Goal: Task Accomplishment & Management: Complete application form

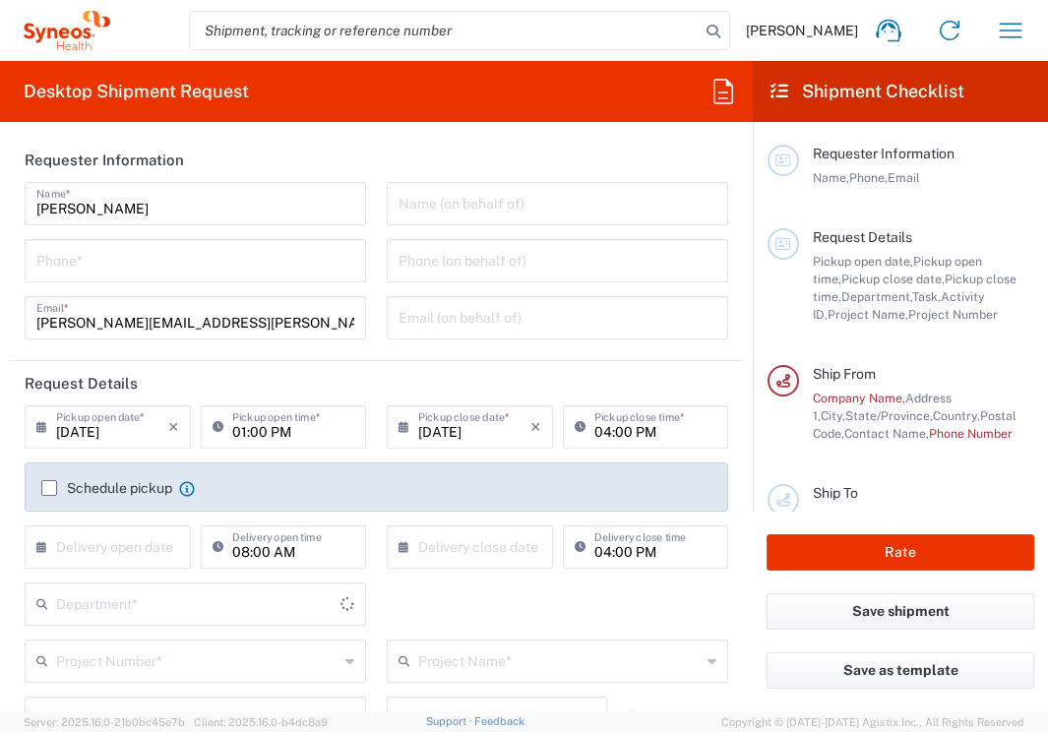
type input "[US_STATE]"
type input "[GEOGRAPHIC_DATA]"
type input "6175"
type input "Syneos Health Communications-[GEOGRAPHIC_DATA] [GEOGRAPHIC_DATA]"
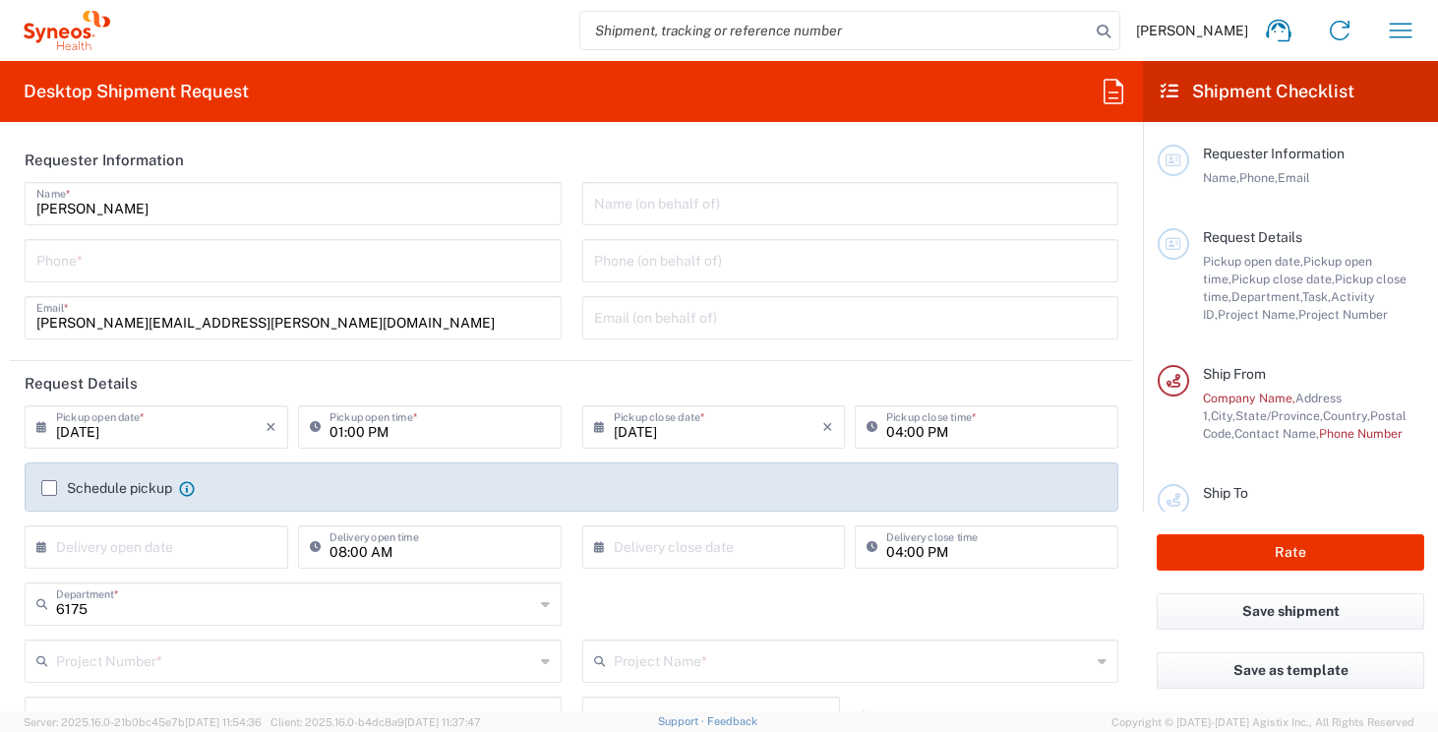
click at [489, 276] on div "Phone *" at bounding box center [293, 260] width 537 height 43
click at [483, 262] on input "tel" at bounding box center [293, 259] width 514 height 34
type input "7739499674"
click at [256, 550] on input "text" at bounding box center [161, 545] width 210 height 34
click at [267, 432] on icon "×" at bounding box center [271, 426] width 11 height 31
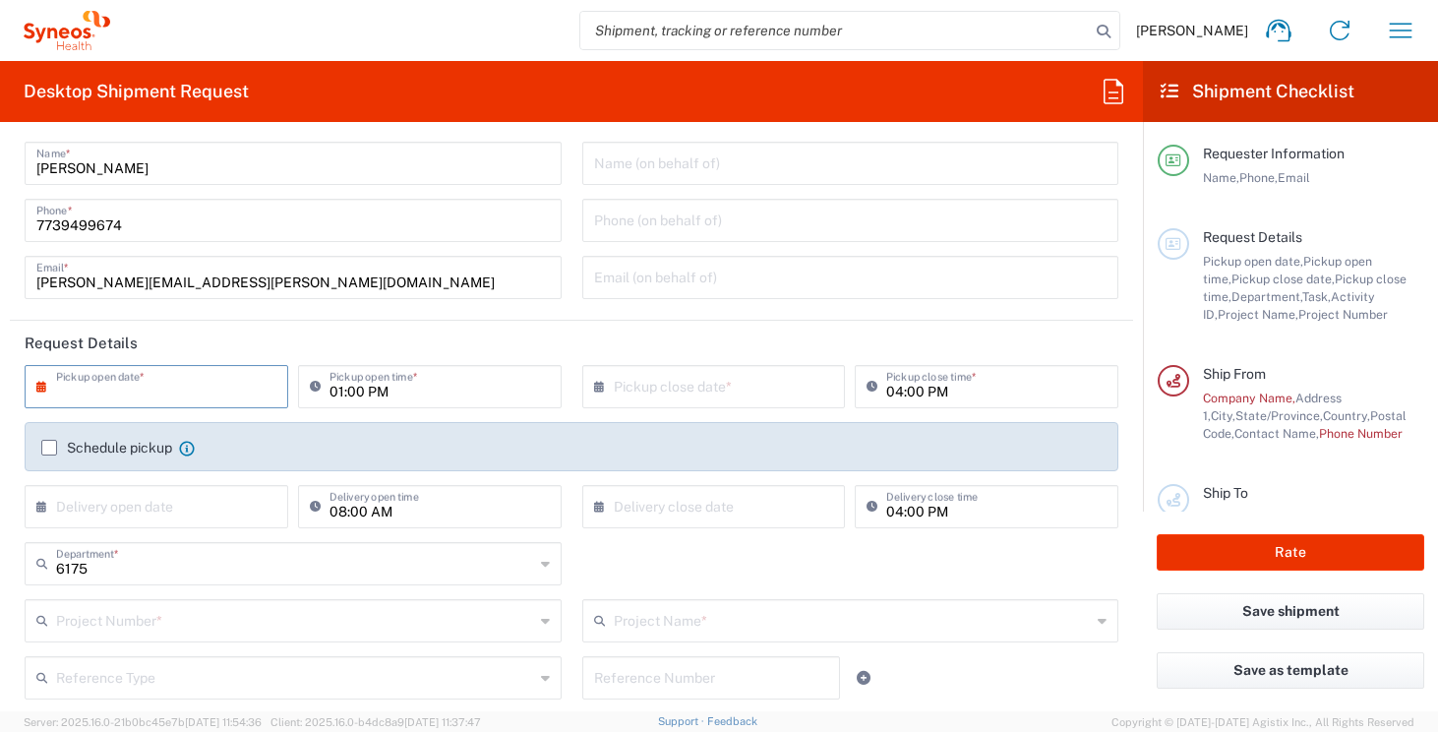
scroll to position [41, 0]
click at [483, 393] on input "01:00 PM" at bounding box center [440, 384] width 220 height 34
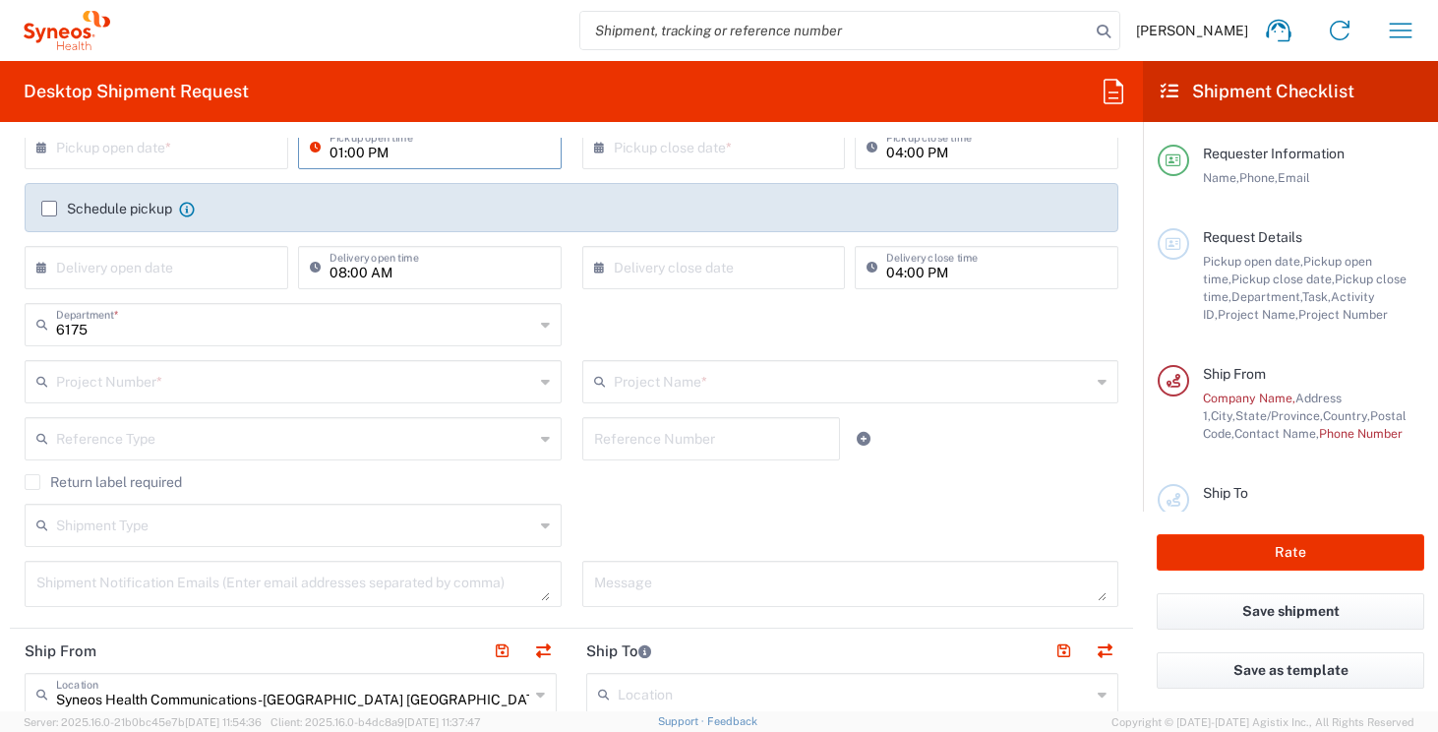
scroll to position [314, 0]
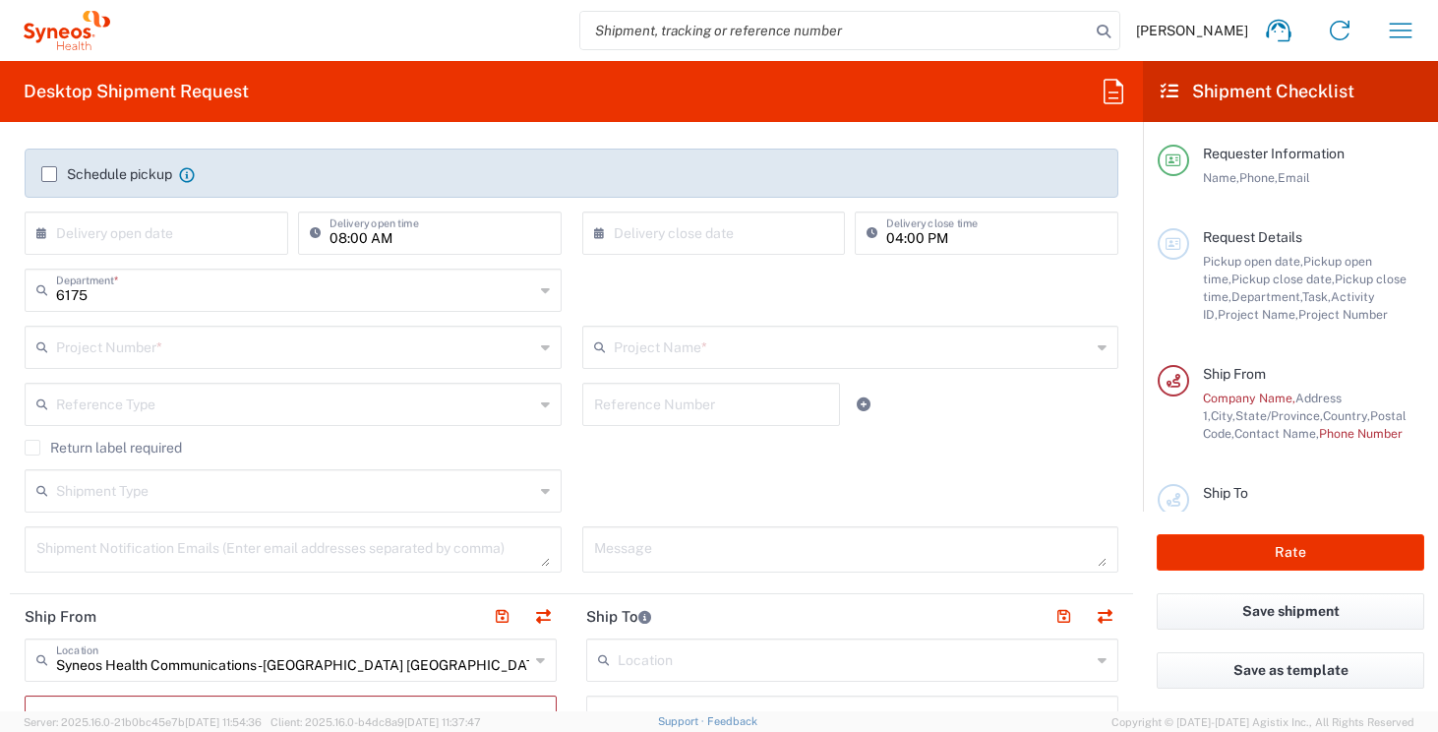
click at [30, 445] on label "Return label required" at bounding box center [103, 448] width 157 height 16
click at [32, 448] on input "Return label required" at bounding box center [32, 448] width 0 height 0
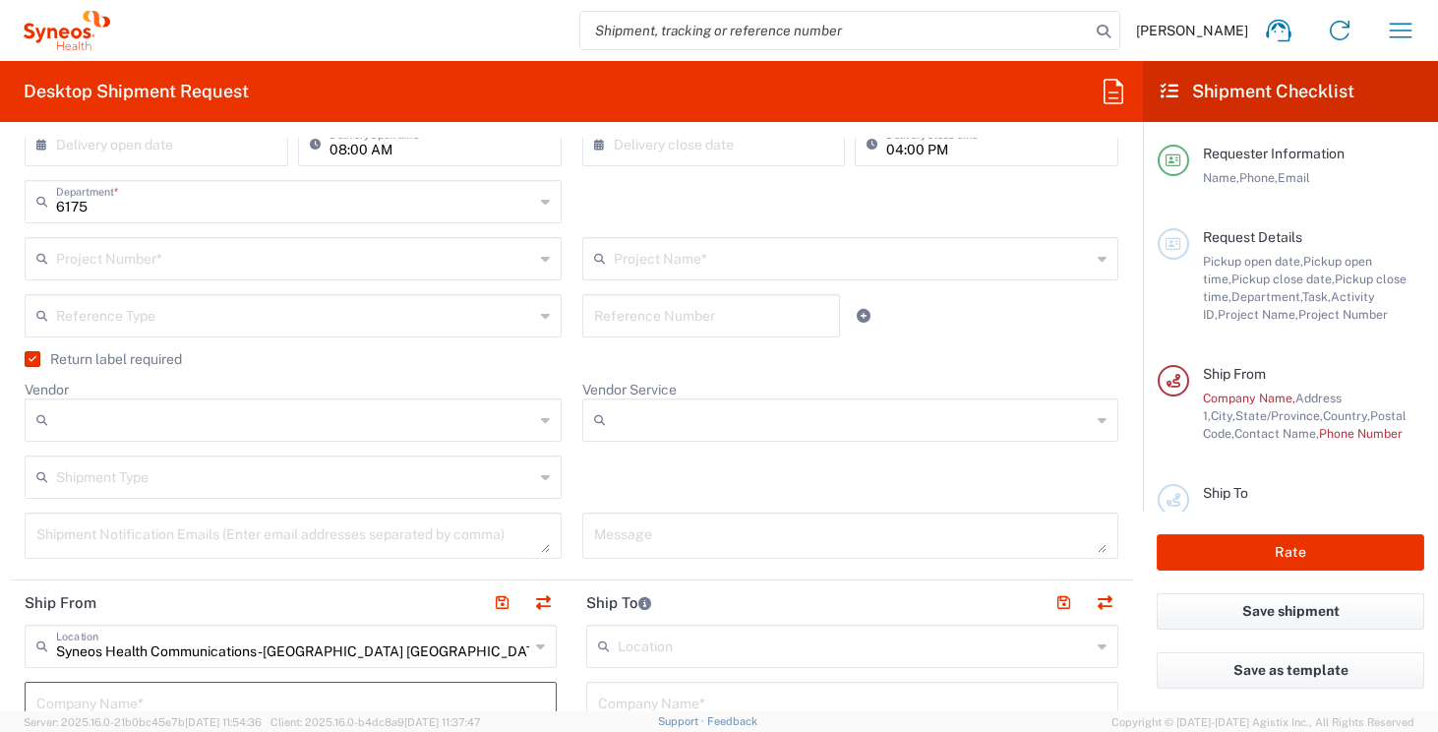
scroll to position [398, 0]
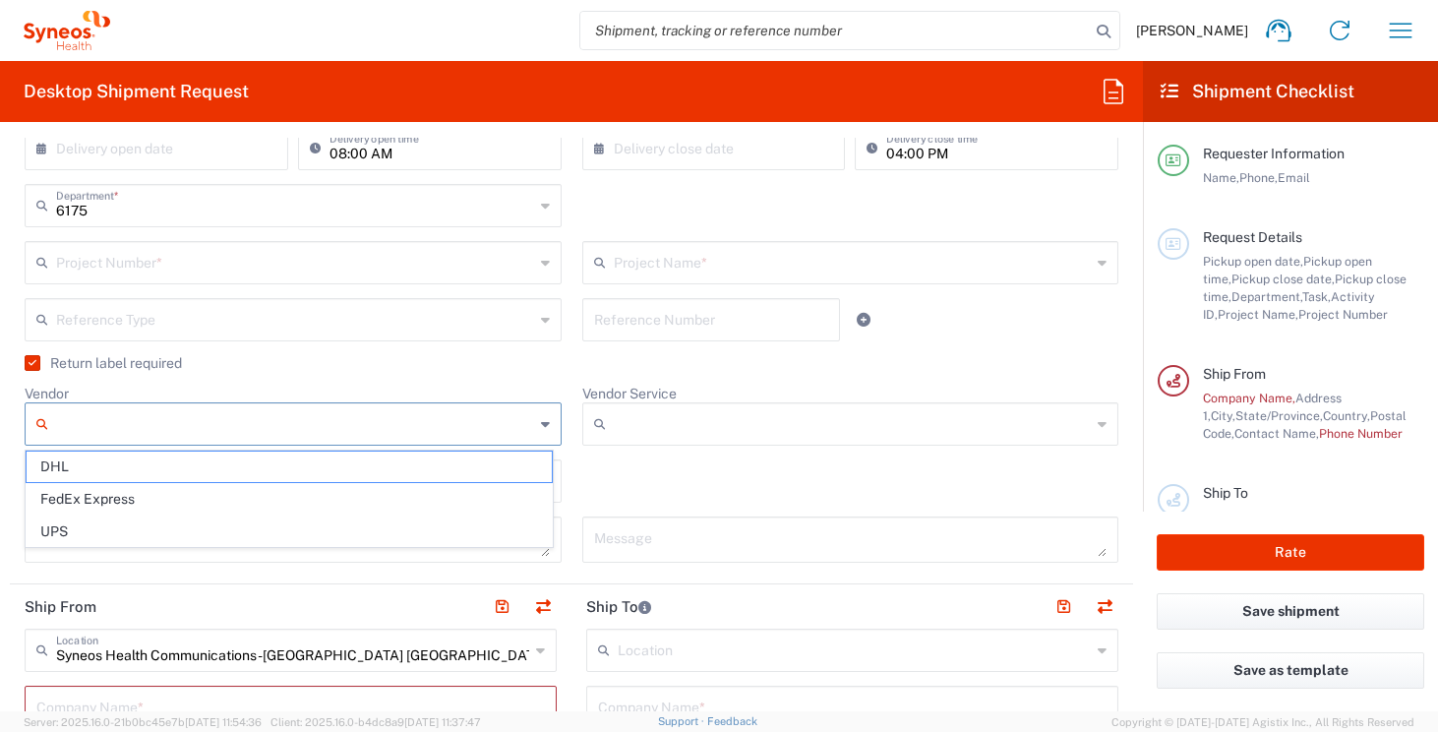
click at [271, 416] on input "Vendor" at bounding box center [295, 423] width 478 height 31
click at [365, 384] on div "× Pickup open date * Cancel Apply 01:00 PM Pickup open time * × Pickup close da…" at bounding box center [572, 292] width 1115 height 570
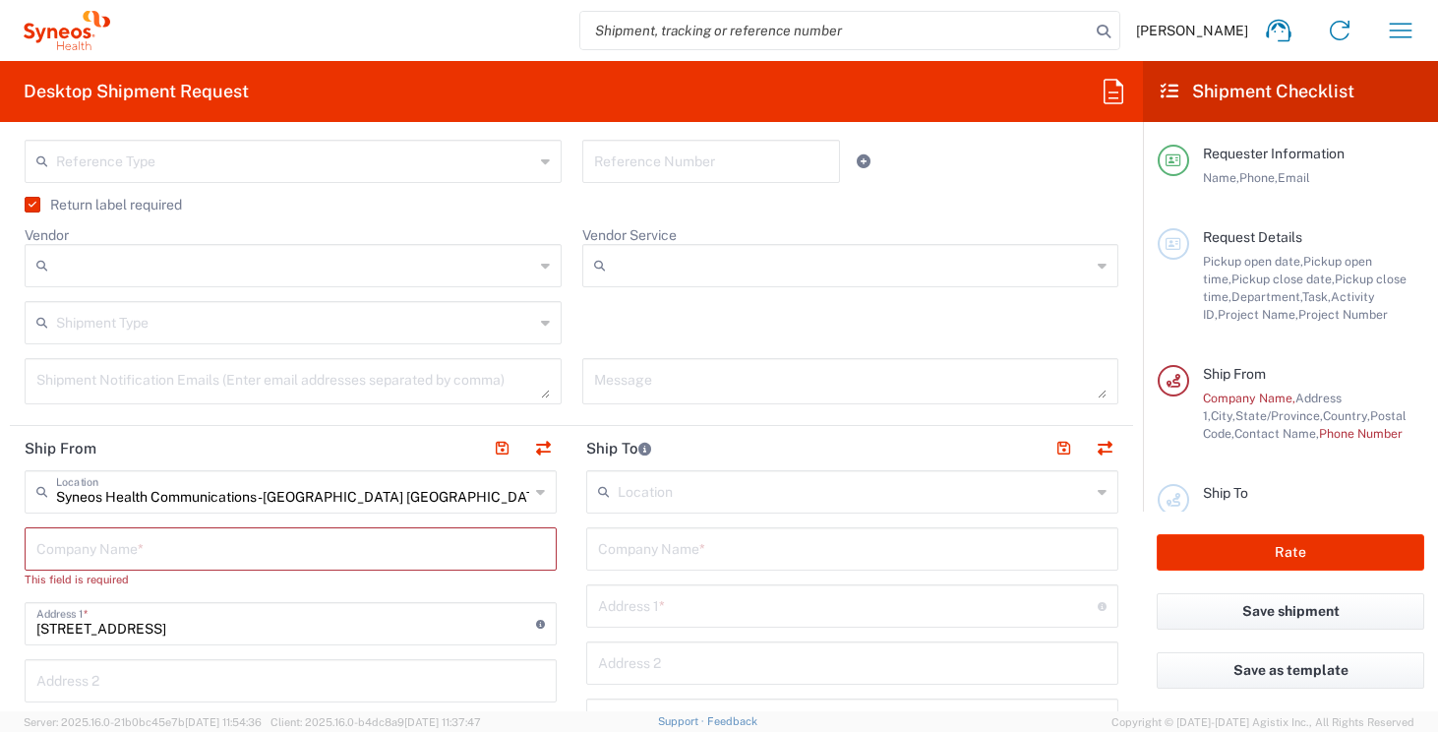
scroll to position [567, 0]
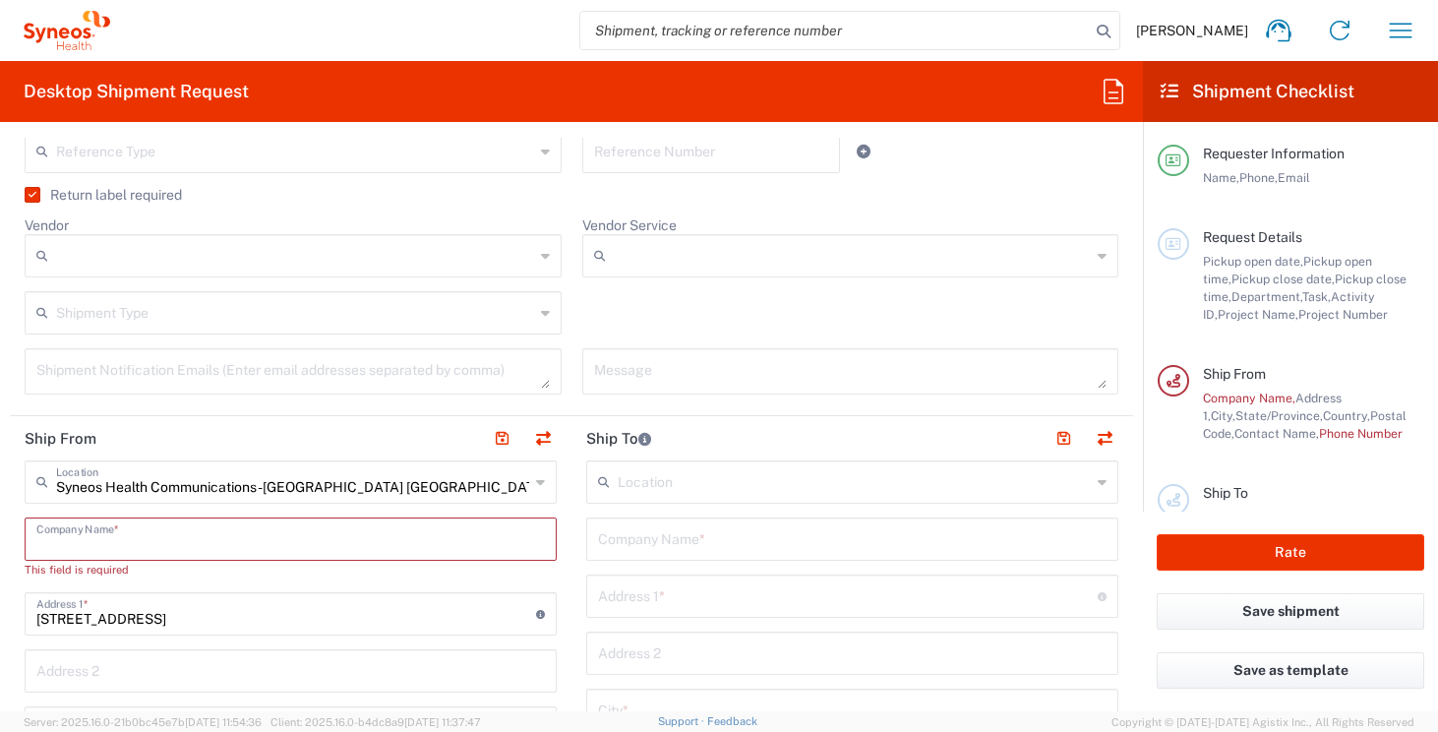
click at [288, 538] on input "text" at bounding box center [290, 537] width 509 height 34
type input "B"
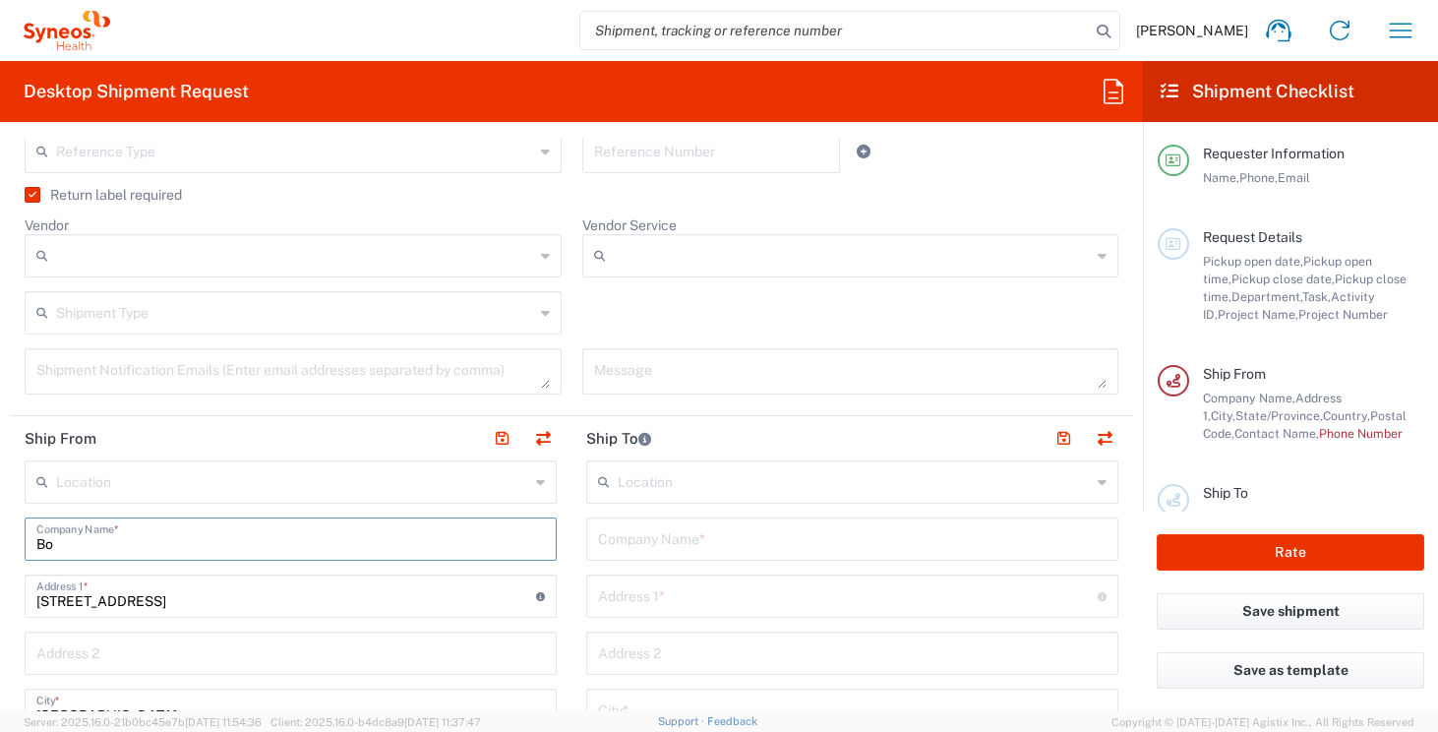
type input "B"
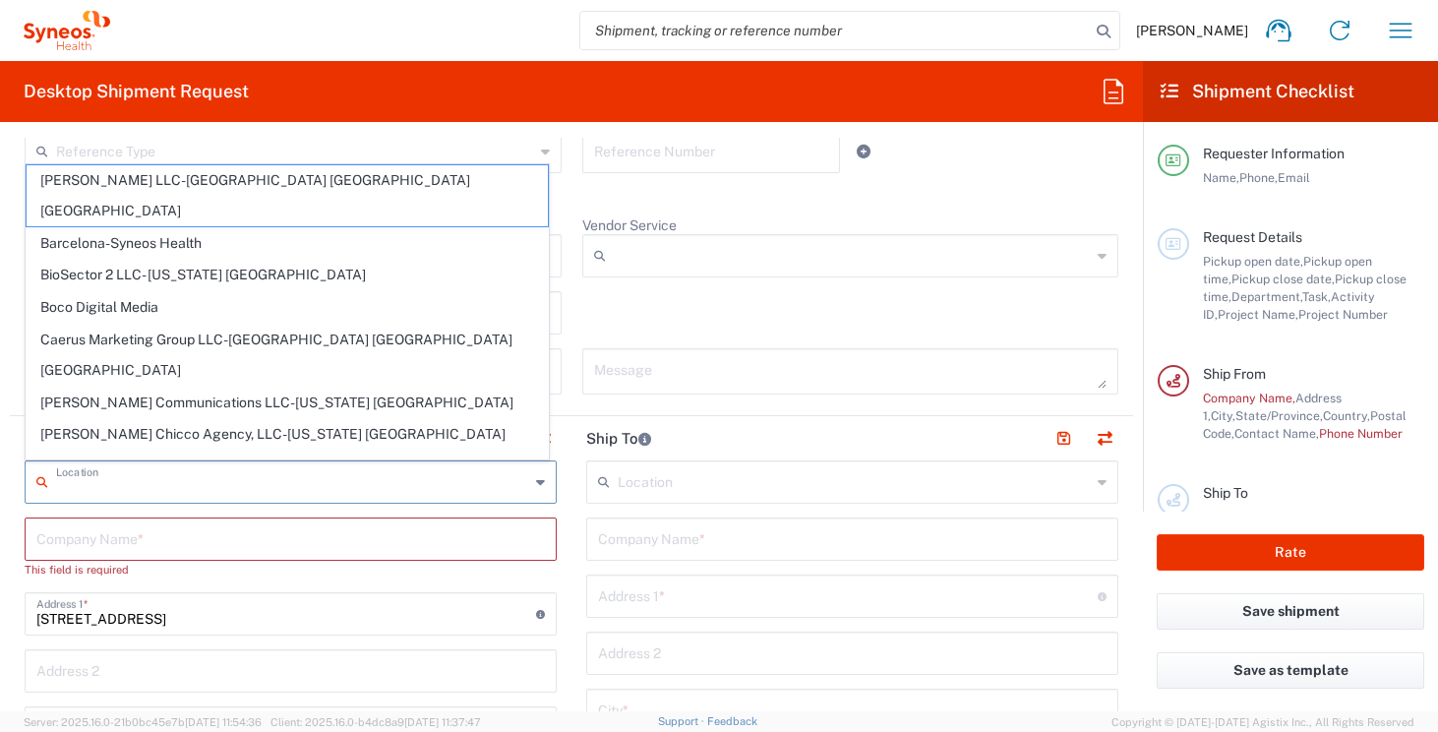
click at [312, 490] on input "text" at bounding box center [292, 480] width 473 height 34
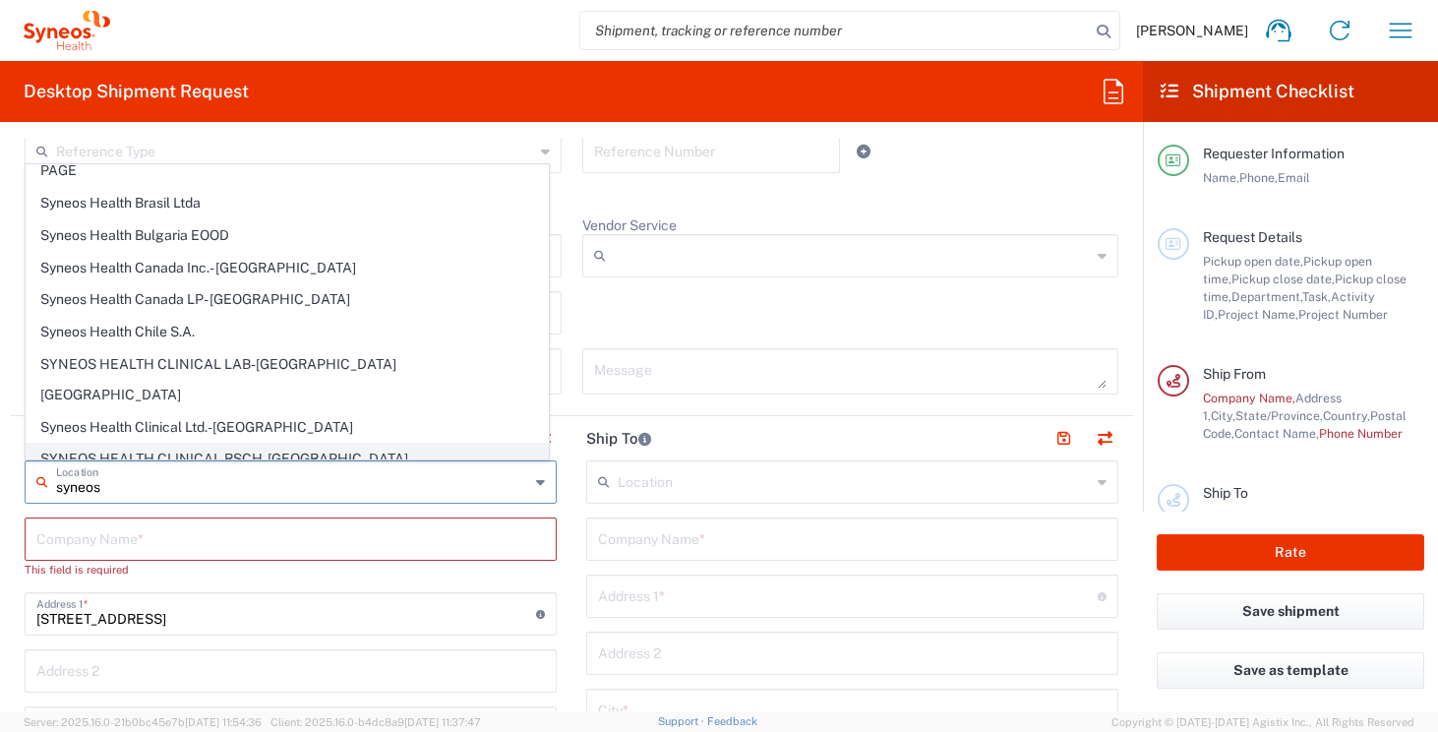
scroll to position [176, 0]
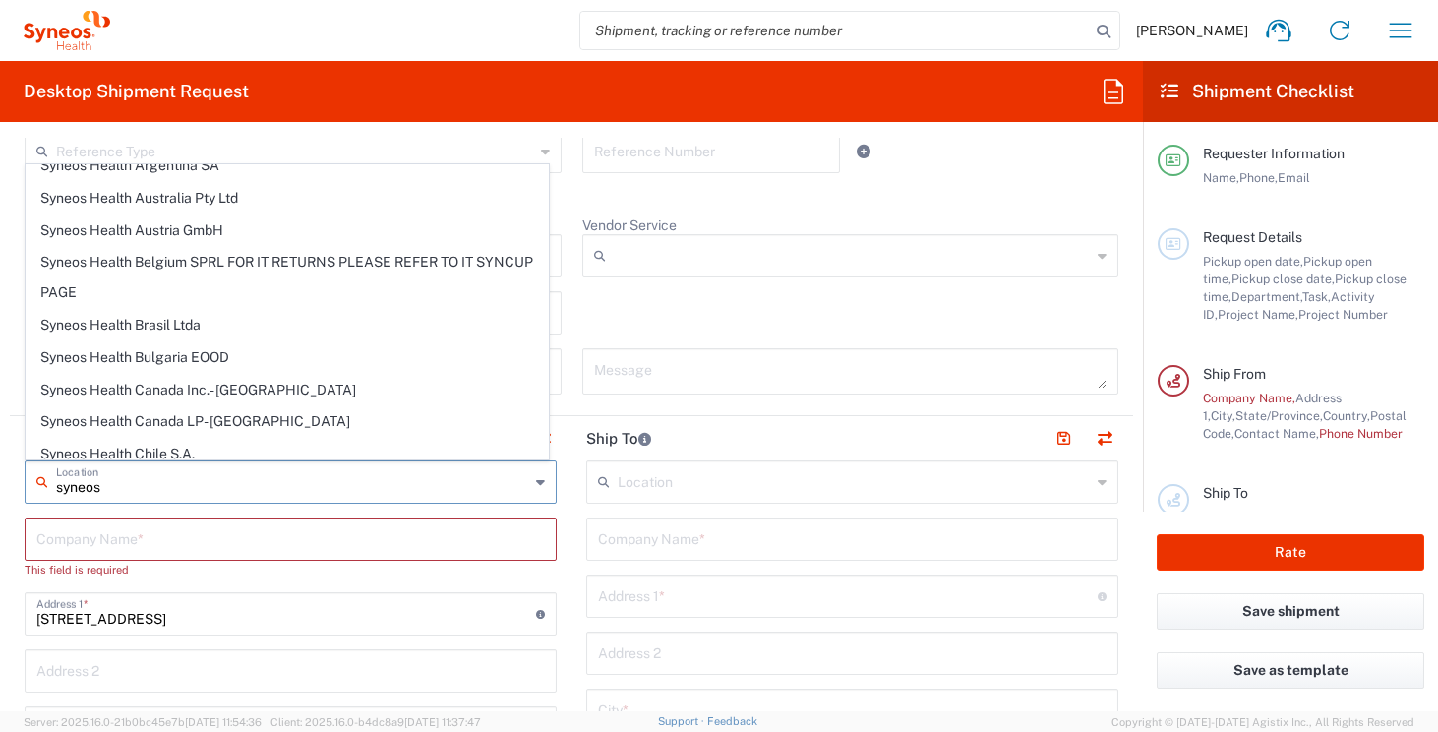
type input "syneos"
click at [404, 543] on input "text" at bounding box center [290, 537] width 509 height 34
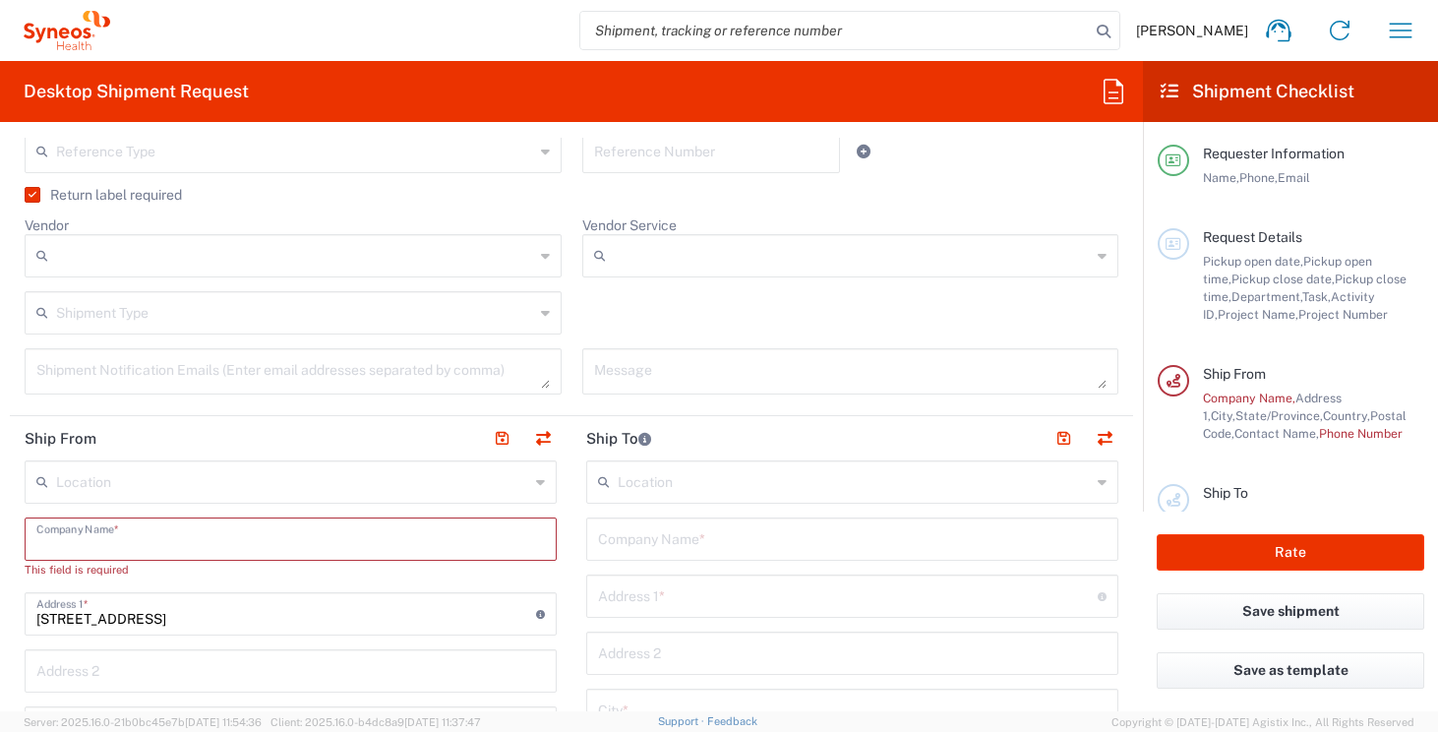
click at [703, 206] on div "Return label required" at bounding box center [572, 202] width 1094 height 30
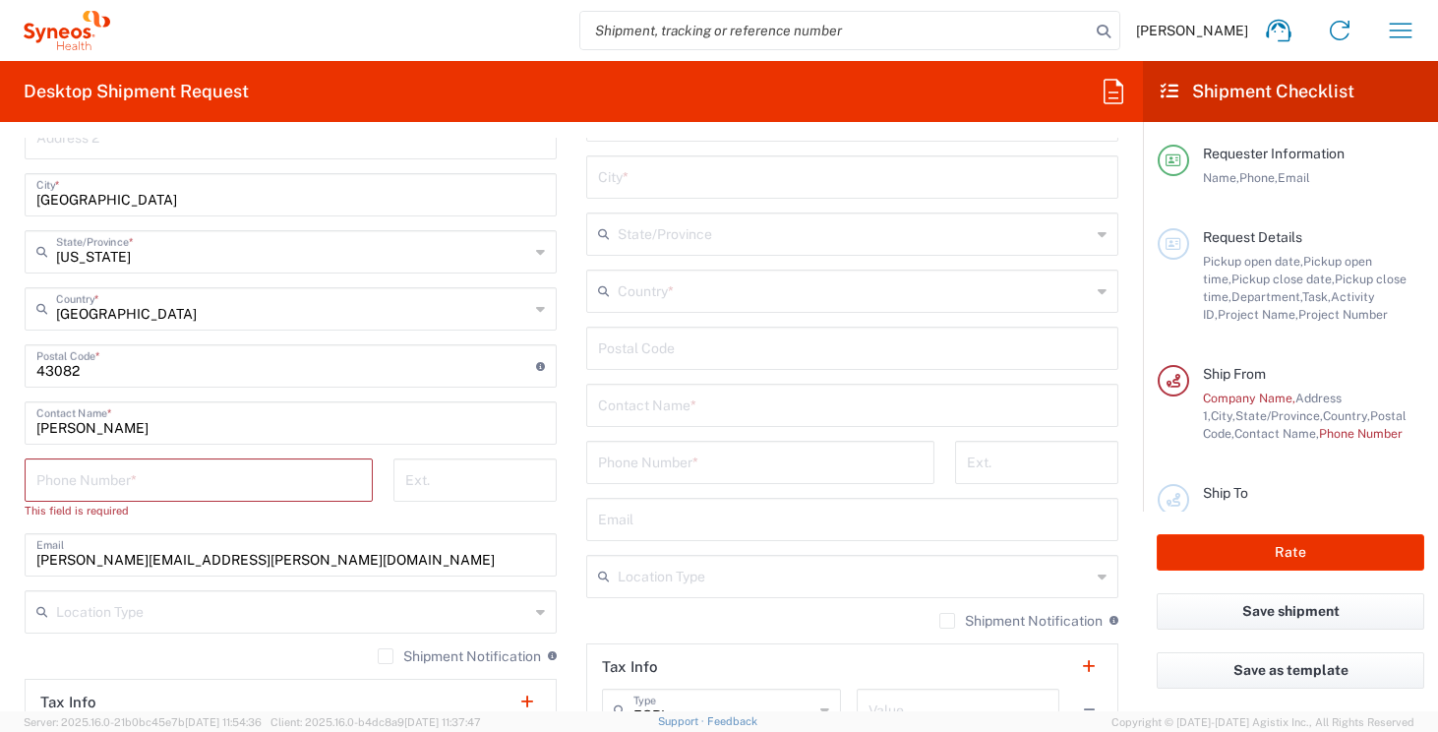
scroll to position [1103, 0]
click at [258, 468] on input "tel" at bounding box center [198, 475] width 325 height 34
type input "7739499674"
type input "[EMAIL_ADDRESS][DOMAIN_NAME]"
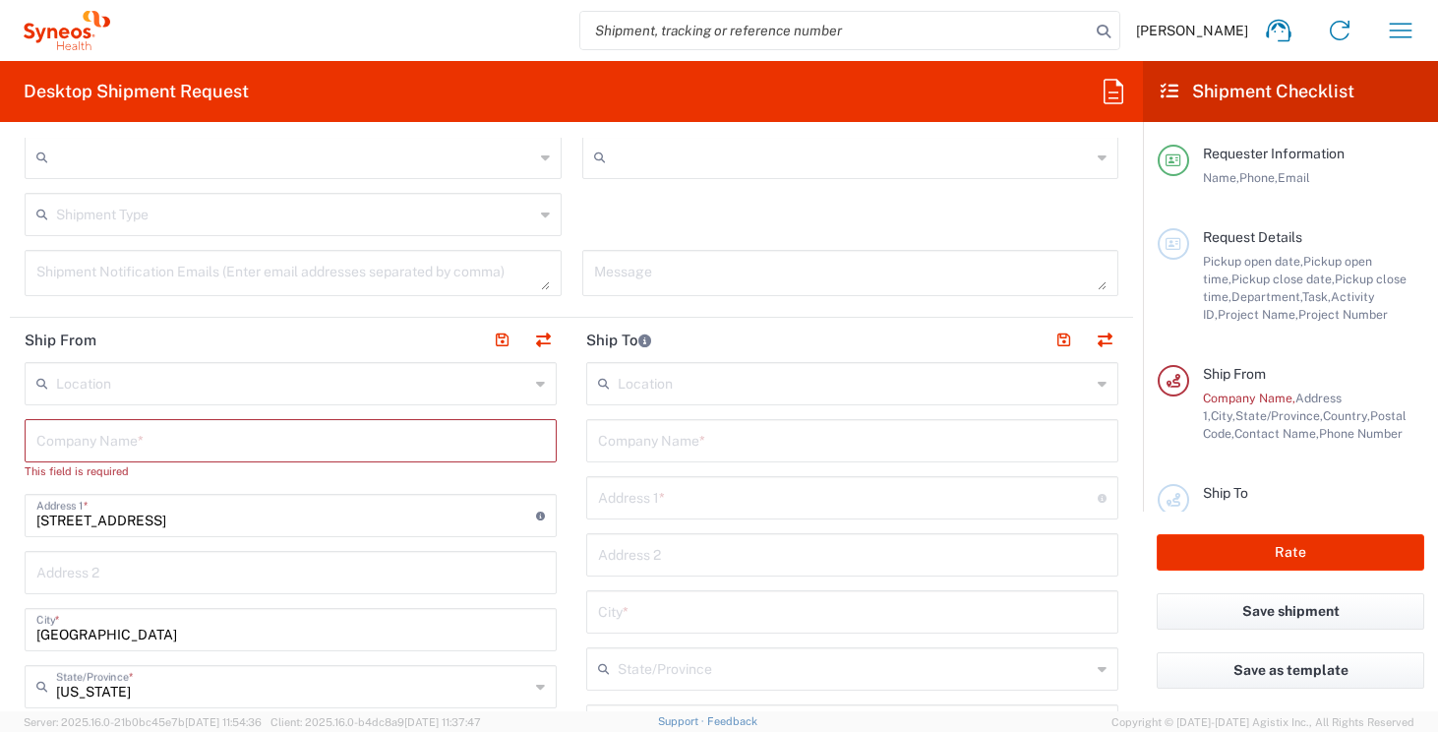
scroll to position [662, 0]
click at [699, 448] on input "text" at bounding box center [852, 442] width 509 height 34
click at [724, 388] on input "text" at bounding box center [854, 385] width 473 height 34
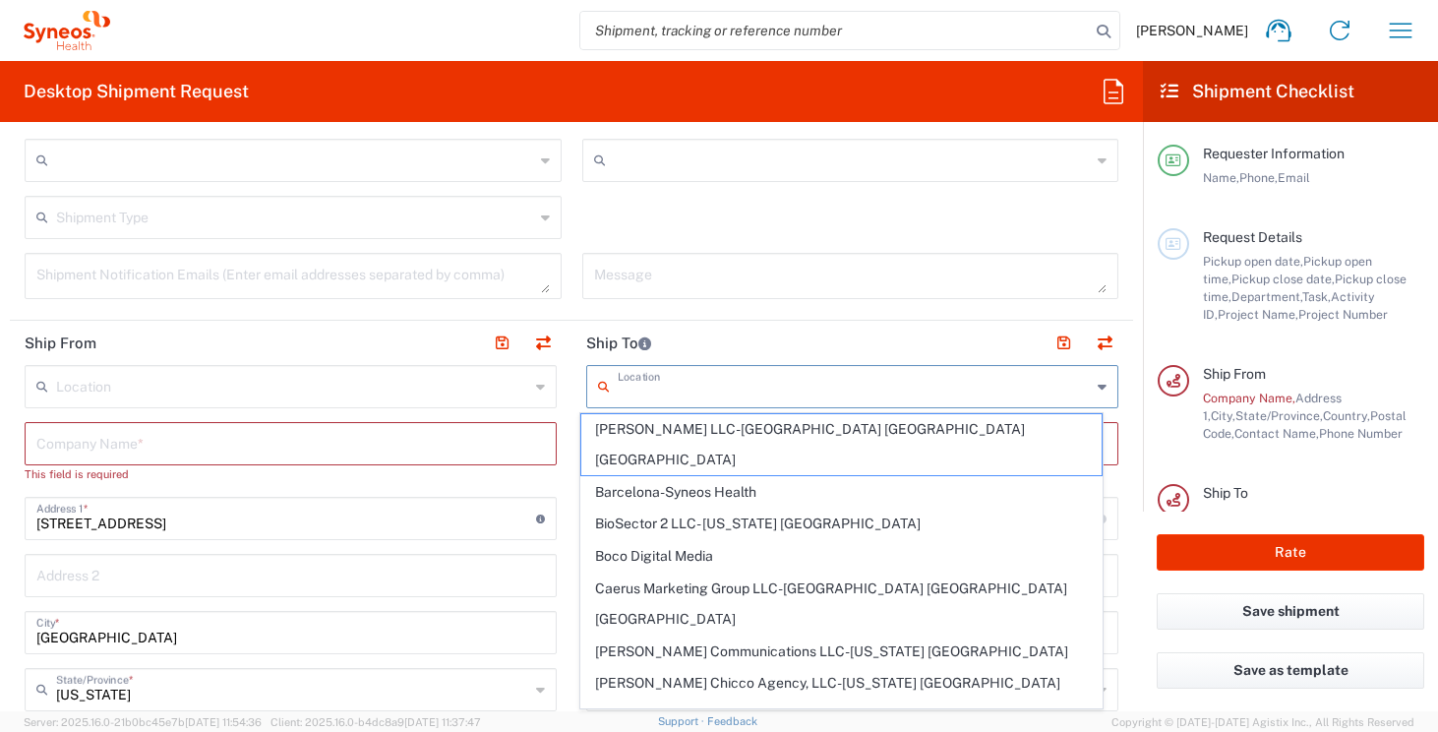
click at [761, 336] on header "Ship To" at bounding box center [853, 343] width 562 height 44
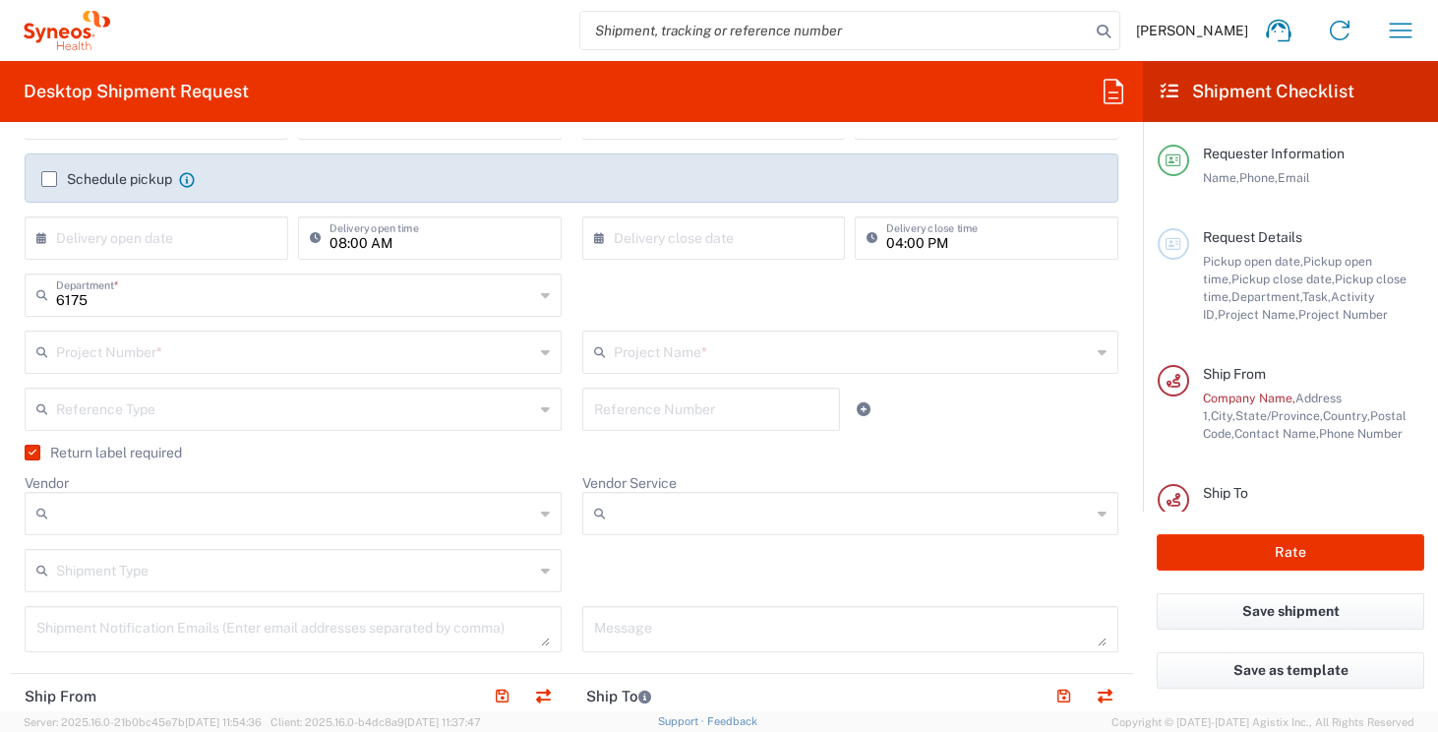
scroll to position [196, 0]
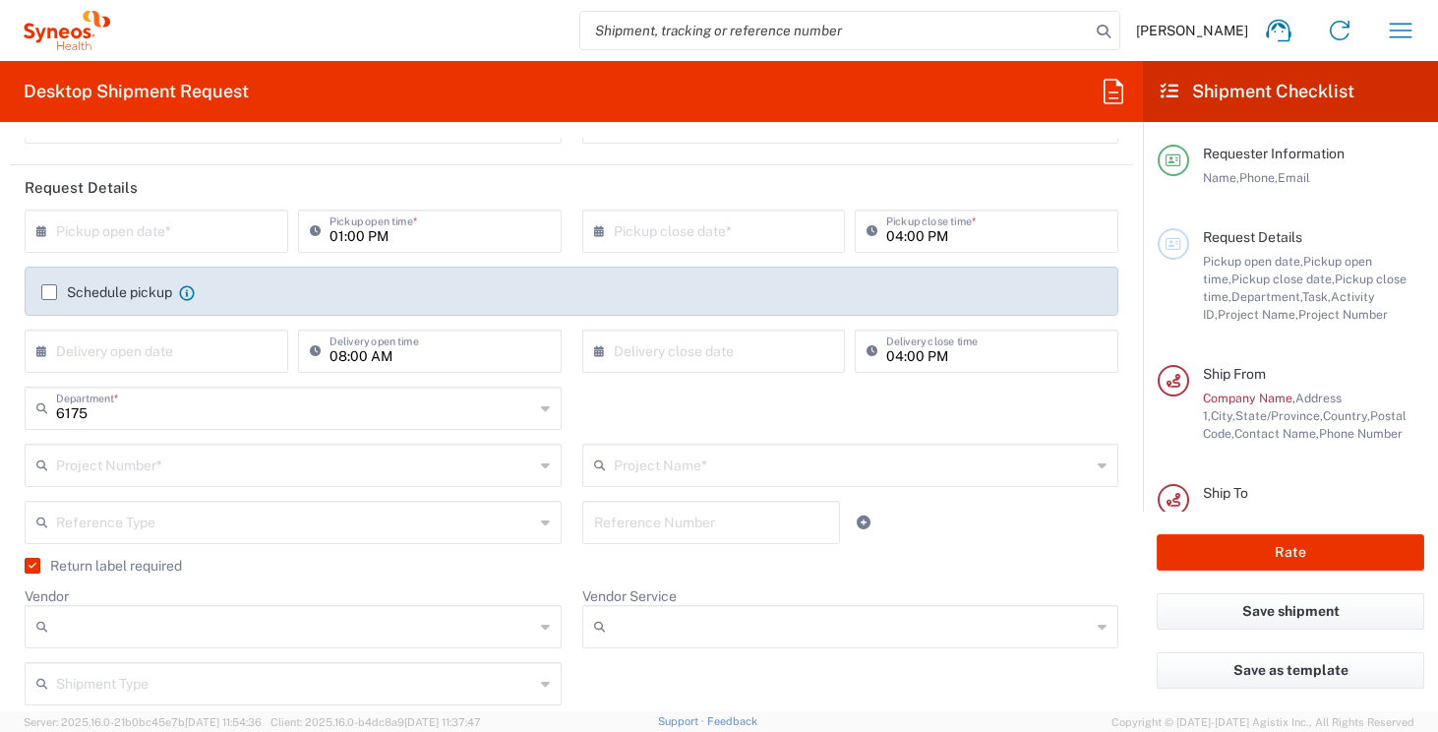
click at [54, 293] on label "Schedule pickup" at bounding box center [106, 292] width 131 height 16
click at [49, 292] on input "Schedule pickup" at bounding box center [49, 292] width 0 height 0
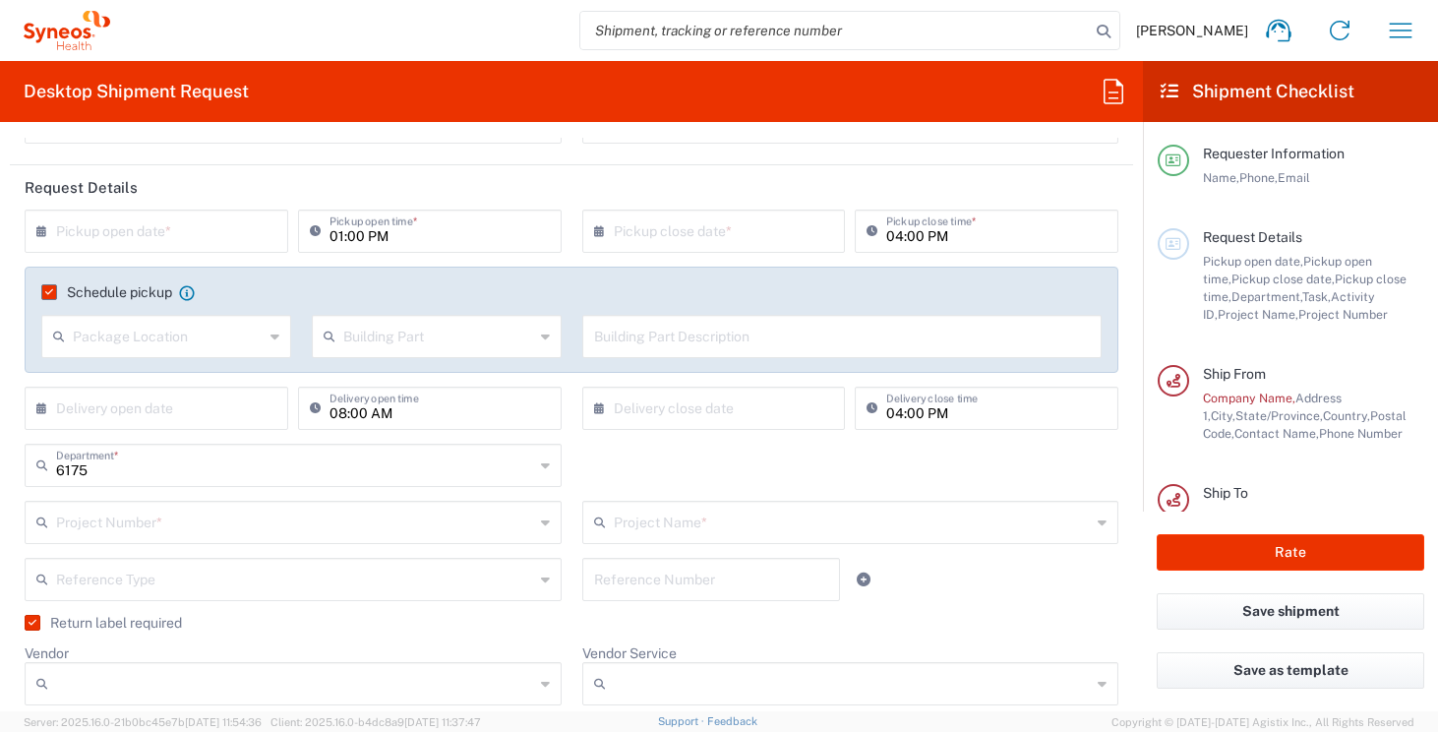
click at [256, 332] on input "text" at bounding box center [168, 335] width 191 height 34
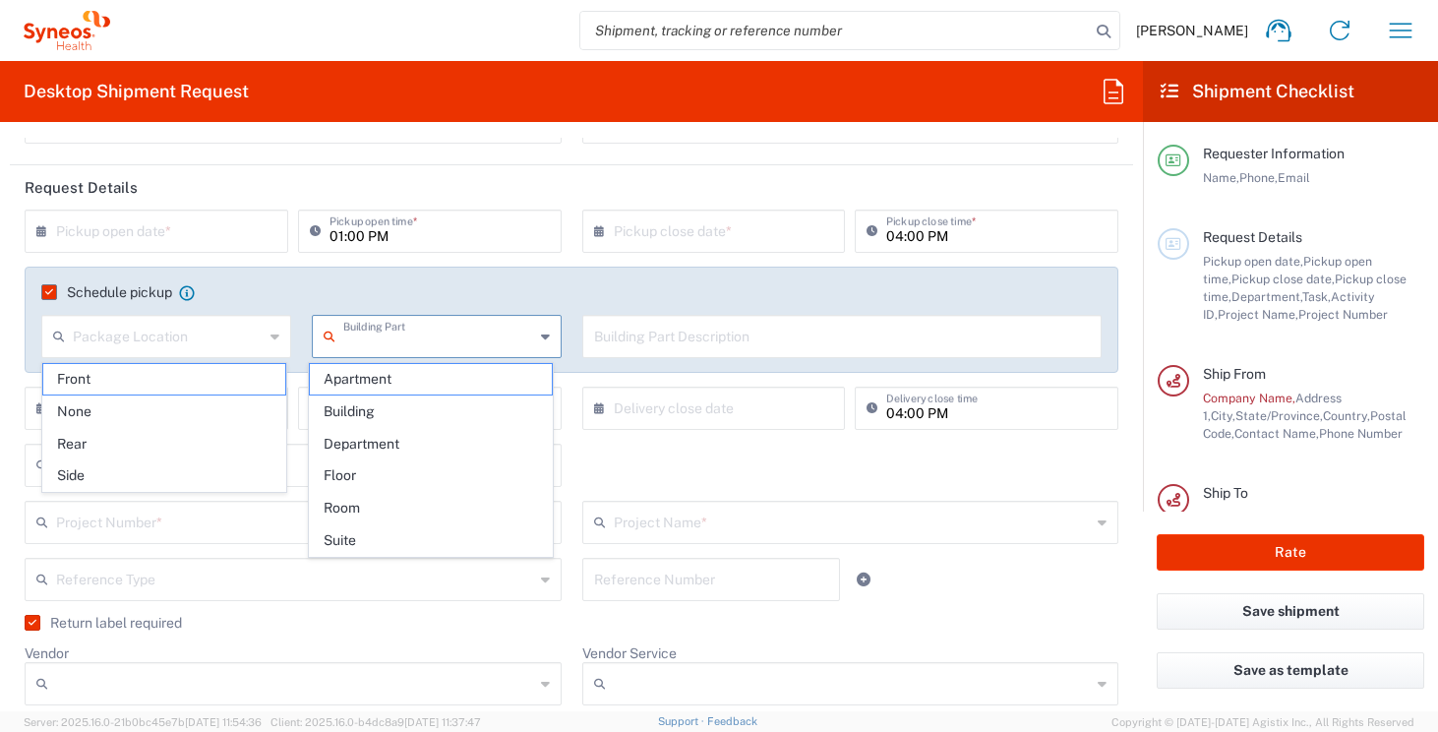
click at [367, 333] on input "text" at bounding box center [438, 335] width 191 height 34
click at [370, 386] on span "Apartment" at bounding box center [431, 379] width 242 height 30
type input "Apartment"
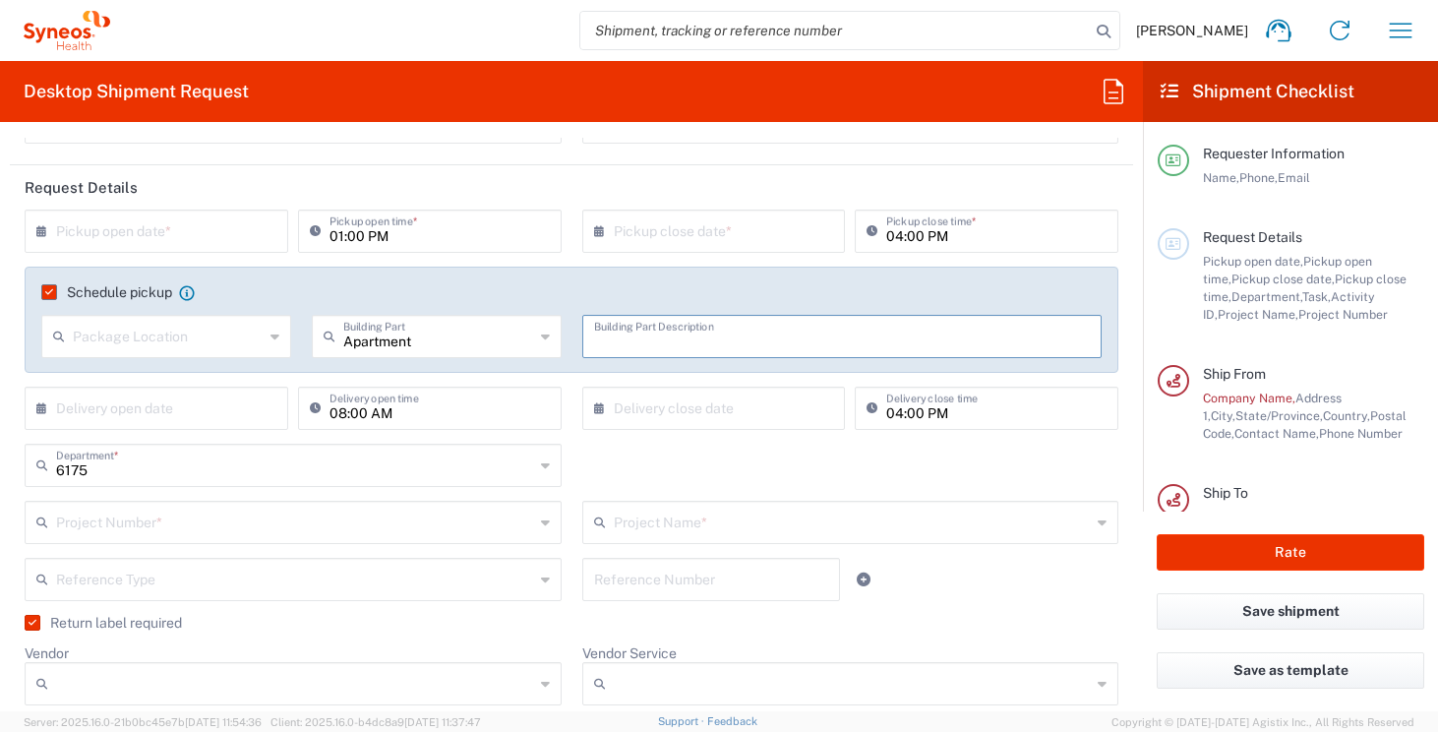
click at [640, 345] on input "text" at bounding box center [842, 335] width 497 height 34
type input "Blue Building named "WAD""
click at [243, 237] on input "text" at bounding box center [161, 229] width 210 height 34
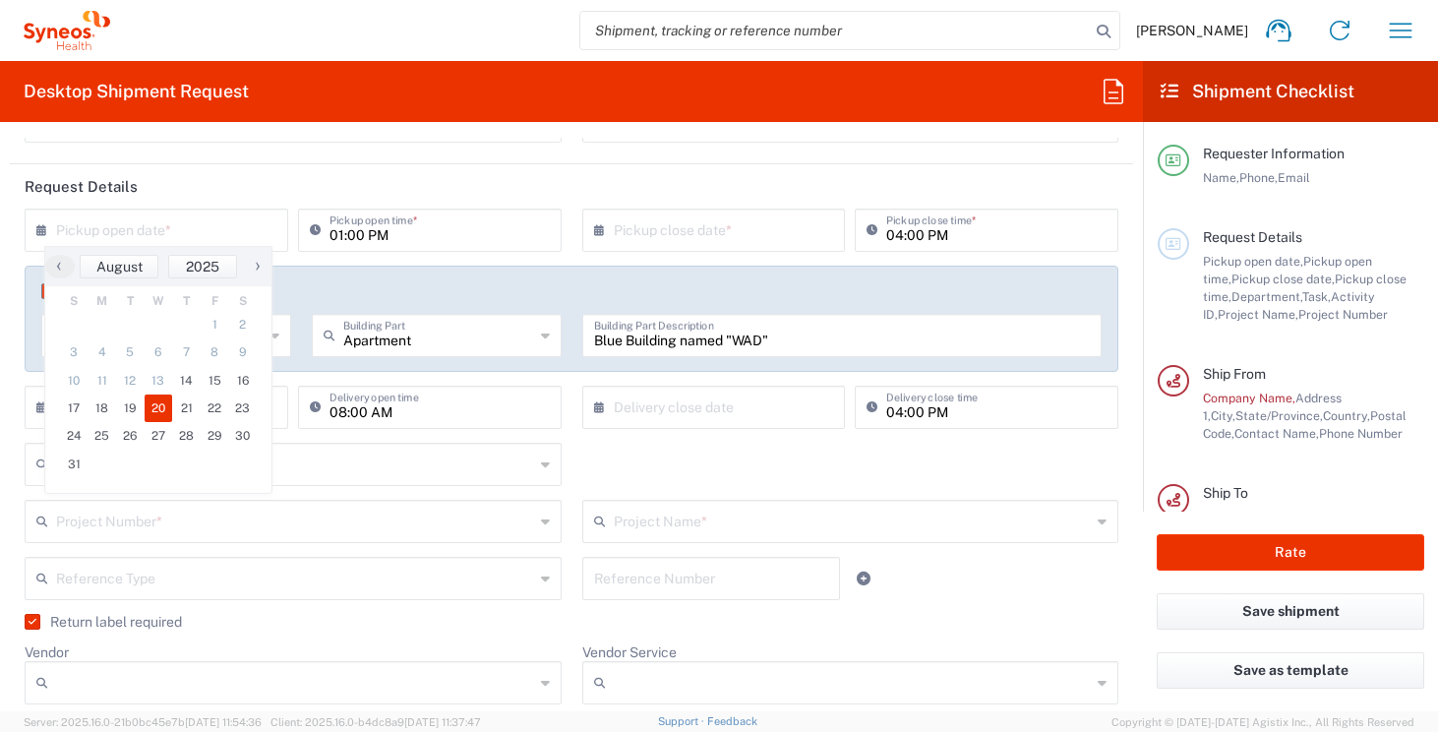
click at [148, 406] on span "20" at bounding box center [159, 409] width 29 height 28
type input "[DATE]"
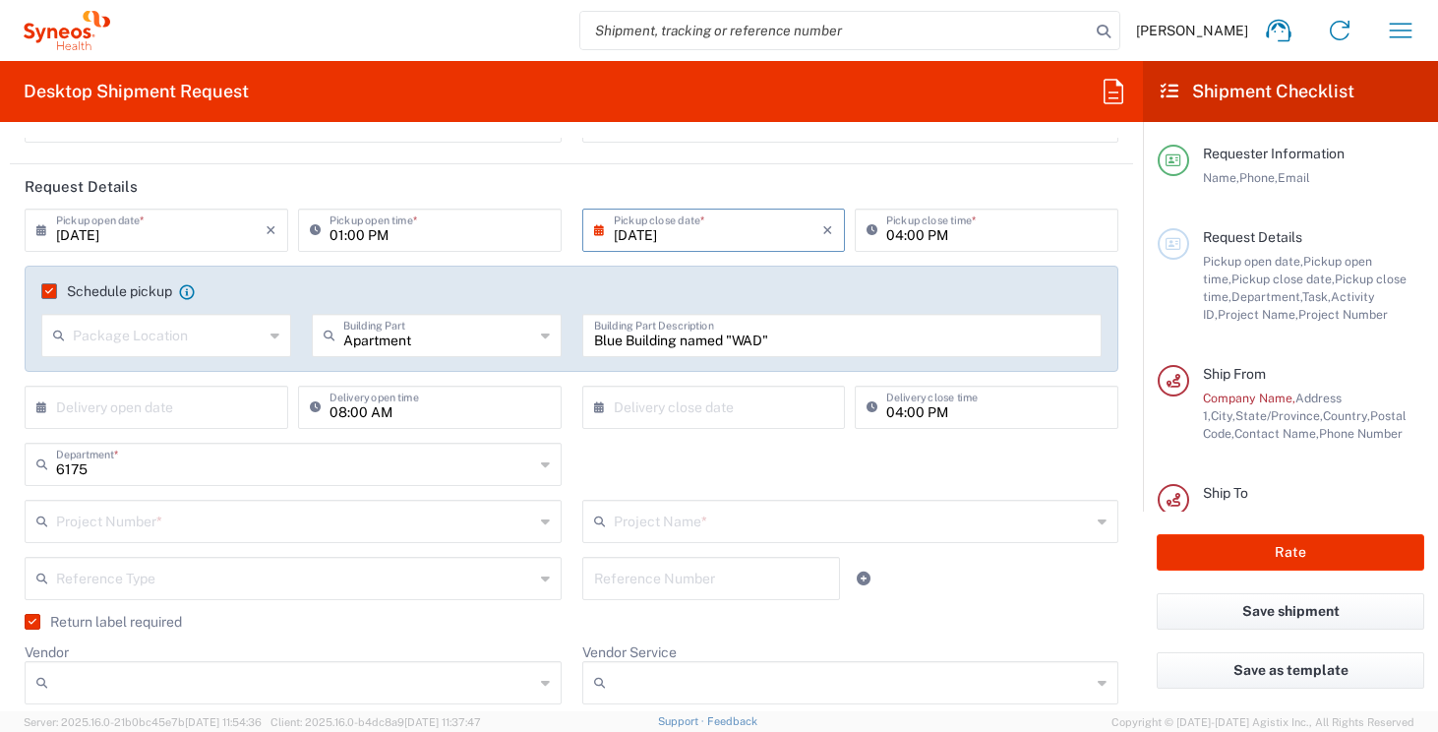
click at [750, 235] on input "[DATE]" at bounding box center [719, 229] width 210 height 34
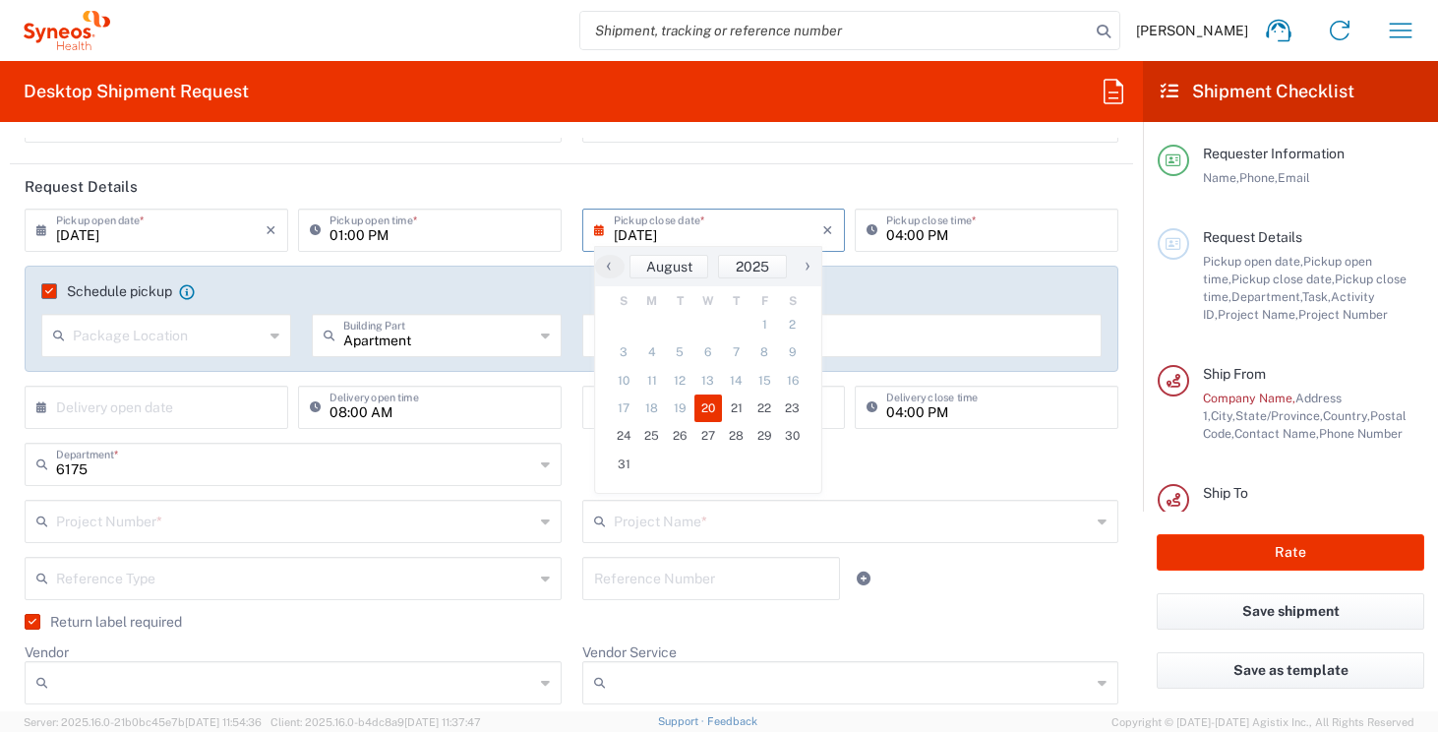
click at [808, 266] on span "›" at bounding box center [808, 266] width 30 height 24
click at [768, 328] on span "5" at bounding box center [768, 325] width 28 height 28
type input "[DATE]"
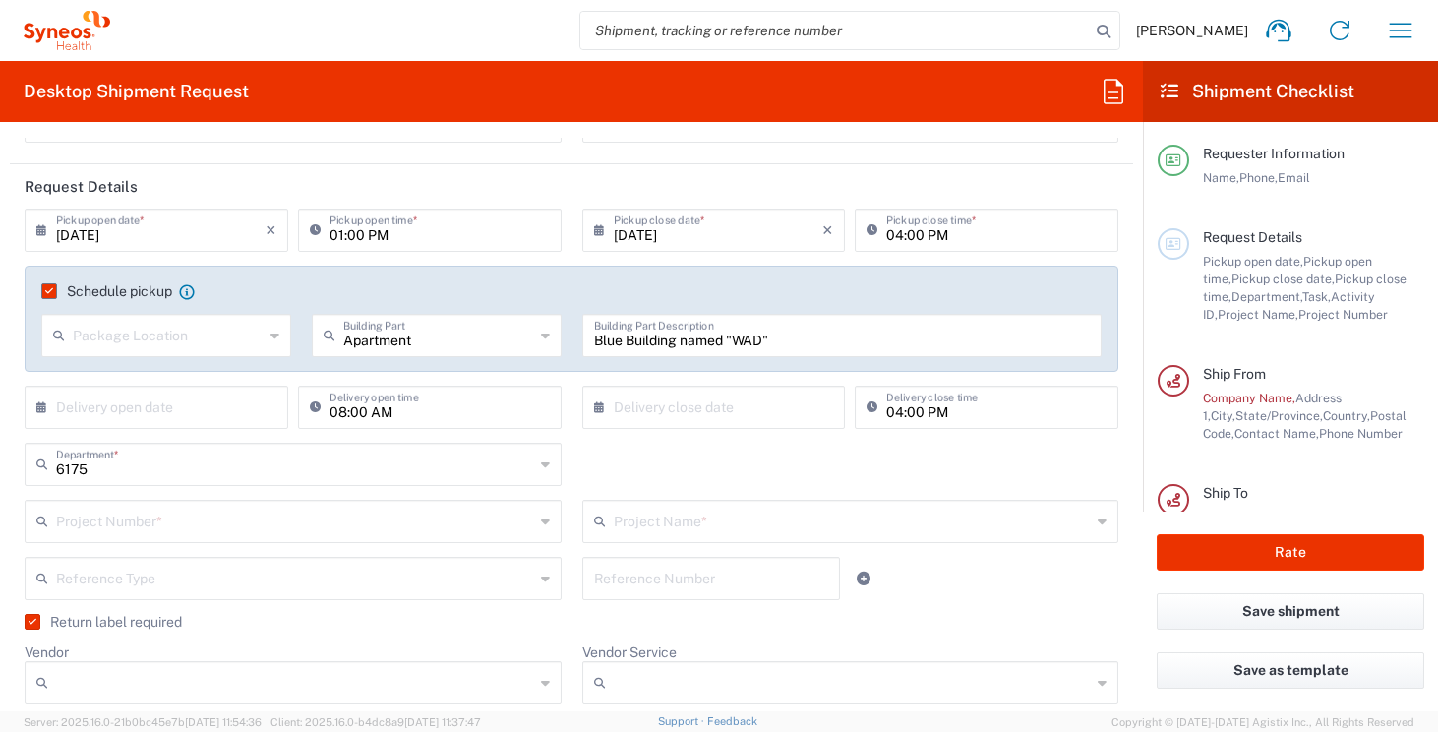
click at [271, 335] on icon at bounding box center [275, 335] width 9 height 31
click at [188, 374] on span "Front" at bounding box center [164, 378] width 242 height 30
type input "Front"
click at [233, 409] on input "text" at bounding box center [161, 406] width 210 height 34
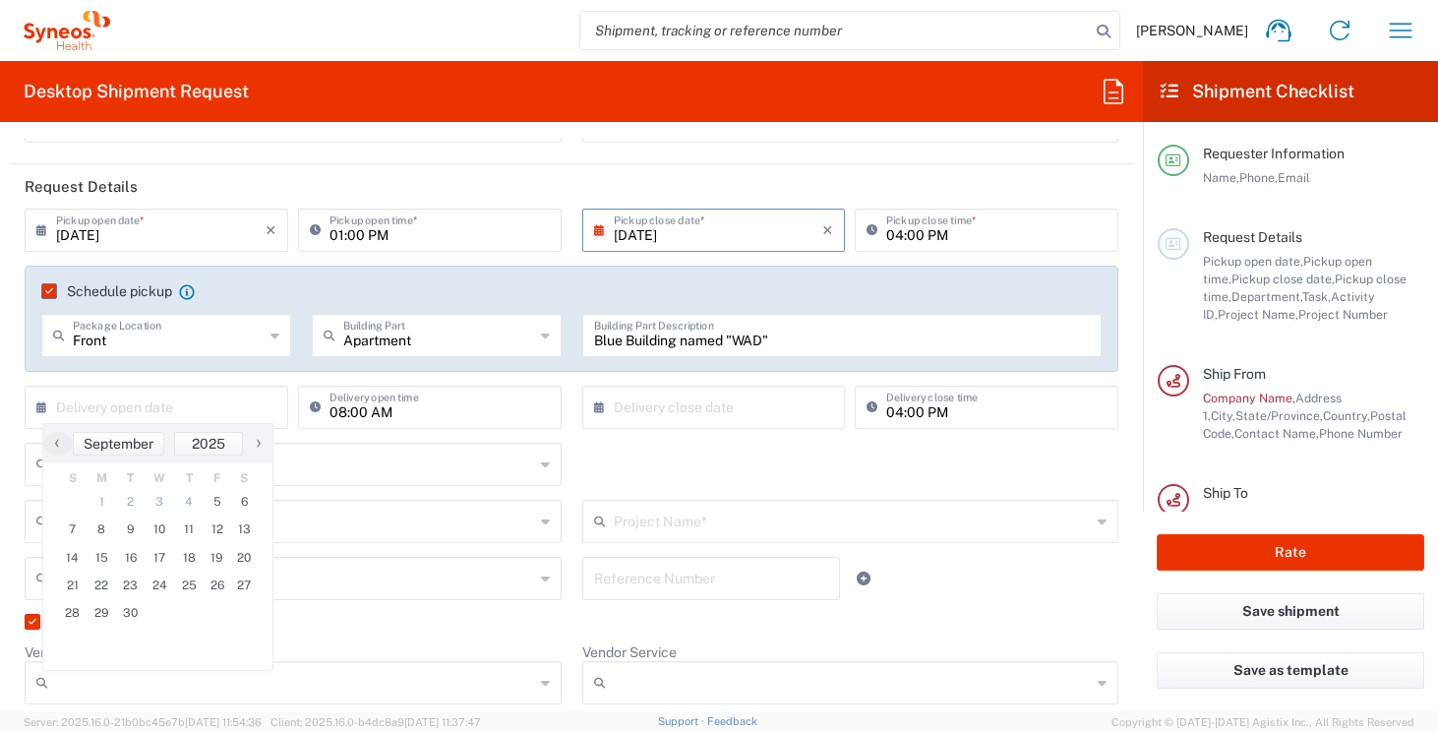
click at [698, 227] on input "[DATE]" at bounding box center [719, 229] width 210 height 34
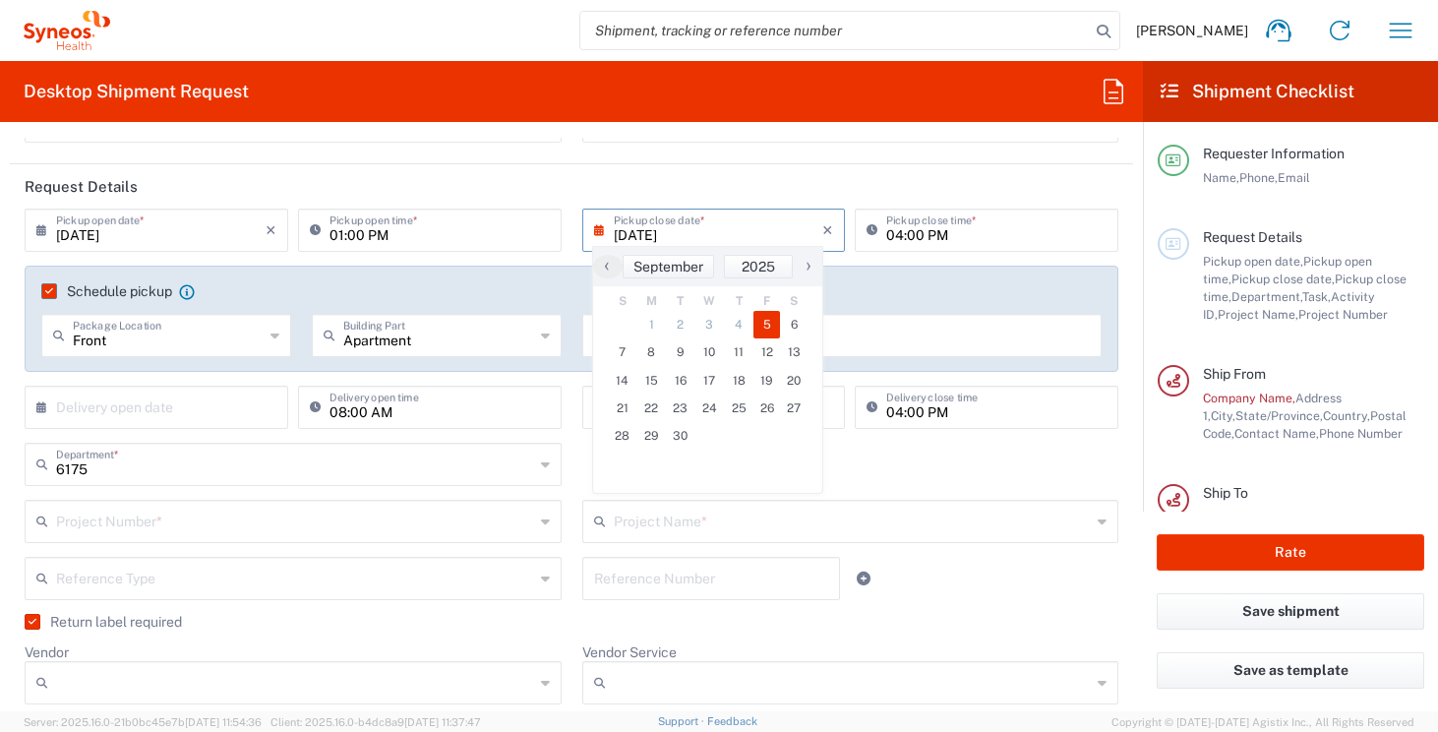
click at [214, 229] on input "[DATE]" at bounding box center [161, 229] width 210 height 34
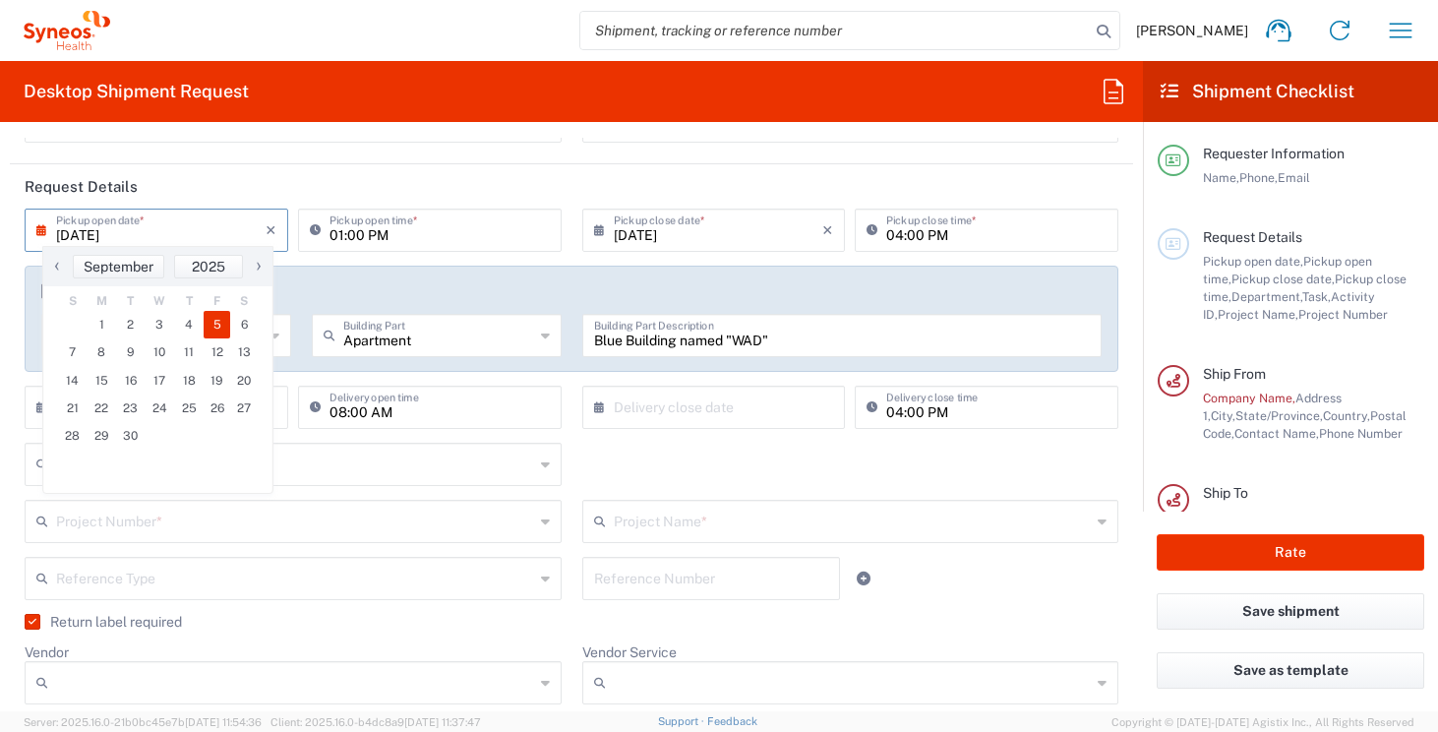
click at [57, 266] on span "‹" at bounding box center [57, 266] width 30 height 24
click at [190, 383] on span "14" at bounding box center [186, 381] width 29 height 28
type input "[DATE]"
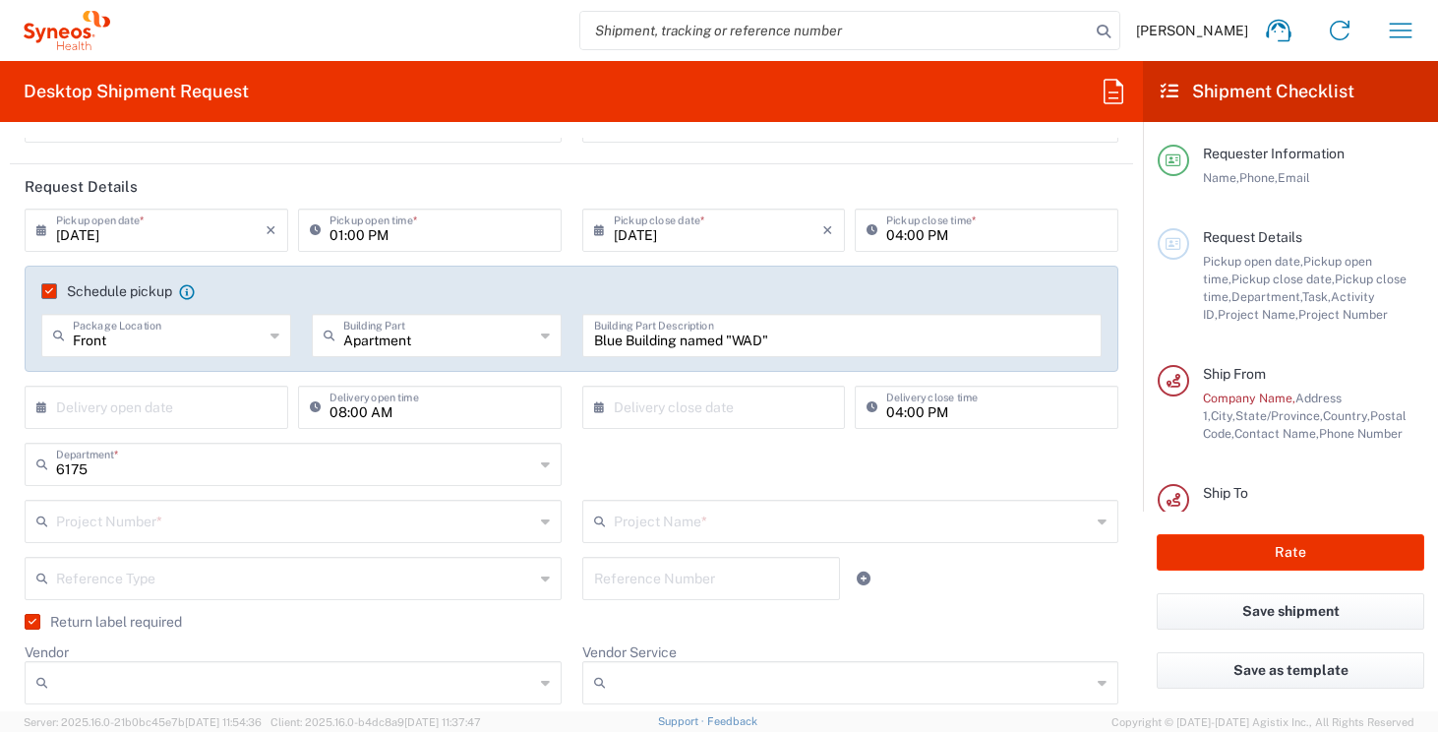
click at [190, 406] on input "text" at bounding box center [161, 406] width 210 height 34
click at [255, 448] on span "›" at bounding box center [258, 443] width 30 height 24
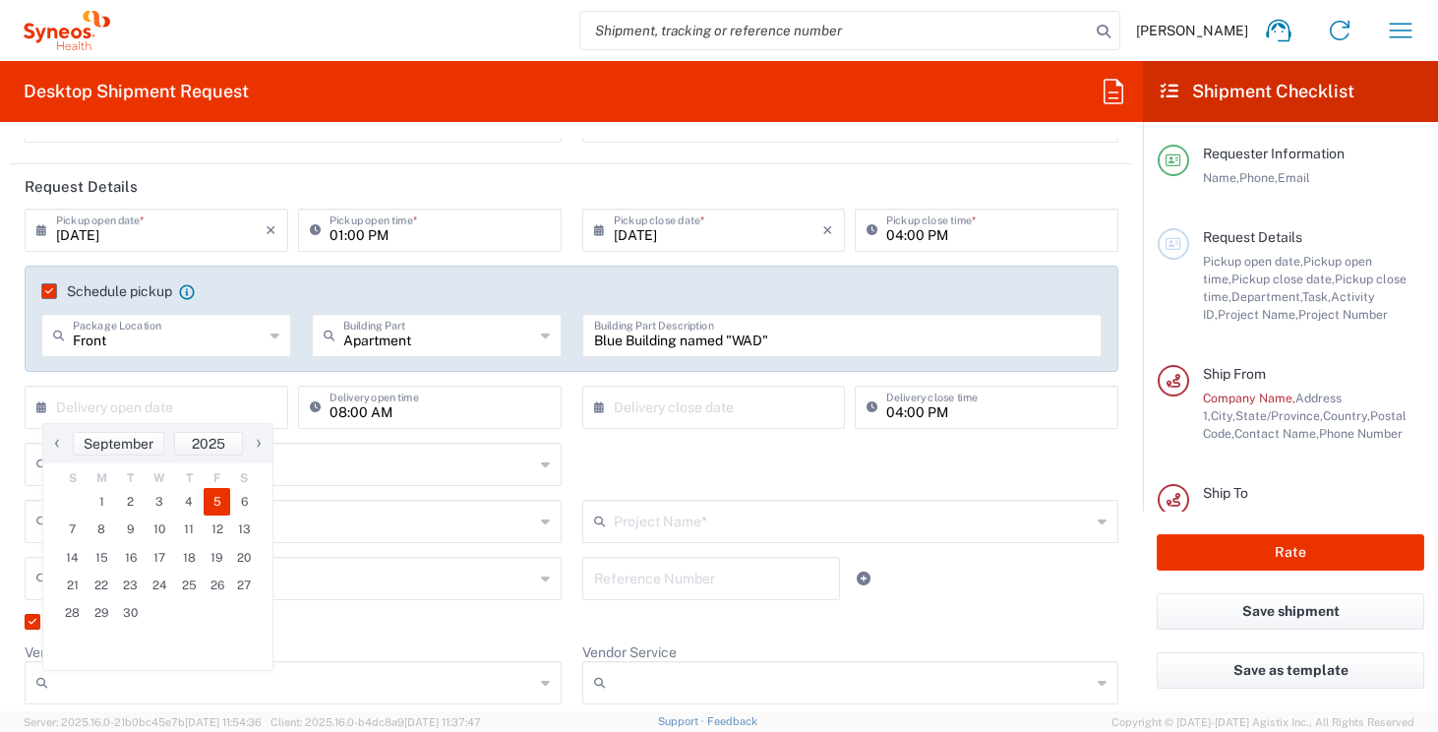
click at [221, 495] on span "5" at bounding box center [218, 502] width 28 height 28
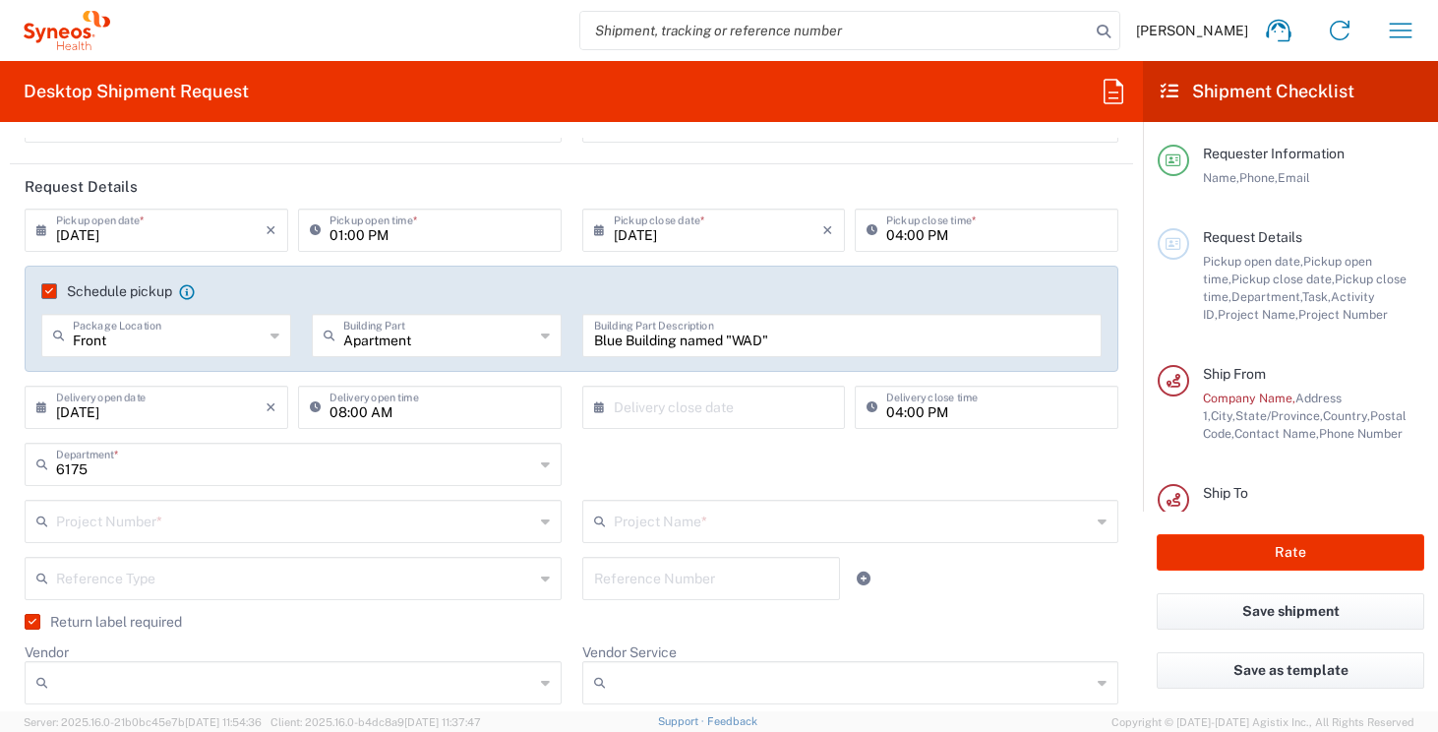
click at [224, 409] on input "[DATE]" at bounding box center [161, 406] width 210 height 34
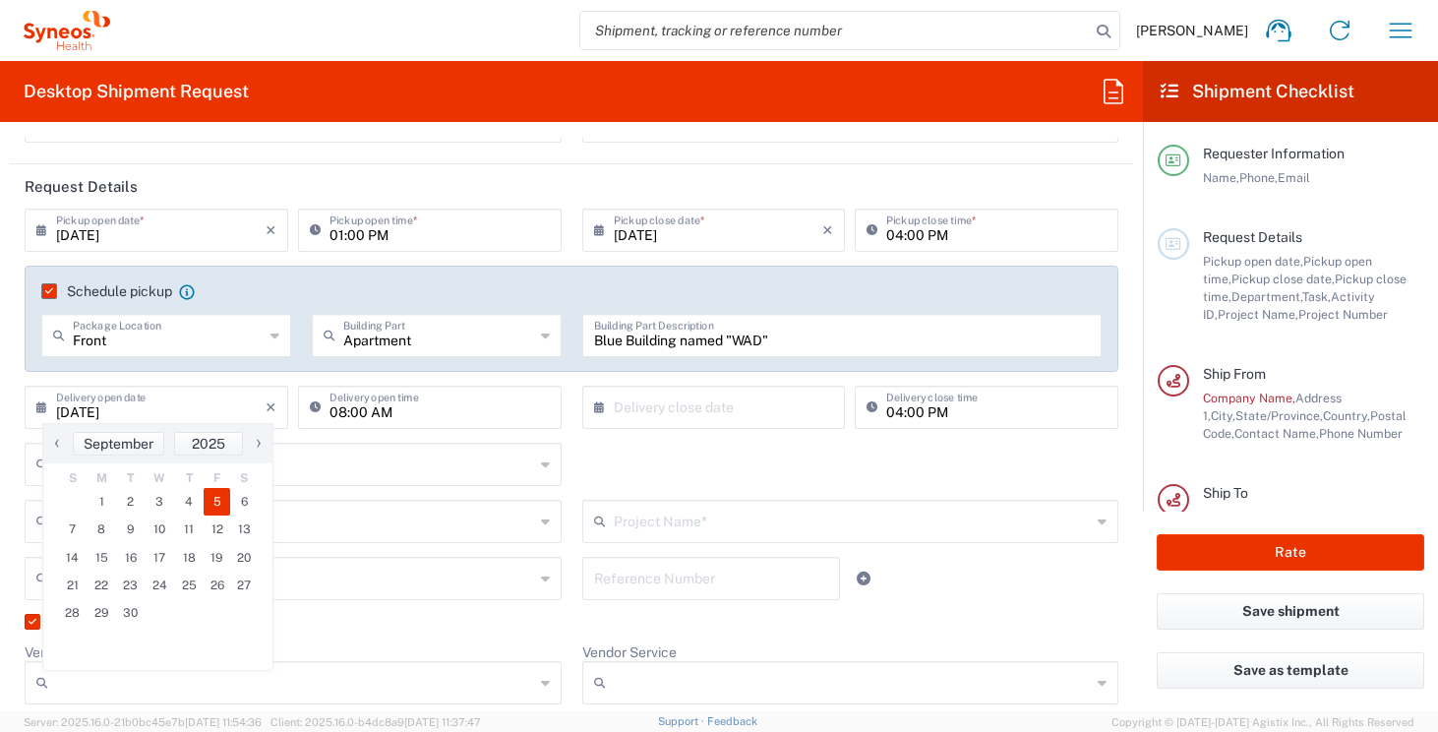
click at [54, 439] on span "‹" at bounding box center [57, 443] width 30 height 24
click at [166, 582] on span "20" at bounding box center [159, 586] width 29 height 28
type input "[DATE]"
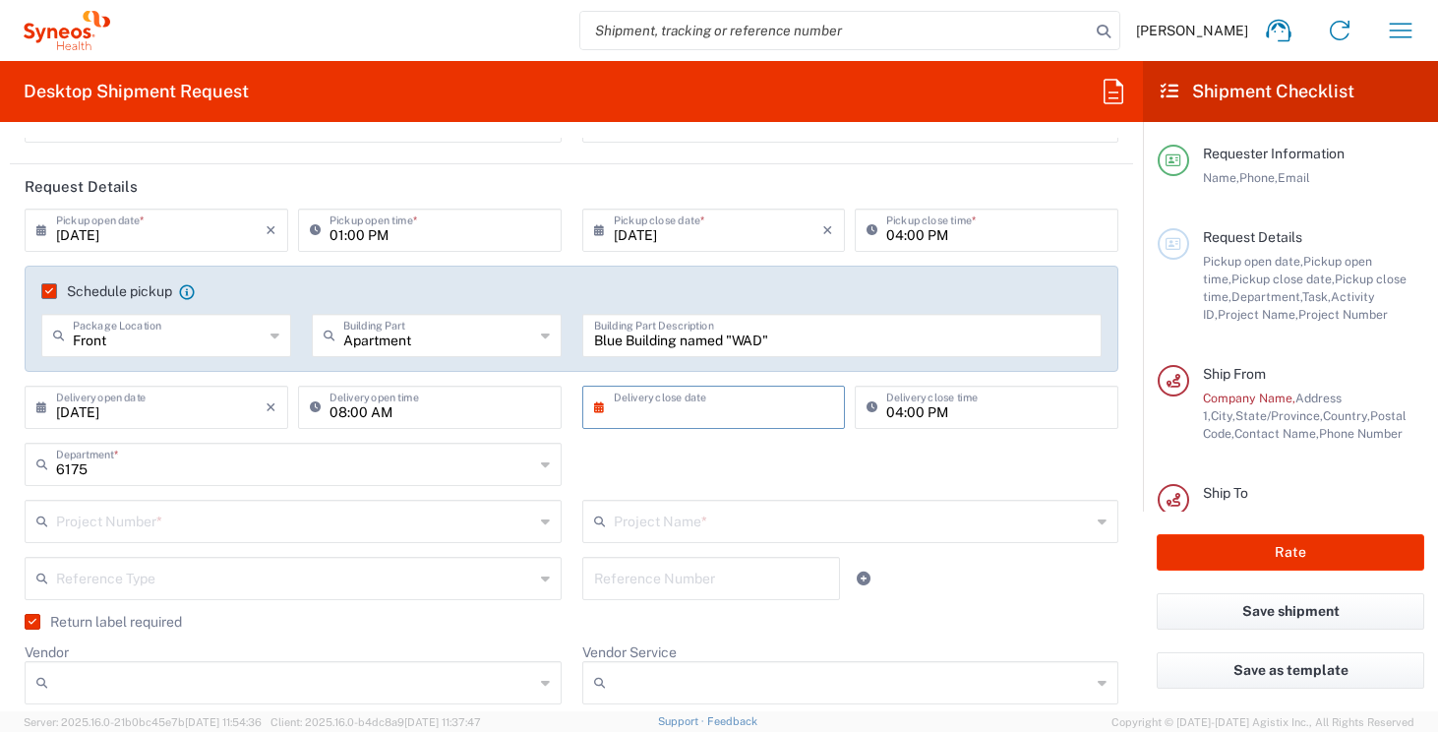
click at [725, 414] on input "text" at bounding box center [719, 406] width 210 height 34
click at [802, 448] on span "›" at bounding box center [808, 443] width 30 height 24
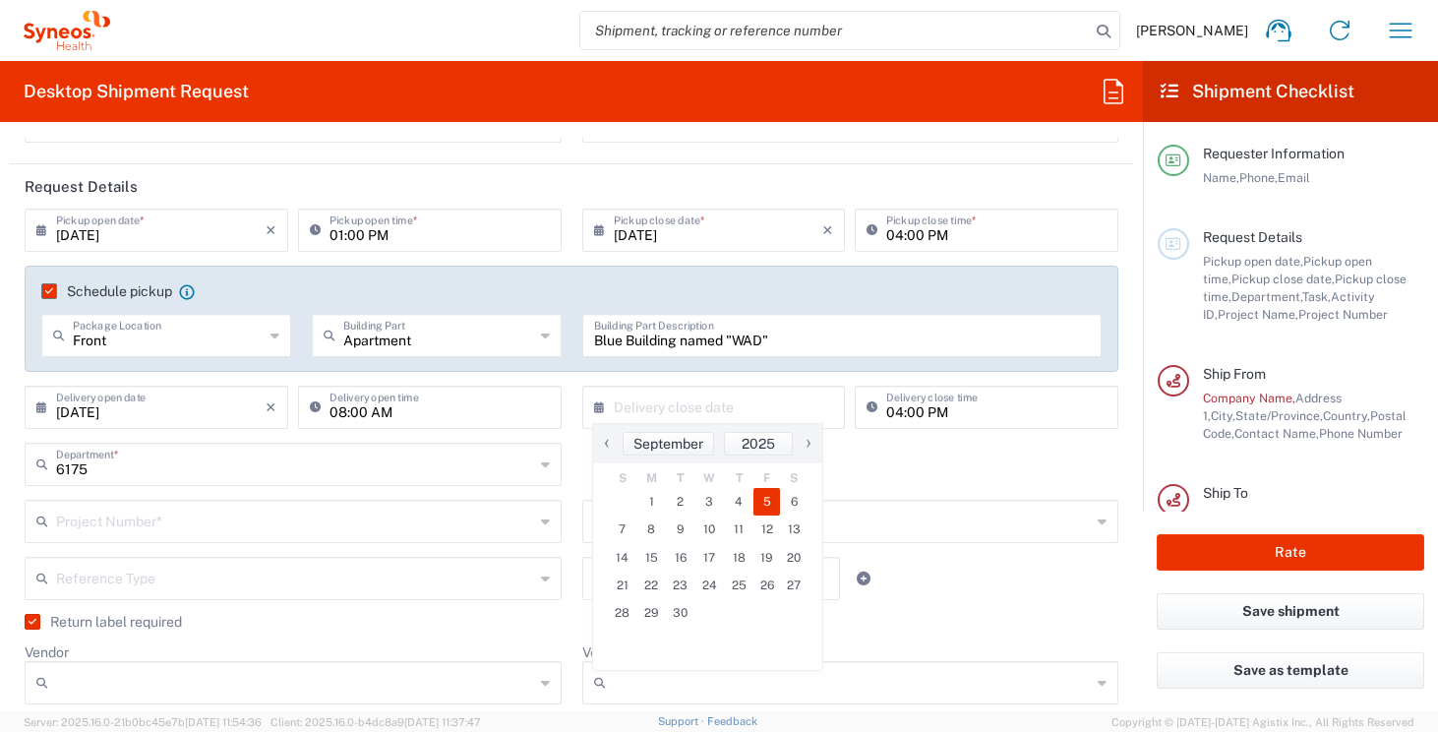
click at [762, 504] on span "5" at bounding box center [768, 502] width 28 height 28
type input "[DATE]"
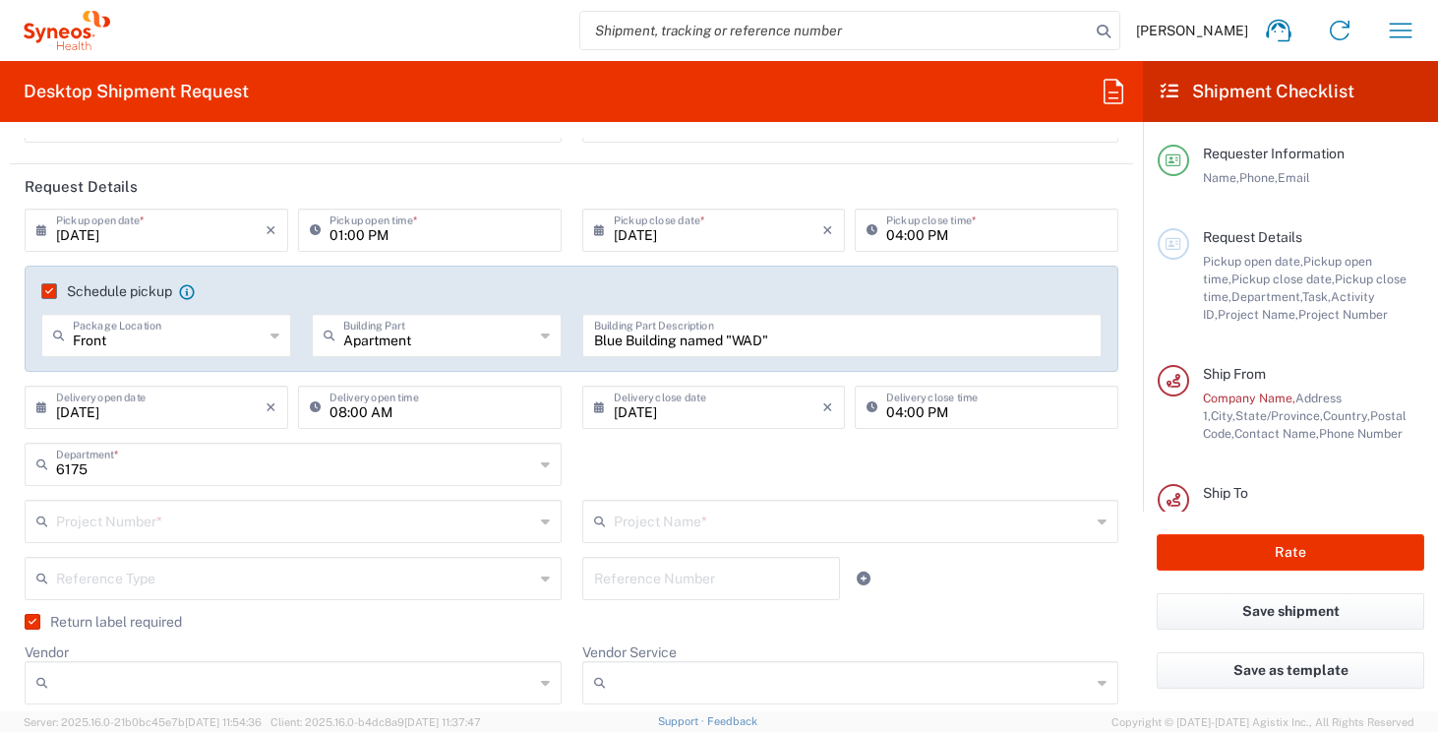
click at [865, 477] on div "6175 Department * 6175 3000 3100 3109 3110 3111 3112 3125 3130 3135 3136 3150 3…" at bounding box center [572, 471] width 1115 height 57
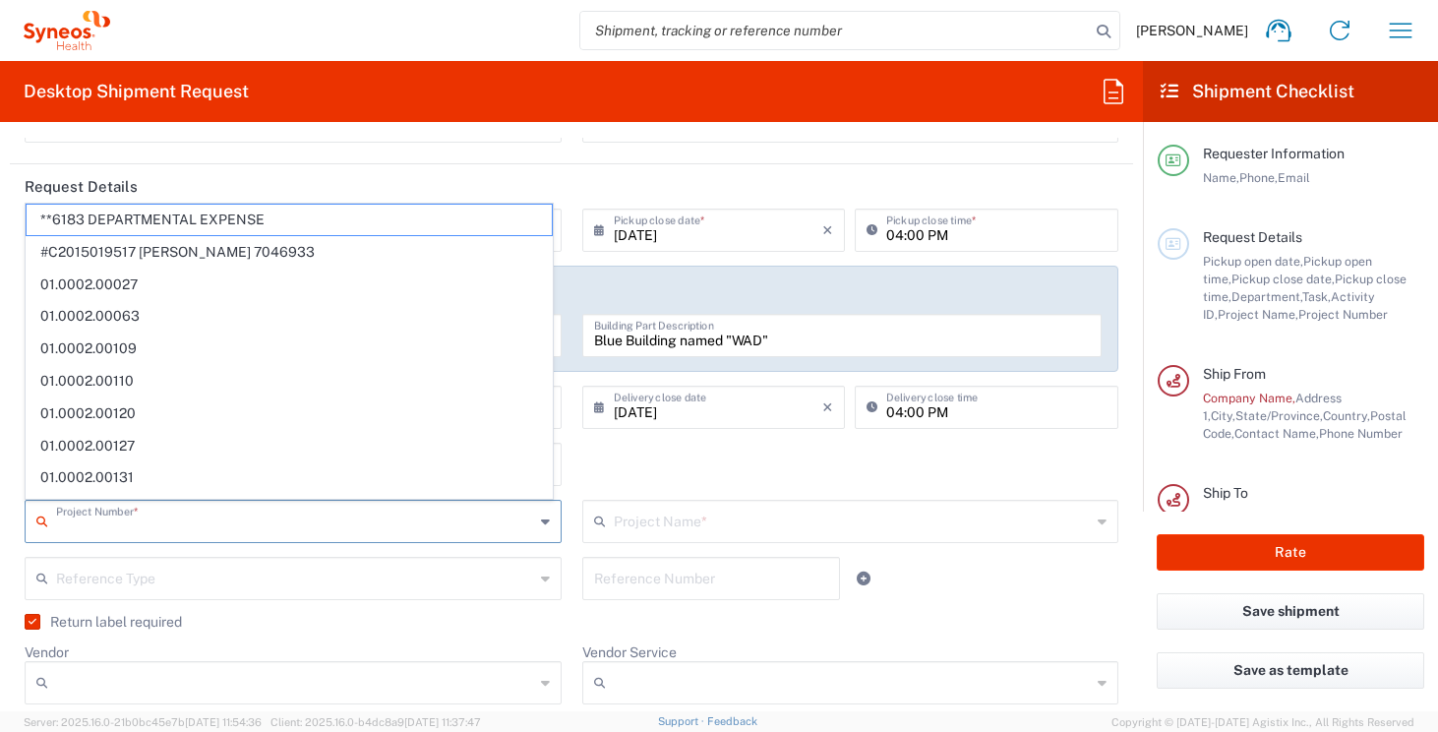
click at [440, 515] on input "text" at bounding box center [295, 520] width 478 height 34
click at [700, 456] on div "6175 Department * 6175 3000 3100 3109 3110 3111 3112 3125 3130 3135 3136 3150 3…" at bounding box center [572, 471] width 1115 height 57
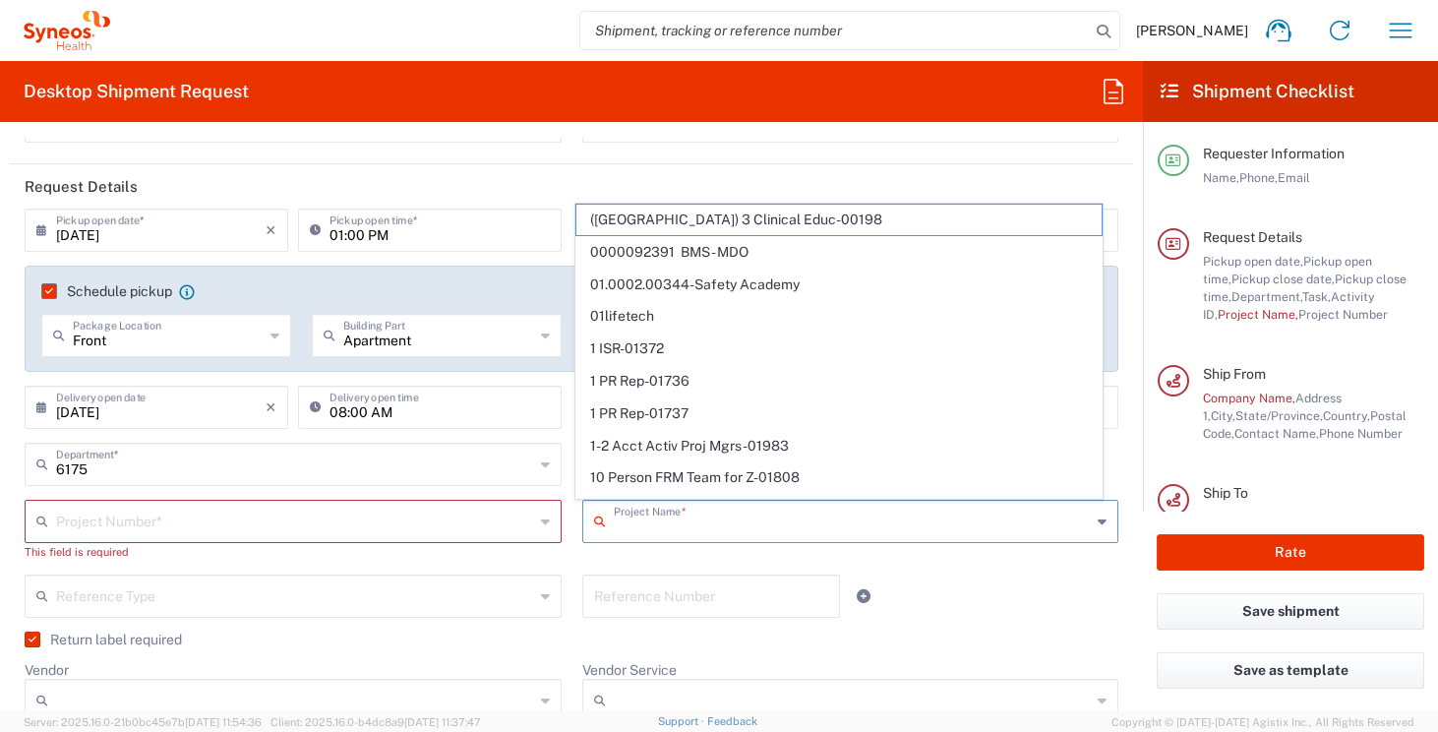
click at [623, 511] on input "text" at bounding box center [853, 520] width 478 height 34
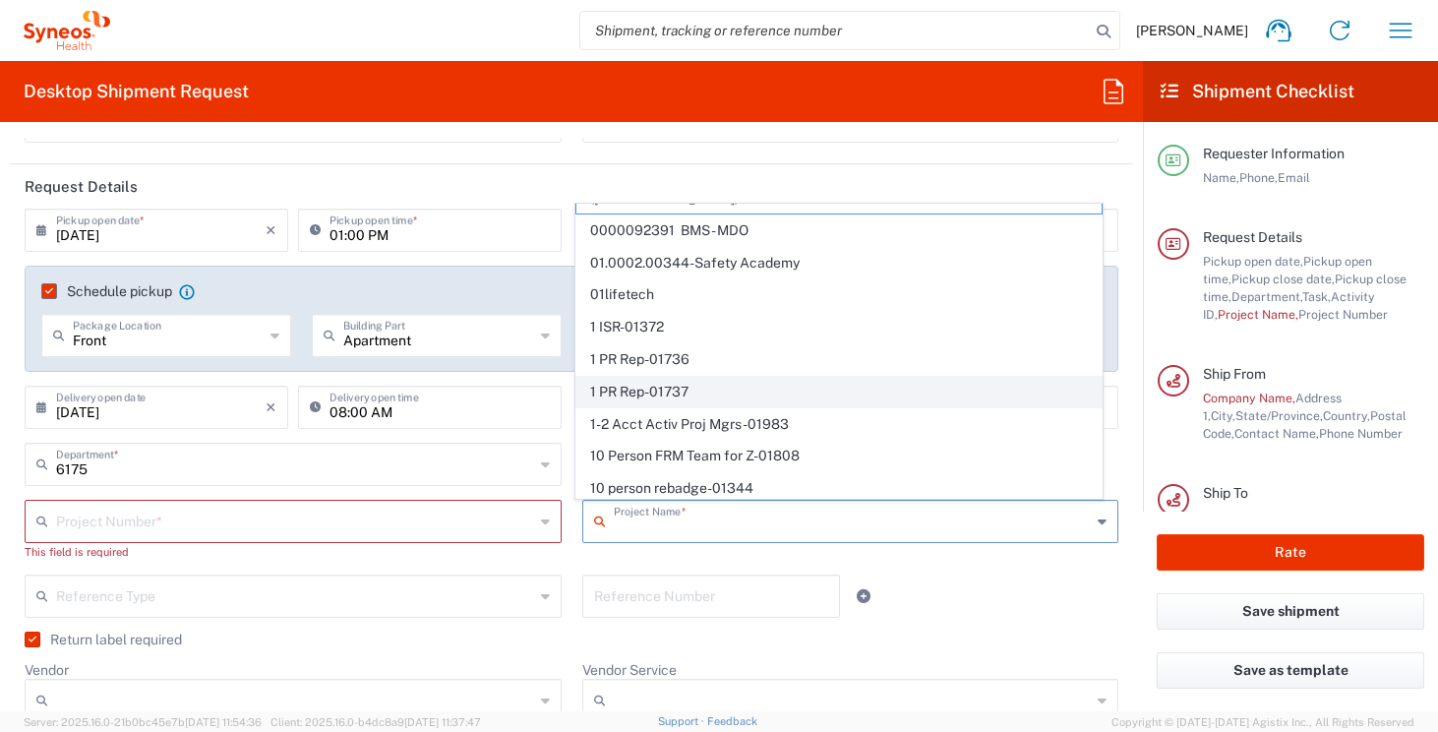
scroll to position [25, 0]
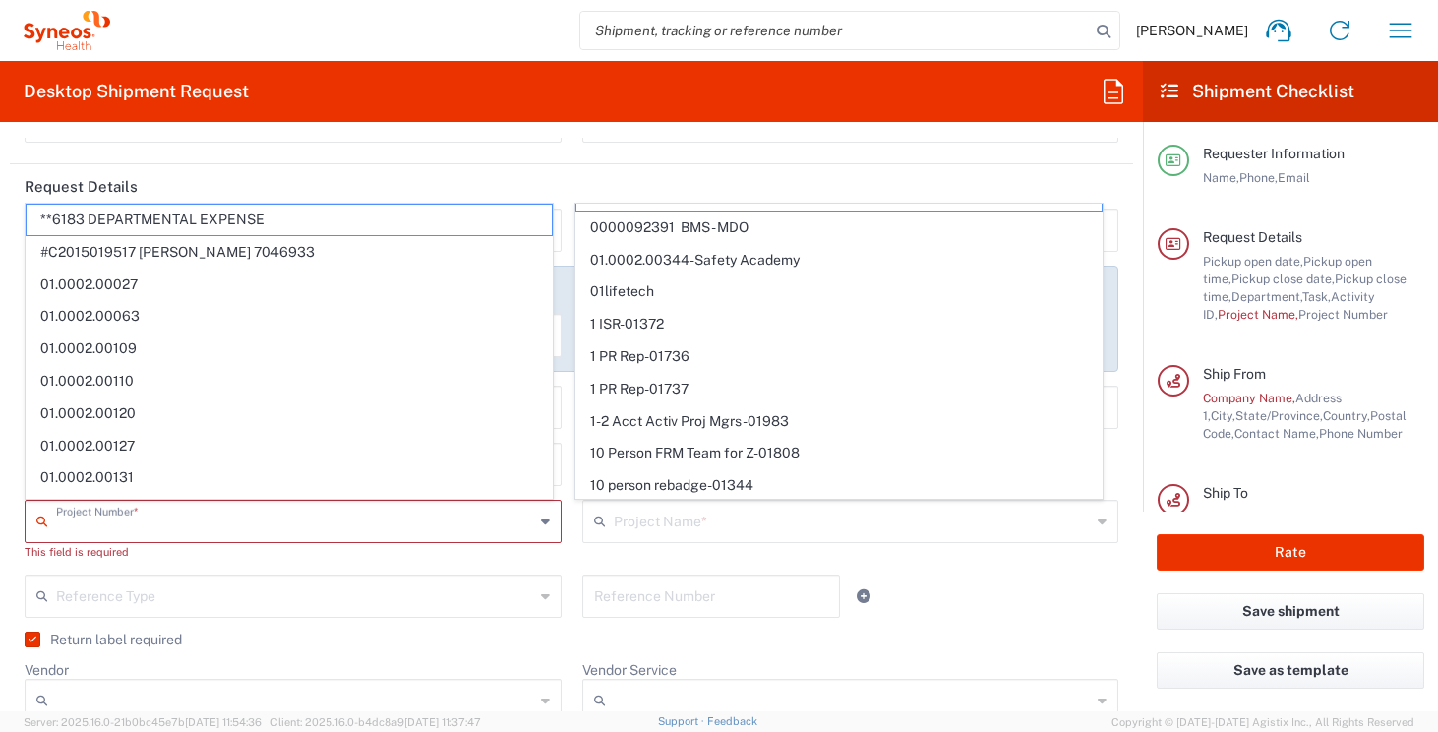
click at [314, 520] on input "text" at bounding box center [295, 520] width 478 height 34
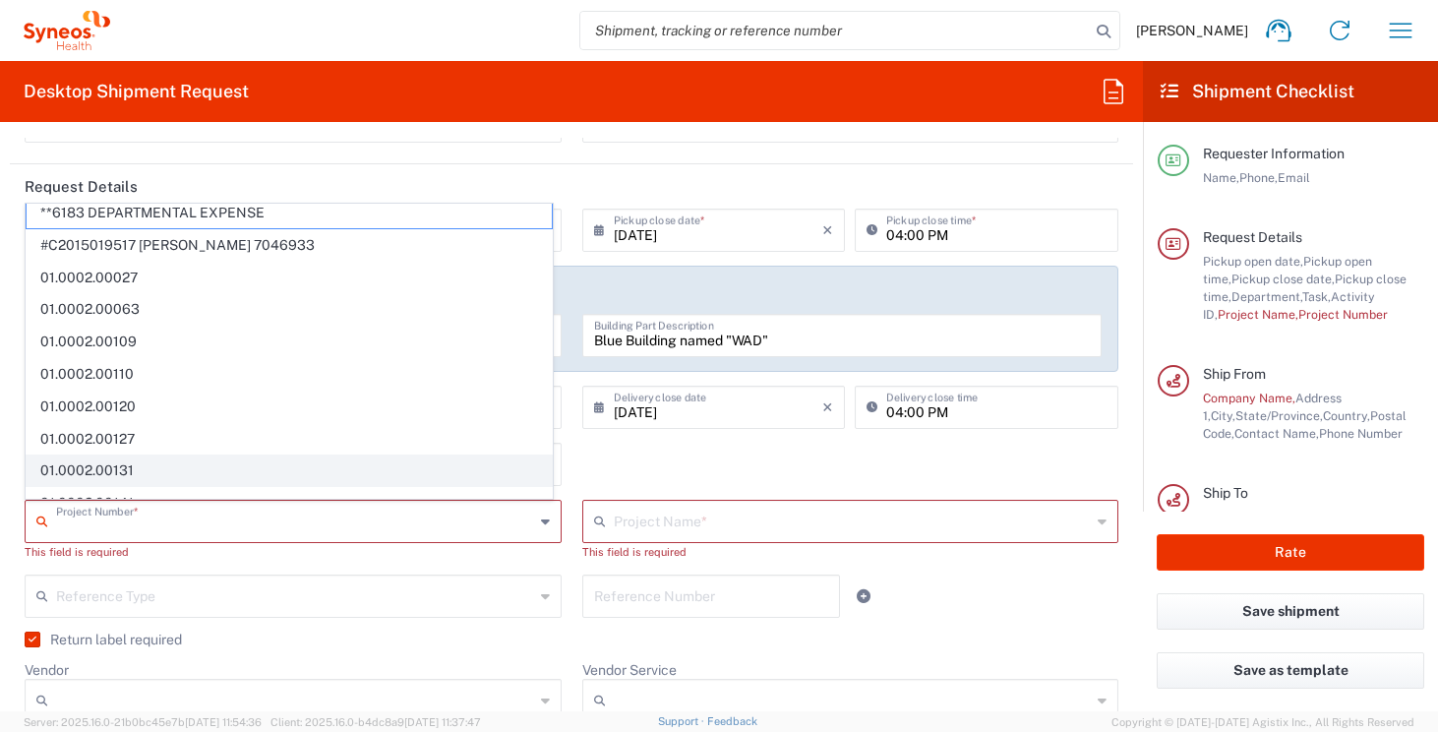
scroll to position [14, 0]
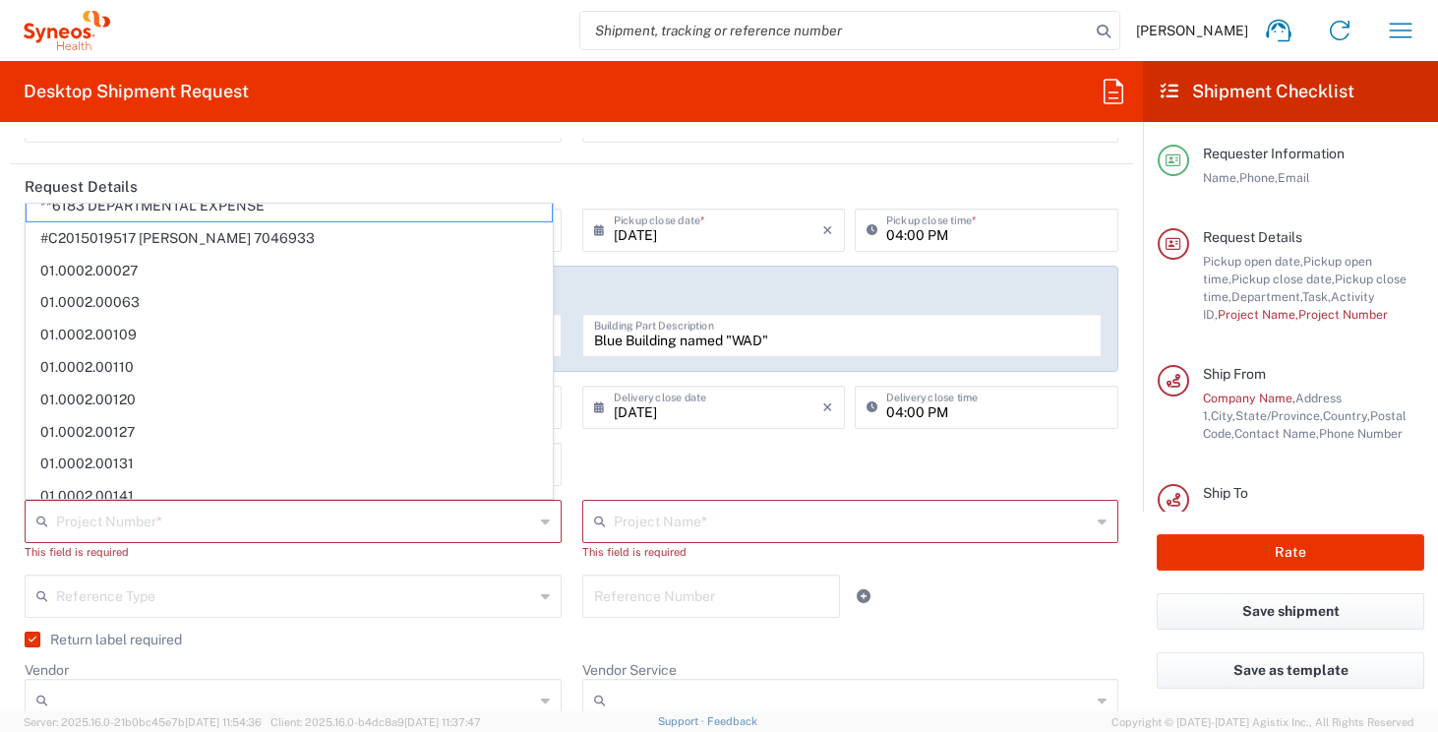
click at [480, 200] on header "Request Details" at bounding box center [572, 186] width 1124 height 44
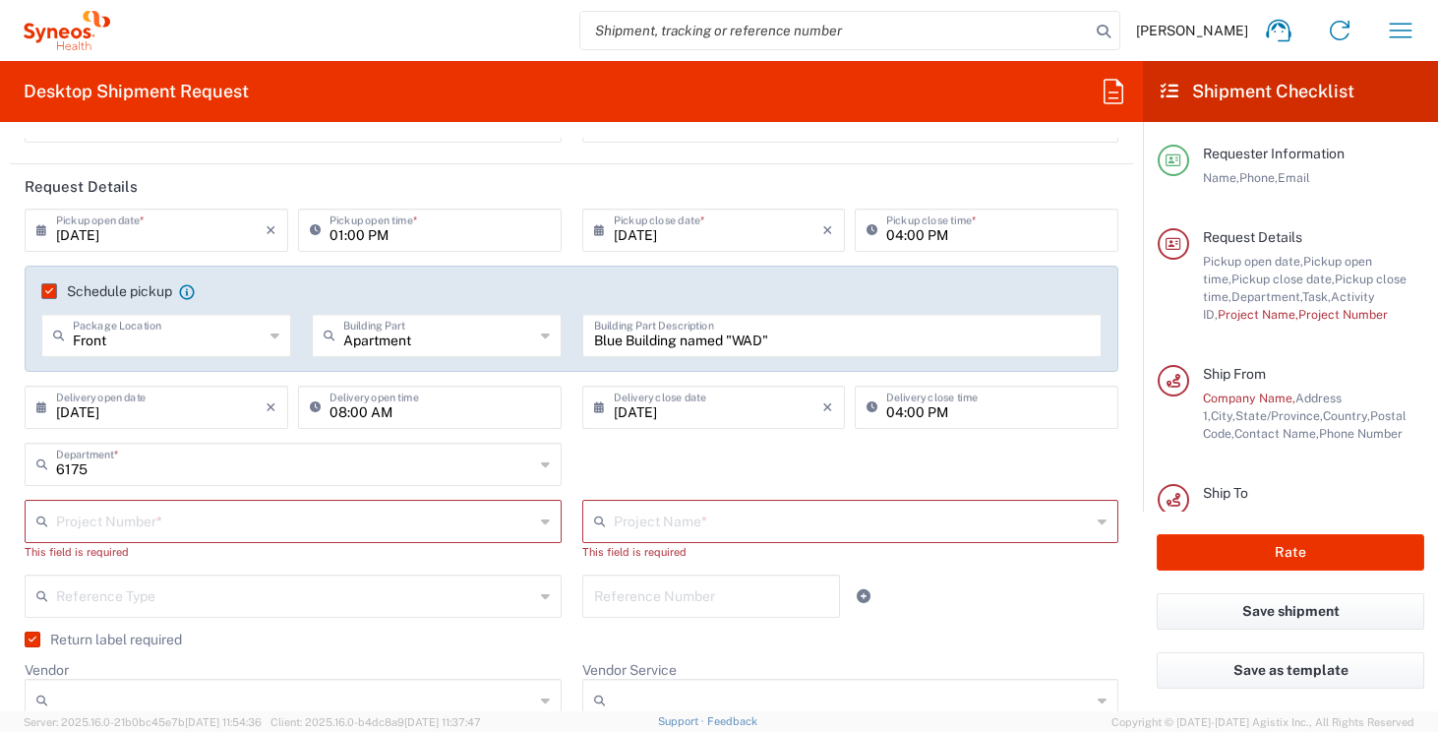
click at [483, 177] on header "Request Details" at bounding box center [572, 186] width 1124 height 44
click at [369, 528] on input "text" at bounding box center [295, 520] width 478 height 34
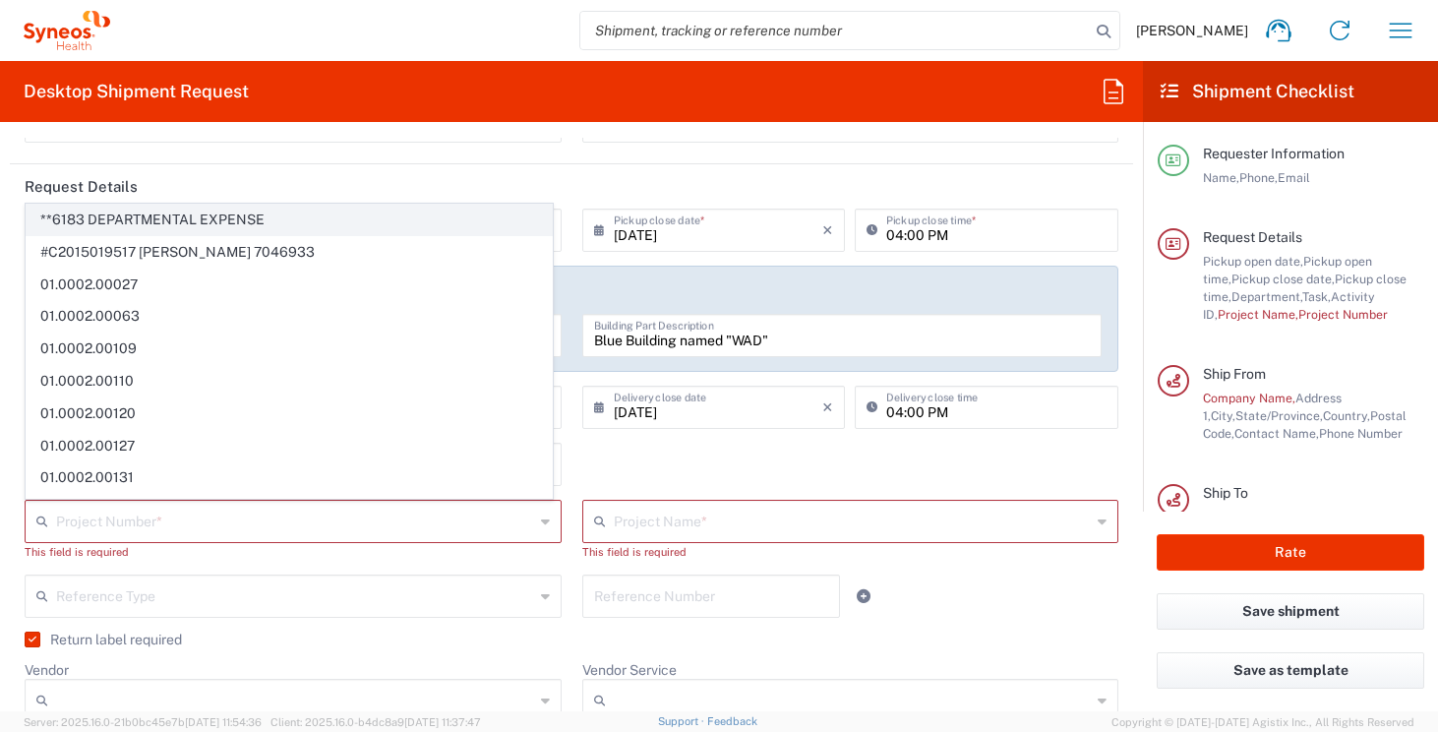
click at [362, 219] on span "**6183 DEPARTMENTAL EXPENSE" at bounding box center [289, 220] width 525 height 30
type input "**6183 DEPARTMENTAL EXPENSE"
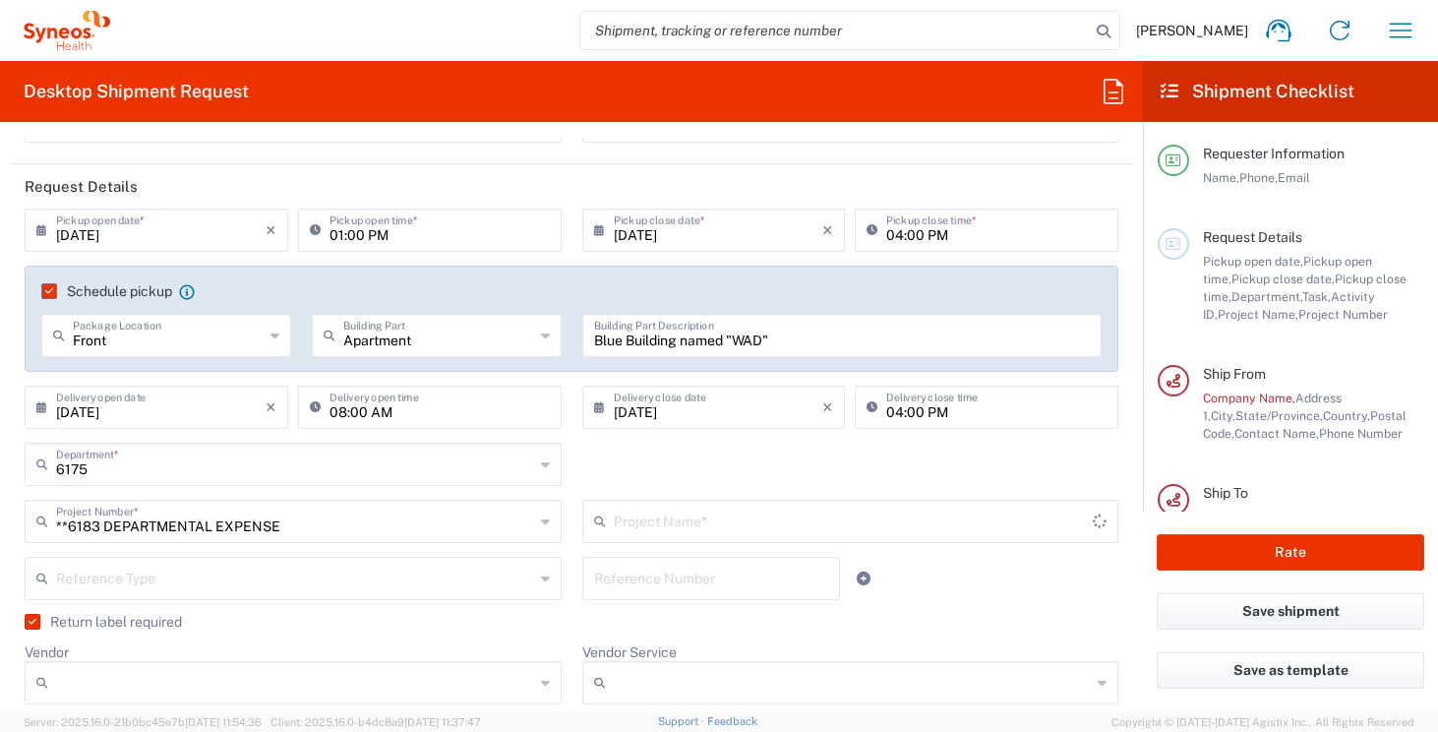
type input "6183"
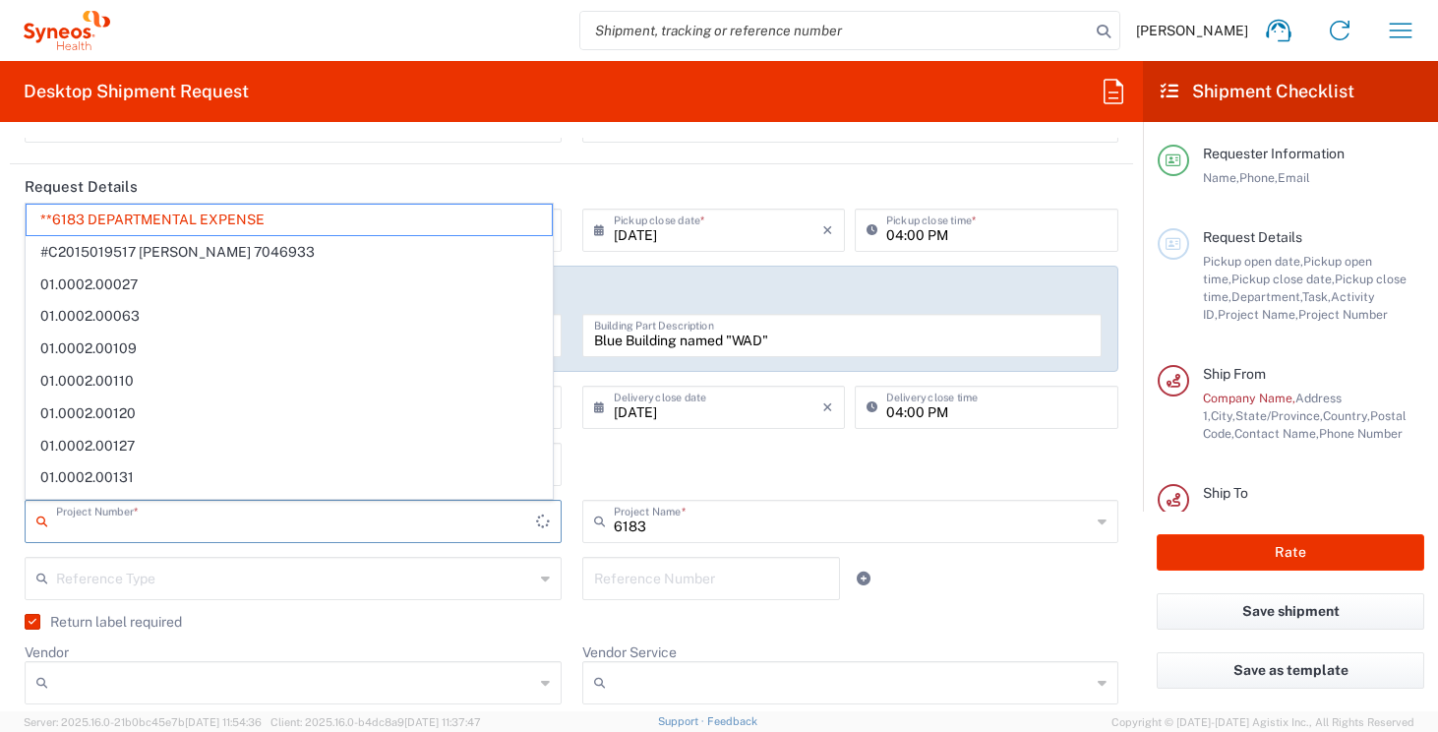
click at [499, 535] on input "text" at bounding box center [296, 520] width 480 height 34
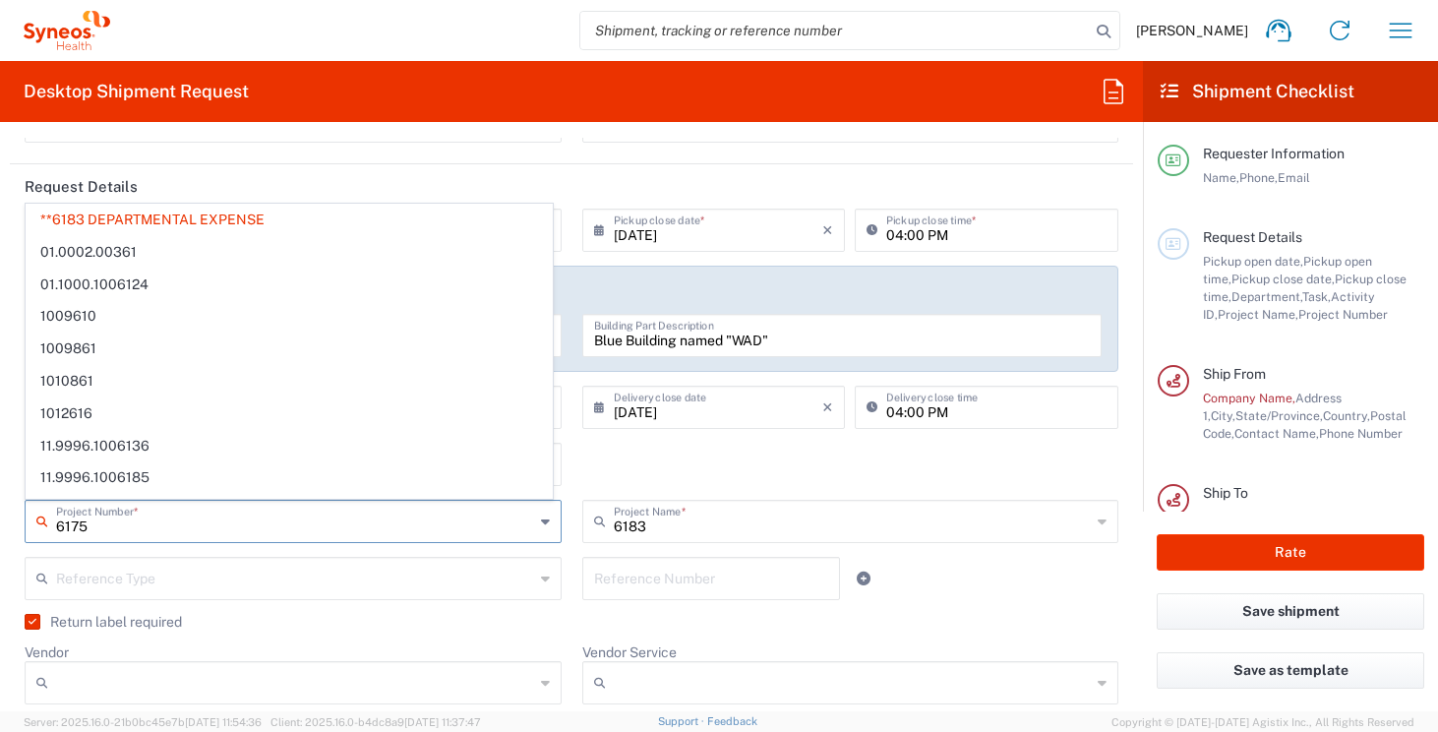
type input "6175 DEPARTMENTAL EXPENSE"
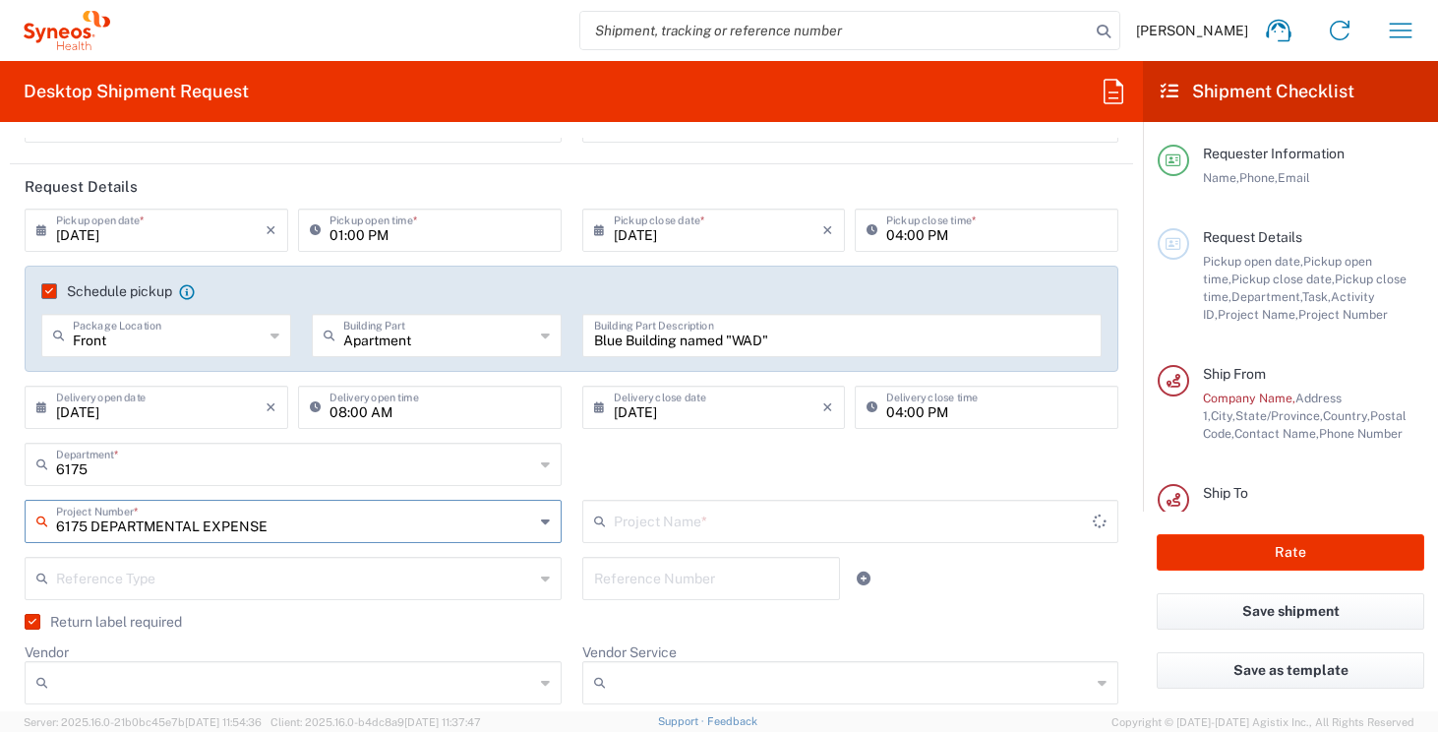
type input "6175 DEPARTMENTAL EXPENSE"
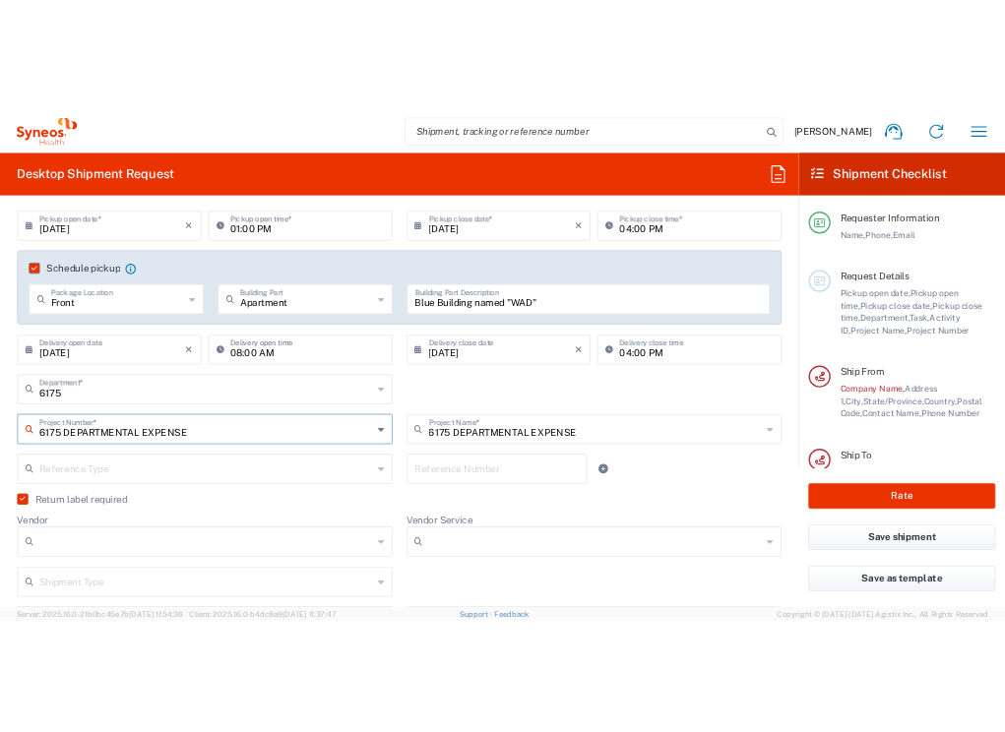
scroll to position [266, 0]
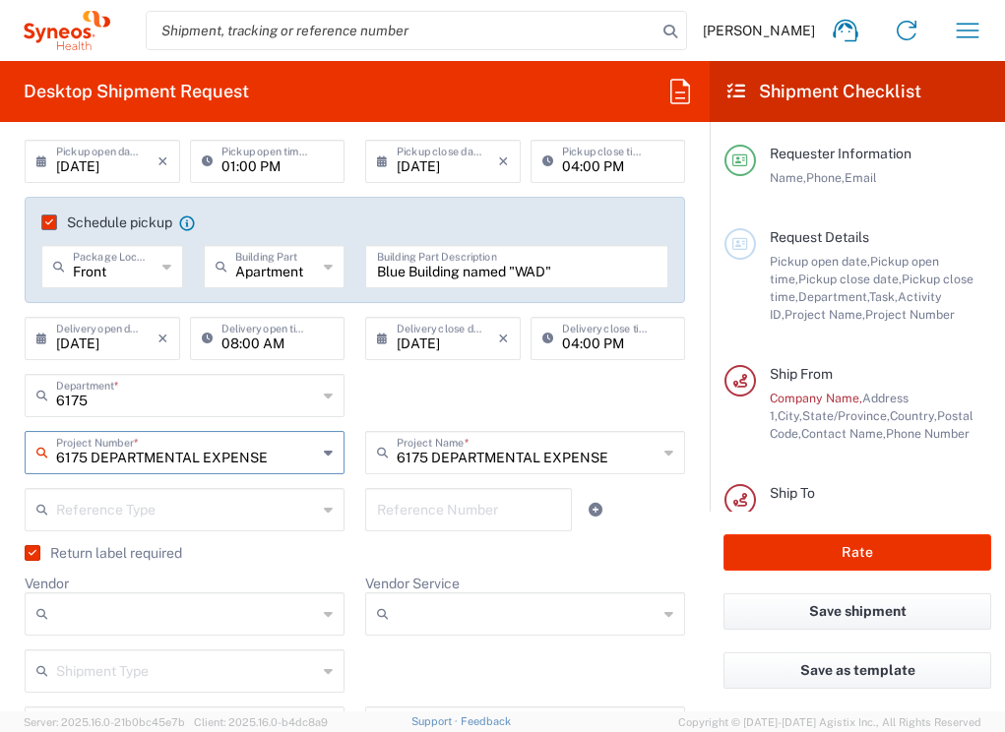
type input "6175 DEPARTMENTAL EXPENSE"
click at [133, 157] on input "[DATE]" at bounding box center [106, 160] width 101 height 34
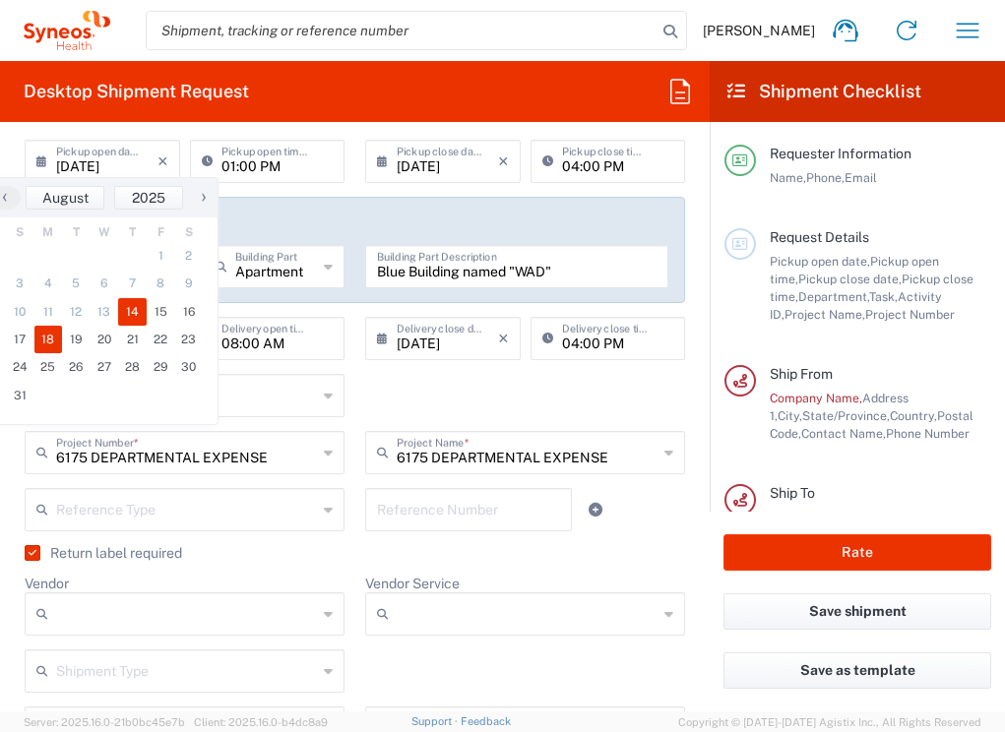
click at [48, 335] on span "18" at bounding box center [48, 340] width 29 height 28
type input "[DATE]"
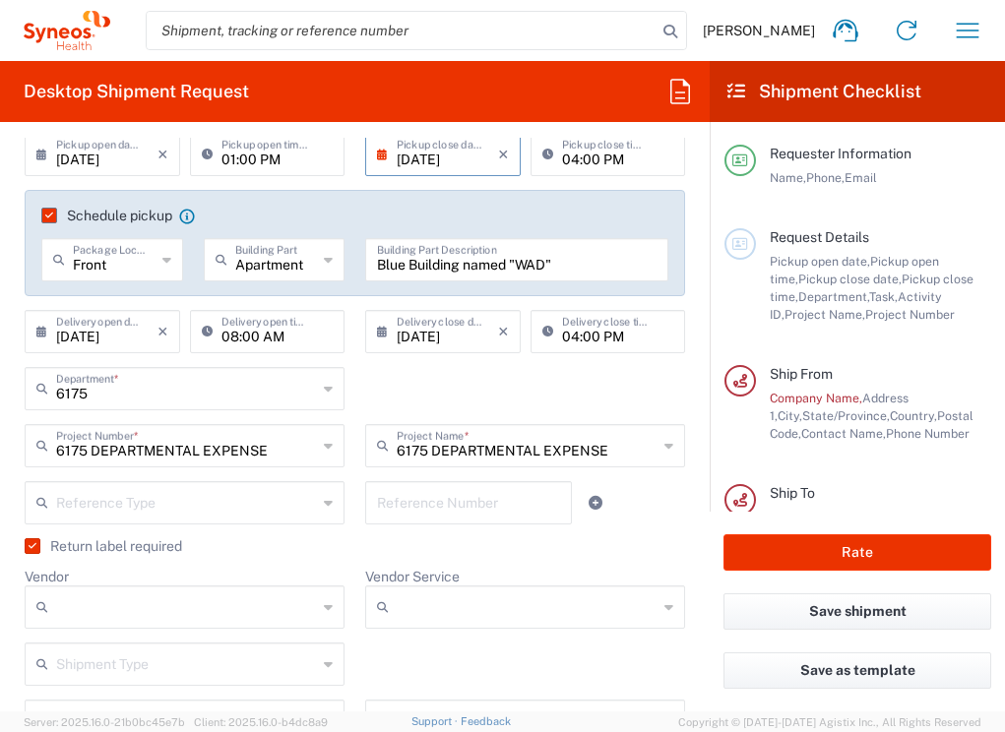
scroll to position [268, 0]
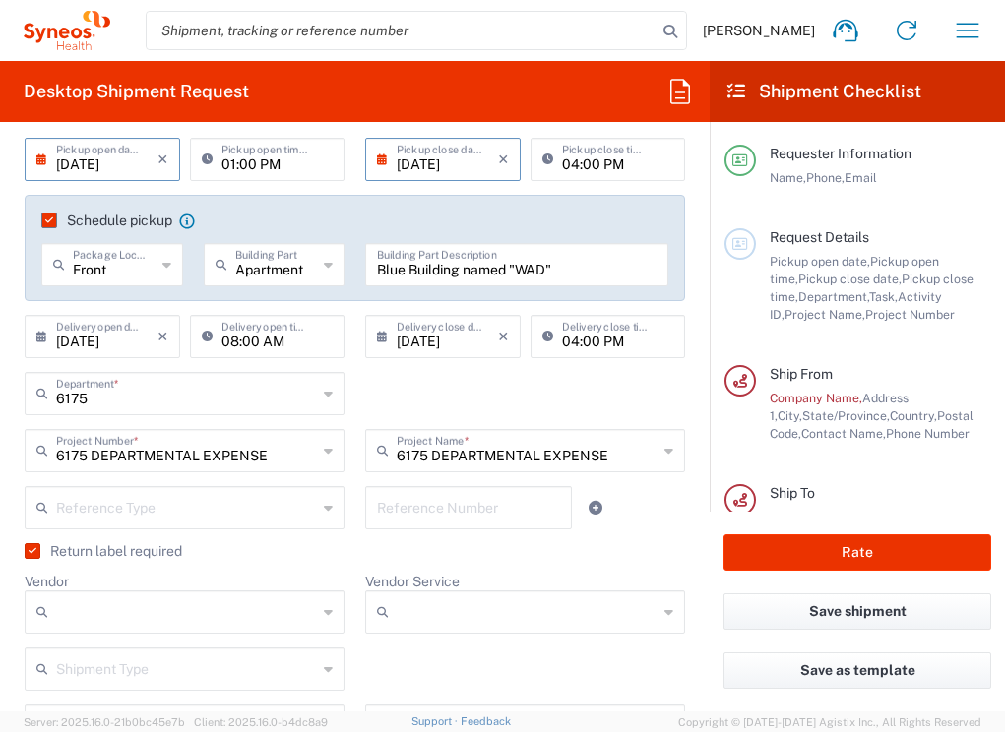
click at [97, 166] on input "[DATE]" at bounding box center [106, 158] width 101 height 34
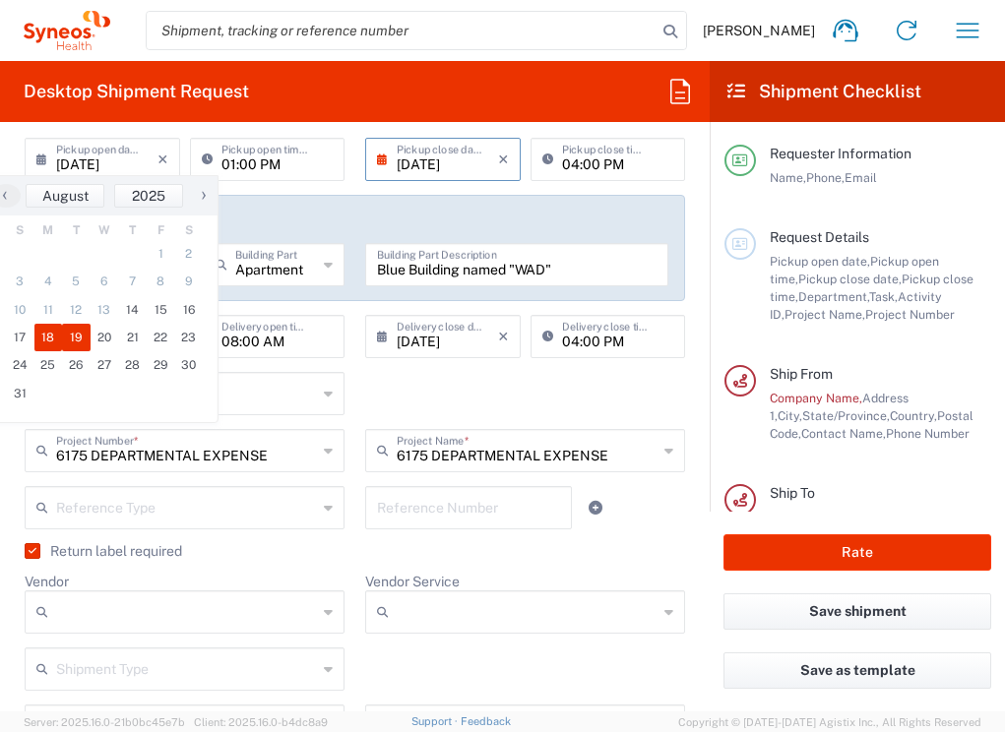
click at [74, 344] on span "19" at bounding box center [76, 338] width 29 height 28
type input "[DATE]"
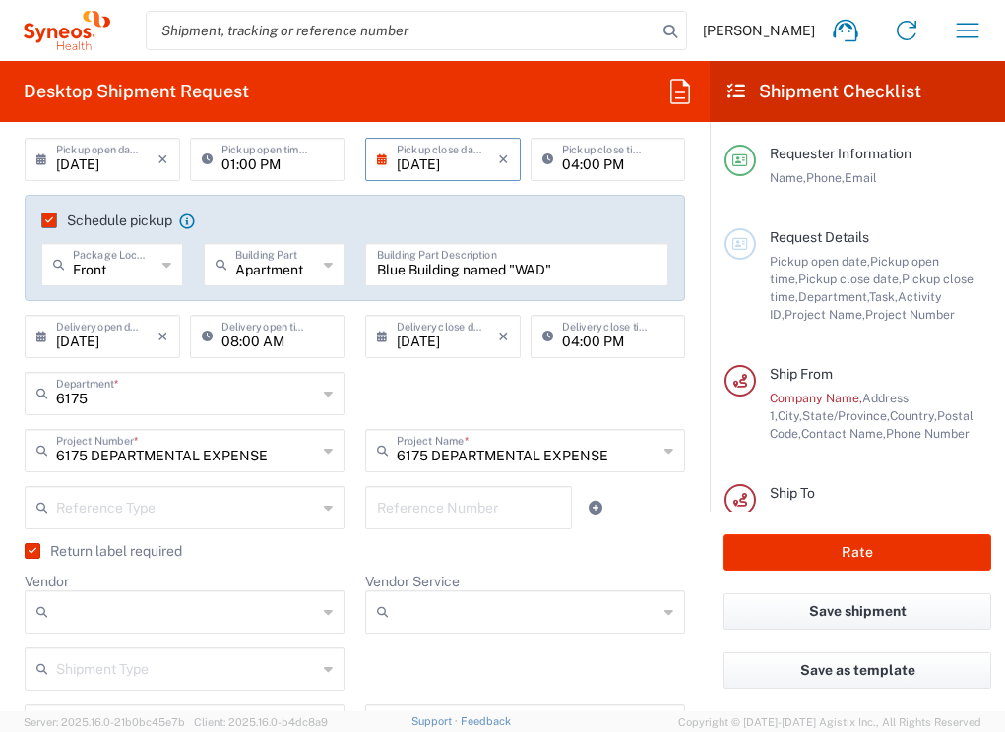
drag, startPoint x: 103, startPoint y: 161, endPoint x: 94, endPoint y: 207, distance: 46.1
click at [103, 161] on input "[DATE]" at bounding box center [106, 158] width 101 height 34
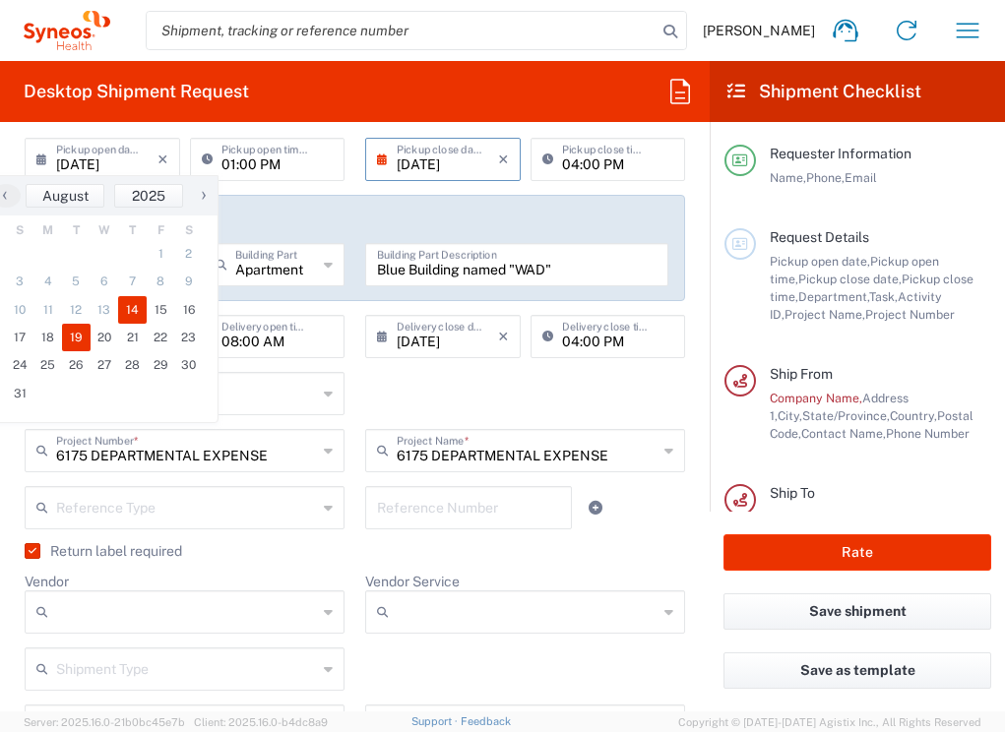
click at [135, 305] on span "14" at bounding box center [132, 310] width 29 height 28
type input "[DATE]"
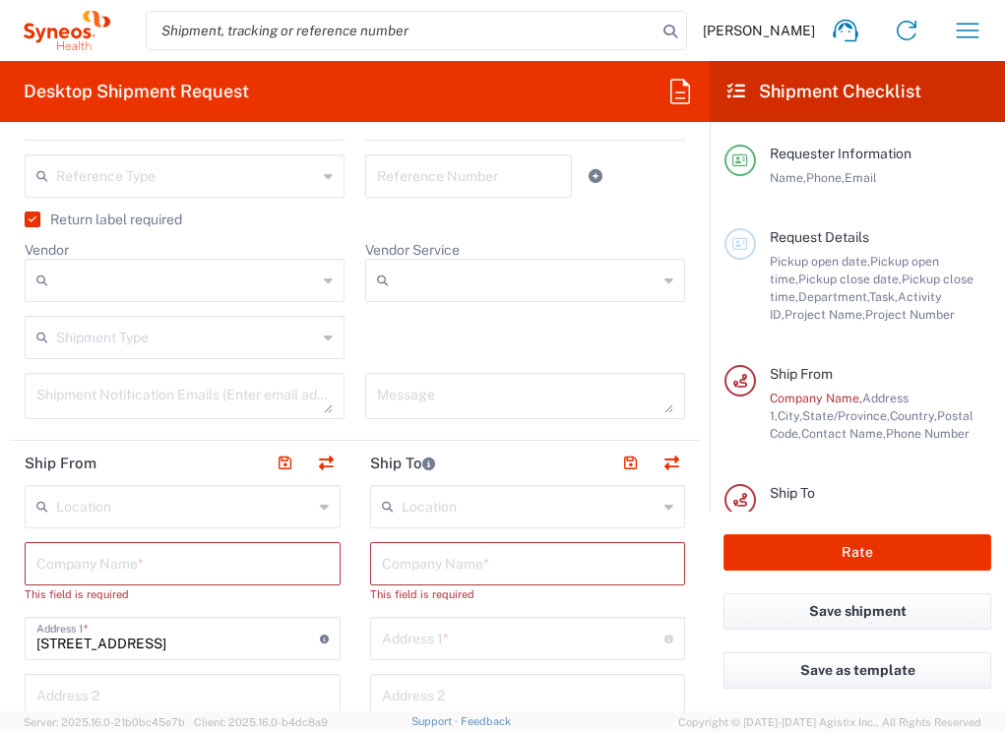
scroll to position [600, 0]
click at [130, 574] on input "text" at bounding box center [182, 561] width 292 height 34
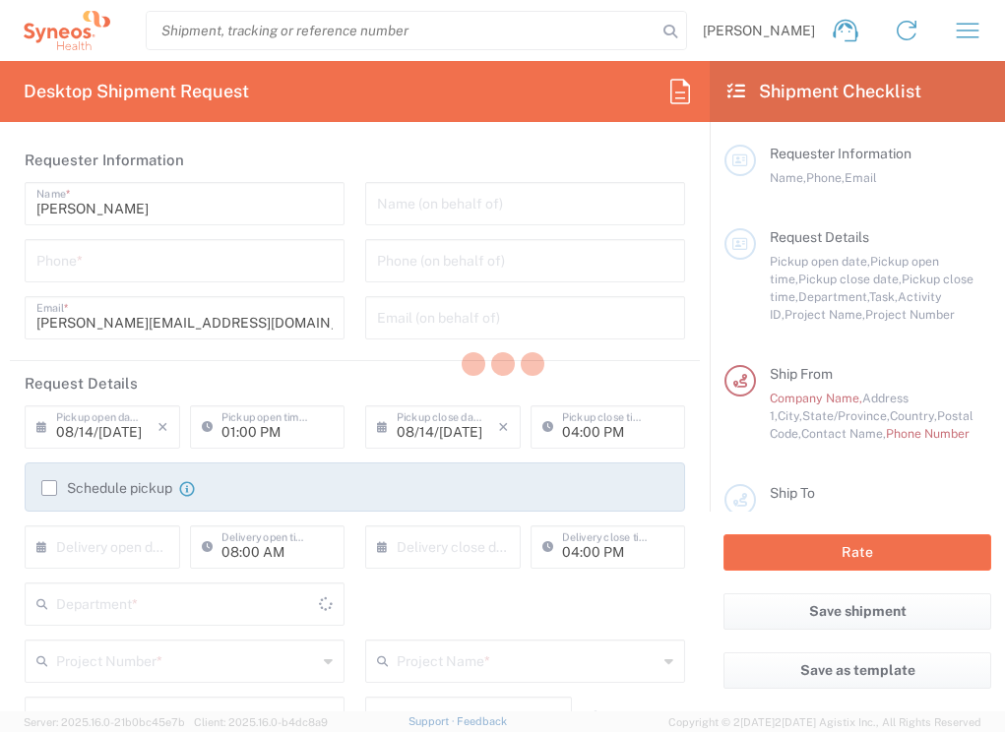
type input "[US_STATE]"
type input "[GEOGRAPHIC_DATA]"
type input "6175"
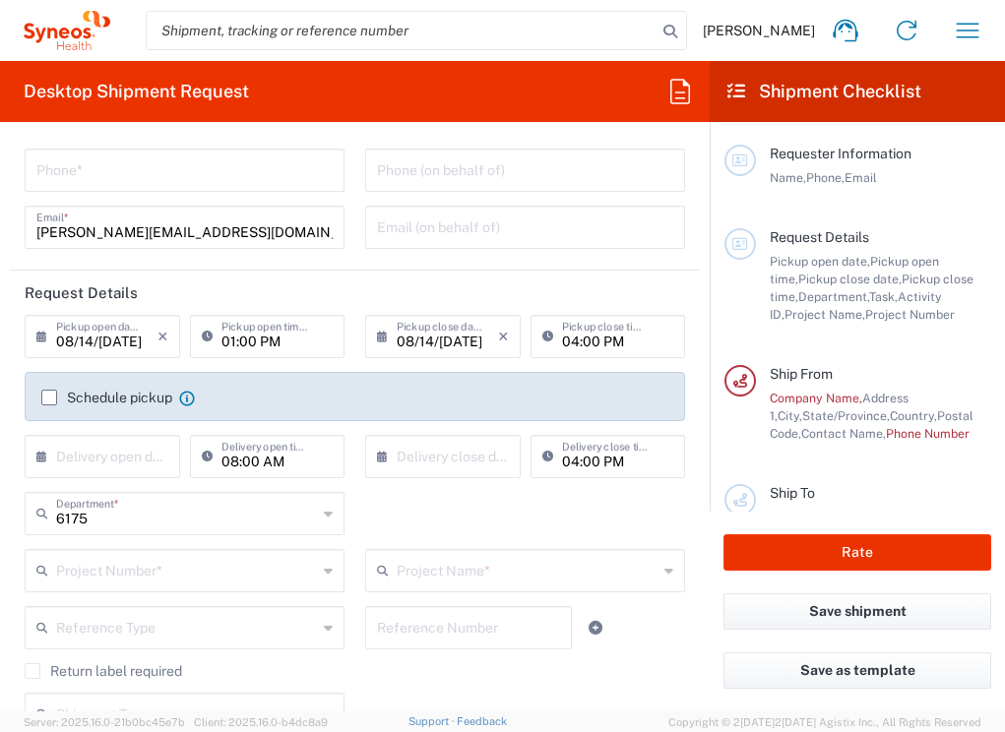
scroll to position [120, 0]
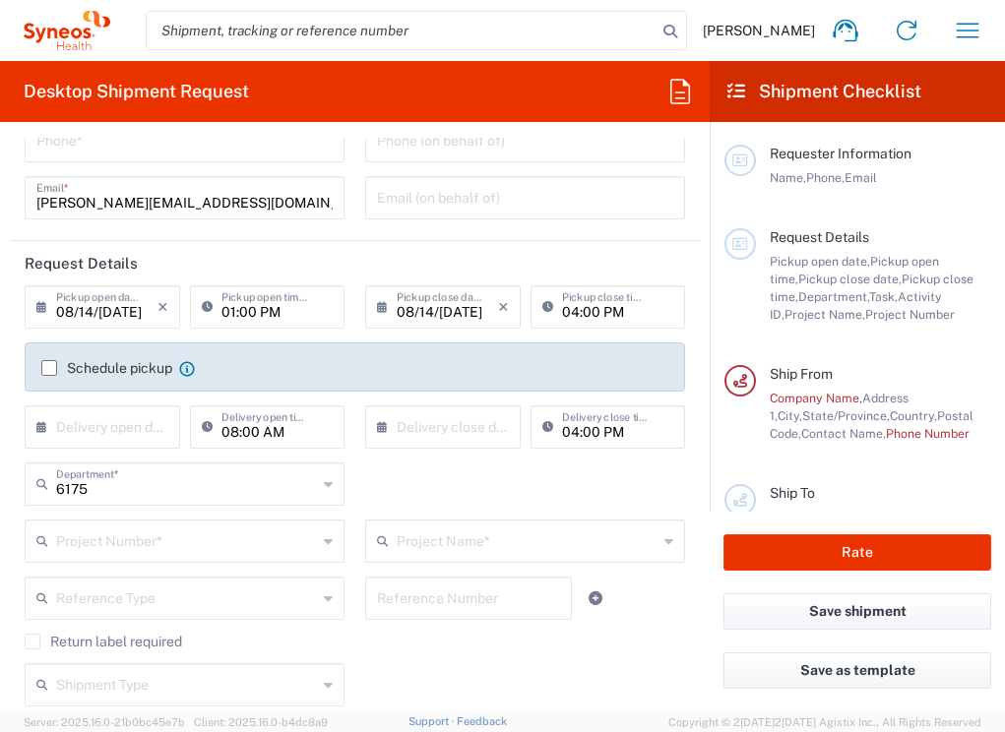
click at [128, 548] on input "text" at bounding box center [186, 539] width 261 height 34
type input "Syneos Health Communications-[GEOGRAPHIC_DATA] [GEOGRAPHIC_DATA]"
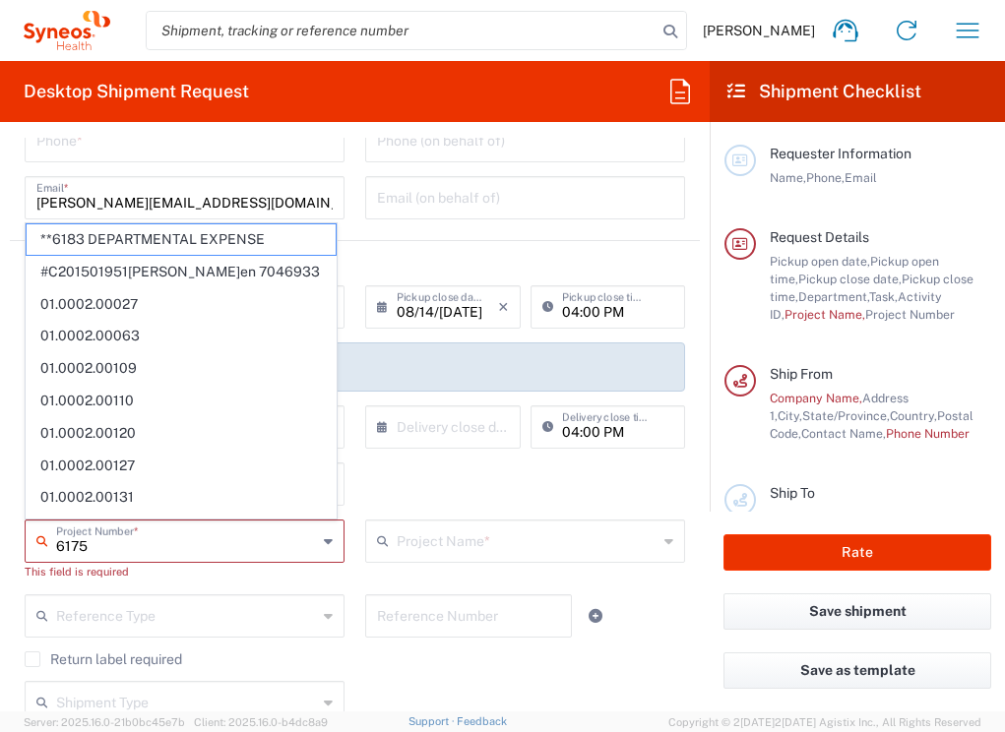
type input "**6183 DEPARTMENTAL EXPENSE"
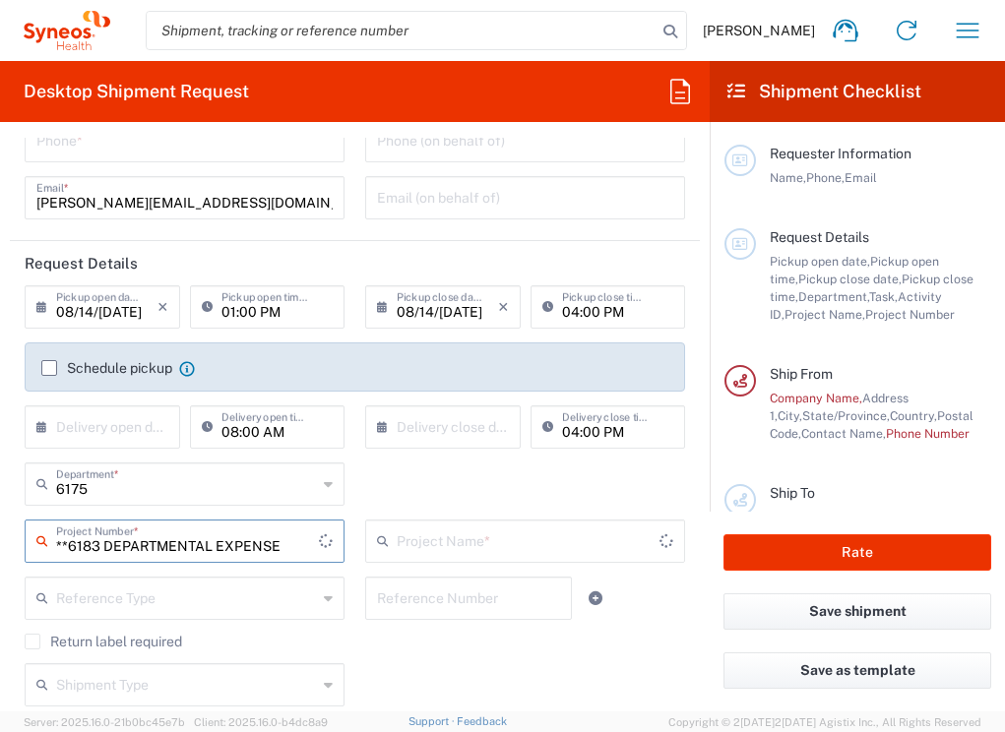
type input "6183"
click at [181, 538] on input "**6183 DEPARTMENTAL EXPENSE" at bounding box center [186, 539] width 261 height 34
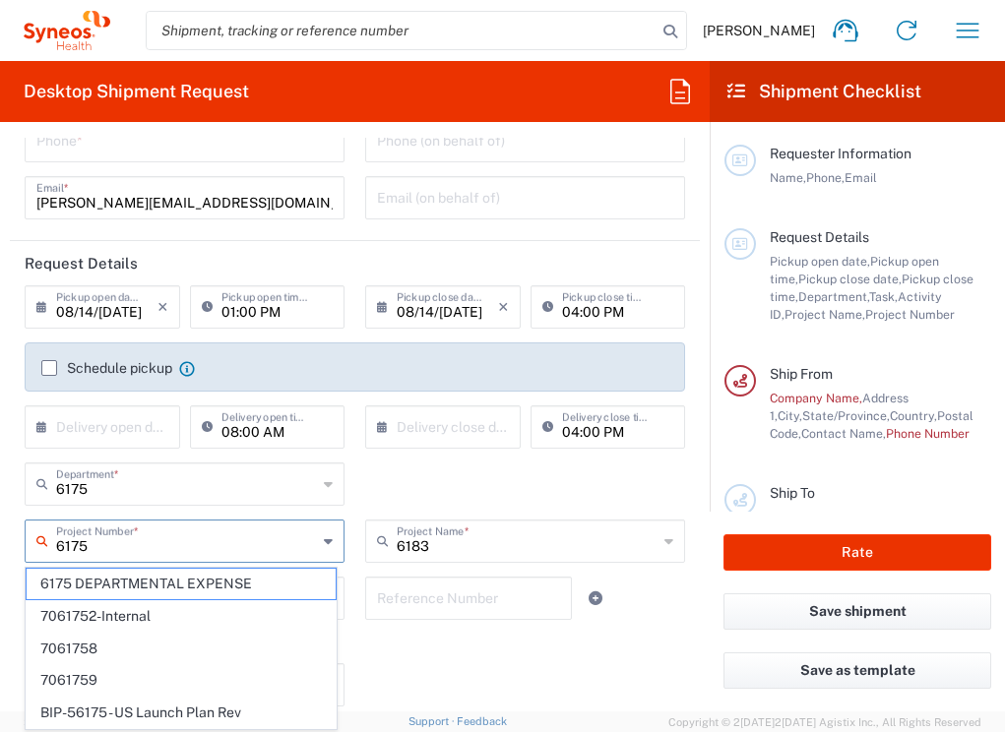
type input "6175 DEPARTMENTAL EXPENSE"
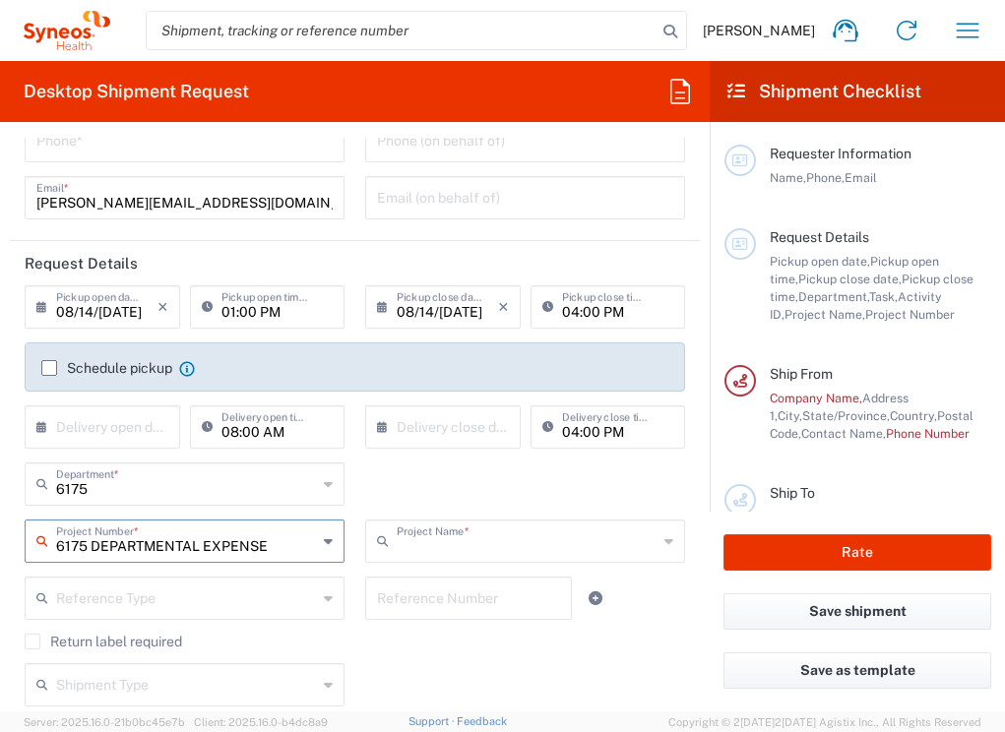
type input "6175 DEPARTMENTAL EXPENSE"
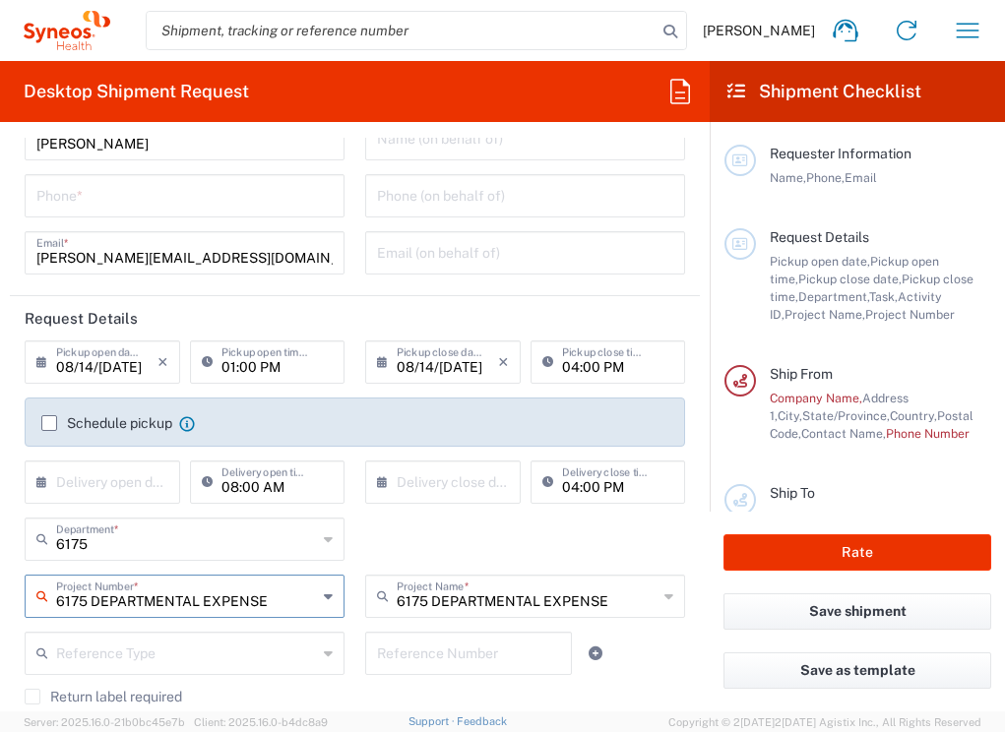
scroll to position [0, 0]
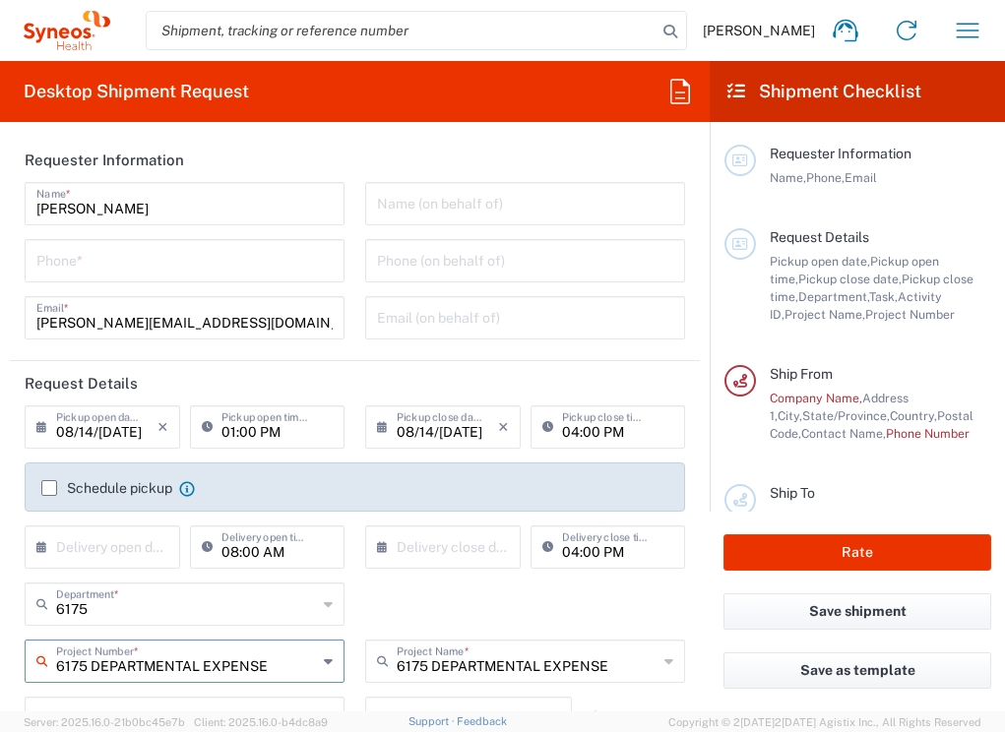
type input "6175 DEPARTMENTAL EXPENSE"
click at [53, 487] on label "Schedule pickup" at bounding box center [106, 488] width 131 height 16
click at [49, 488] on input "Schedule pickup" at bounding box center [49, 488] width 0 height 0
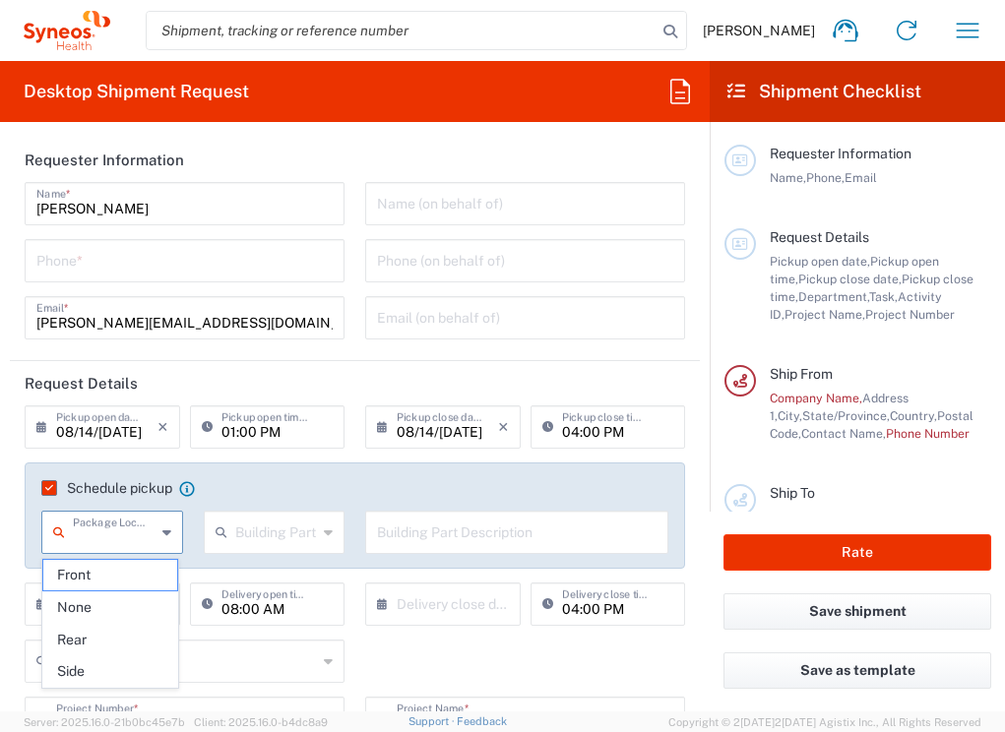
click at [85, 529] on input "text" at bounding box center [114, 531] width 83 height 34
click at [90, 582] on span "Front" at bounding box center [110, 575] width 134 height 30
type input "Front"
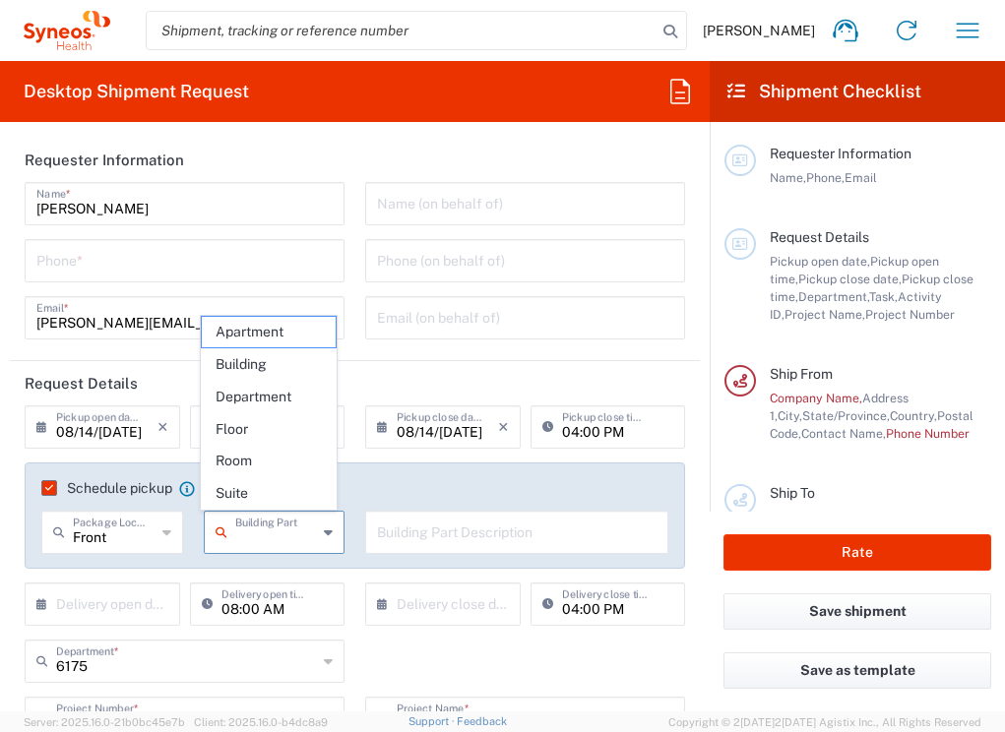
click at [256, 541] on input "text" at bounding box center [276, 531] width 83 height 34
click at [295, 361] on span "Building" at bounding box center [269, 364] width 134 height 30
type input "Building"
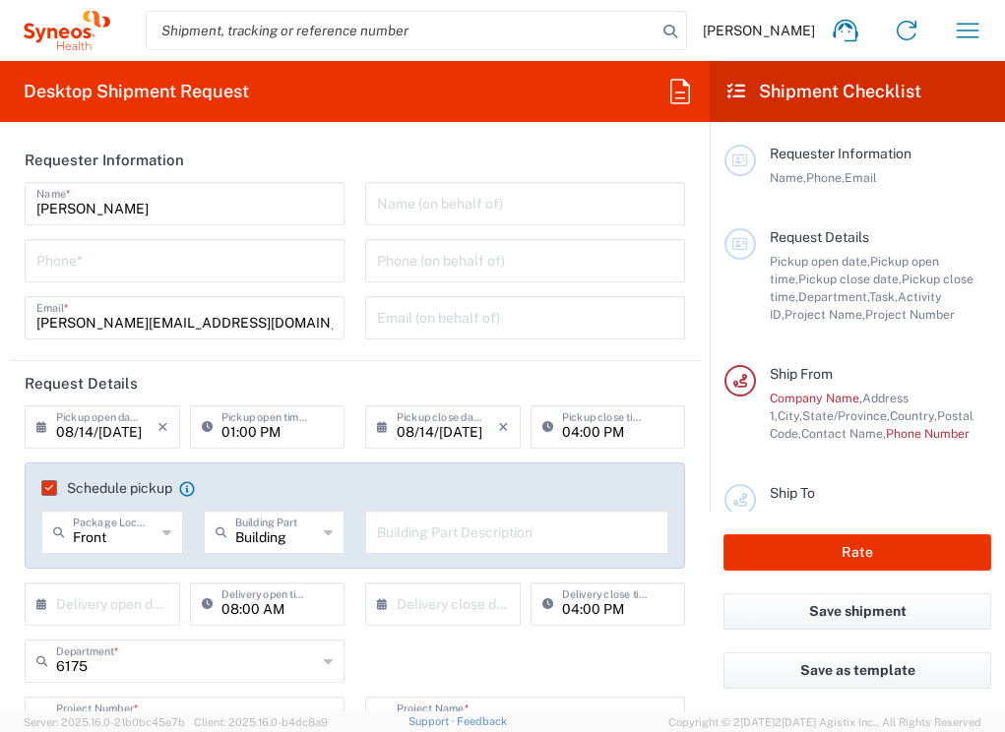
click at [413, 533] on input "text" at bounding box center [516, 531] width 279 height 34
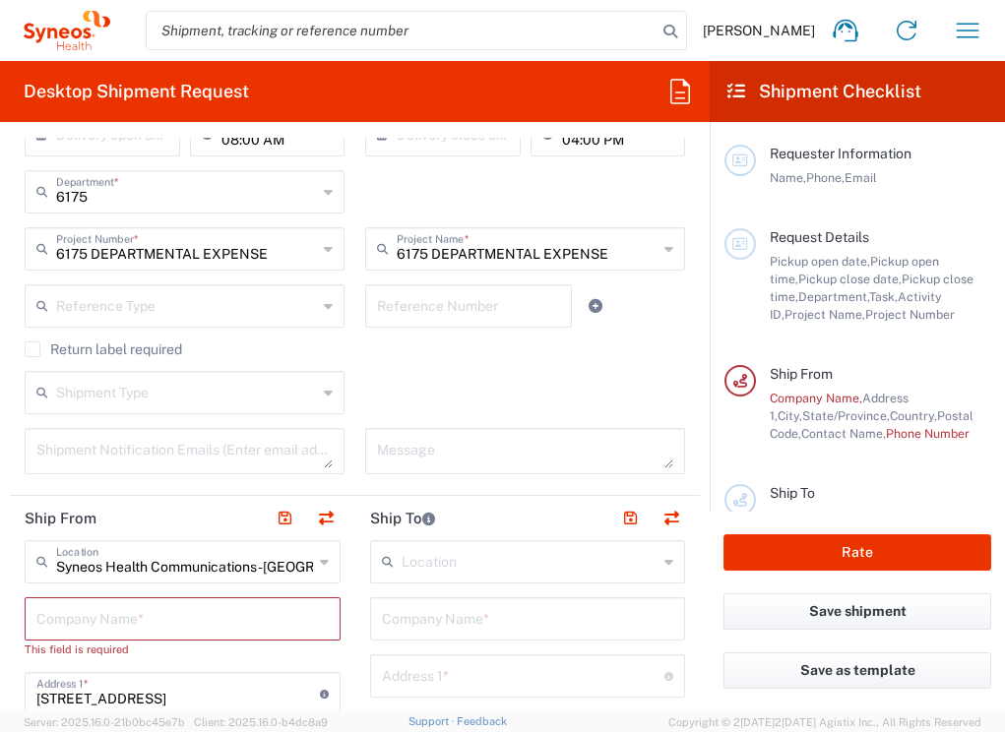
scroll to position [471, 0]
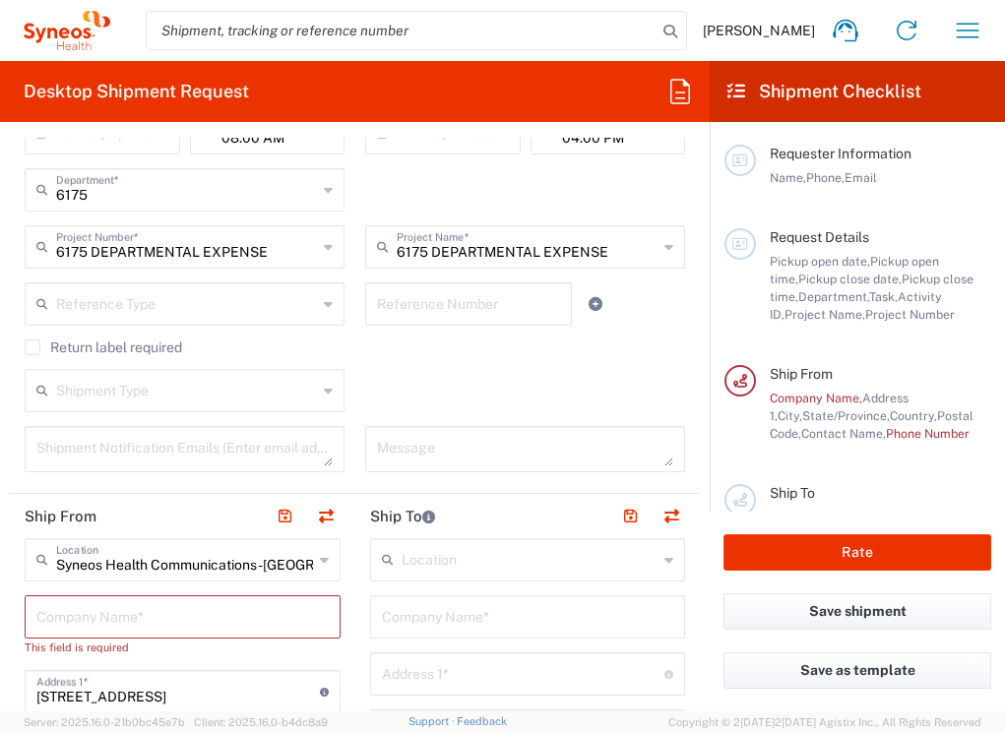
type input "Blue Building, "WAD""
click at [452, 567] on input "text" at bounding box center [529, 558] width 257 height 34
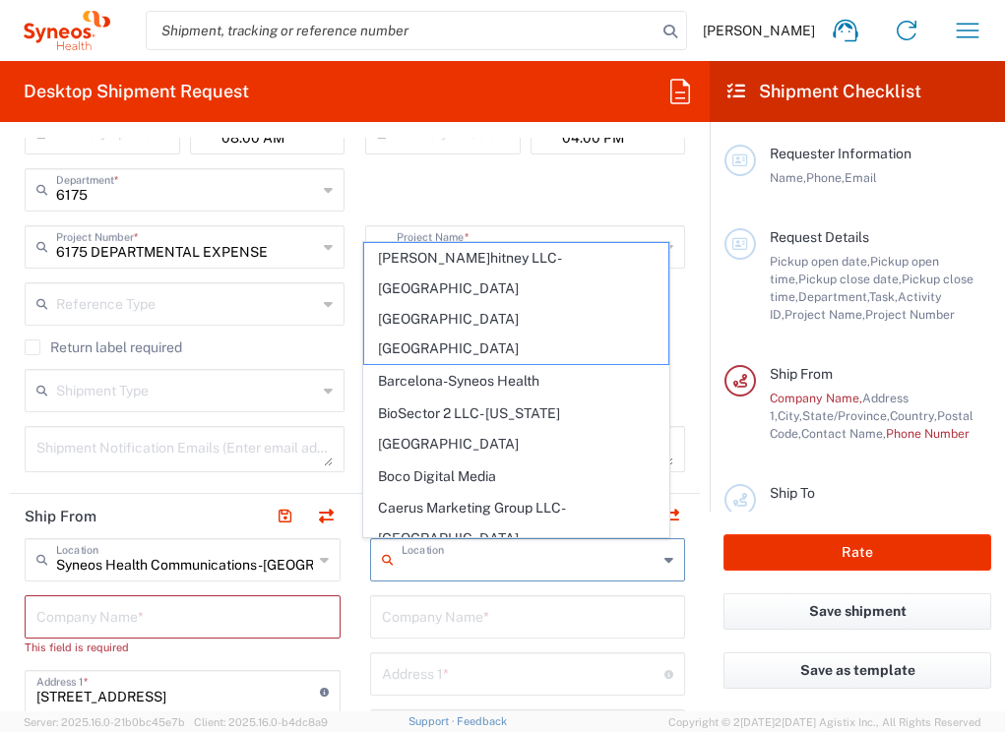
click at [461, 634] on div "Company Name *" at bounding box center [528, 616] width 316 height 43
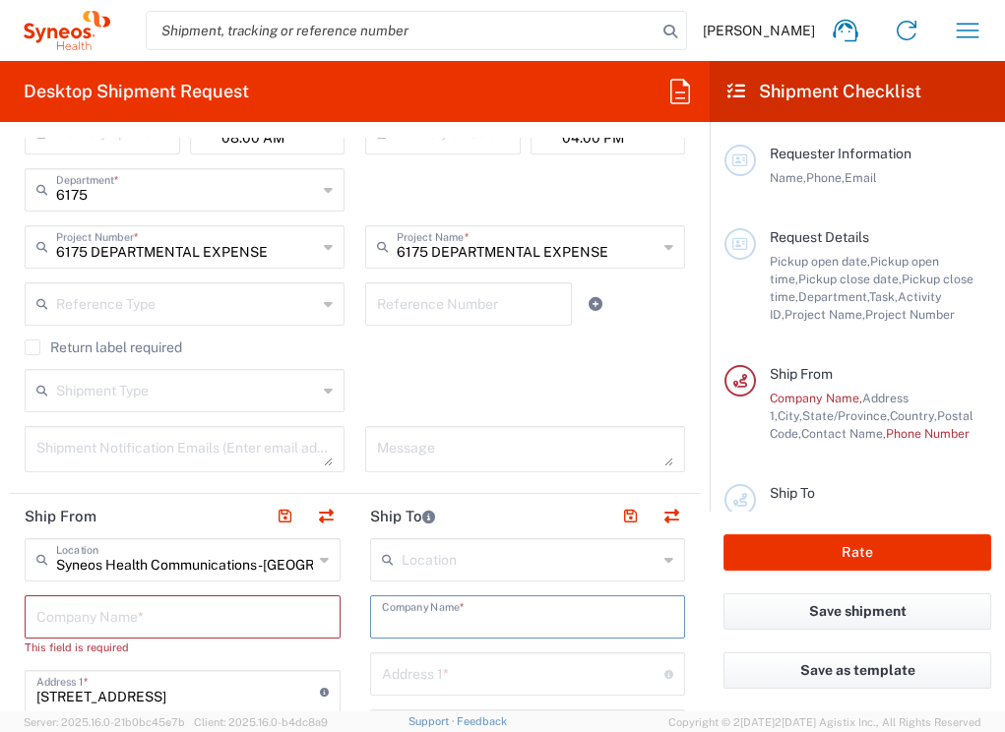
click at [463, 622] on input "text" at bounding box center [528, 615] width 292 height 34
type input "2334"
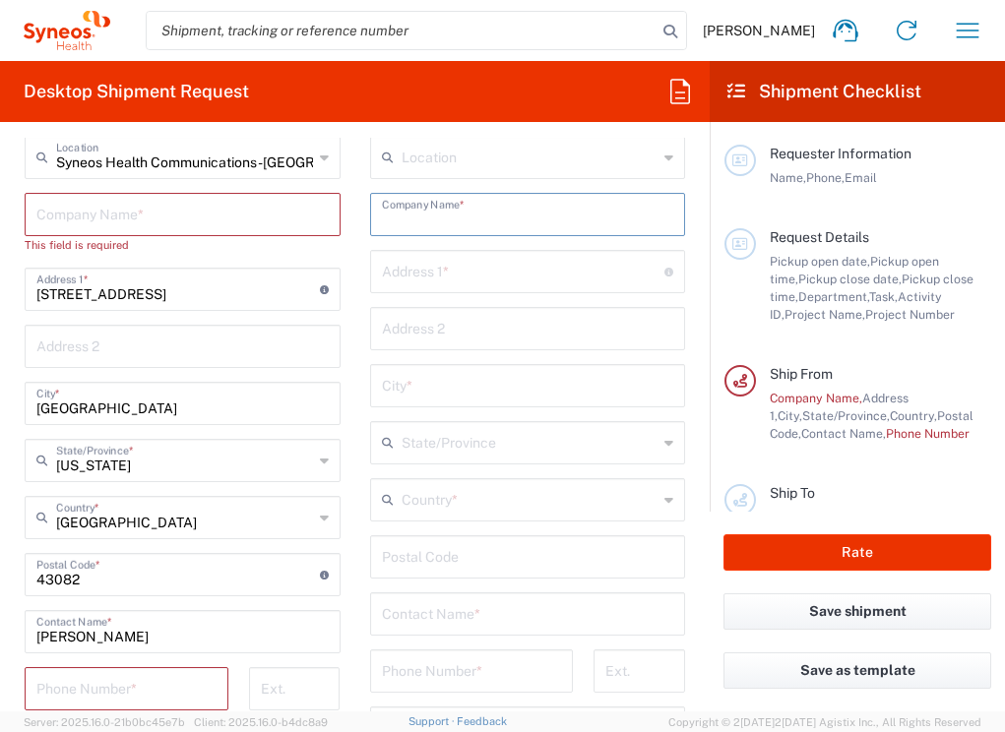
scroll to position [885, 0]
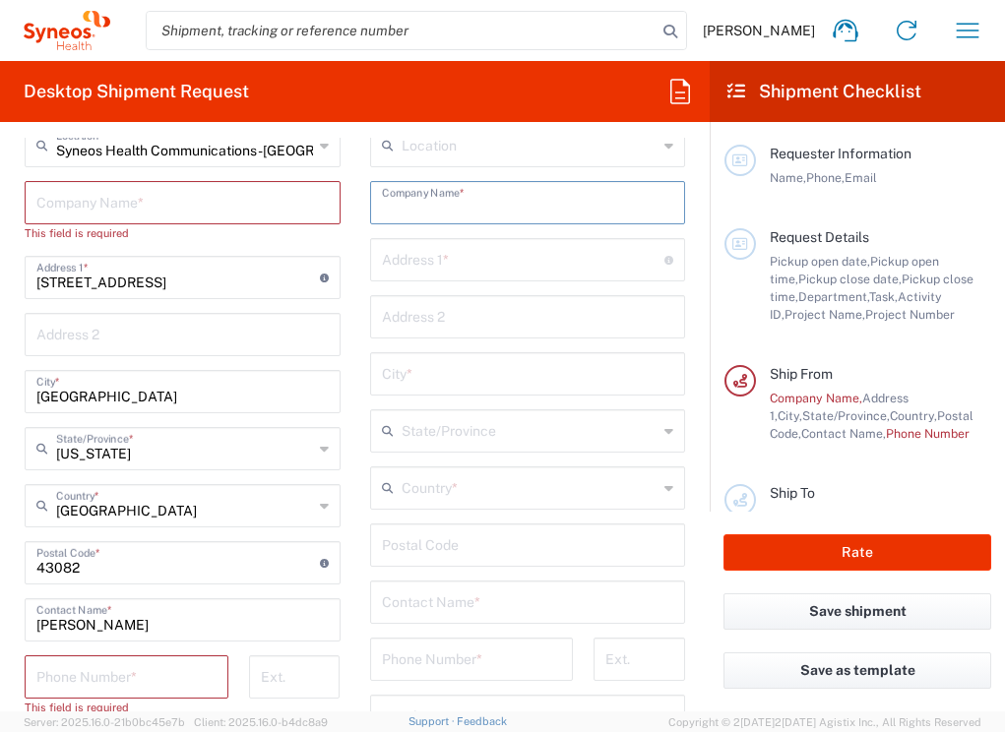
click at [166, 679] on input "tel" at bounding box center [126, 675] width 180 height 34
type input "7739499674"
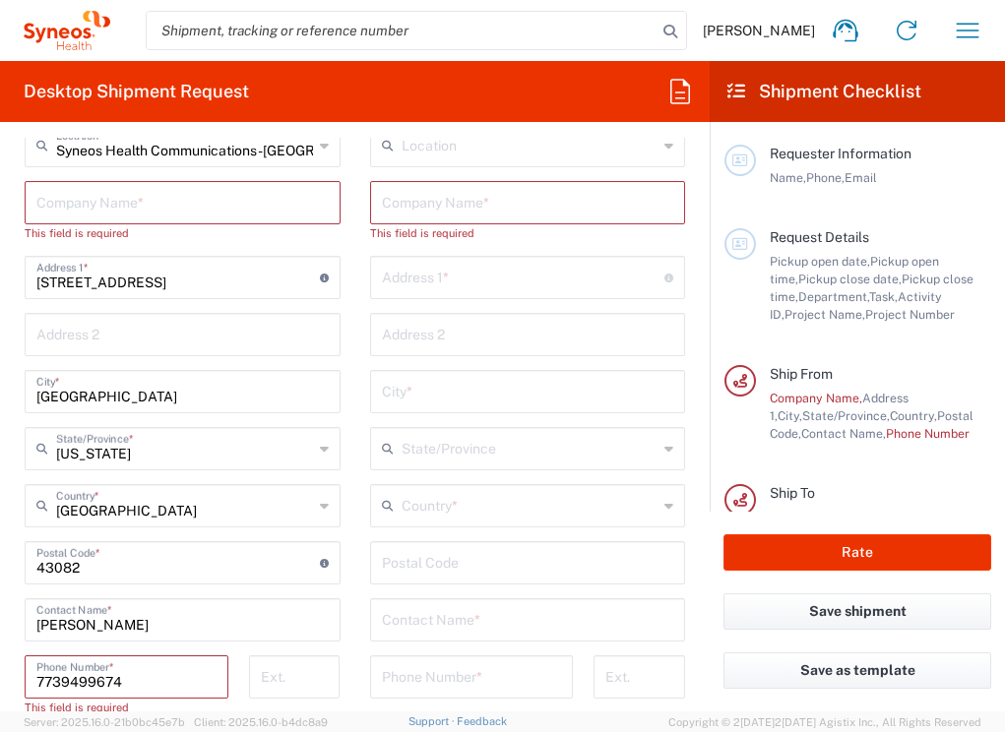
type input "[EMAIL_ADDRESS][DOMAIN_NAME]"
type input "7274245055"
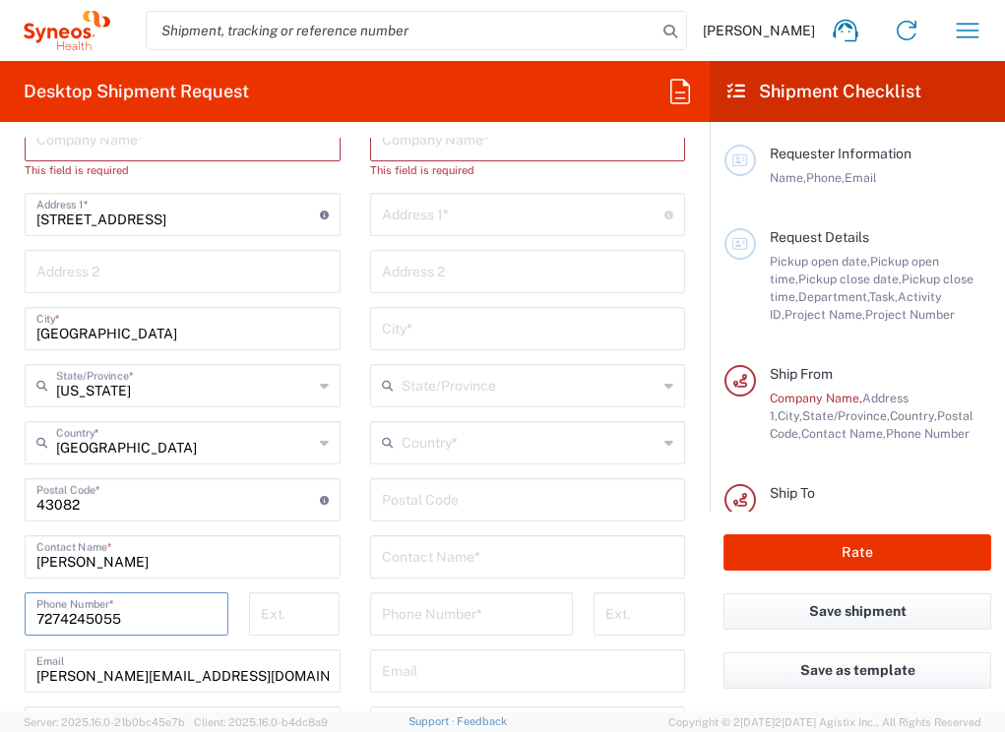
scroll to position [962, 0]
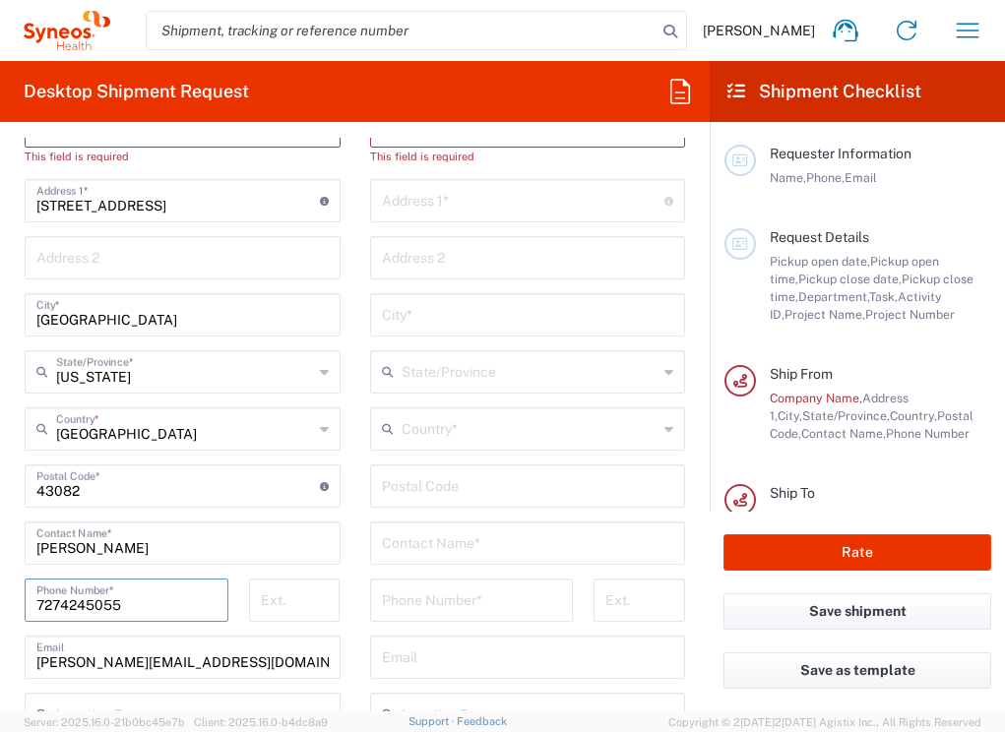
click at [466, 523] on div "Contact Name *" at bounding box center [528, 542] width 316 height 43
click at [456, 538] on input "text" at bounding box center [528, 541] width 292 height 34
type input "[PERSON_NAME]"
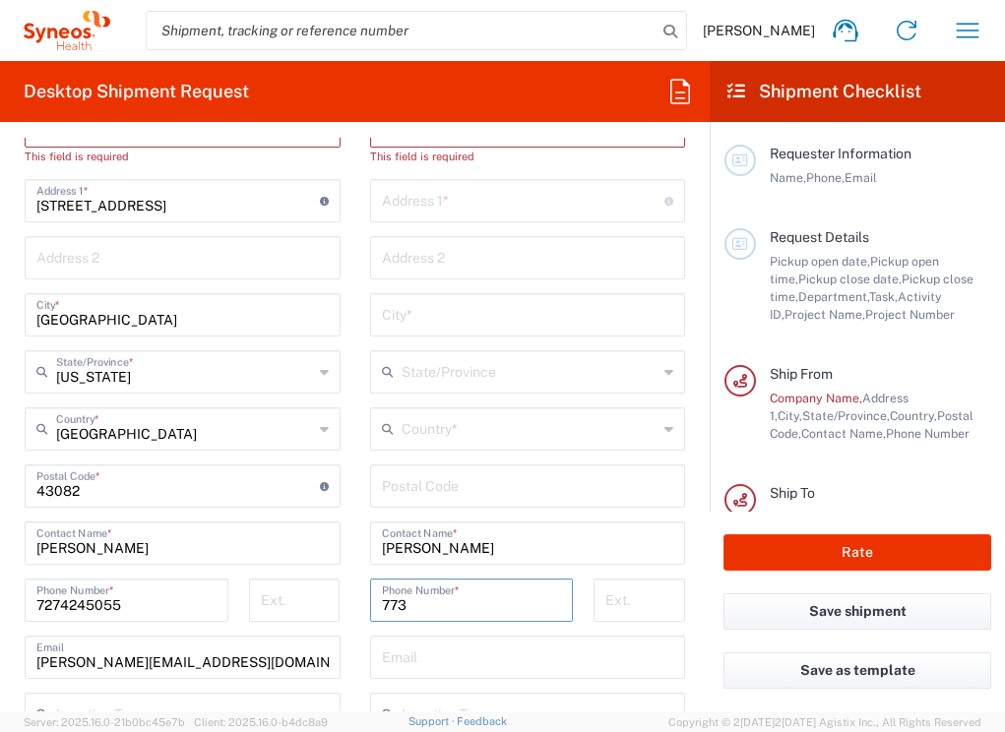
type input "7739499674"
type input "2334 3rd Ave S Apt 1"
type input "Saint Petersburg"
type input "FL"
type input "[GEOGRAPHIC_DATA]"
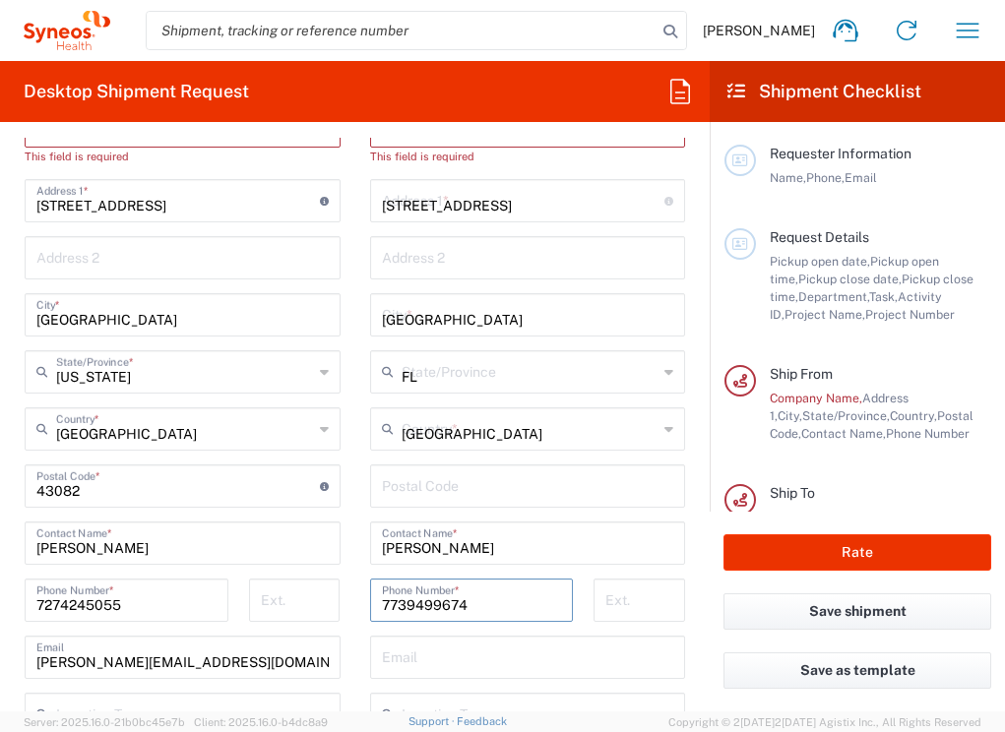
type input "33712"
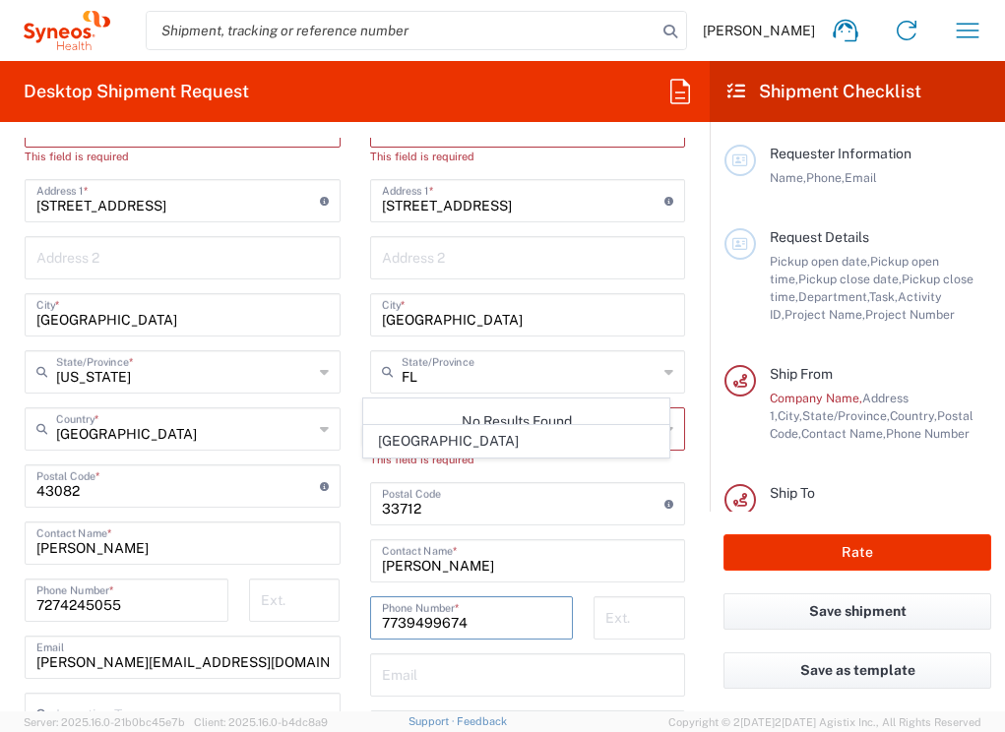
type input "7274245055"
click at [432, 669] on input "text" at bounding box center [528, 673] width 292 height 34
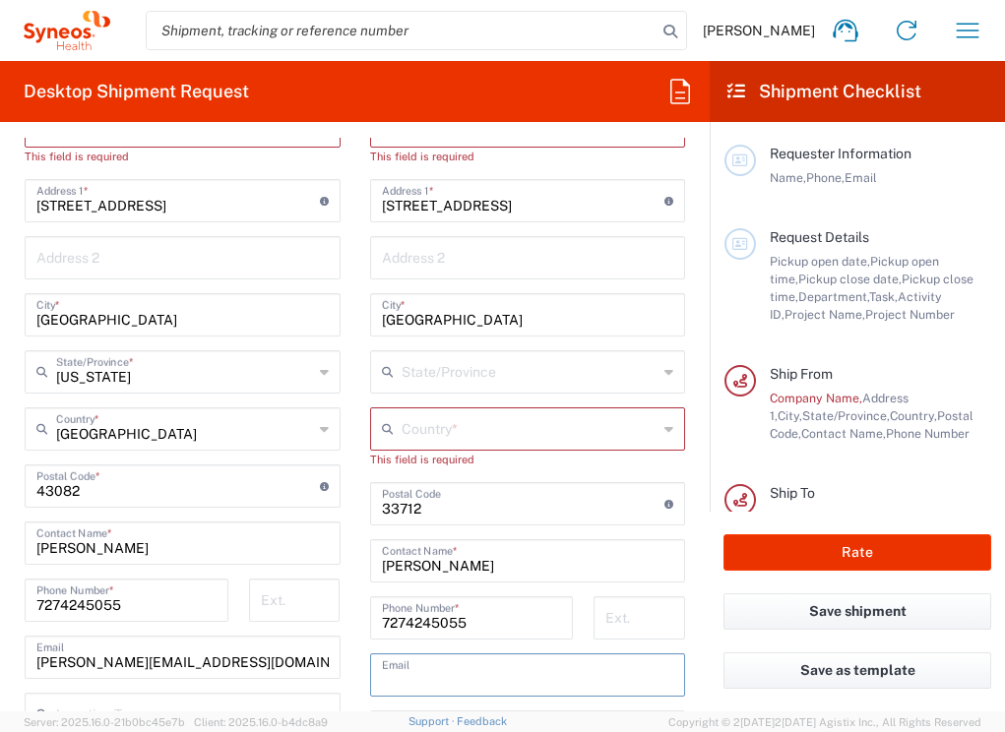
type input "[EMAIL_ADDRESS][DOMAIN_NAME]"
type input "Anne M Baumann"
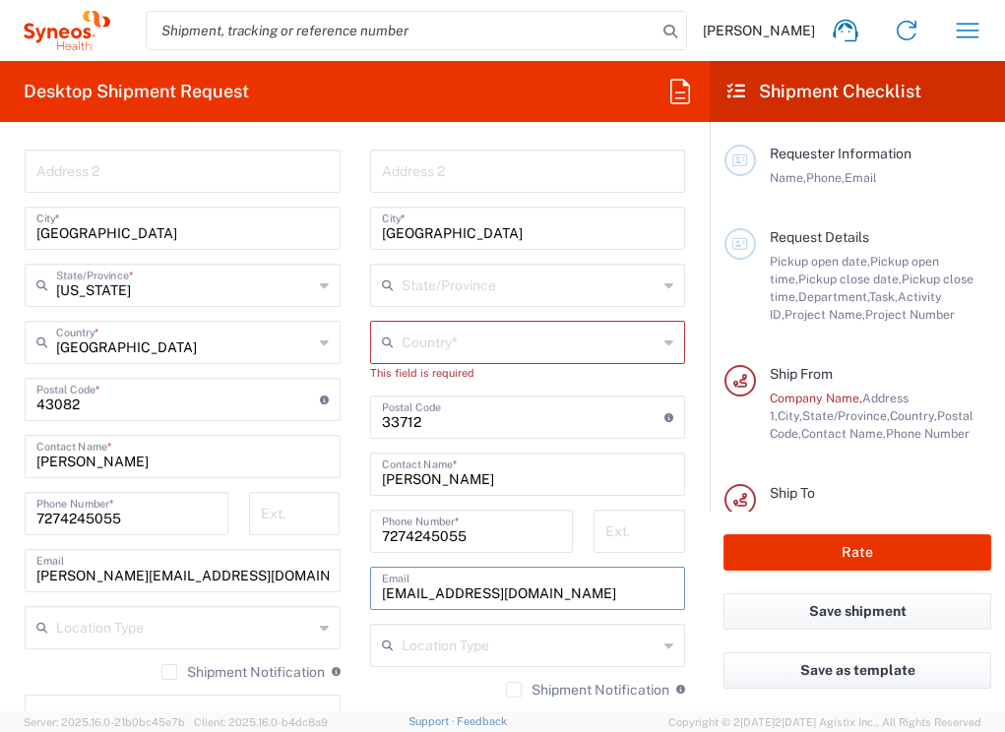
scroll to position [1126, 0]
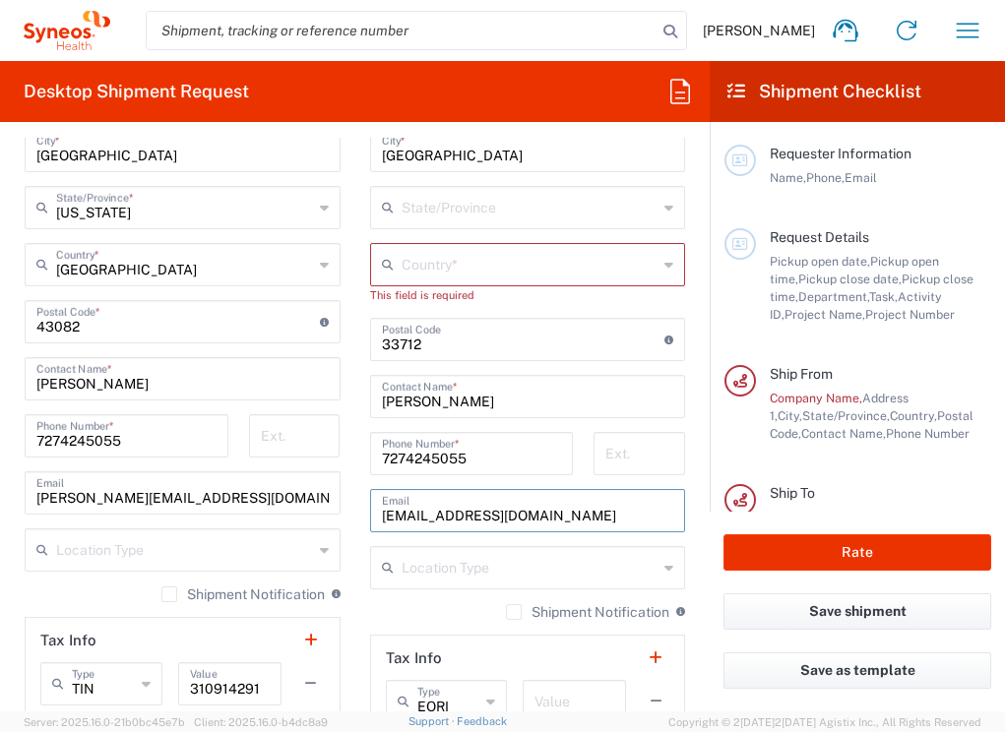
click at [460, 553] on input "text" at bounding box center [529, 566] width 257 height 34
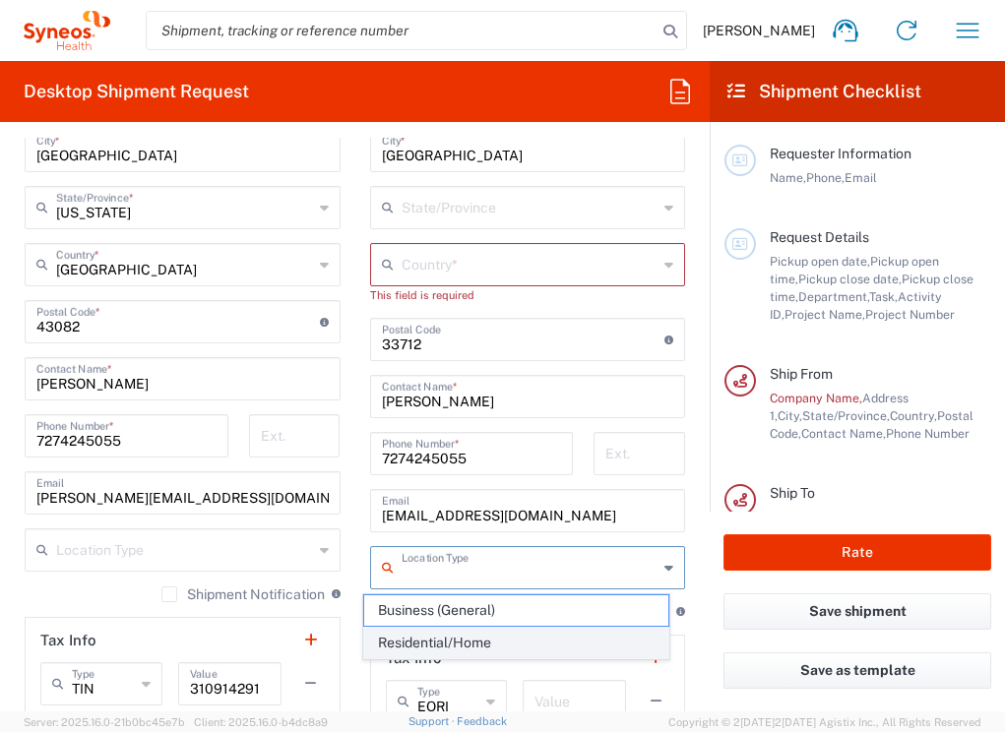
click at [445, 641] on span "Residential/Home" at bounding box center [516, 643] width 304 height 30
type input "Residential/Home"
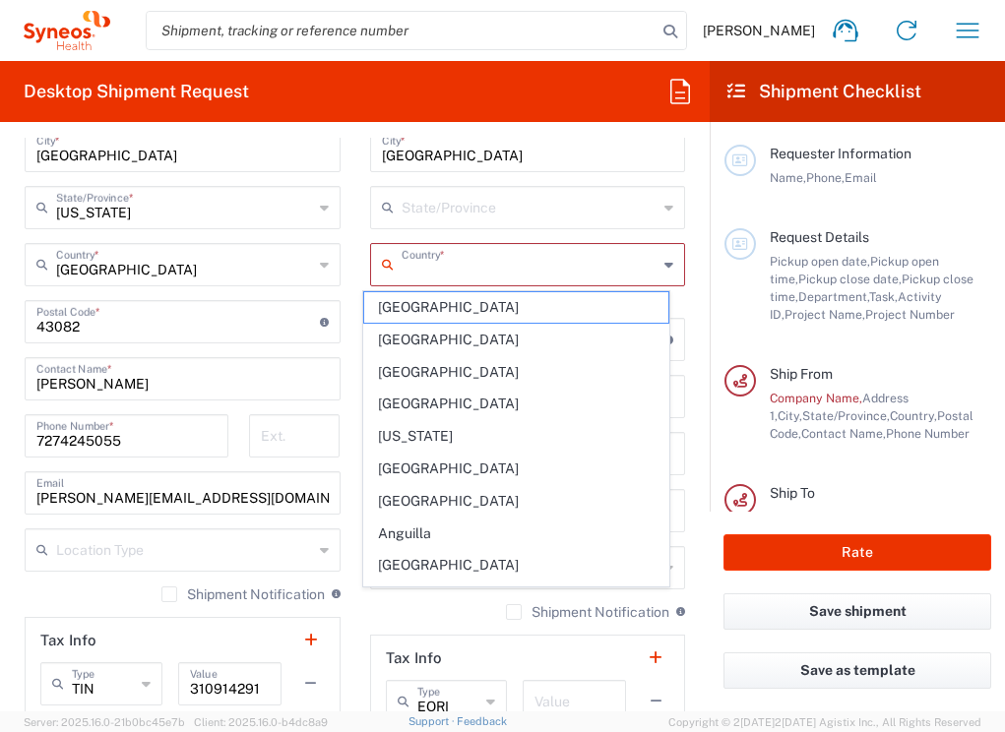
click at [464, 269] on input "text" at bounding box center [529, 263] width 257 height 34
type input "[GEOGRAPHIC_DATA]"
type input "FL"
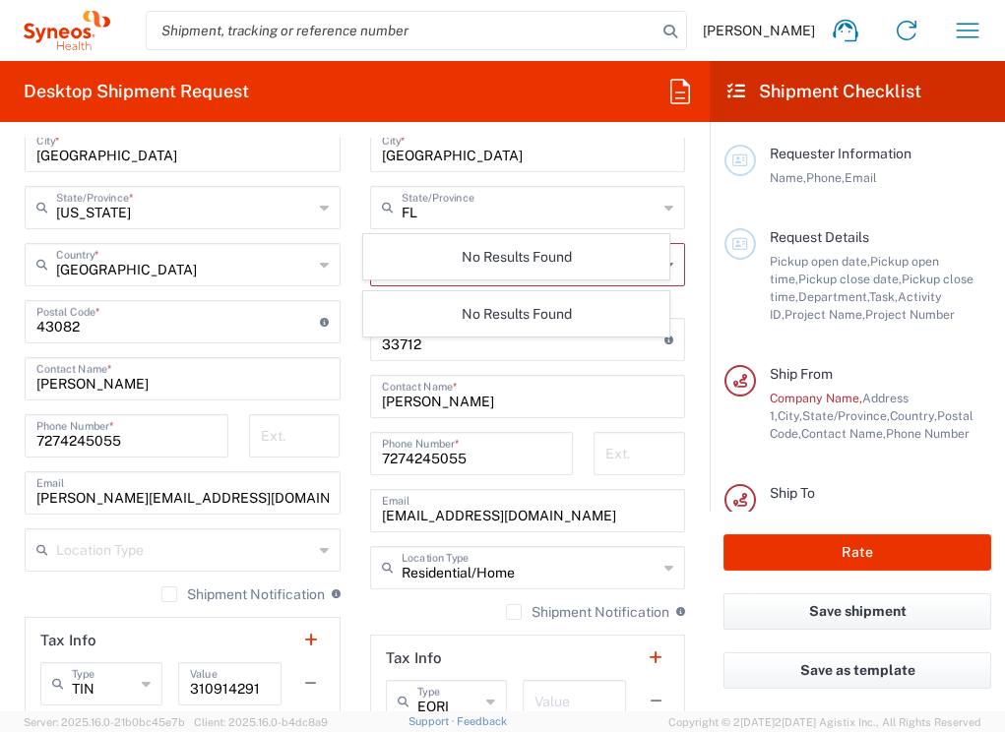
type input "United Statesunit"
click at [682, 239] on main "Location Addison Whitney LLC-Morrisvile NC US Barcelona-Syneos Health BioSector…" at bounding box center [527, 314] width 345 height 862
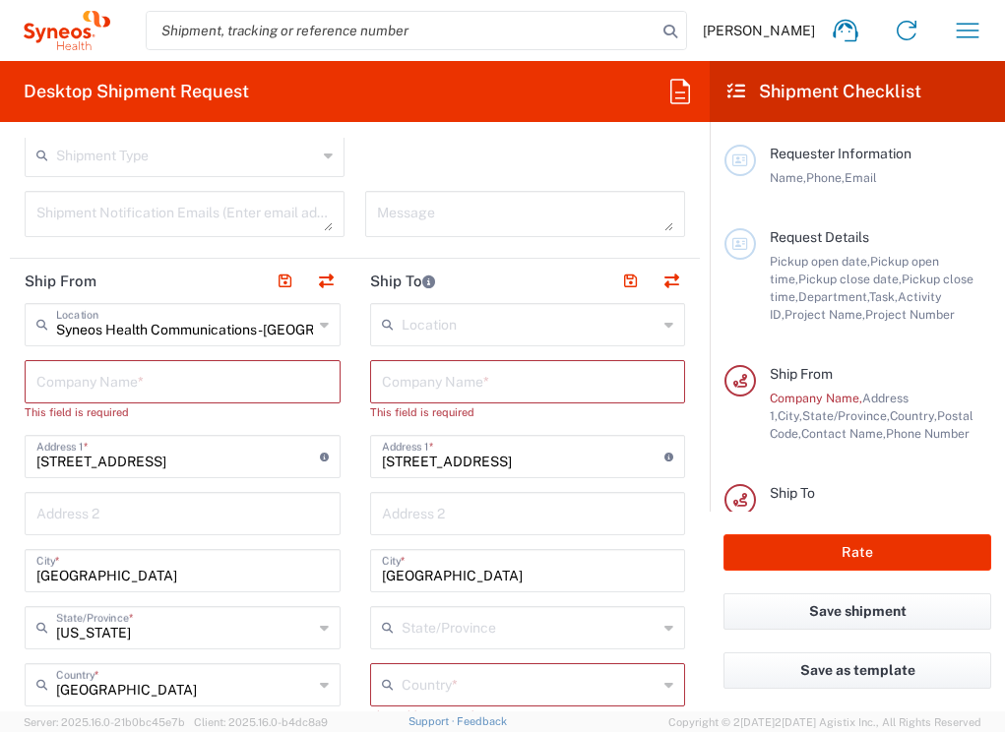
scroll to position [756, 0]
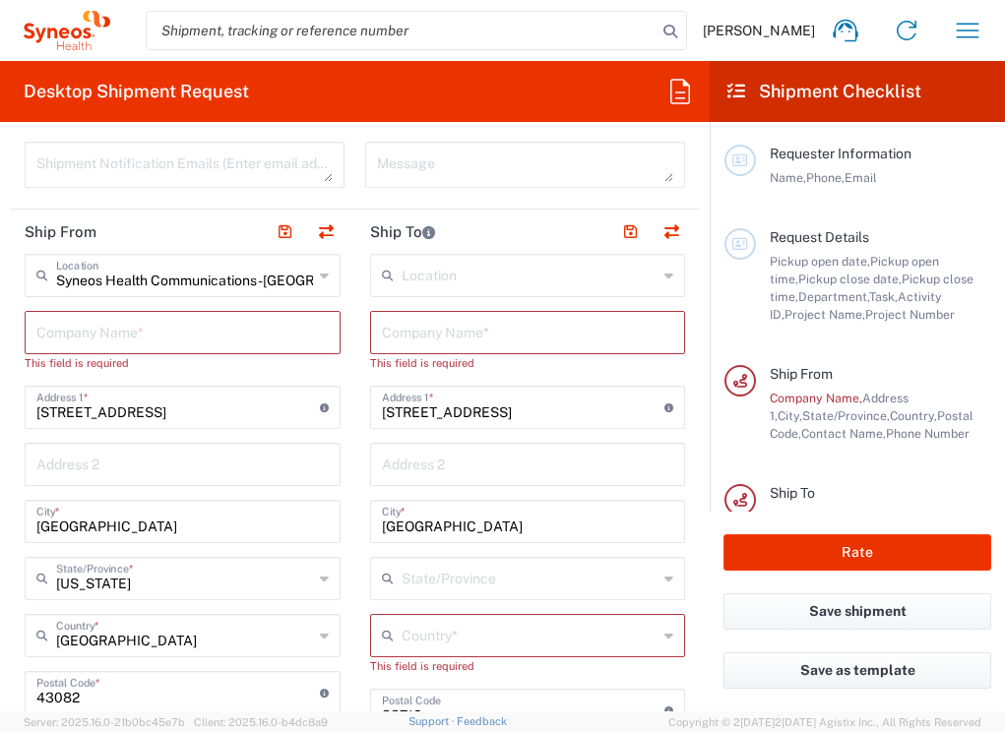
click at [476, 328] on input "text" at bounding box center [528, 331] width 292 height 34
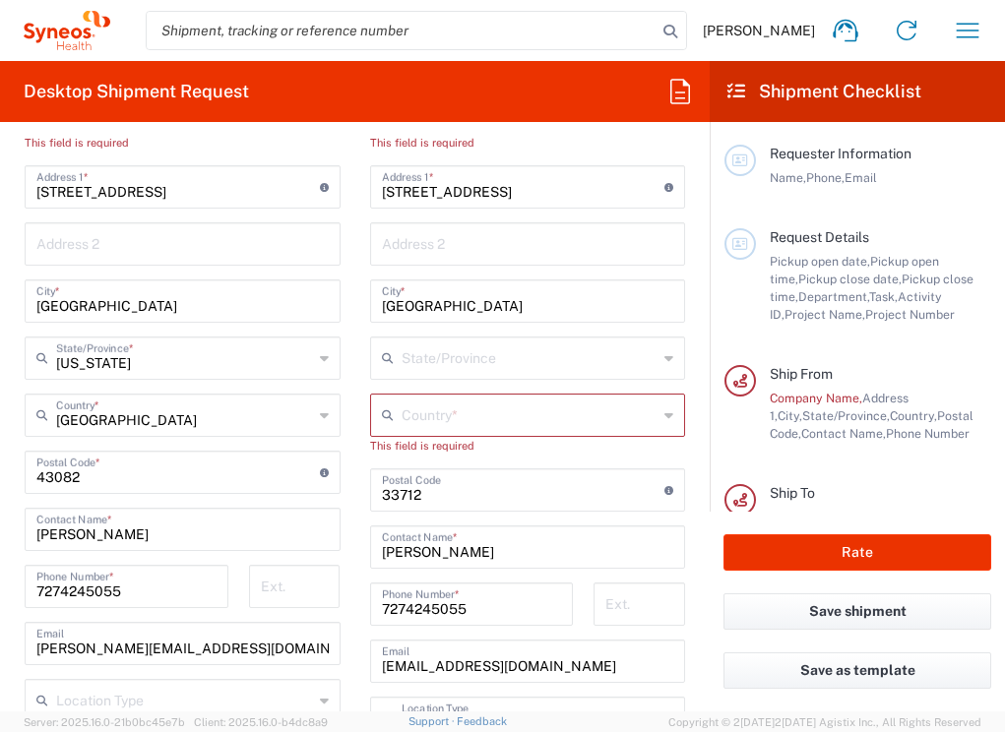
scroll to position [1036, 0]
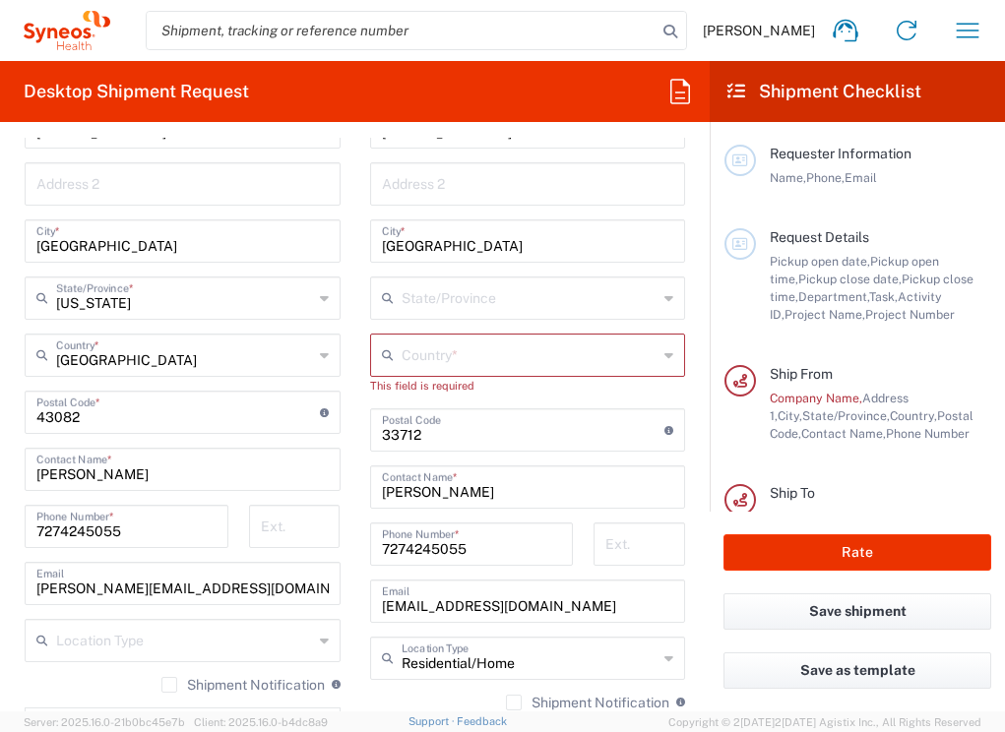
click at [512, 359] on agx-dropdown-input "Country * No Results Found" at bounding box center [528, 355] width 316 height 43
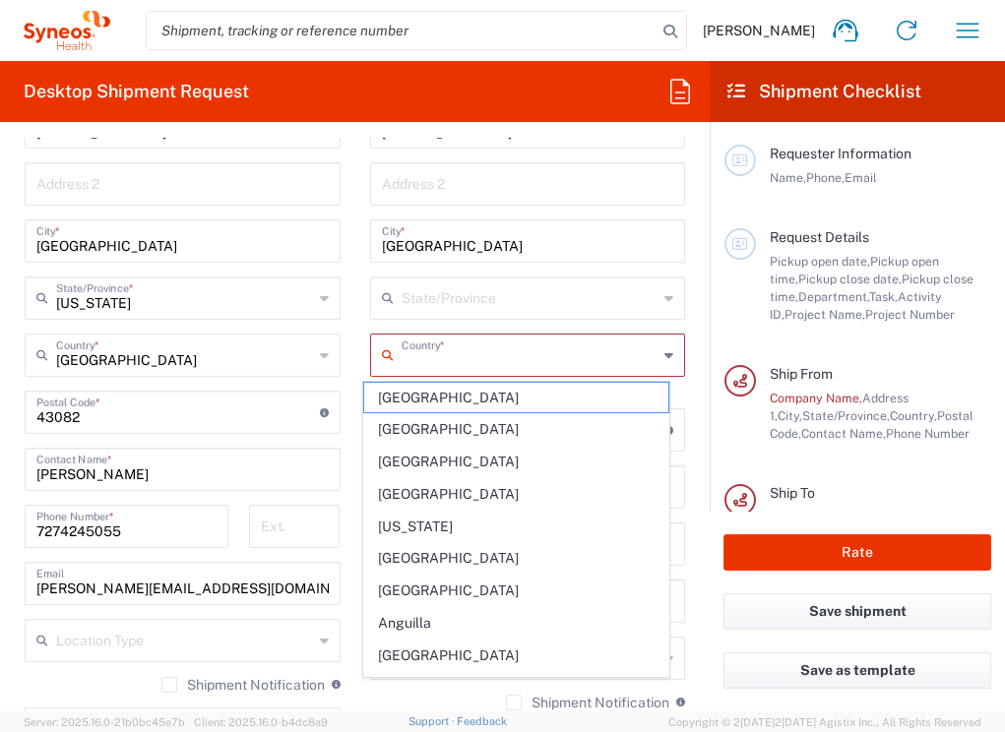
type input "[GEOGRAPHIC_DATA]"
type input "FL"
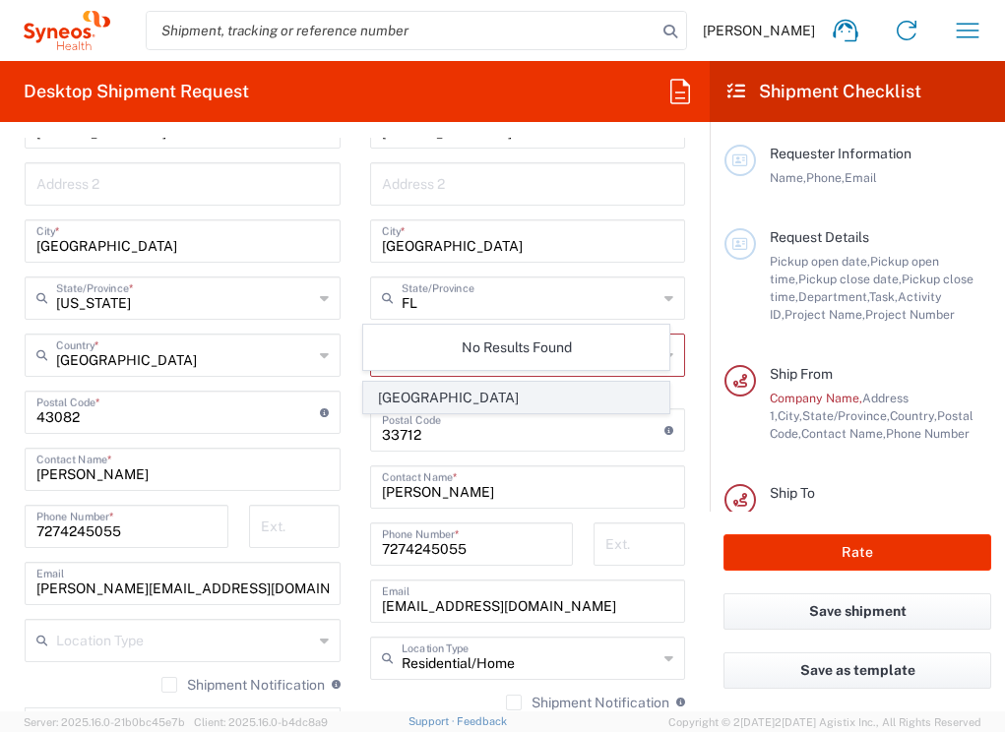
click at [501, 391] on span "[GEOGRAPHIC_DATA]" at bounding box center [516, 398] width 304 height 30
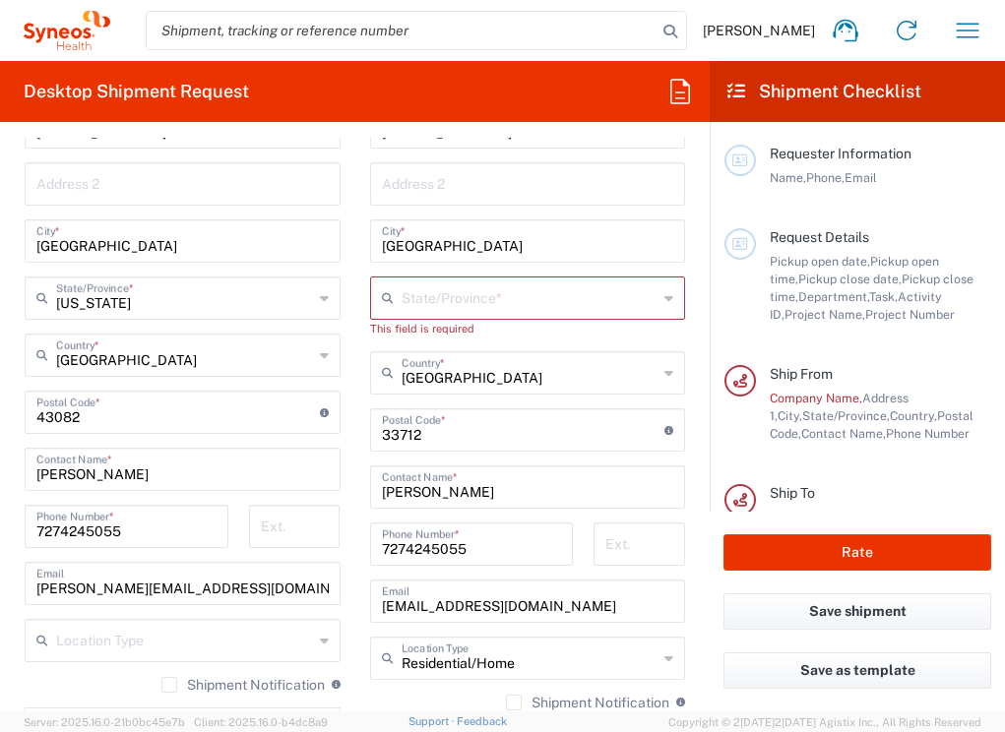
click at [520, 295] on input "text" at bounding box center [529, 296] width 257 height 34
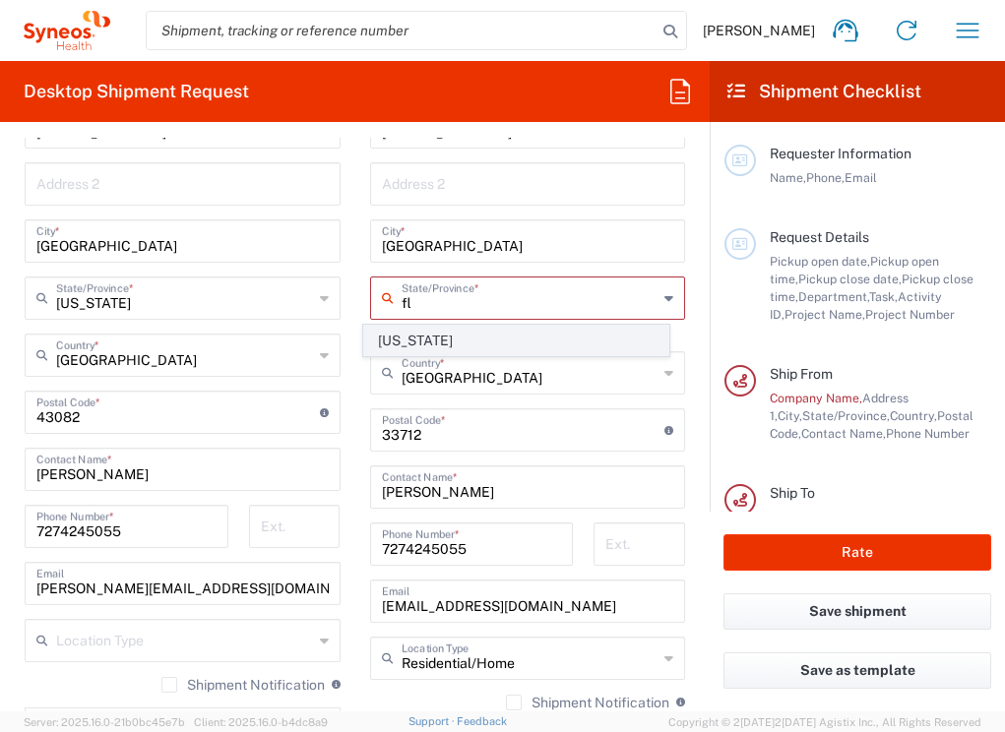
click at [374, 346] on span "[US_STATE]" at bounding box center [516, 341] width 304 height 30
type input "[US_STATE]"
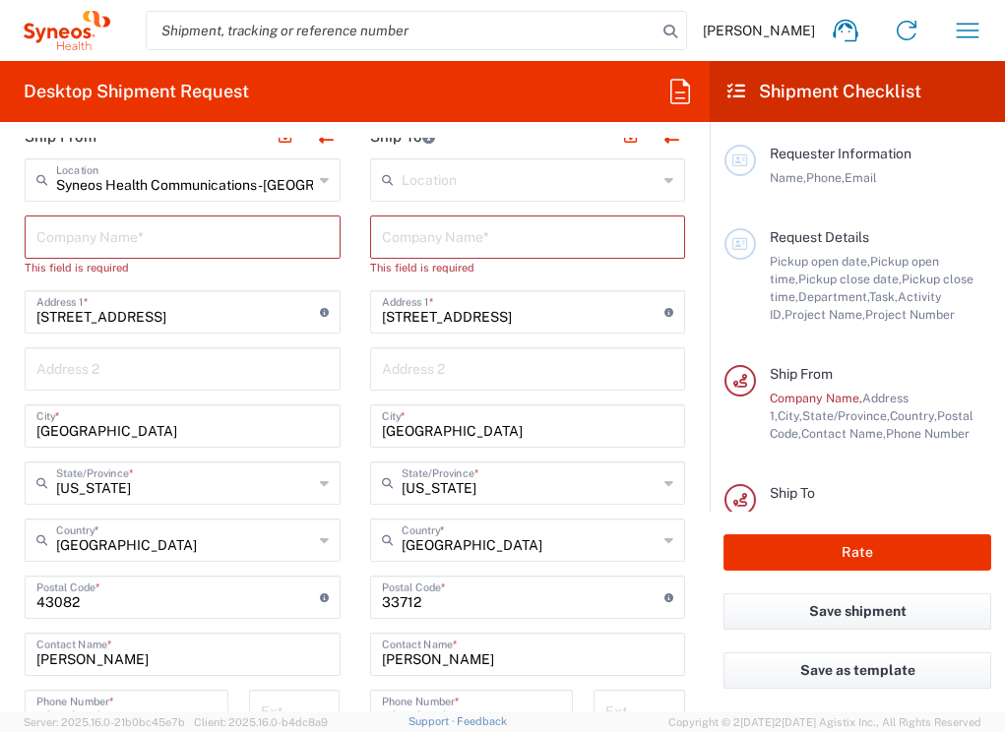
scroll to position [824, 0]
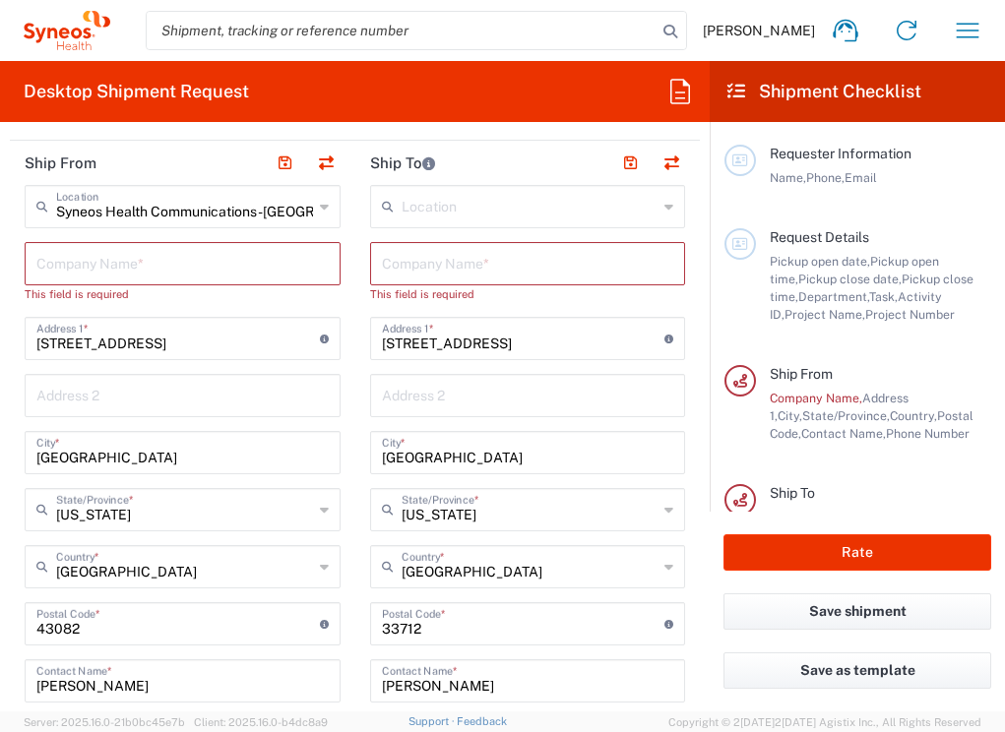
click at [515, 271] on input "text" at bounding box center [528, 262] width 292 height 34
click at [259, 265] on input "text" at bounding box center [182, 262] width 292 height 34
type input "Sy"
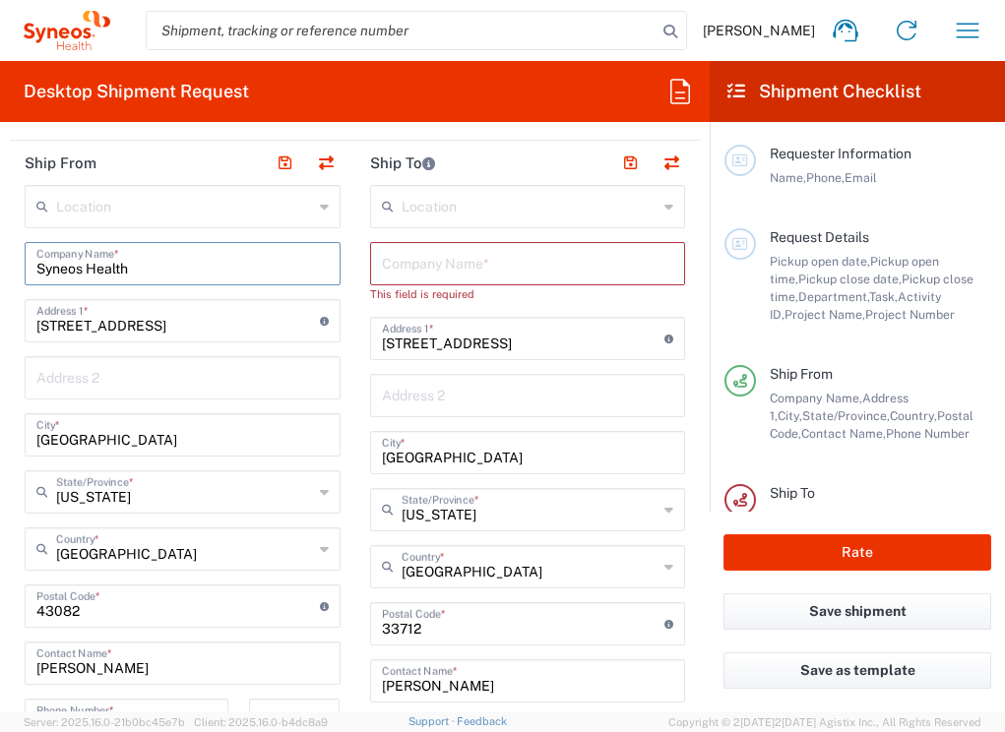
type input "Syneos Health"
click at [435, 250] on input "text" at bounding box center [528, 262] width 292 height 34
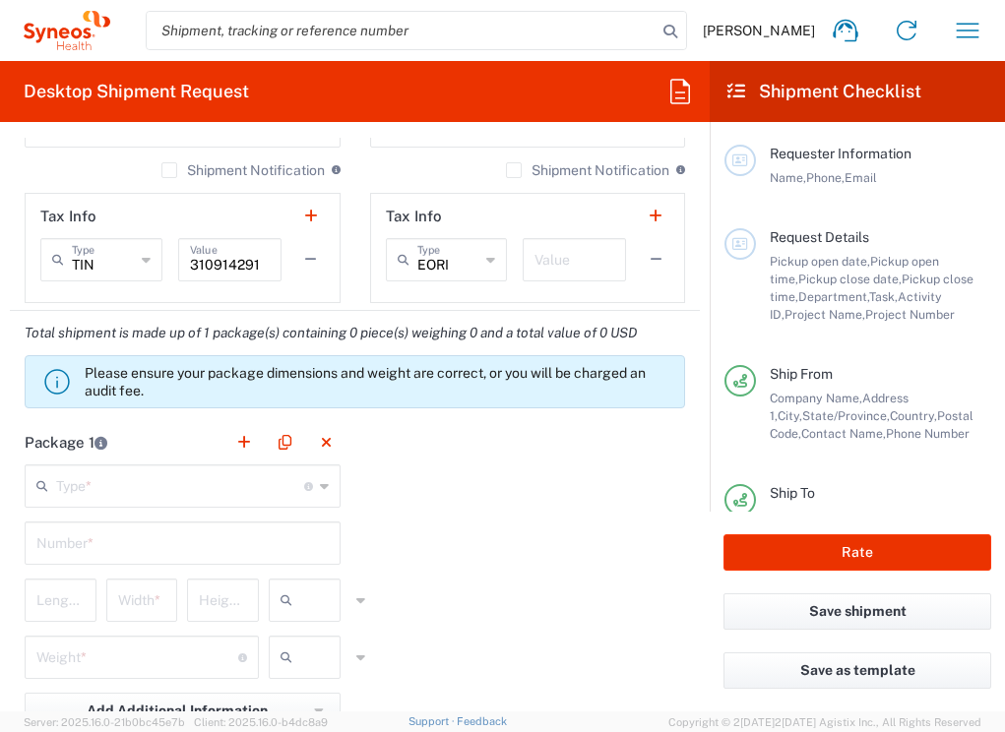
scroll to position [1554, 0]
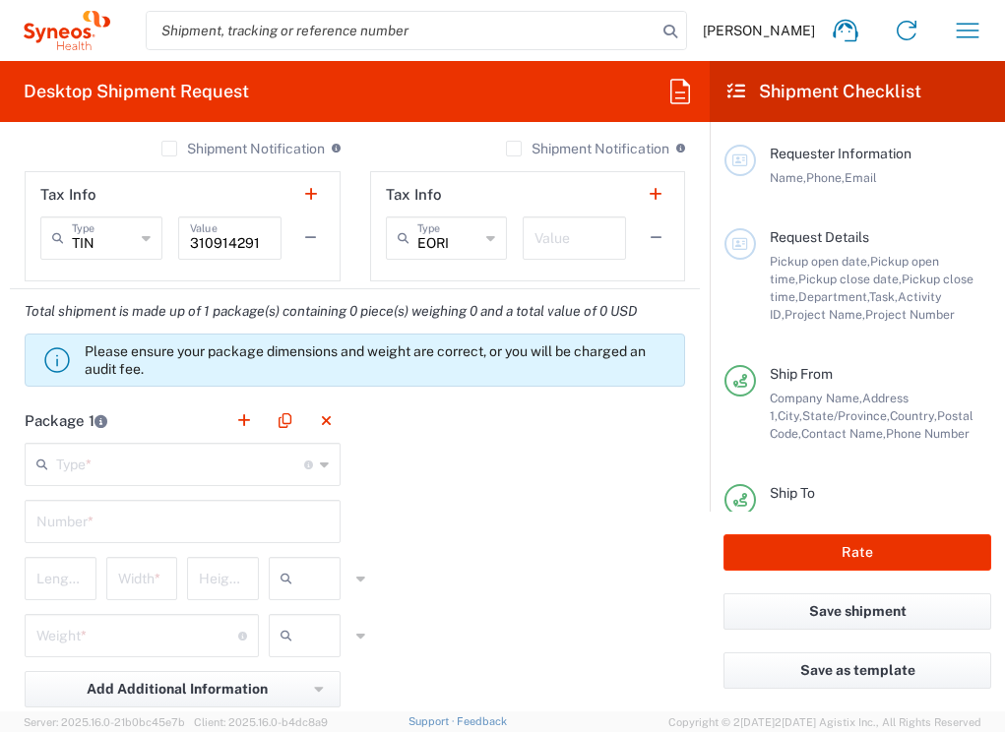
type input "Anne Baumann"
click at [217, 512] on input "text" at bounding box center [182, 520] width 292 height 34
type input "1"
click at [224, 467] on input "text" at bounding box center [180, 463] width 248 height 34
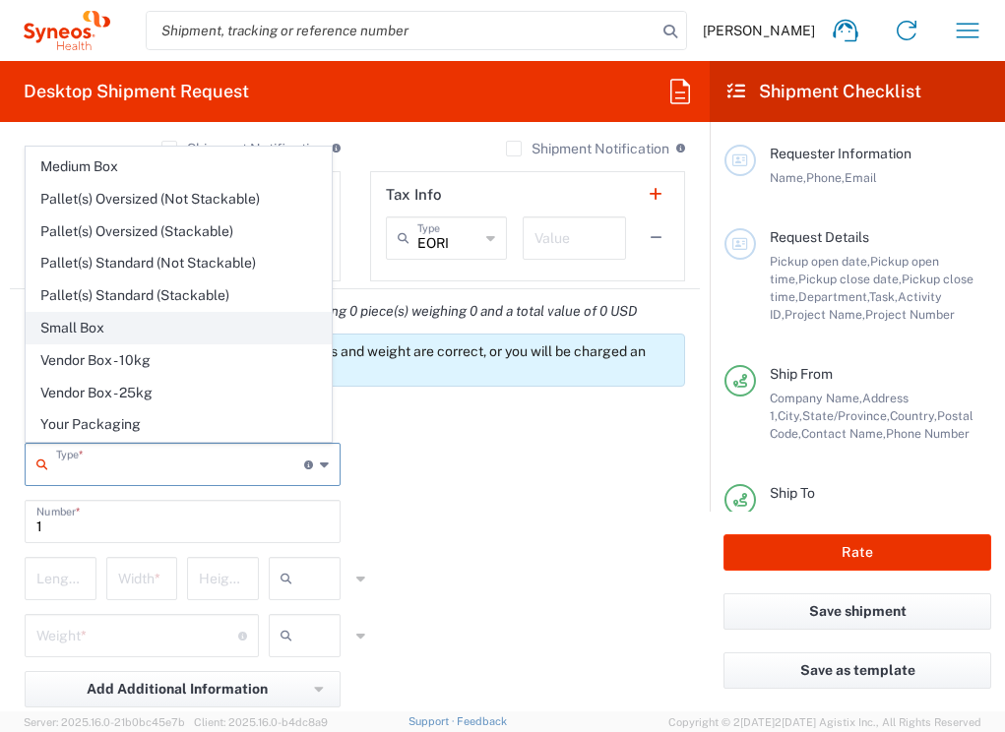
scroll to position [0, 0]
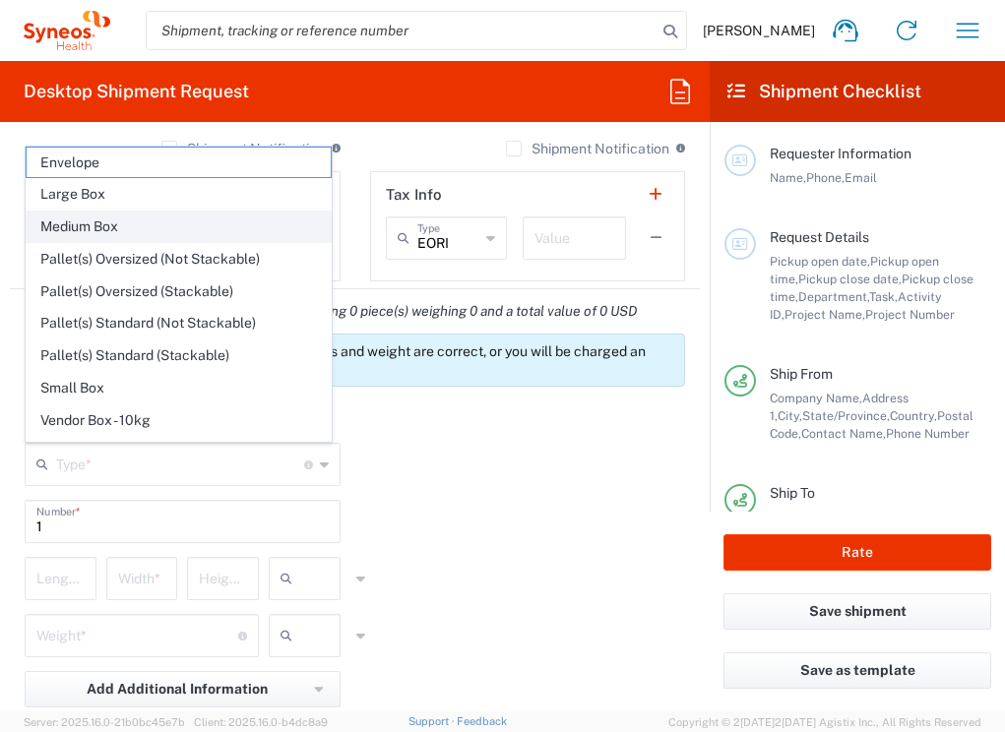
click at [247, 233] on span "Medium Box" at bounding box center [179, 227] width 304 height 30
type input "Medium Box"
type input "13"
type input "11.5"
type input "2.5"
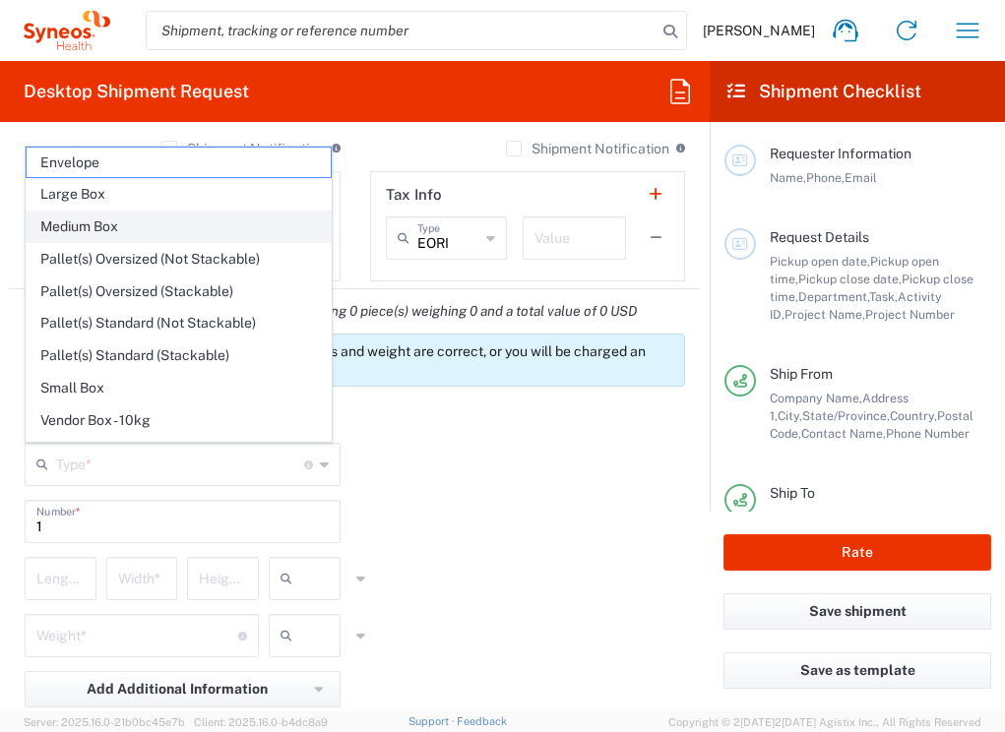
type input "in"
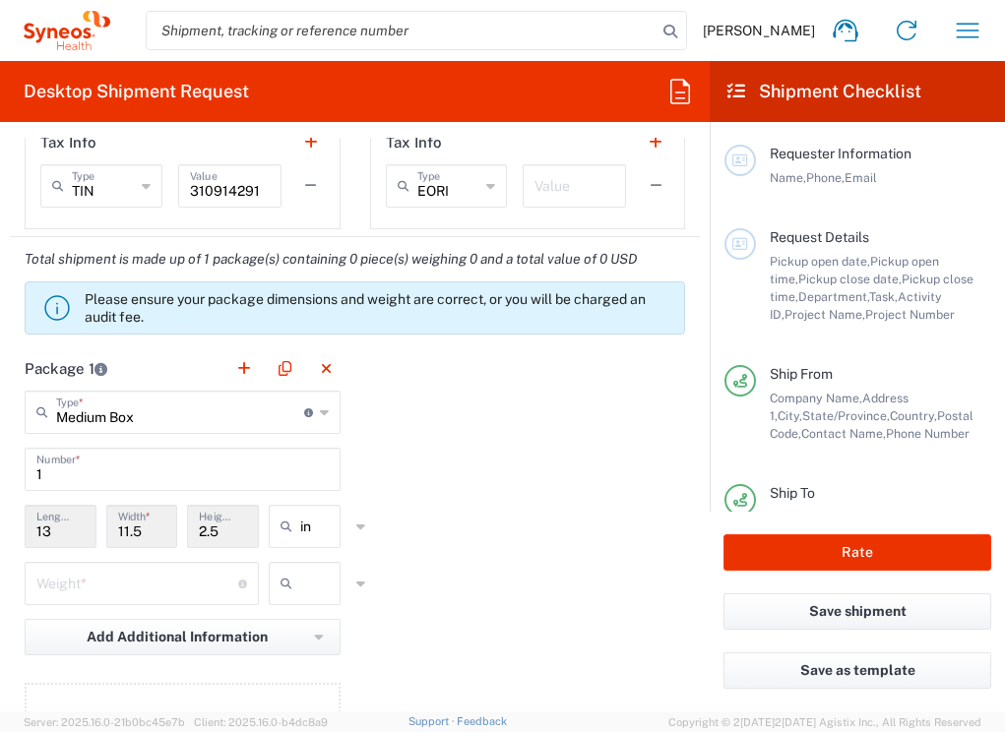
scroll to position [1612, 0]
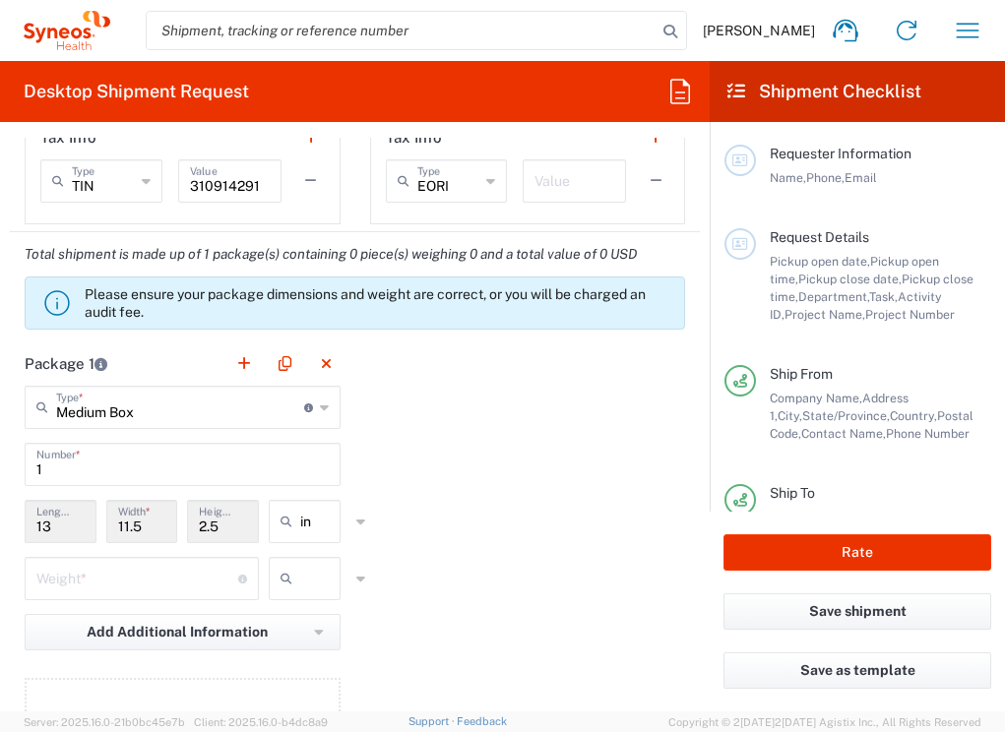
click at [165, 583] on input "number" at bounding box center [137, 577] width 202 height 34
type input "3"
click at [300, 584] on input "text" at bounding box center [324, 578] width 49 height 31
click at [288, 654] on span "lbs" at bounding box center [298, 653] width 66 height 30
type input "lbs"
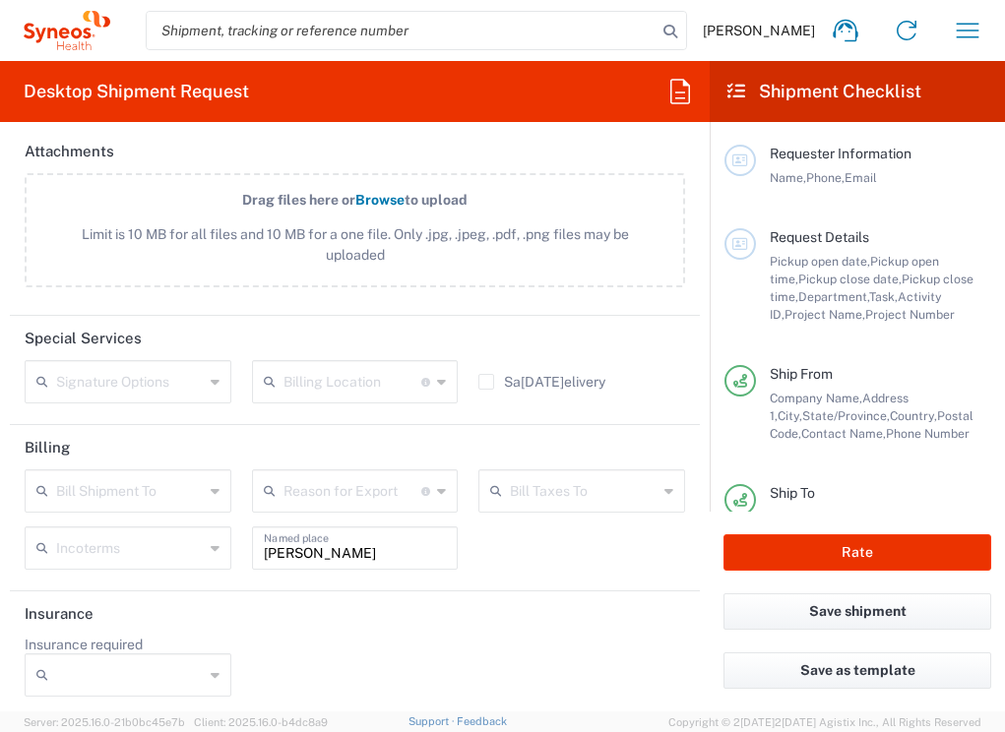
scroll to position [2371, 0]
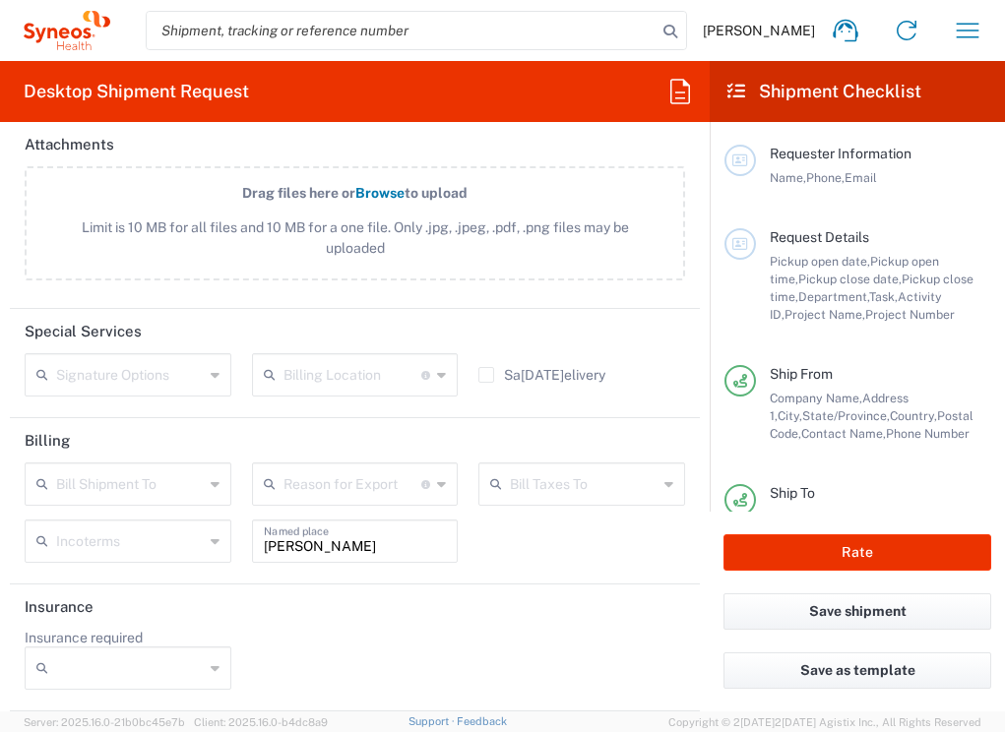
click at [211, 487] on icon at bounding box center [215, 483] width 9 height 31
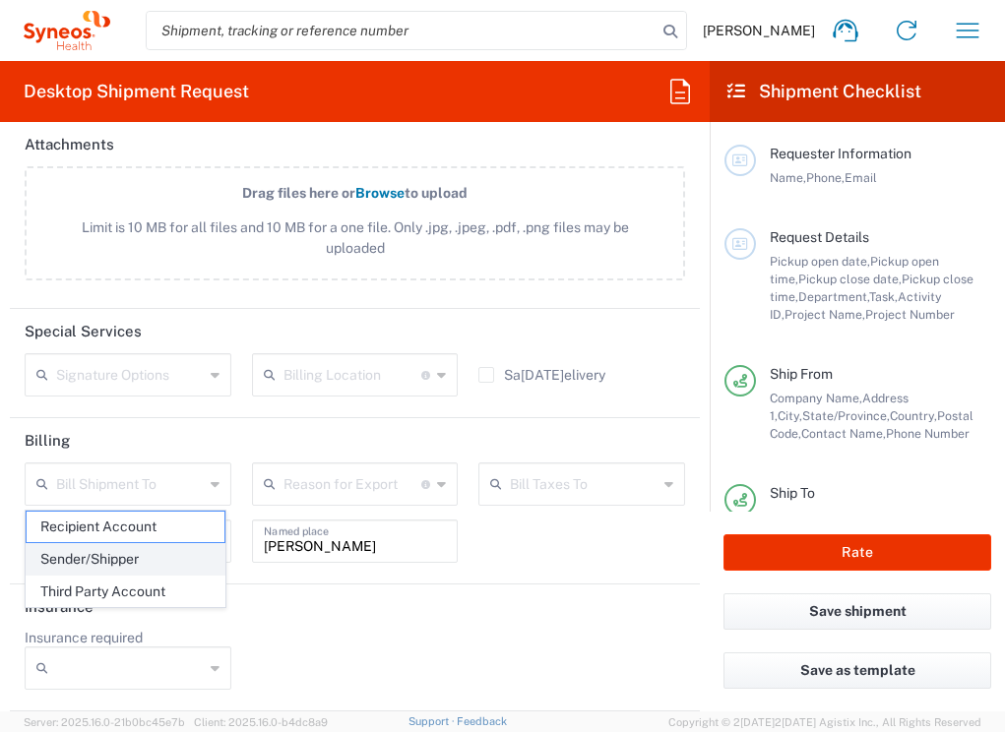
click at [194, 571] on span "Sender/Shipper" at bounding box center [126, 559] width 198 height 30
type input "Sender/Shipper"
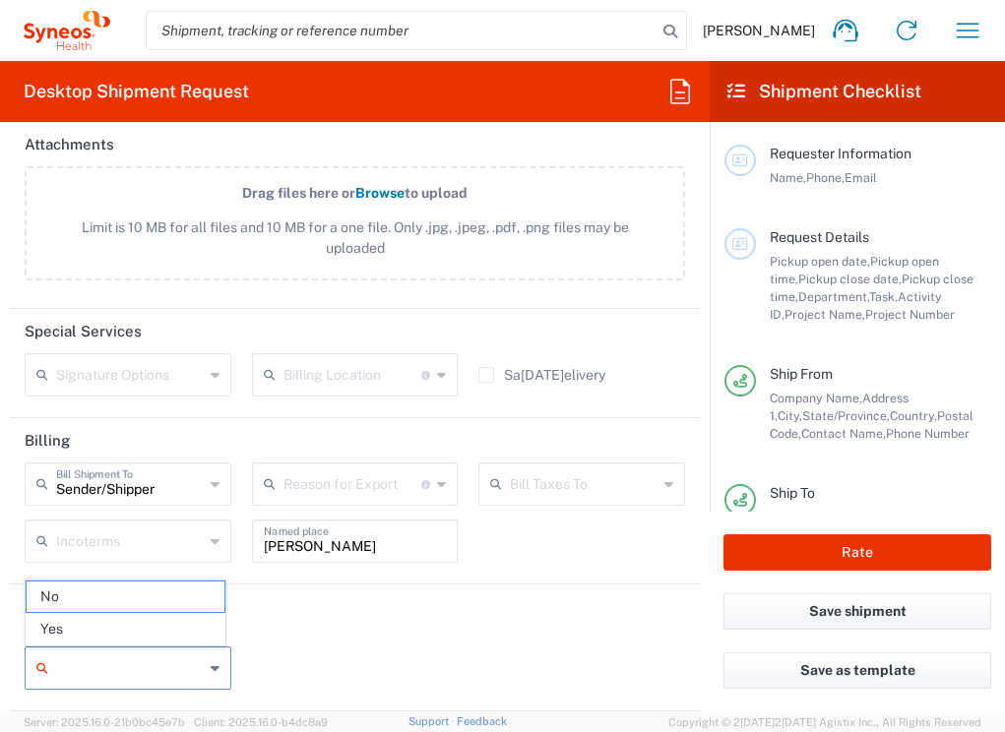
click at [189, 653] on input "Insurance required" at bounding box center [130, 667] width 148 height 31
click at [188, 626] on span "Yes" at bounding box center [126, 629] width 198 height 30
type input "Yes"
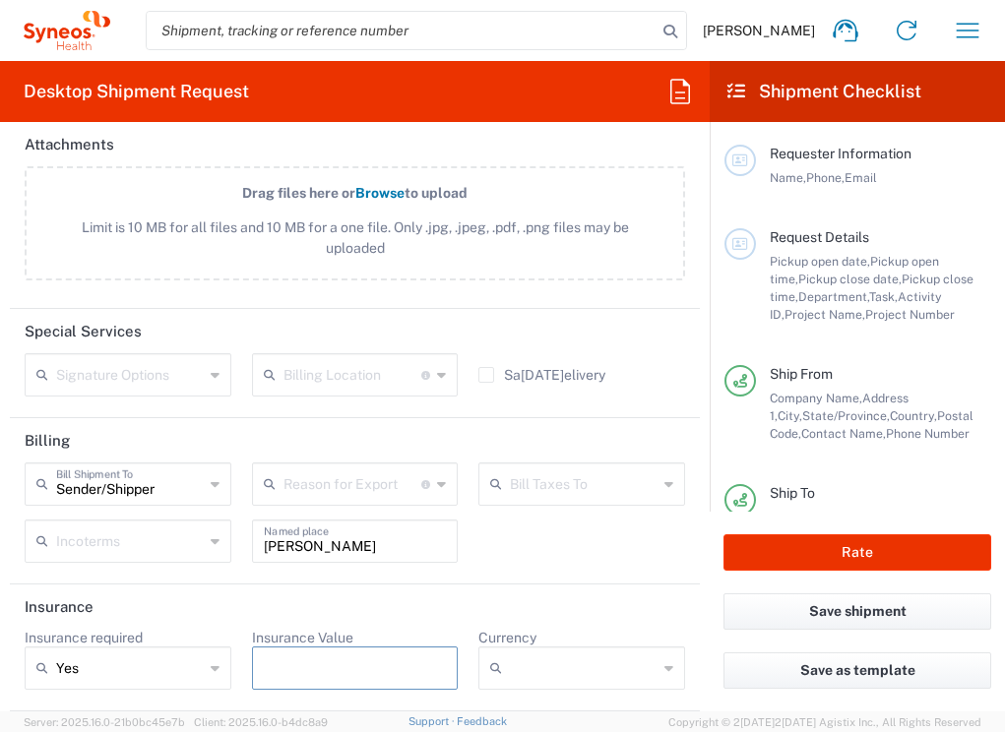
click at [321, 661] on input "Insurance Value" at bounding box center [355, 667] width 183 height 31
type input "1000"
click at [522, 602] on header "Insurance" at bounding box center [355, 606] width 690 height 44
click at [522, 664] on input "Currency" at bounding box center [584, 667] width 148 height 31
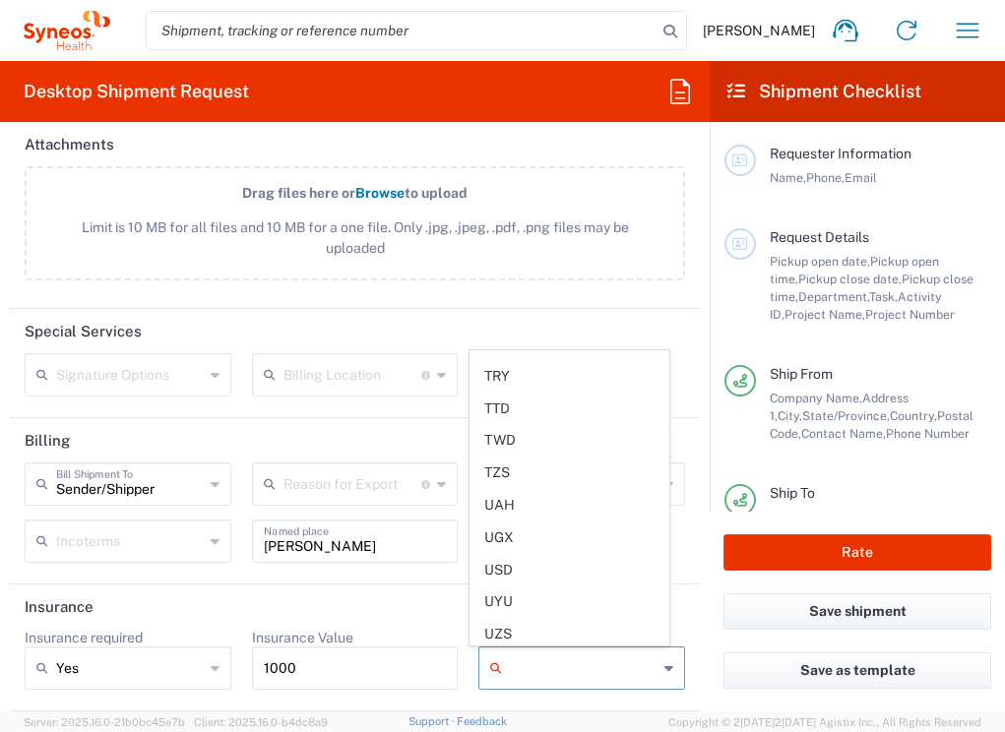
scroll to position [4689, 0]
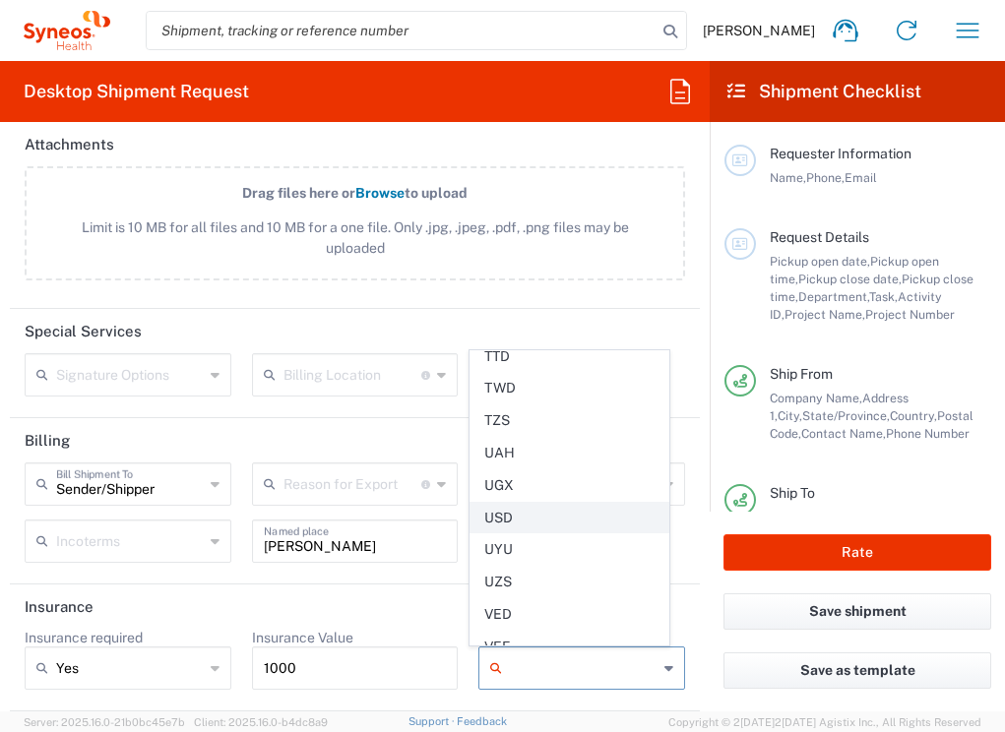
click at [529, 515] on span "USD" at bounding box center [569, 518] width 198 height 30
type input "USD"
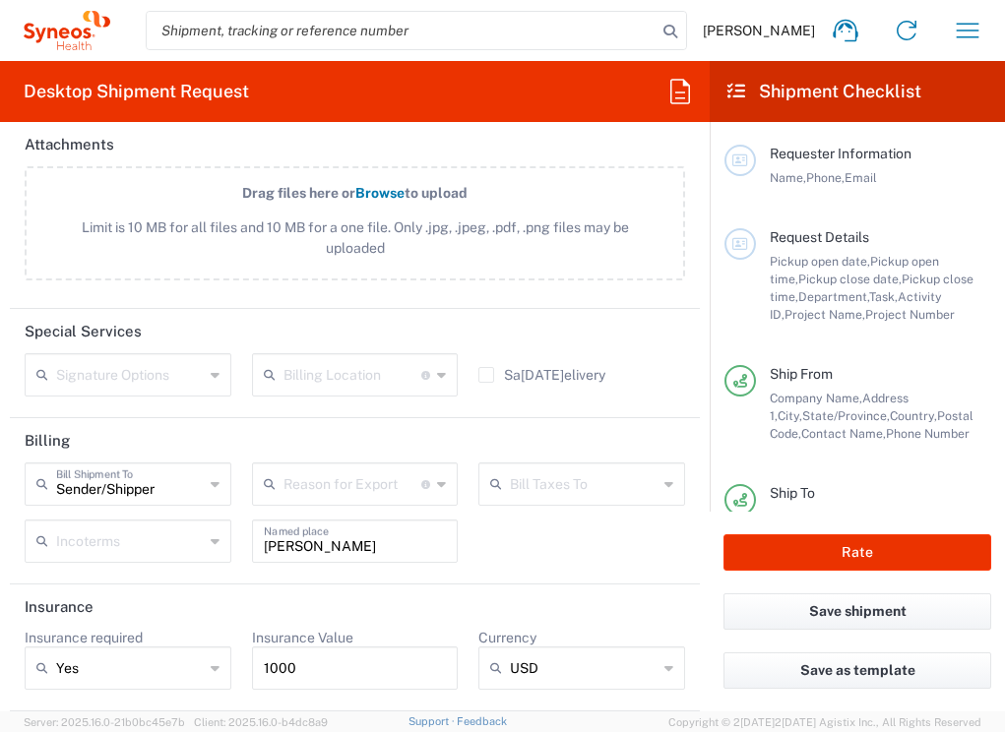
click at [526, 526] on div "Sender/Shipper Bill Shipment To Recipient Account Sender/Shipper Third Party Ac…" at bounding box center [355, 519] width 681 height 114
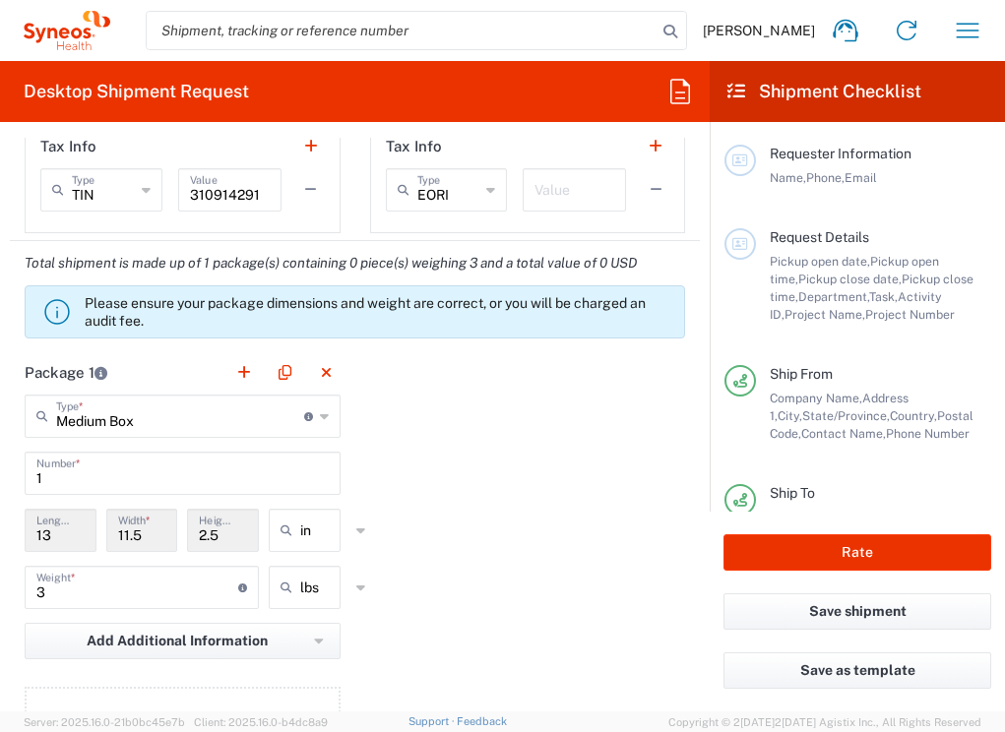
scroll to position [1433, 0]
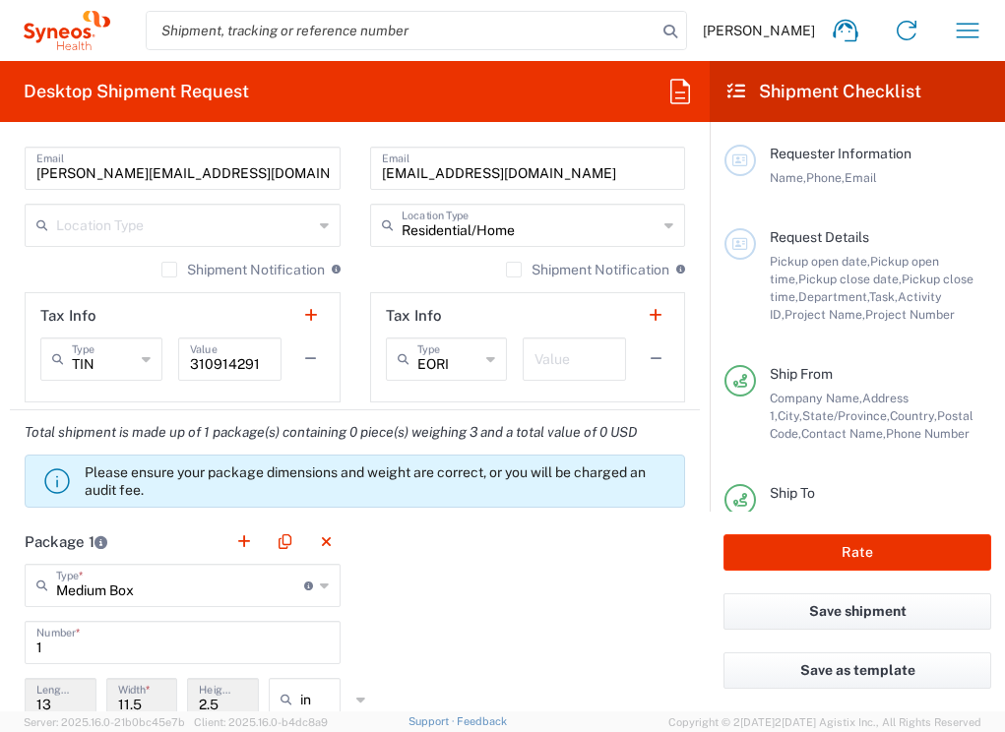
drag, startPoint x: 161, startPoint y: 267, endPoint x: 298, endPoint y: 269, distance: 136.8
click at [161, 267] on label "Shipment Notification" at bounding box center [242, 270] width 163 height 16
click at [169, 270] on input "Shipment Notification" at bounding box center [169, 270] width 0 height 0
click at [506, 274] on label "Shipment Notification" at bounding box center [587, 270] width 163 height 16
click at [514, 270] on input "Shipment Notification" at bounding box center [514, 270] width 0 height 0
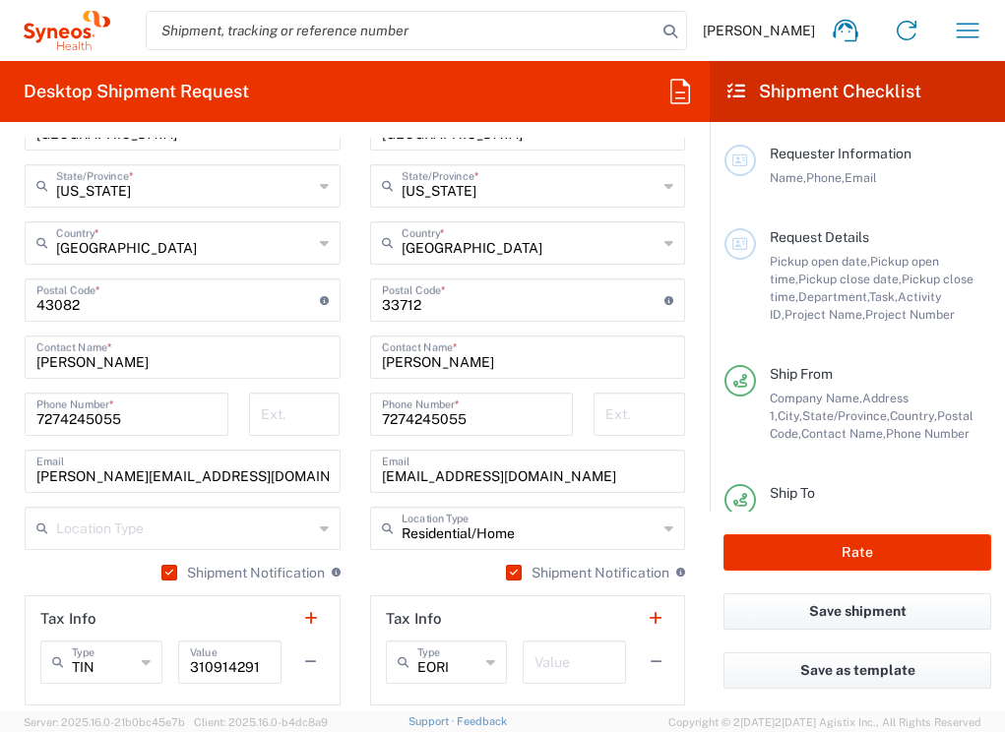
scroll to position [1109, 0]
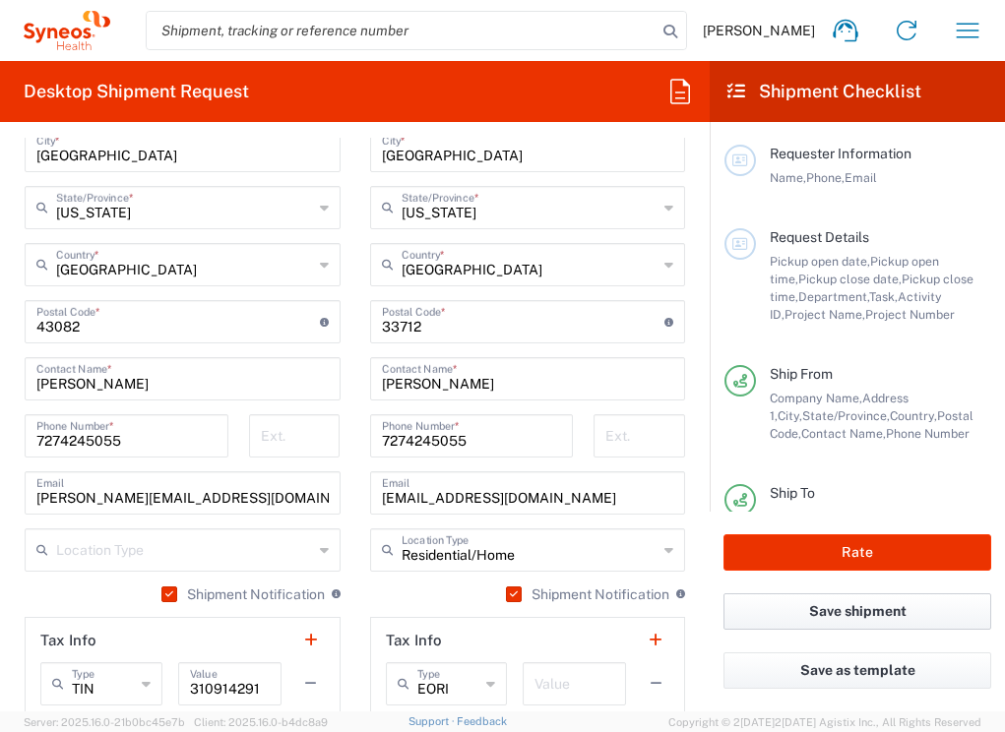
click at [773, 619] on button "Save shipment" at bounding box center [857, 611] width 268 height 36
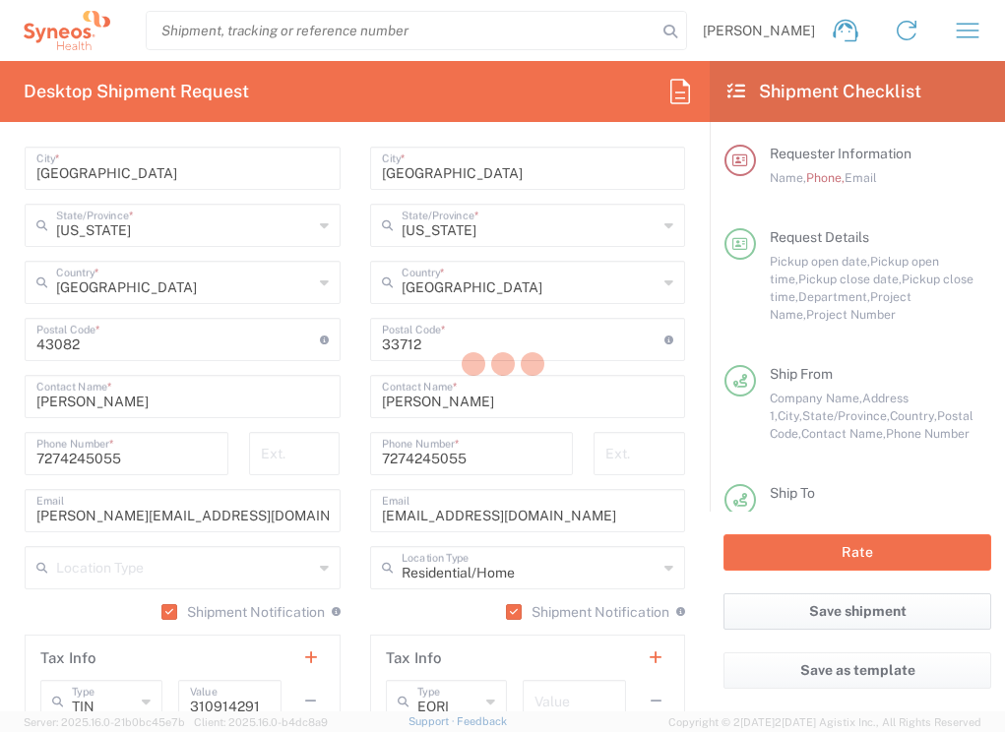
scroll to position [1126, 0]
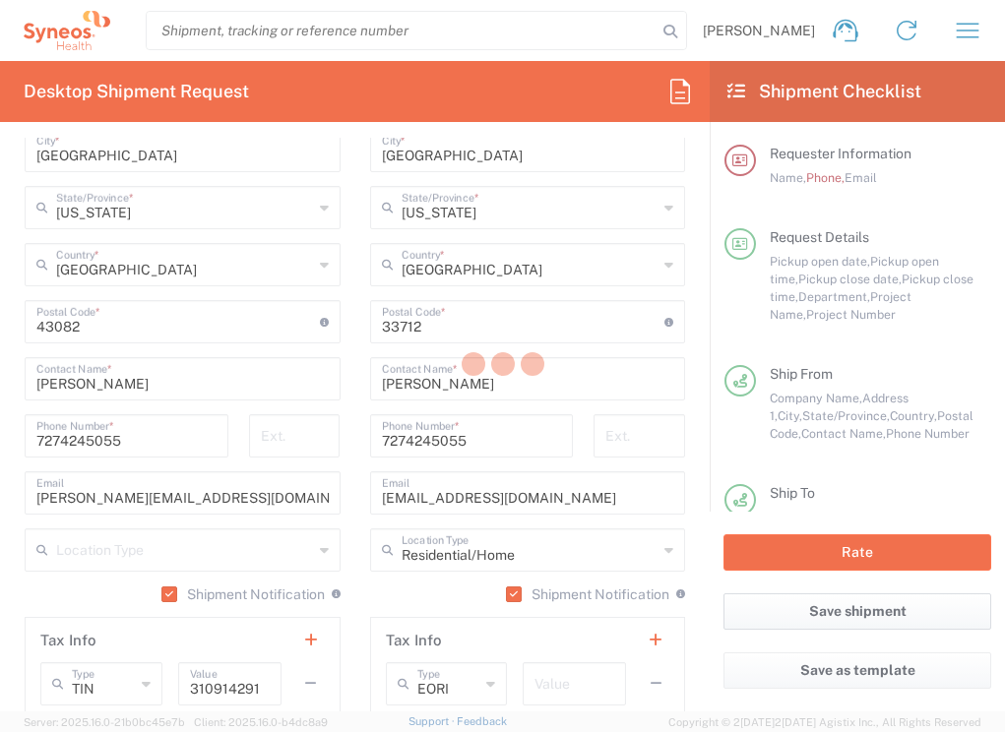
type input "6175 DEPARTMENTAL EXPENSE"
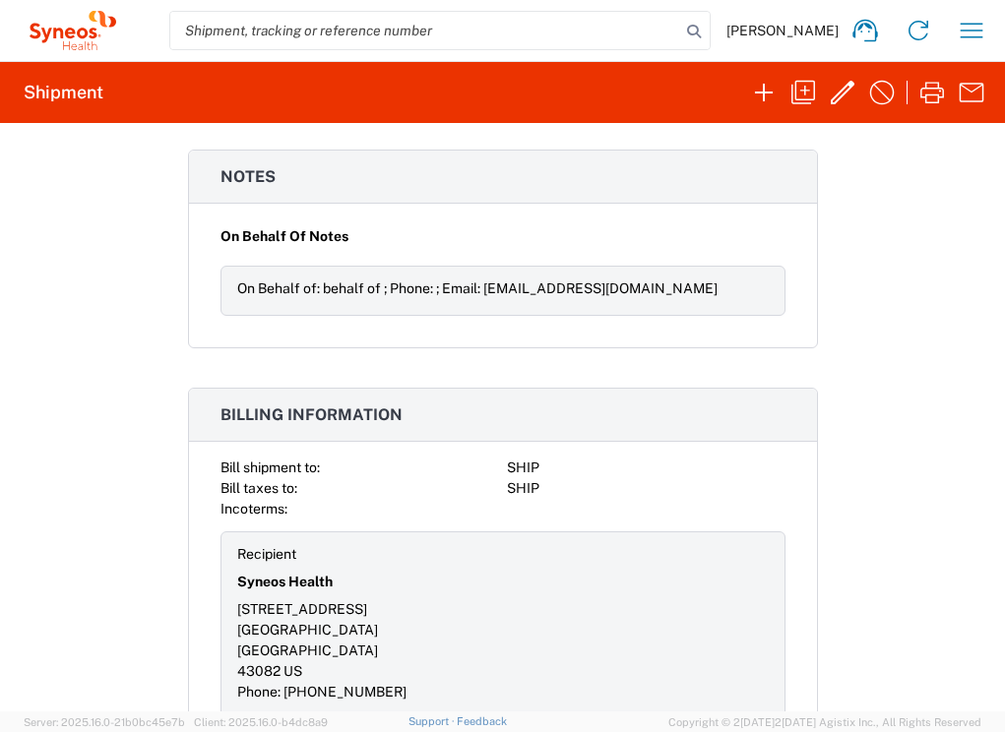
scroll to position [1816, 0]
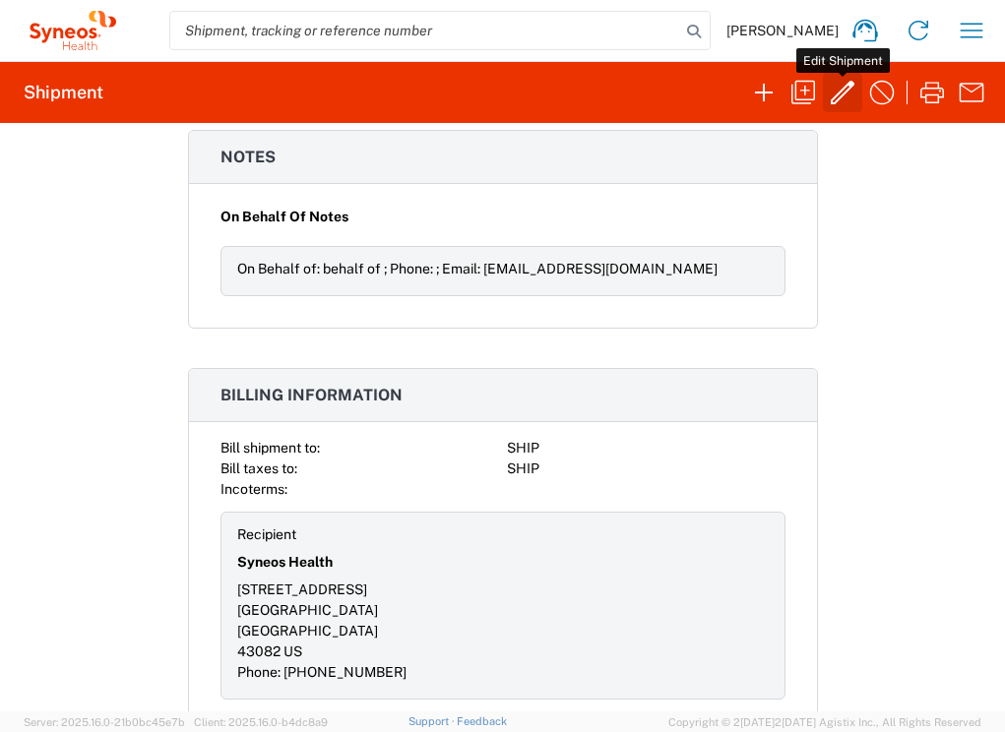
click at [832, 93] on icon "button" at bounding box center [841, 92] width 31 height 31
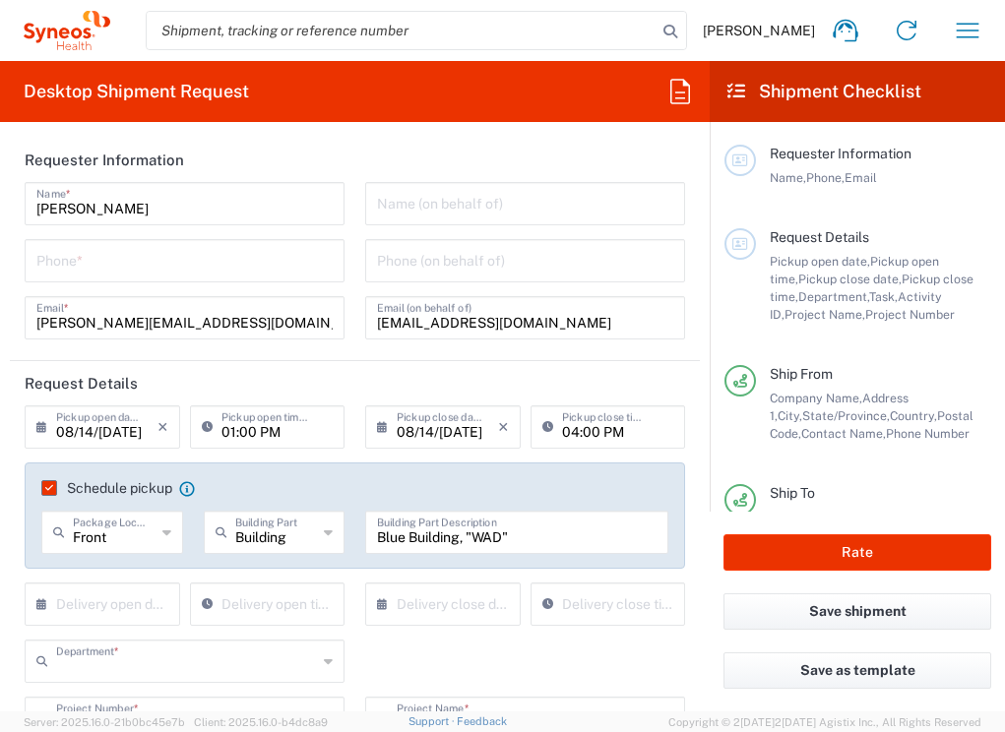
type input "6175"
type input "6175 DEPARTMENTAL EXPENSE"
type input "[US_STATE]"
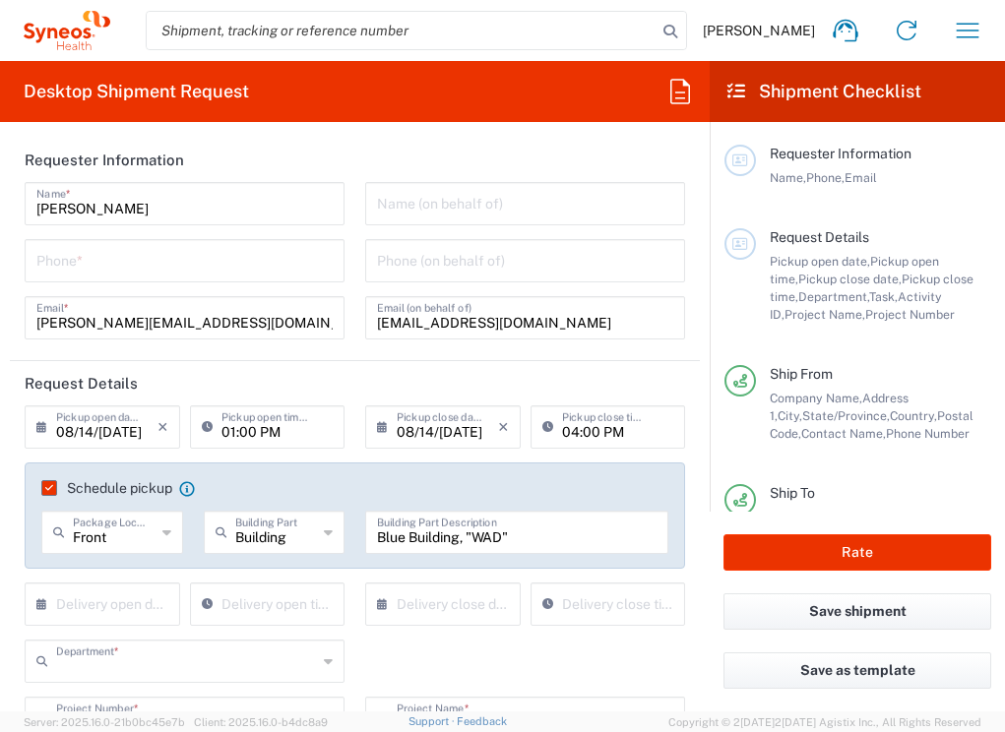
type input "Medium Box"
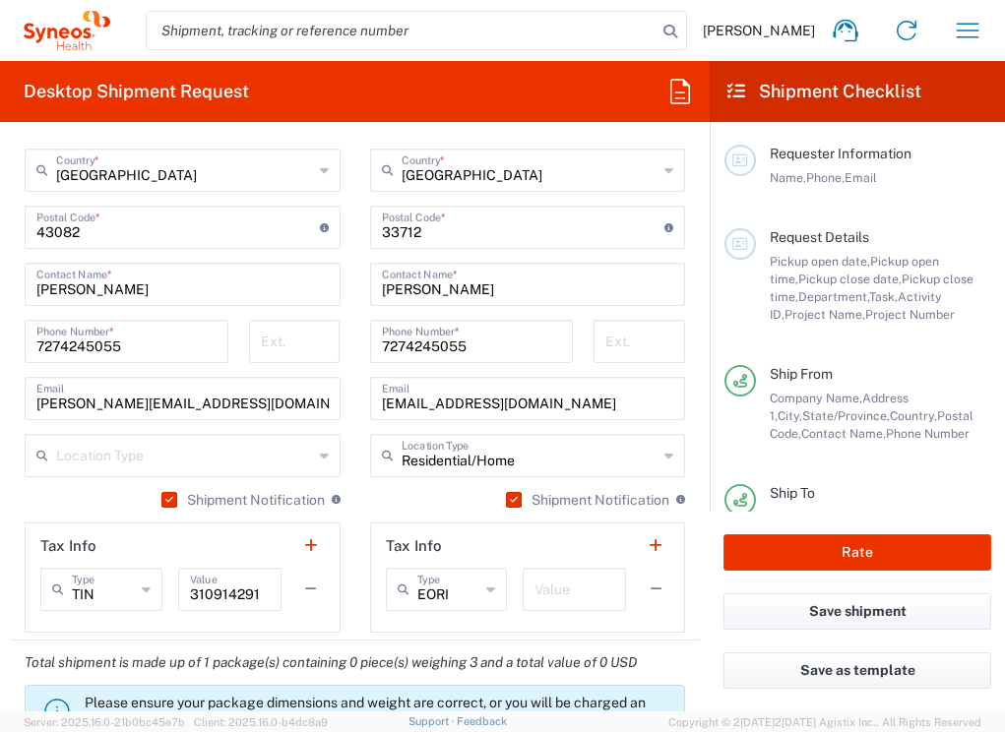
scroll to position [1230, 0]
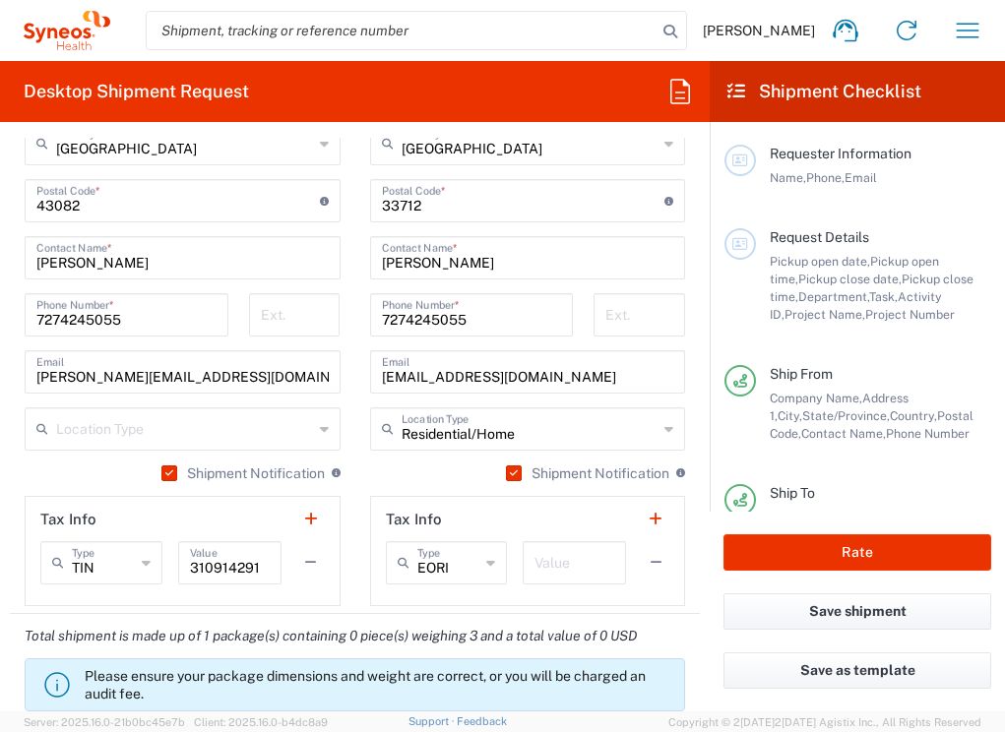
click at [297, 566] on button "button" at bounding box center [311, 563] width 28 height 28
click at [641, 566] on button "button" at bounding box center [655, 563] width 28 height 28
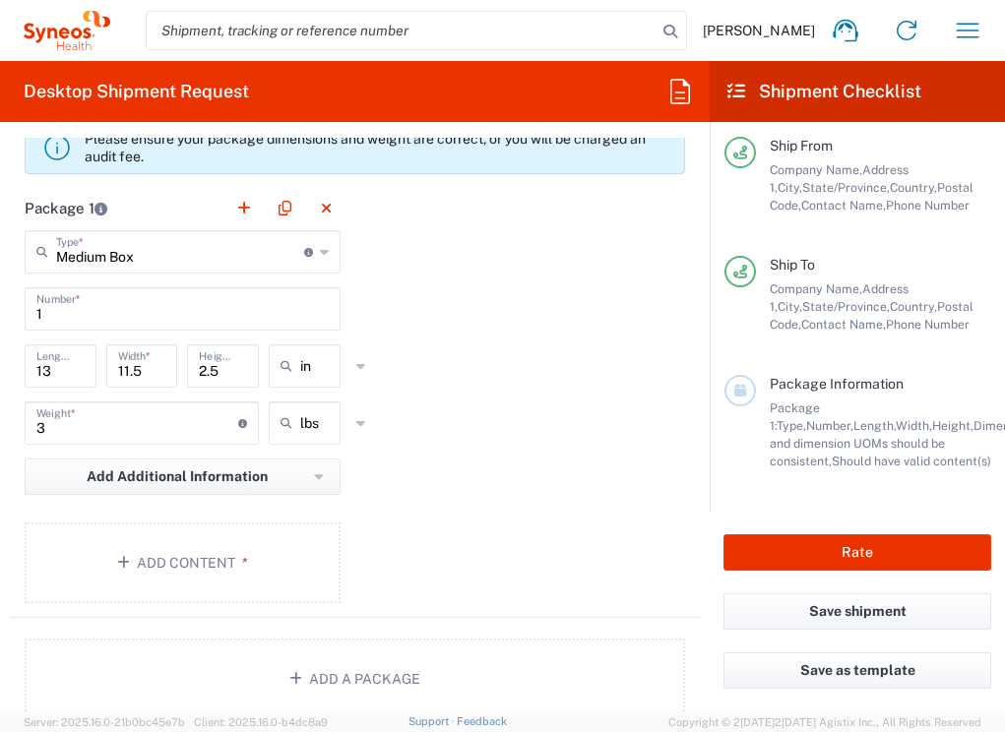
scroll to position [1723, 0]
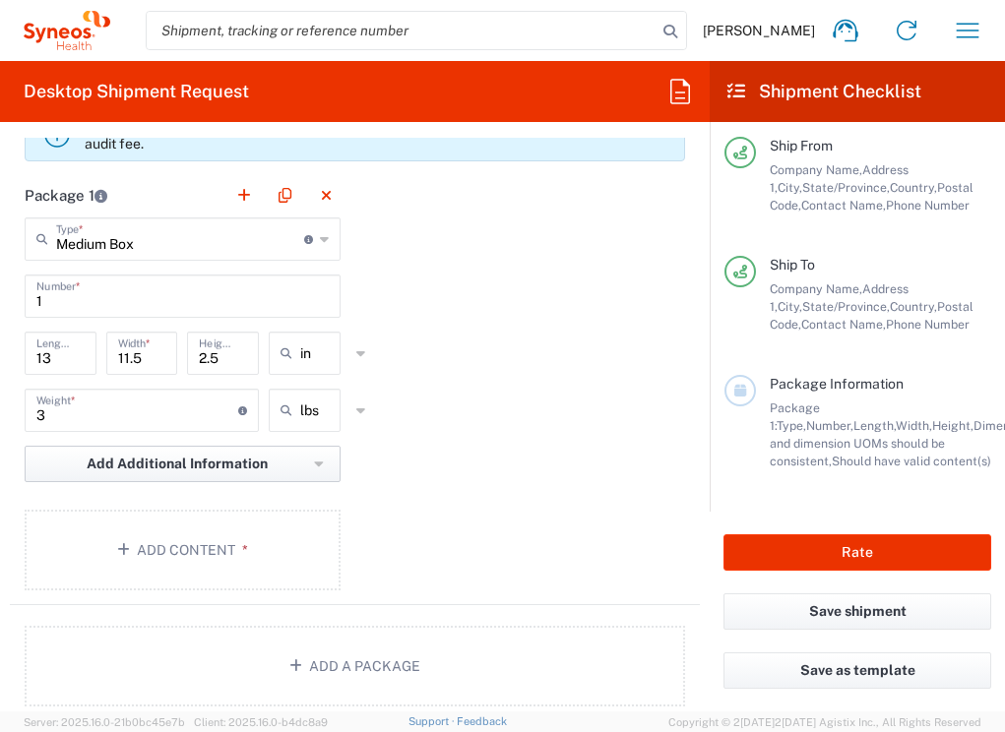
click at [204, 460] on span "Add Additional Information" at bounding box center [177, 464] width 181 height 19
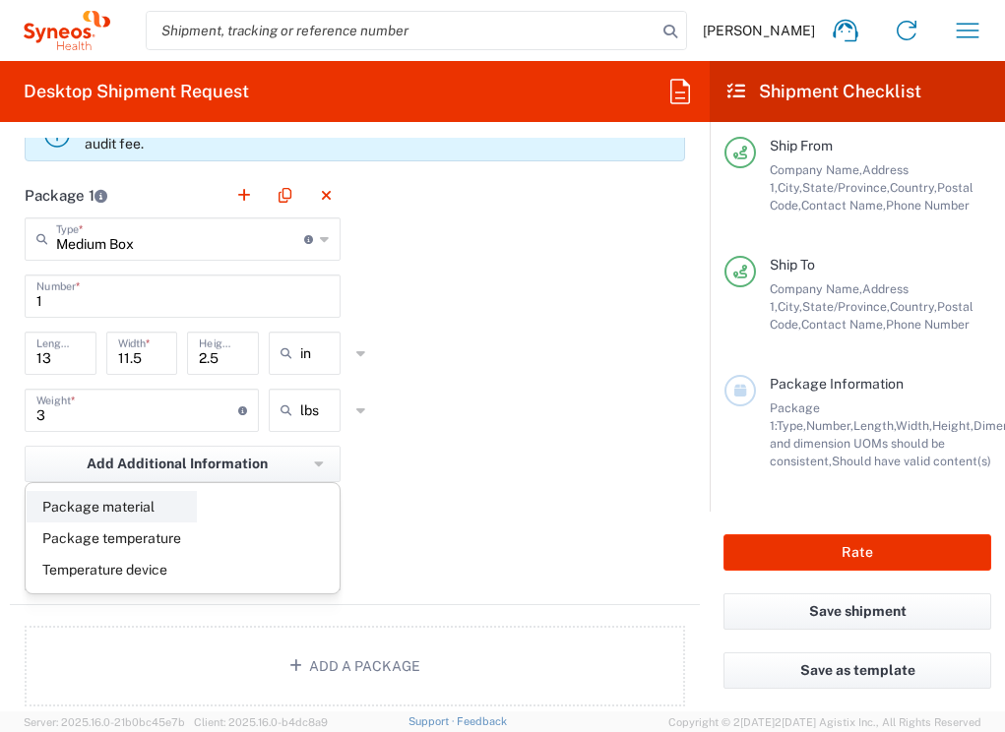
click at [114, 518] on li "Package material" at bounding box center [112, 506] width 170 height 31
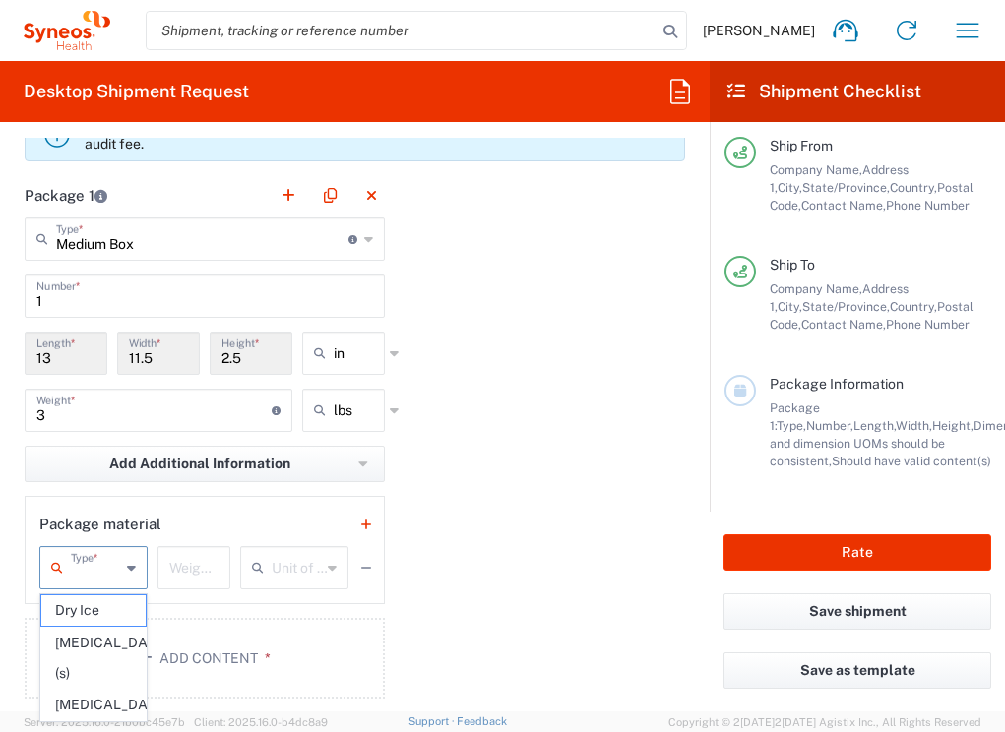
click at [106, 569] on input "text" at bounding box center [95, 566] width 49 height 34
click at [192, 500] on div "Package material Type * Dry Ice Gel Pack(s) Liquid Nitrogen Weight of material …" at bounding box center [205, 550] width 360 height 108
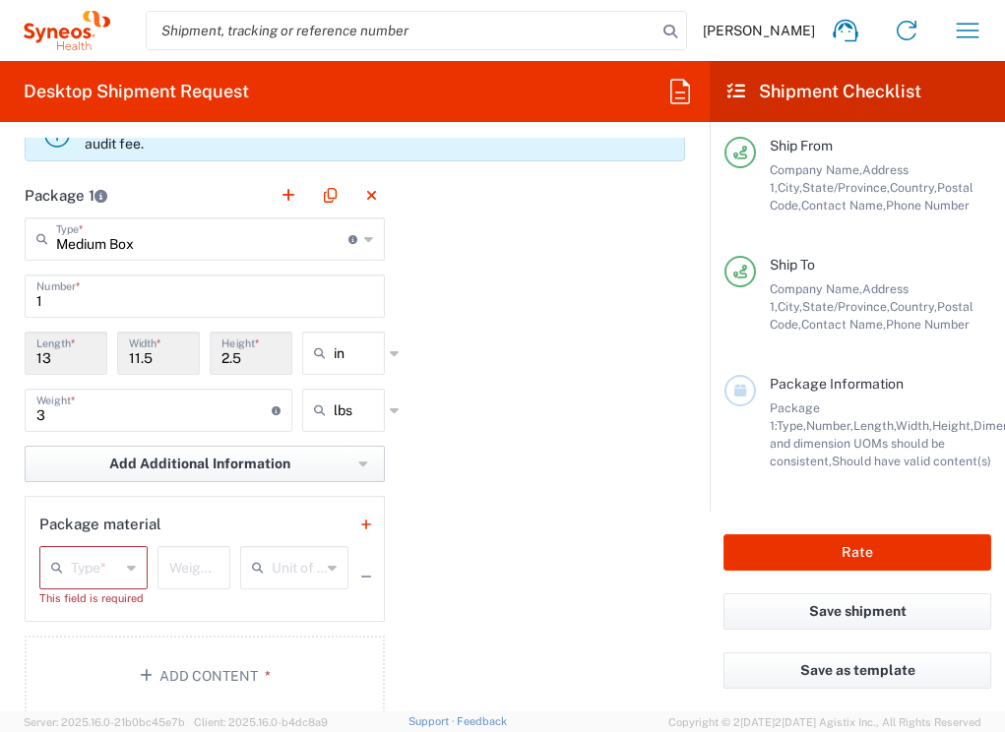
click at [233, 468] on span "Add Additional Information" at bounding box center [199, 464] width 181 height 19
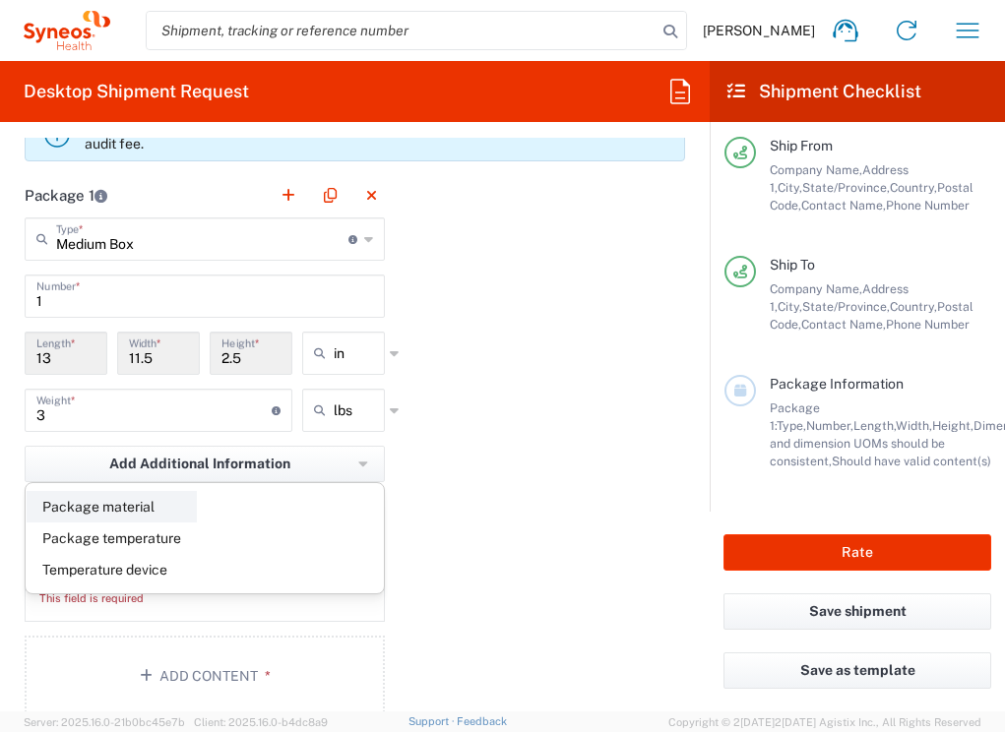
click at [123, 507] on li "Package material" at bounding box center [112, 506] width 170 height 31
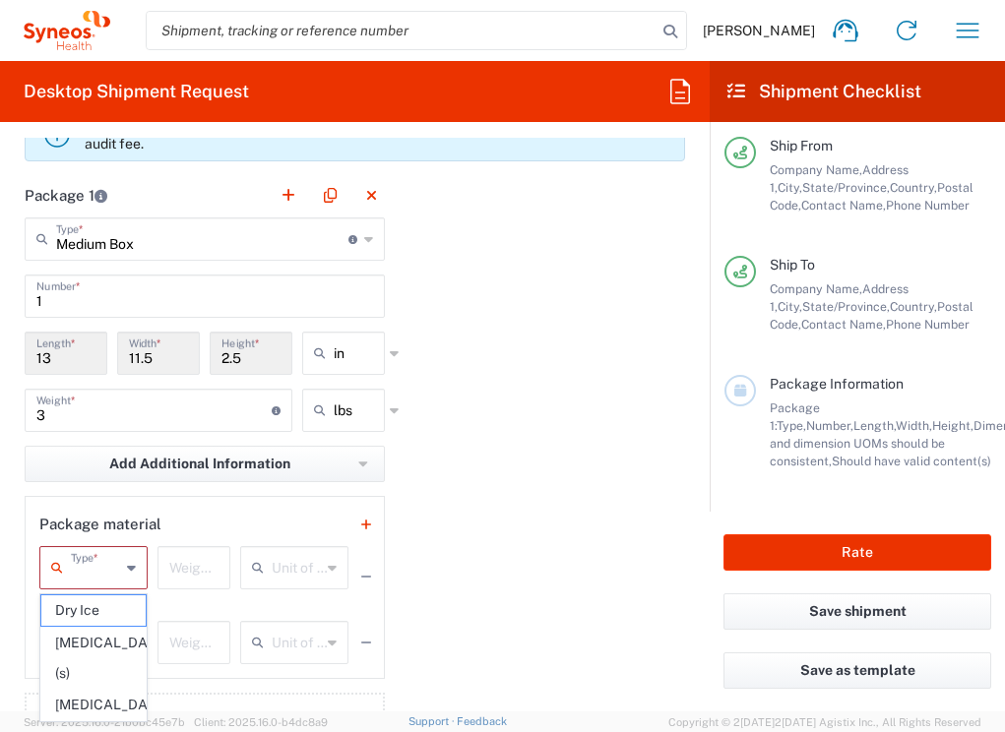
click at [118, 578] on input "text" at bounding box center [95, 566] width 49 height 34
click at [165, 461] on span "Add Additional Information" at bounding box center [199, 464] width 181 height 19
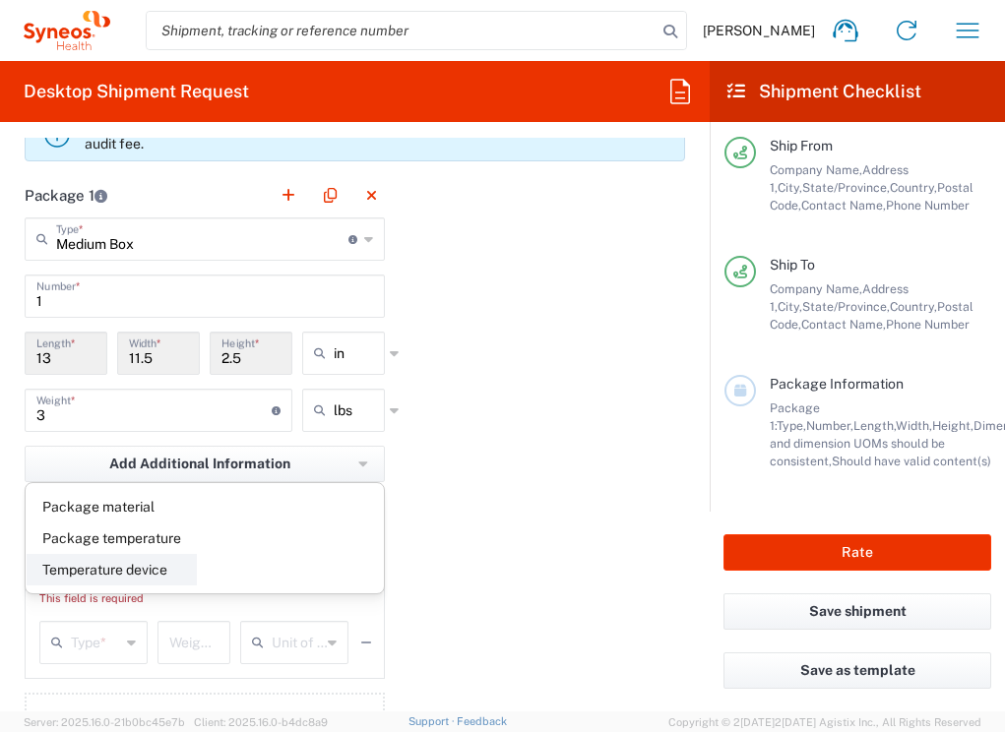
click at [137, 571] on li "Temperature device" at bounding box center [112, 569] width 170 height 31
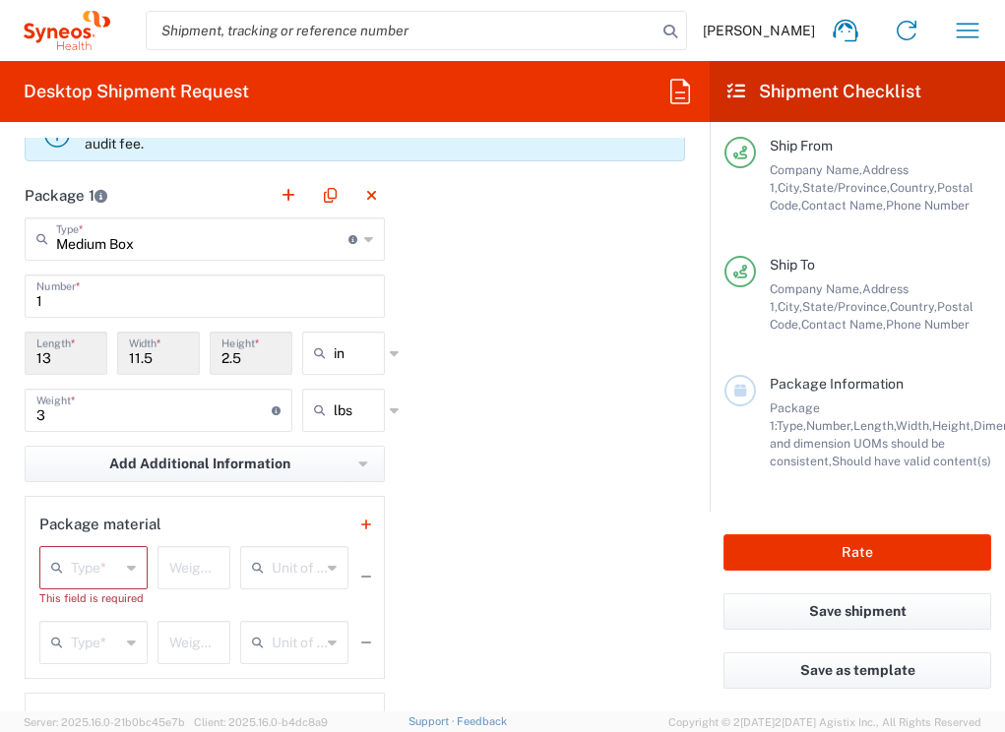
click at [116, 564] on input "text" at bounding box center [95, 566] width 49 height 34
click at [151, 471] on span "Add Additional Information" at bounding box center [199, 464] width 181 height 19
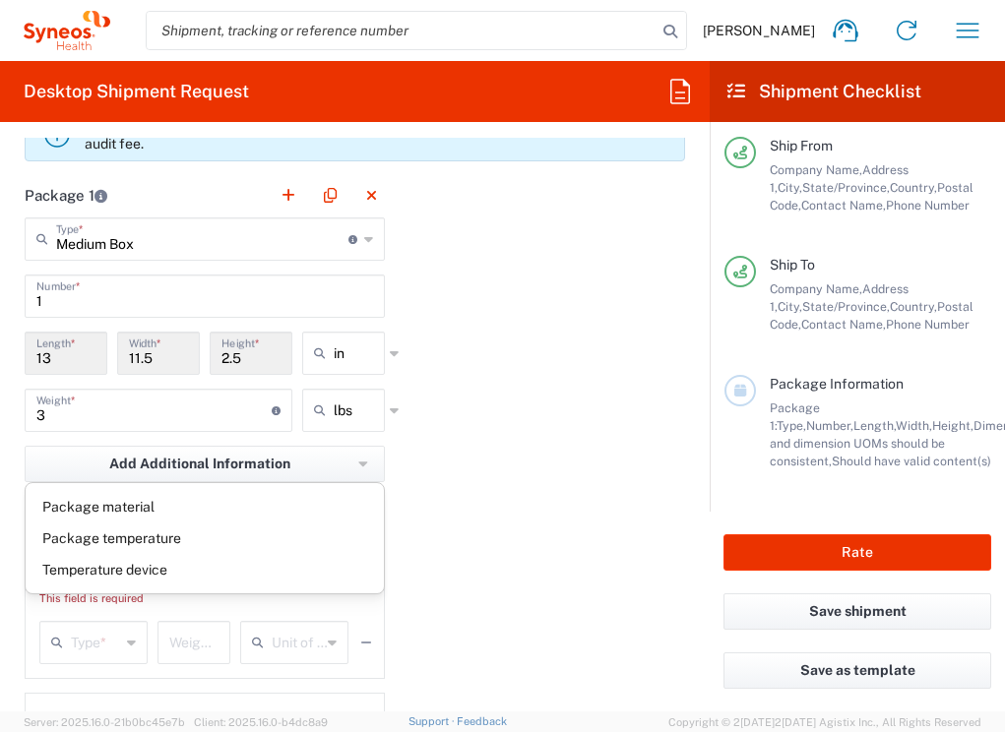
click at [484, 370] on div "Package 1 Medium Box Type * Material used to package goods Medium Box Envelope …" at bounding box center [355, 541] width 690 height 737
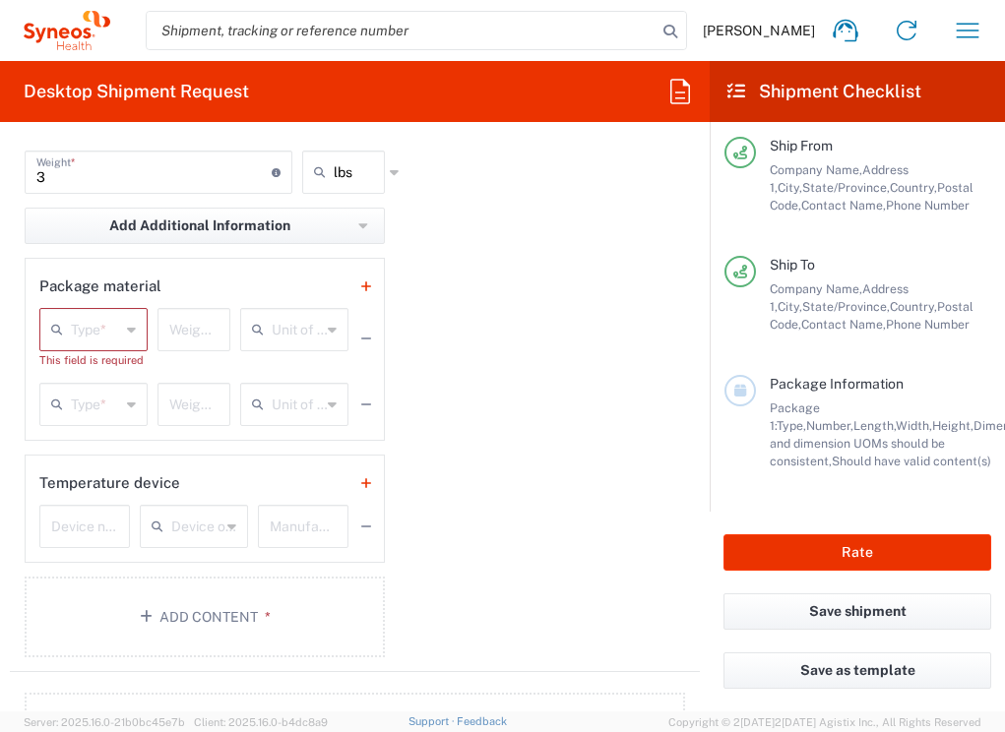
scroll to position [1999, 0]
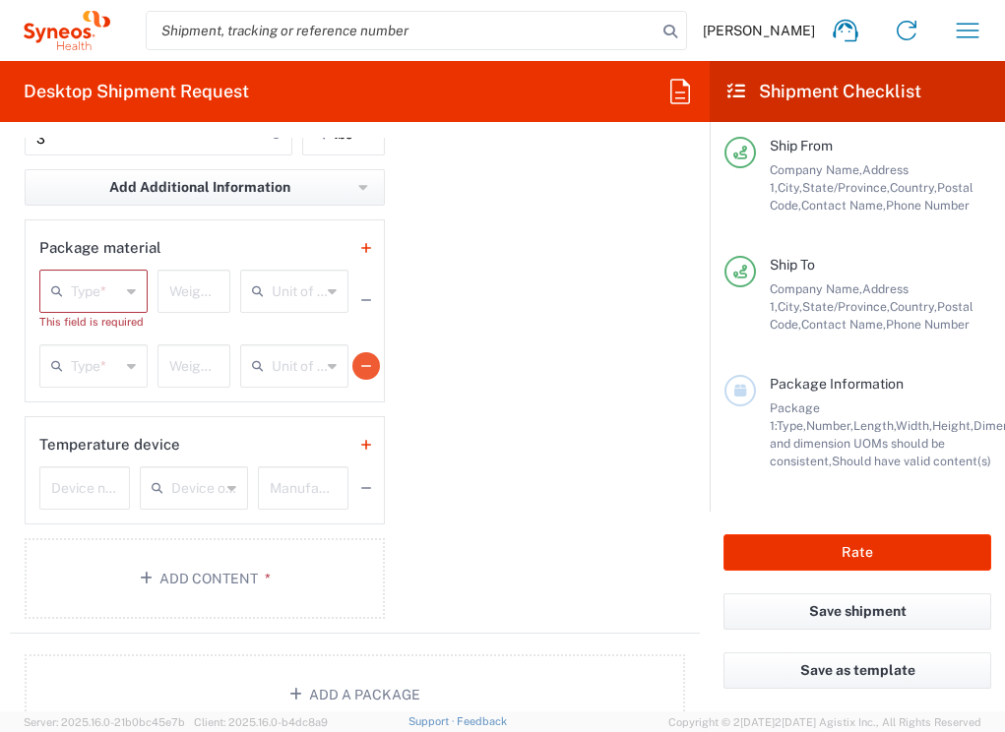
click at [364, 359] on icon "button" at bounding box center [366, 366] width 10 height 14
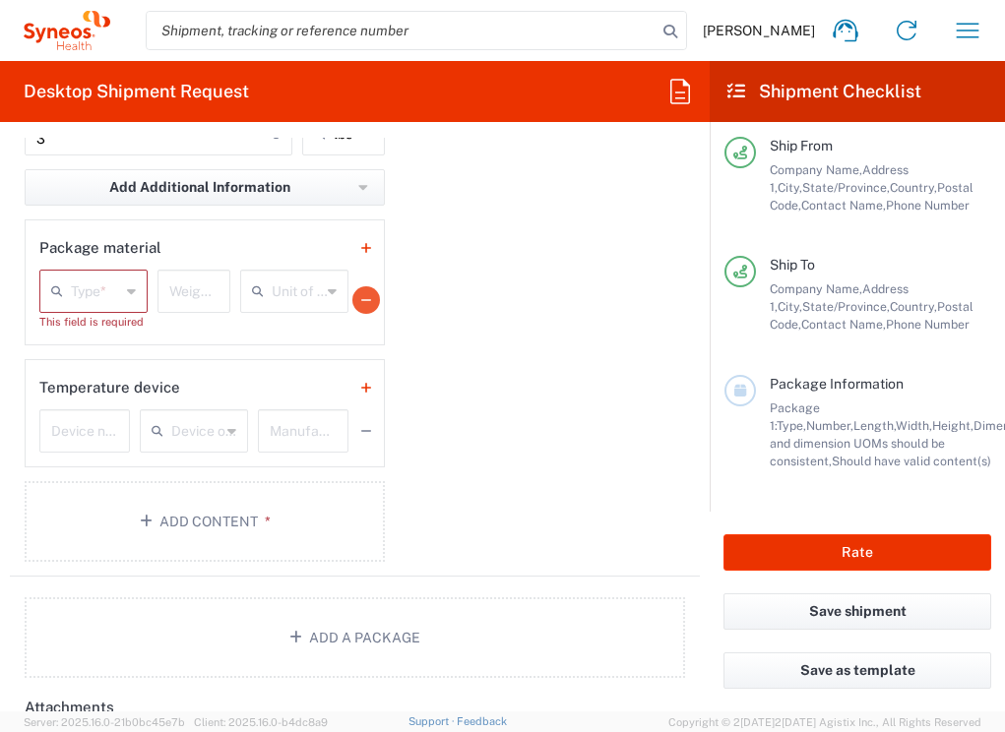
click at [369, 297] on icon "button" at bounding box center [366, 300] width 10 height 14
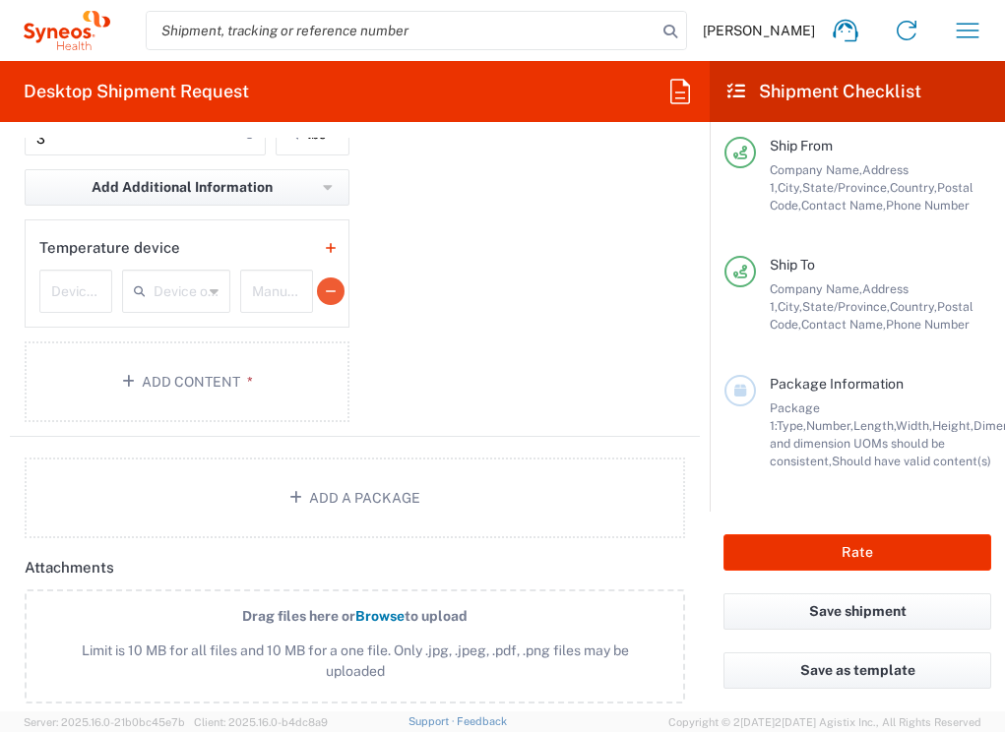
click at [332, 289] on icon "button" at bounding box center [331, 291] width 10 height 14
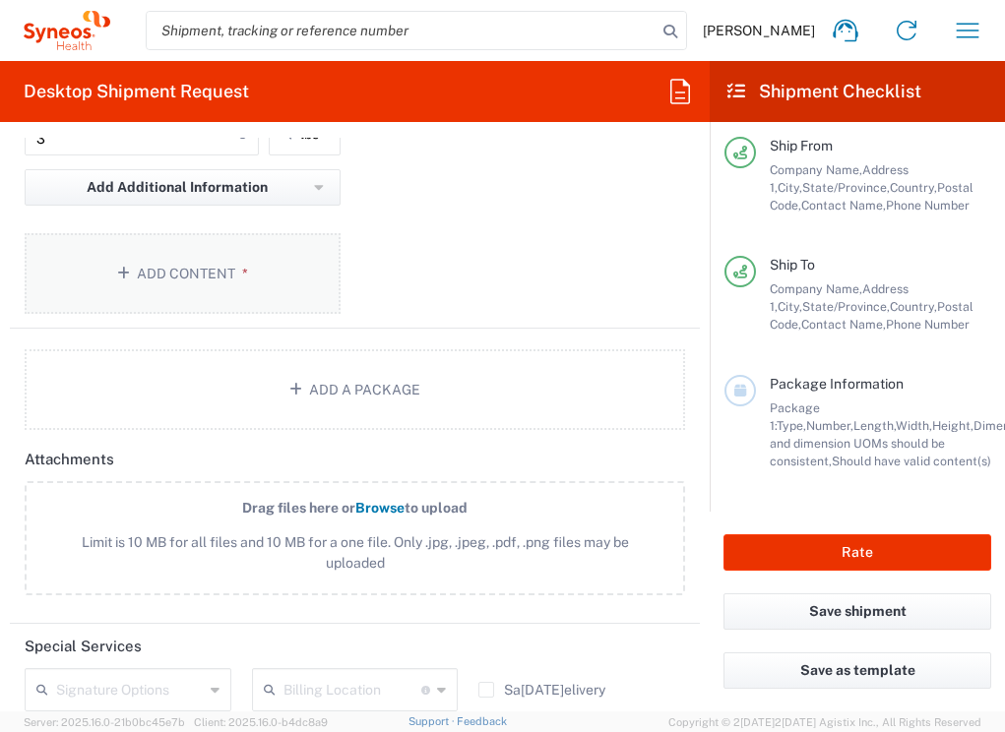
click at [259, 268] on button "Add Content *" at bounding box center [183, 273] width 316 height 81
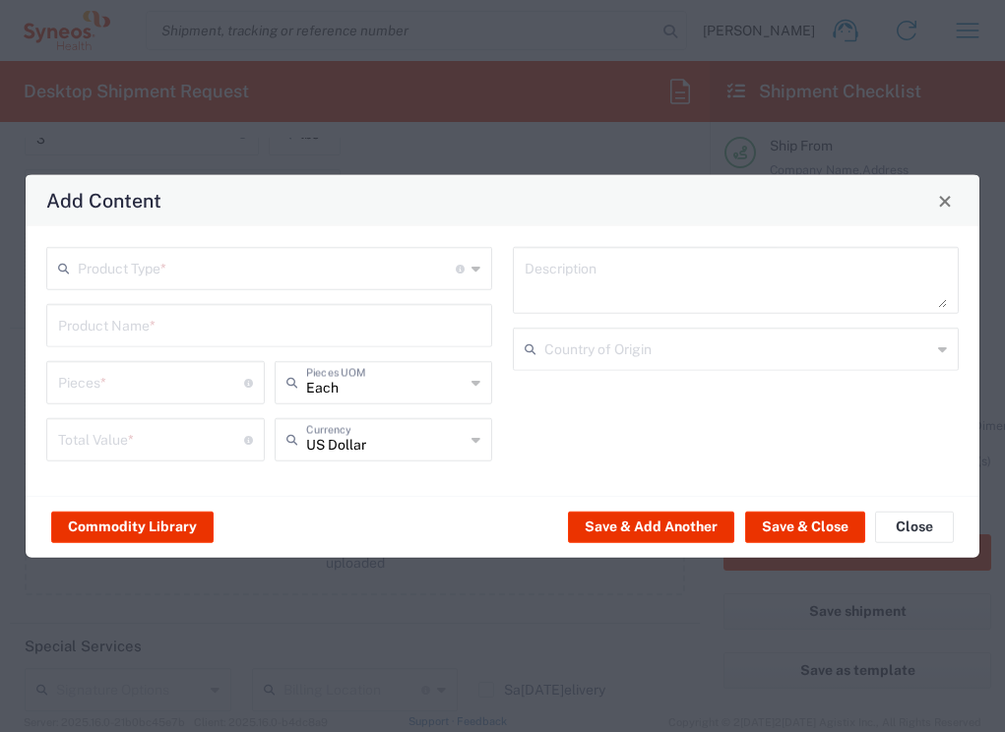
click at [336, 264] on input "text" at bounding box center [267, 267] width 378 height 34
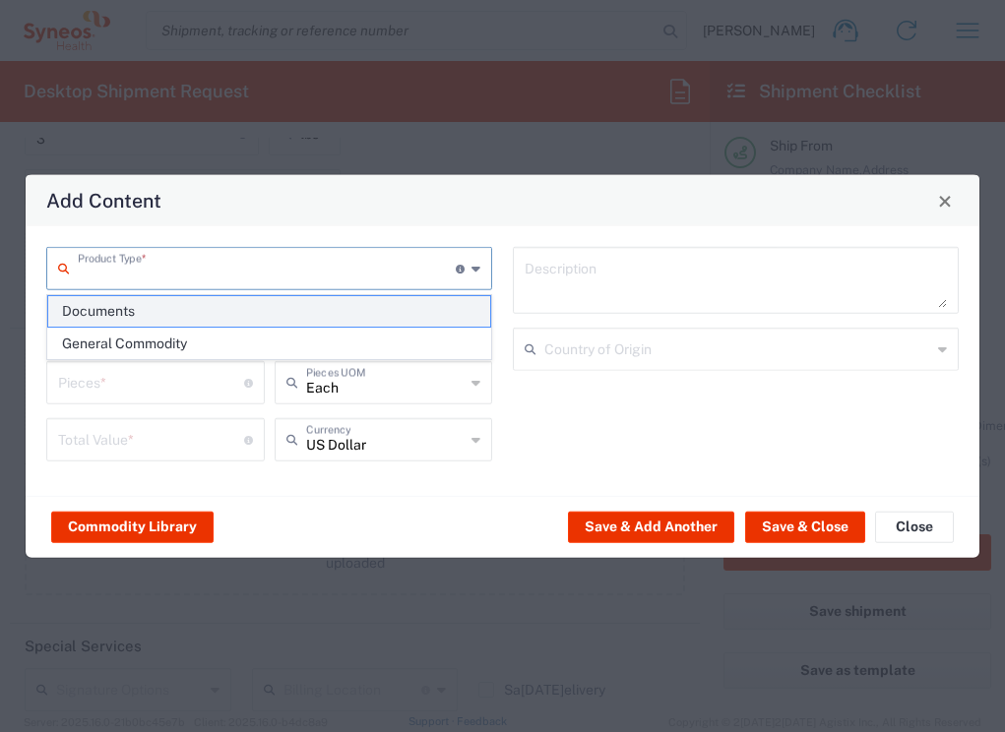
click at [344, 323] on span "Documents" at bounding box center [269, 311] width 442 height 30
type input "Documents"
type input "1"
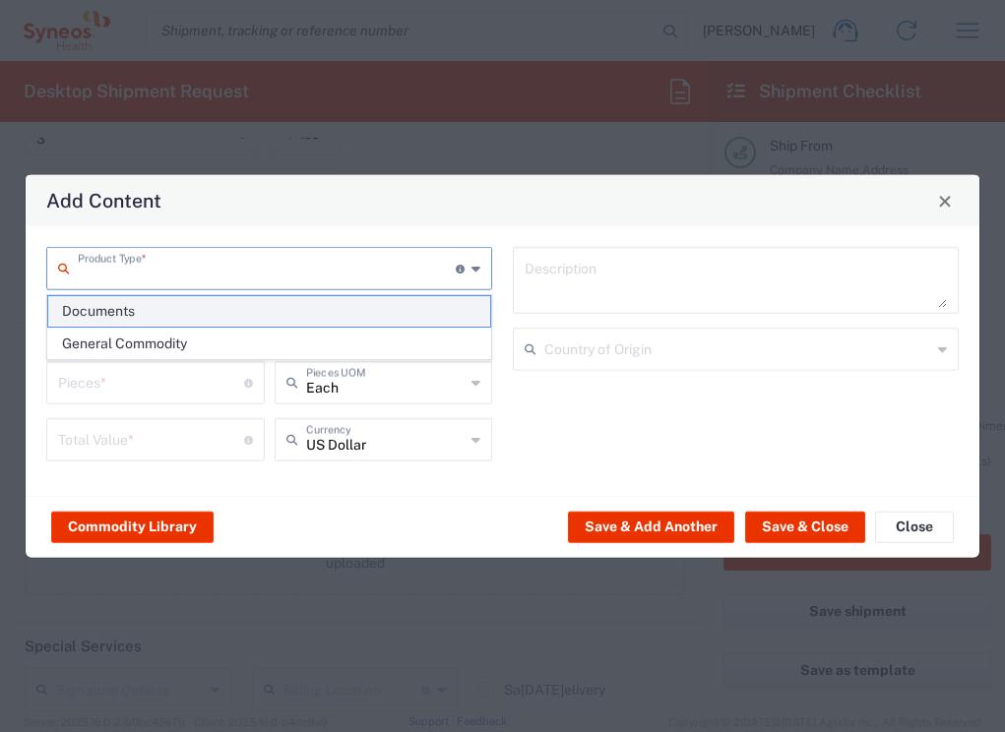
type textarea "Documents"
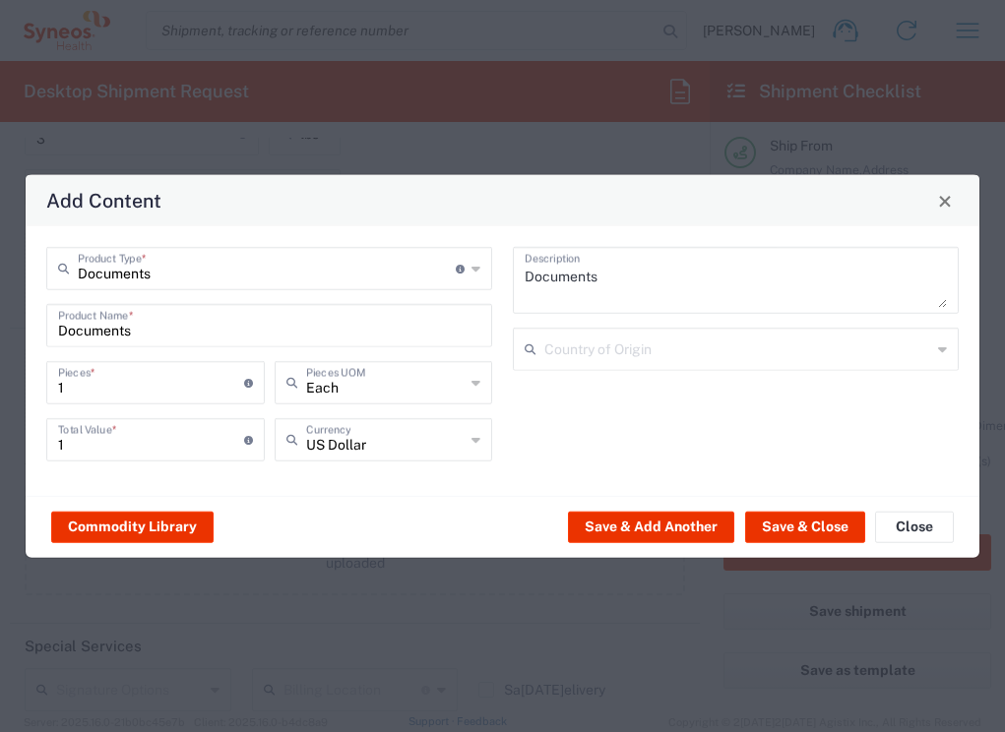
click at [320, 286] on div "Documents Product Type * Document: Paper document generated internally by Syneo…" at bounding box center [269, 268] width 446 height 43
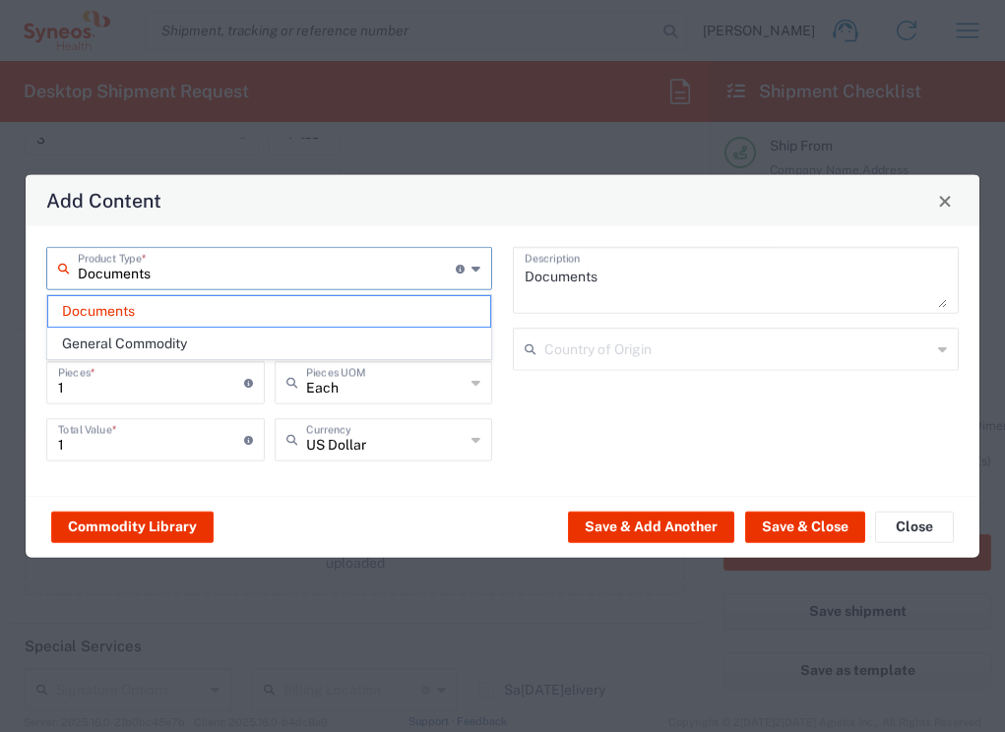
click at [320, 277] on input "Documents" at bounding box center [267, 267] width 378 height 34
click at [290, 351] on span "General Commodity" at bounding box center [269, 344] width 442 height 30
type input "General Commodity"
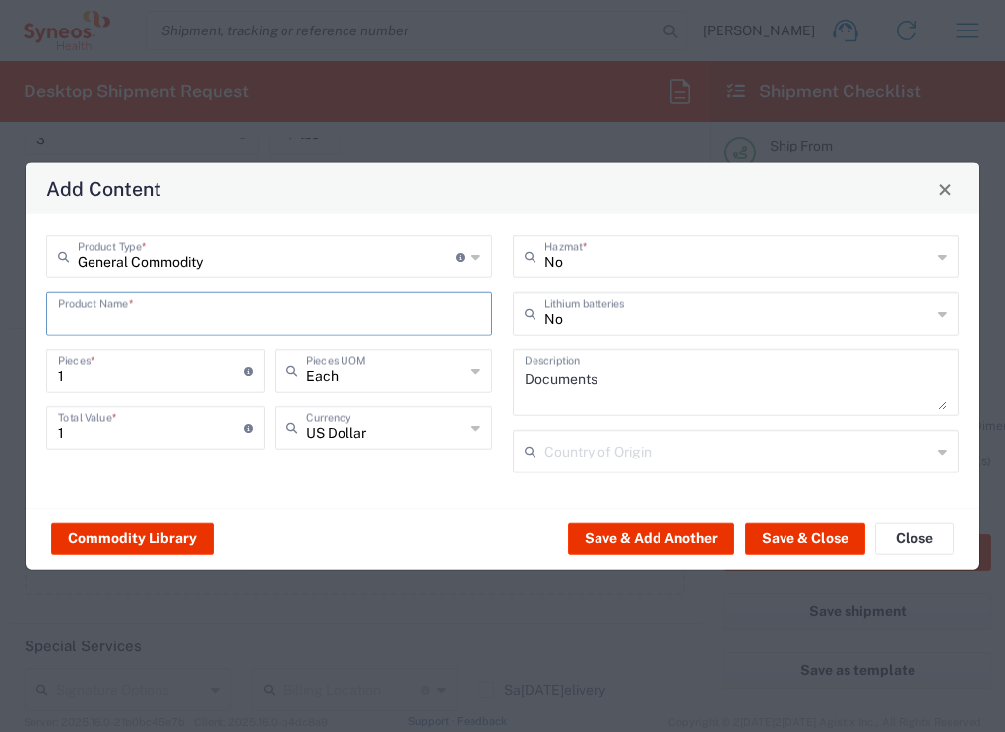
click at [321, 309] on input "text" at bounding box center [269, 312] width 422 height 34
type input "C"
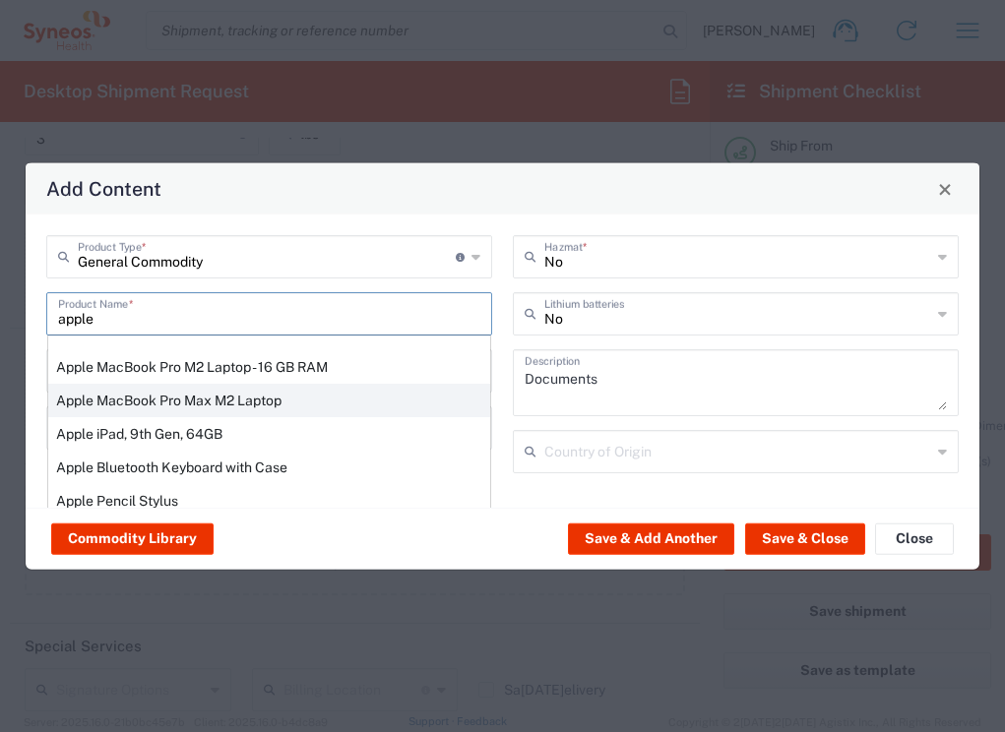
scroll to position [94, 0]
click at [284, 397] on div "Apple MacBook Pro Max M2 Laptop" at bounding box center [269, 399] width 442 height 33
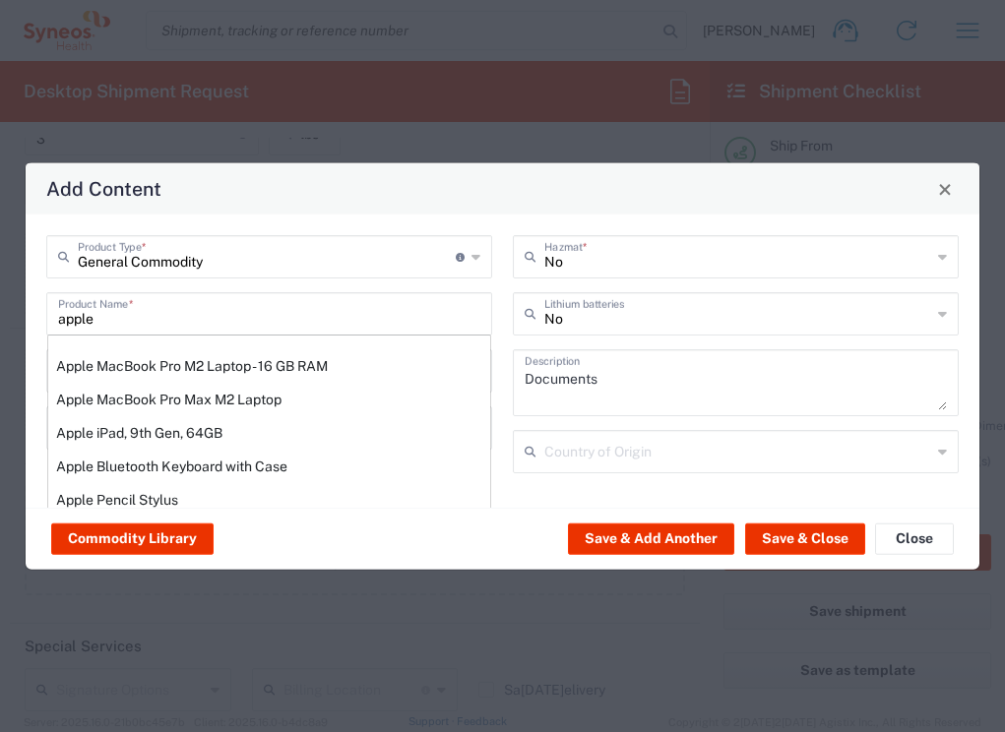
type input "Apple MacBook Pro Max M2 Laptop"
type textarea "M2 Pro - 12-core CPU - 30-core GPU - 32 GB RAM - 512 GB SSD"
type input "[GEOGRAPHIC_DATA]"
type input "Yes"
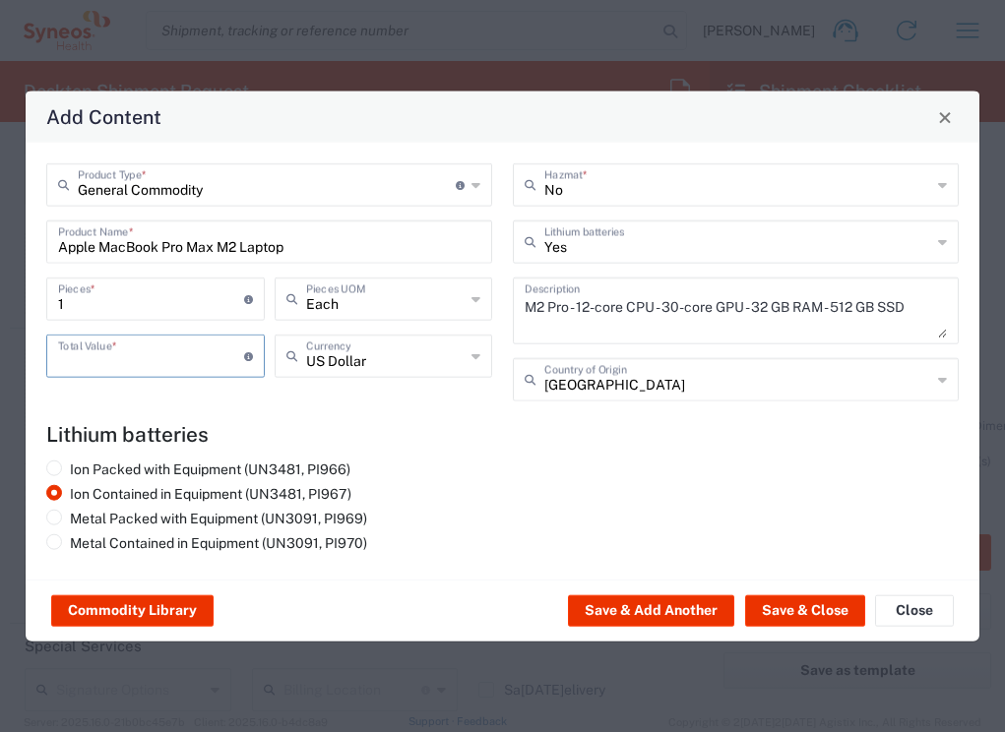
click at [181, 367] on input "number" at bounding box center [151, 354] width 186 height 34
type input "1500"
click at [513, 456] on agx-lithium-batteries-content "Lithium batteries Ion Packed with Equipment (UN3481, PI966) Ion Contained in Eq…" at bounding box center [502, 490] width 912 height 137
click at [779, 615] on button "Save & Close" at bounding box center [805, 609] width 120 height 31
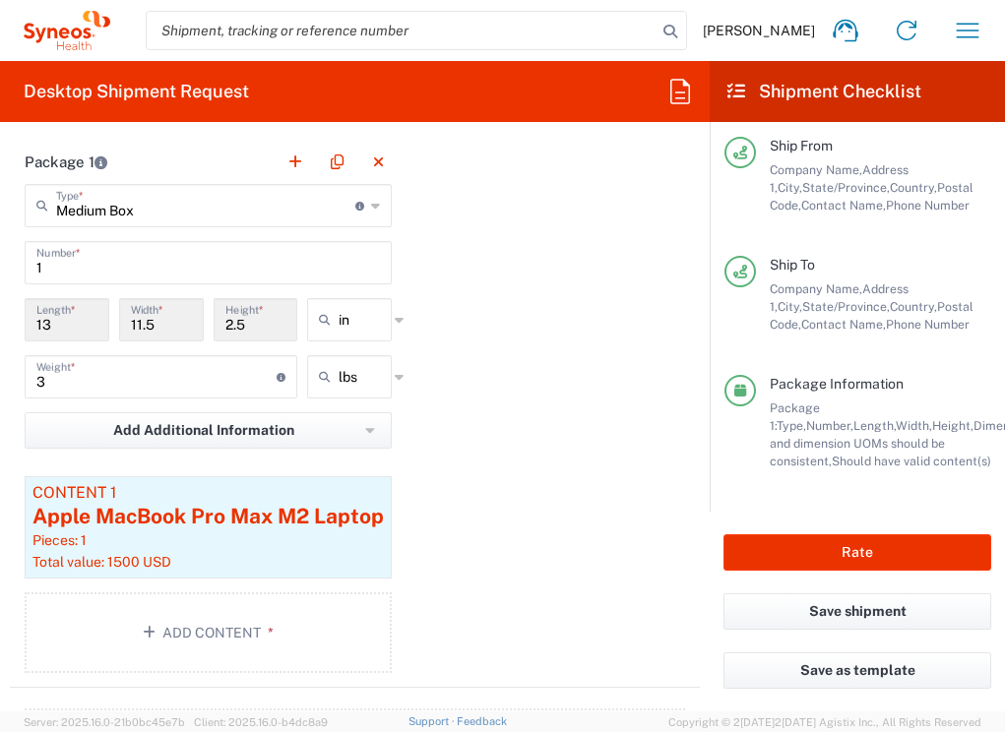
scroll to position [1838, 0]
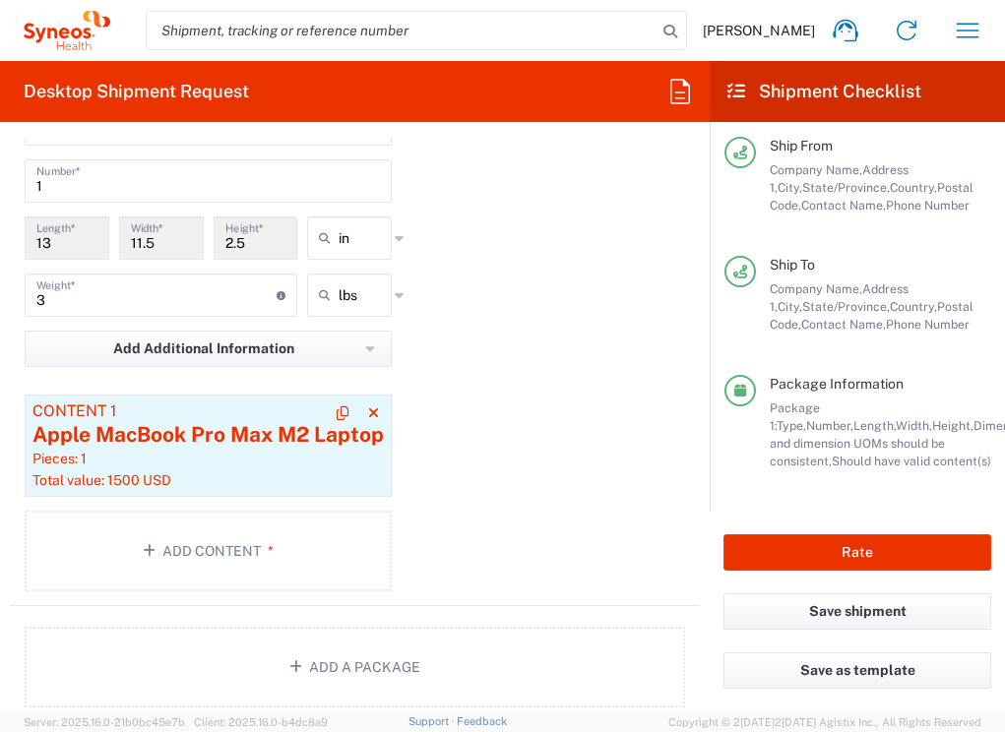
click at [311, 447] on div "Apple MacBook Pro Max M2 Laptop" at bounding box center [207, 435] width 351 height 30
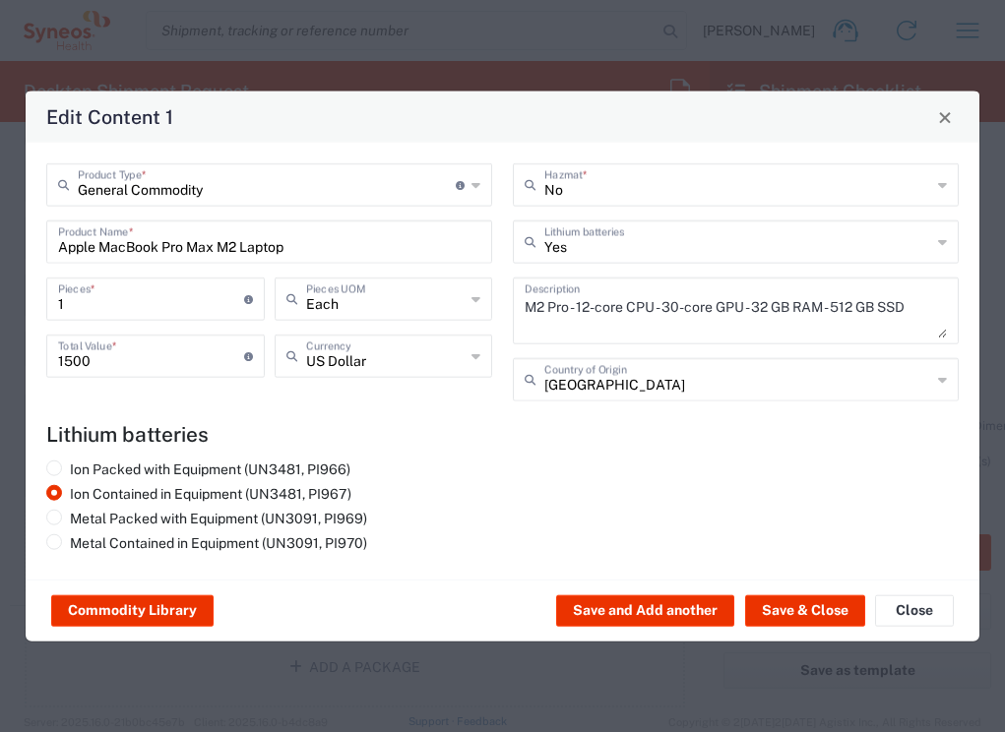
click at [168, 363] on input "1500" at bounding box center [151, 354] width 186 height 34
type input "2000"
click at [806, 613] on button "Save & Close" at bounding box center [805, 609] width 120 height 31
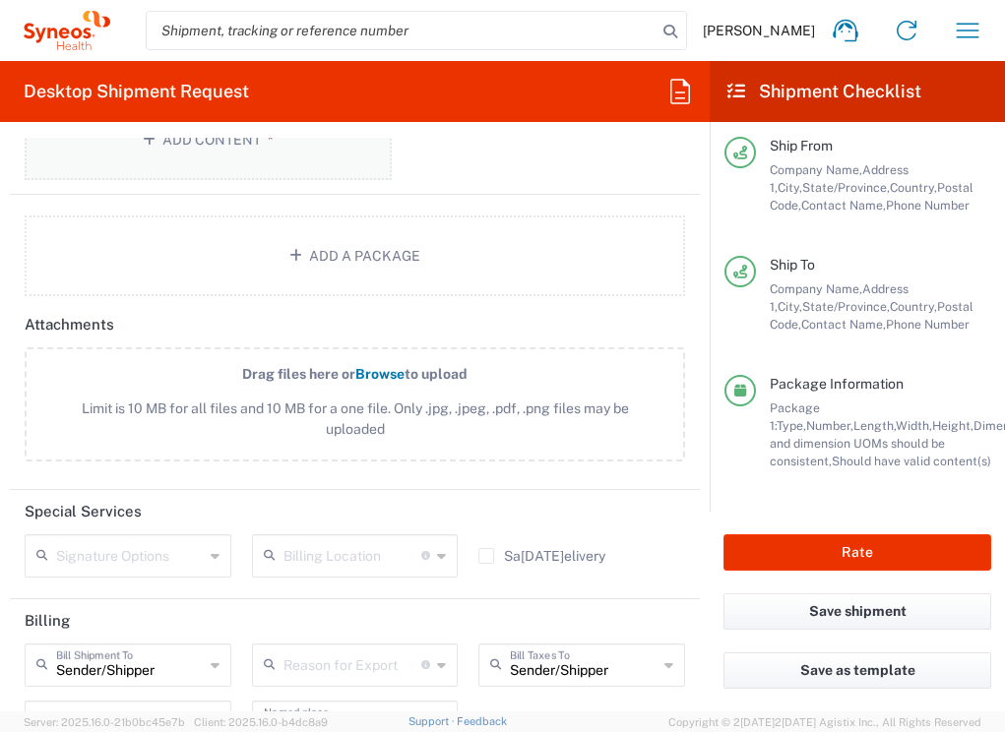
scroll to position [2430, 0]
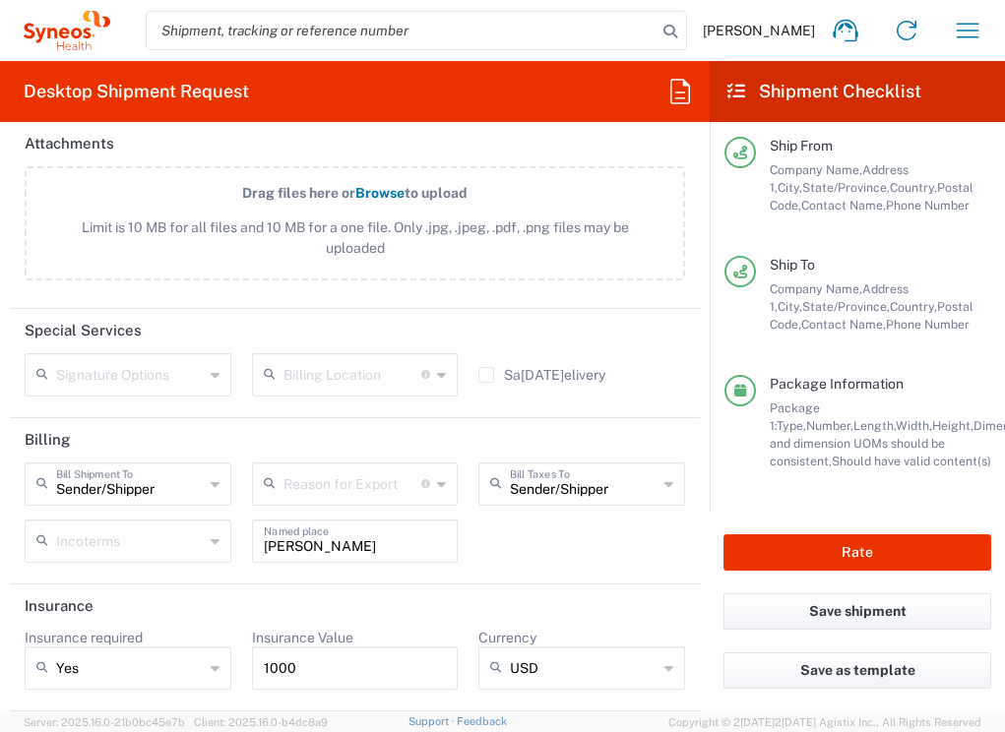
click at [264, 672] on input "1000" at bounding box center [355, 667] width 183 height 31
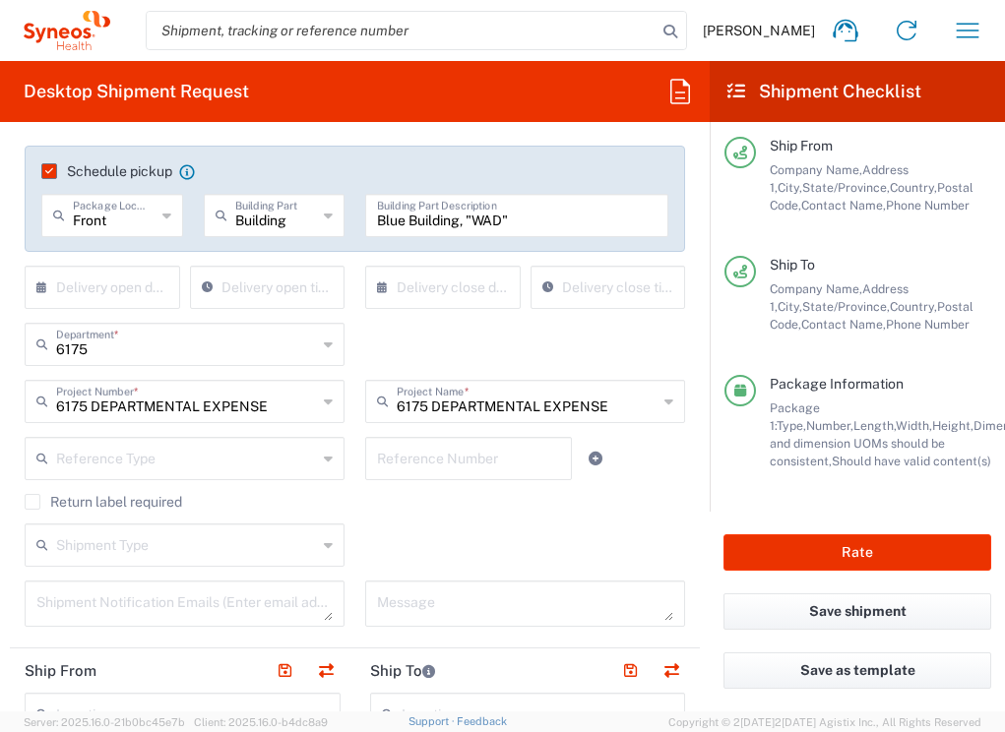
scroll to position [515, 0]
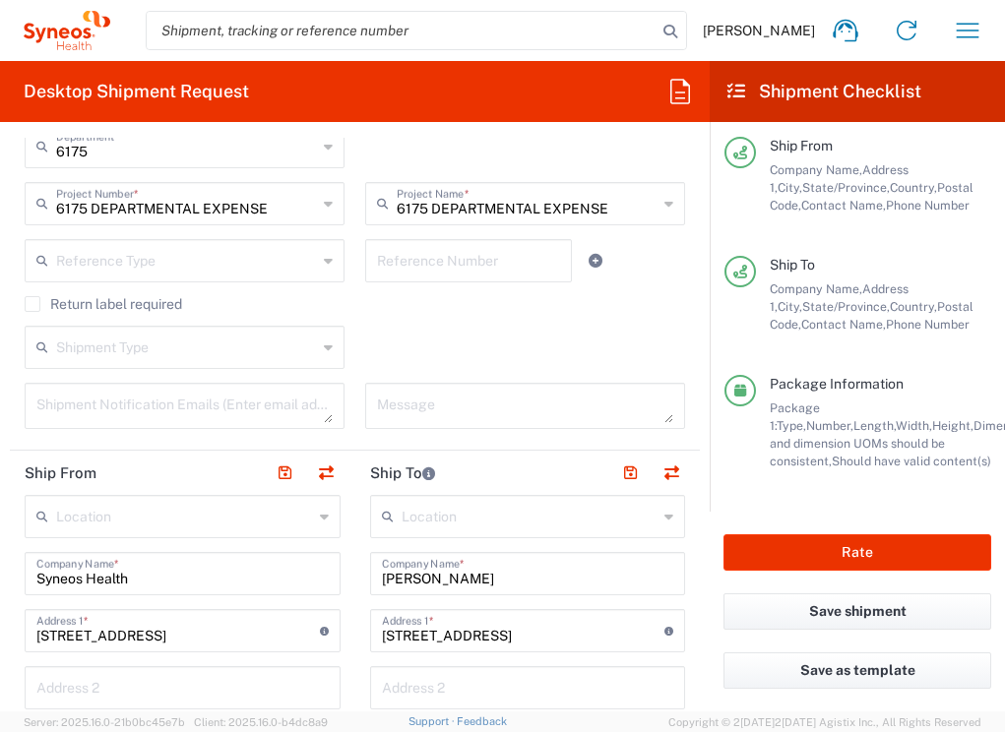
type input "2000"
click at [32, 302] on label "Return label required" at bounding box center [103, 304] width 157 height 16
click at [32, 304] on input "Return label required" at bounding box center [32, 304] width 0 height 0
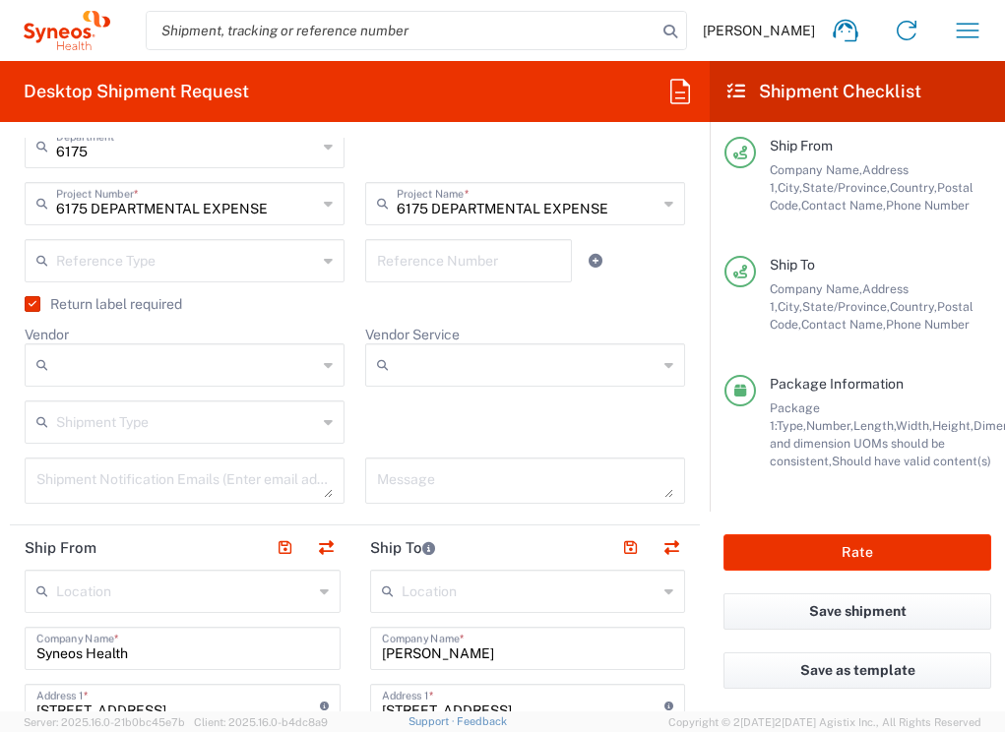
click at [184, 383] on div at bounding box center [185, 364] width 320 height 43
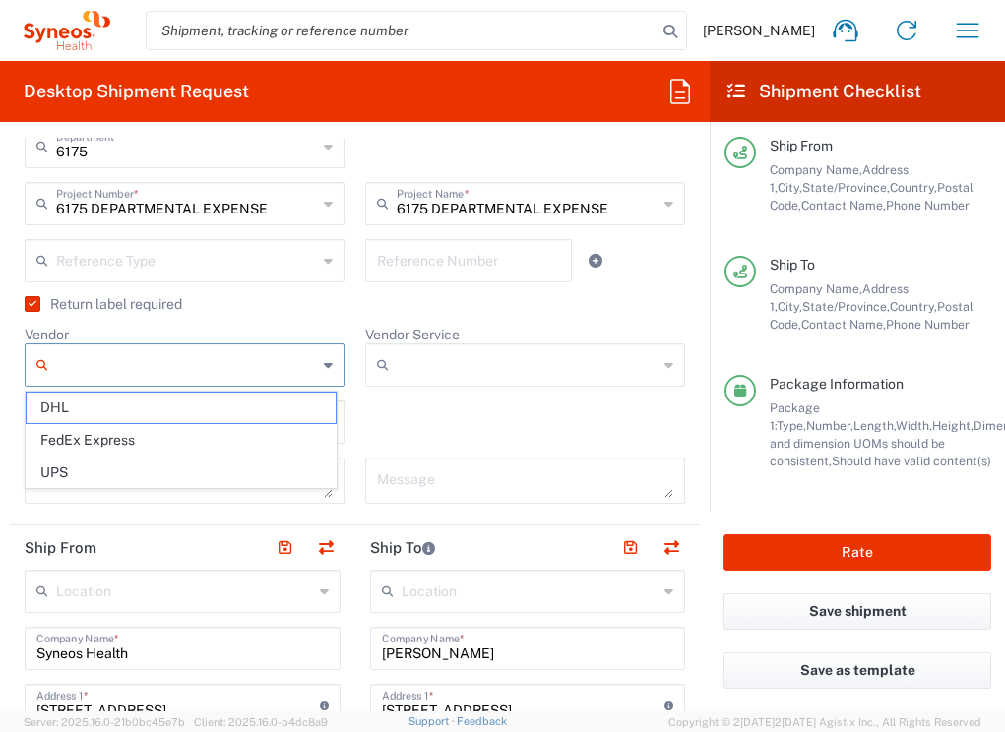
click at [217, 360] on input "Vendor" at bounding box center [186, 364] width 261 height 31
click at [153, 463] on span "UPS" at bounding box center [181, 472] width 309 height 30
type input "UPS"
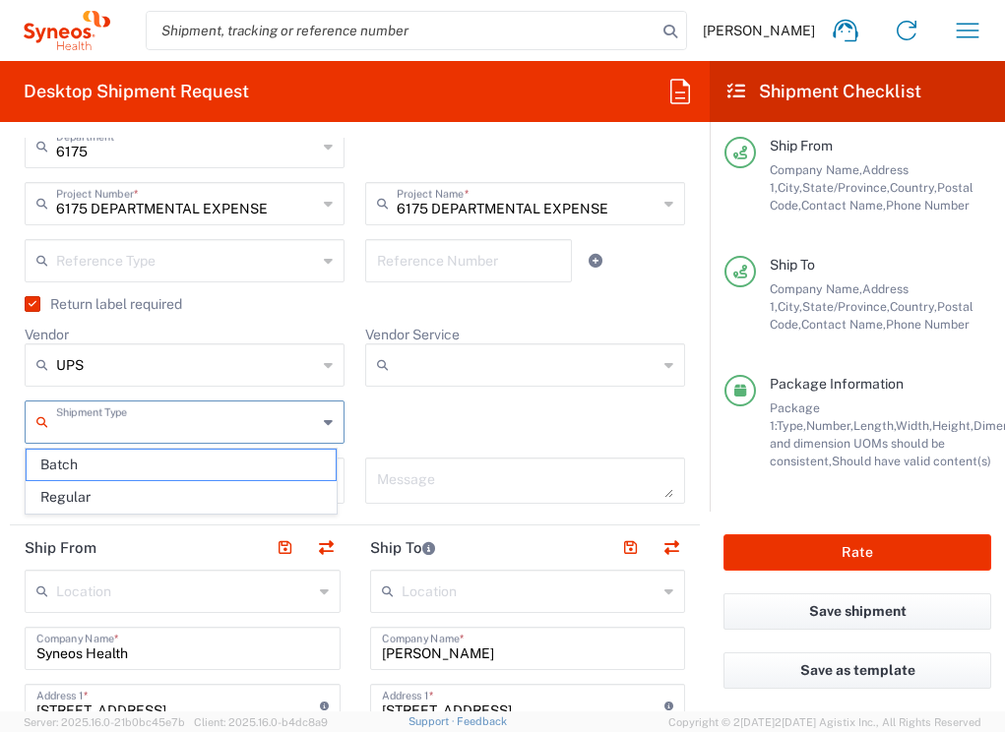
click at [217, 425] on input "text" at bounding box center [186, 420] width 261 height 34
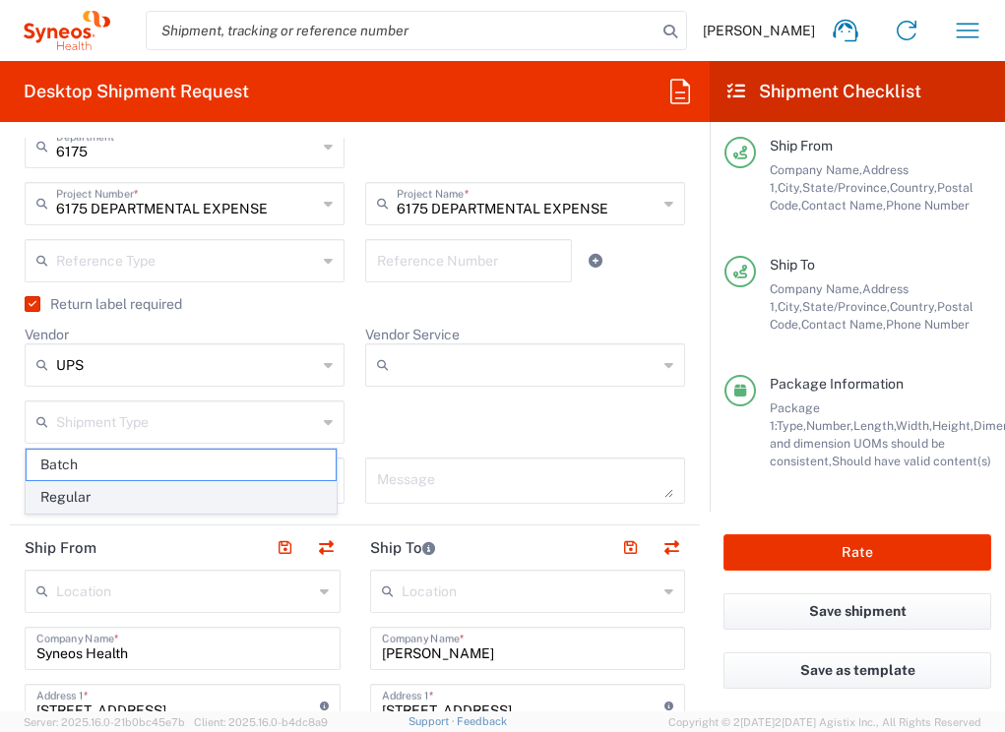
click at [199, 493] on span "Regular" at bounding box center [181, 497] width 309 height 30
type input "Regular"
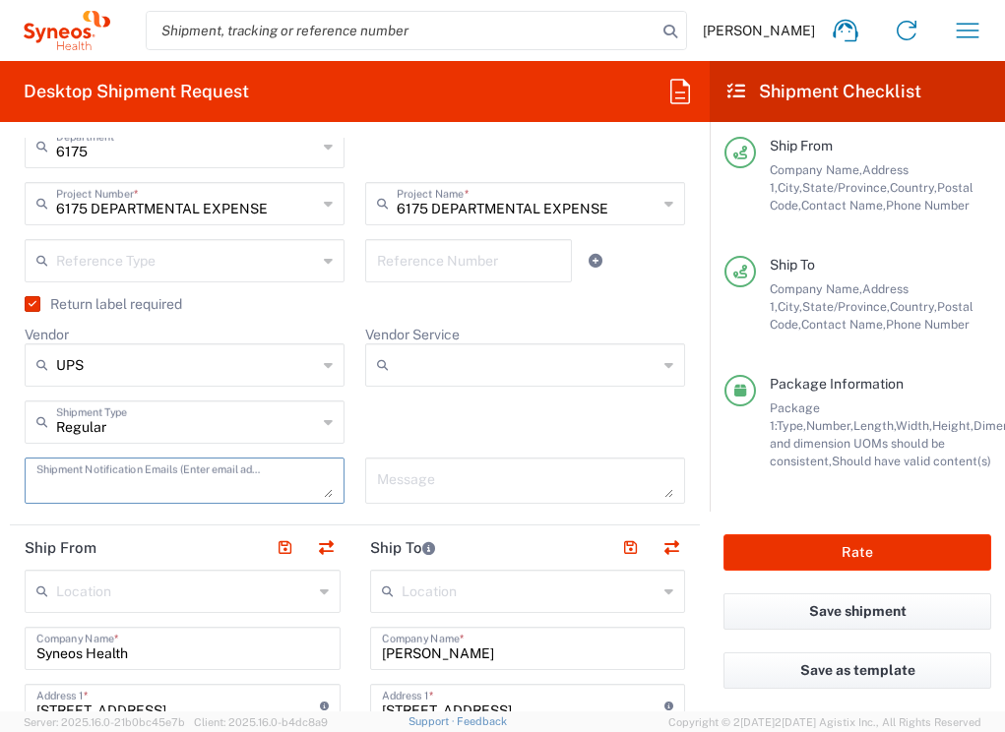
click at [218, 488] on textarea at bounding box center [184, 480] width 296 height 34
click at [403, 360] on input "Vendor Service" at bounding box center [526, 364] width 261 height 31
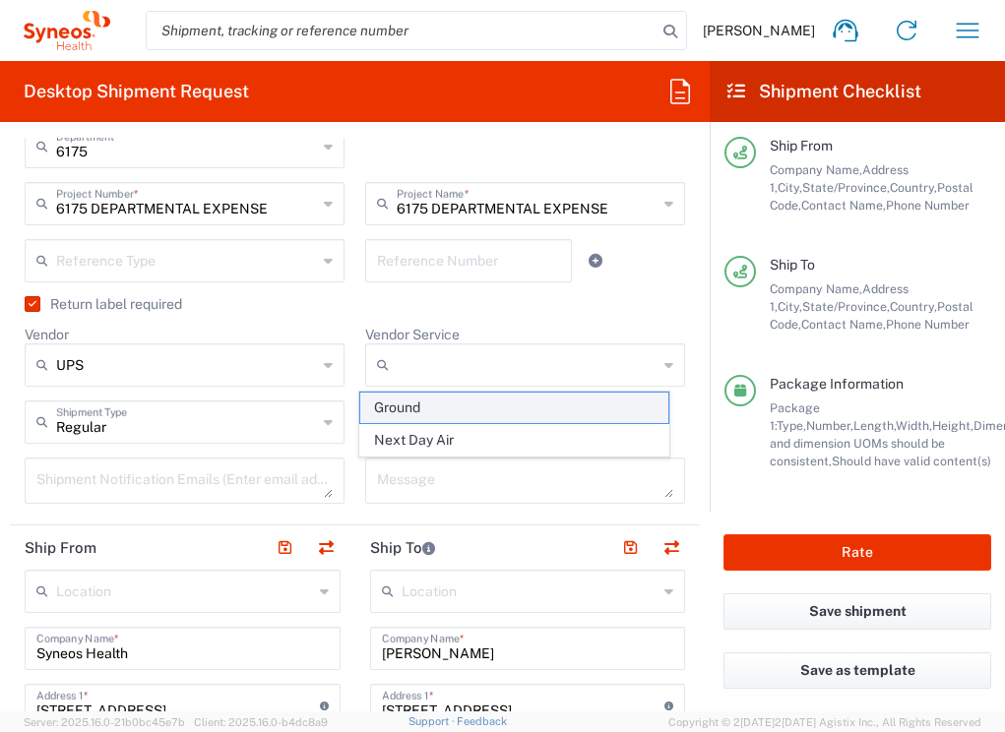
click at [405, 414] on span "Ground" at bounding box center [514, 408] width 309 height 30
type input "Ground"
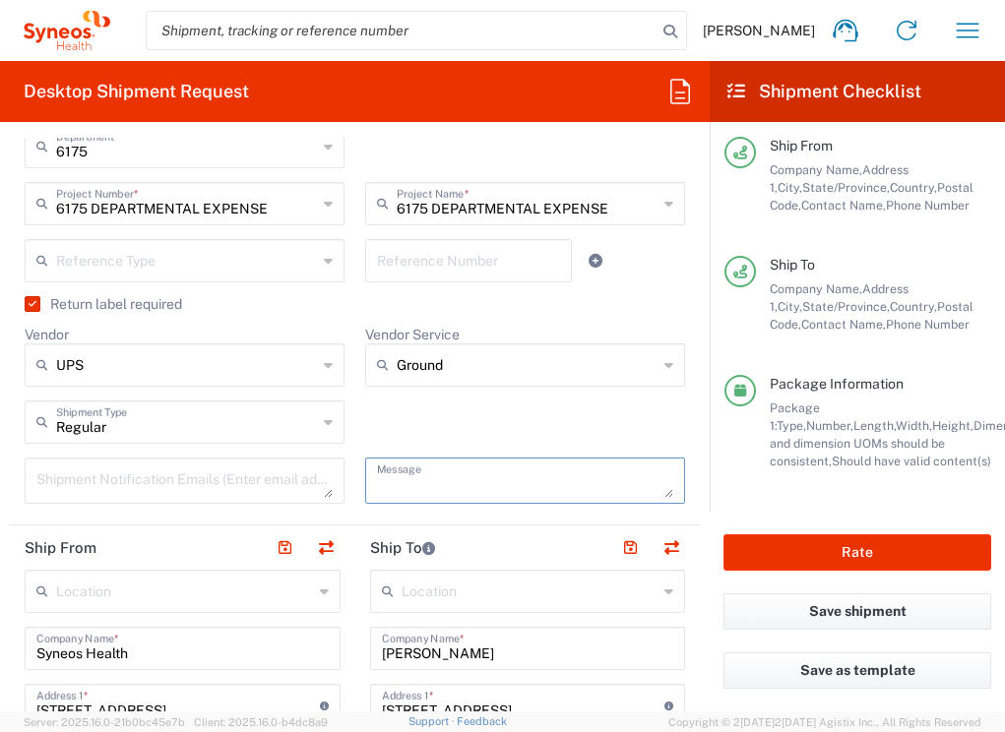
click at [392, 481] on textarea at bounding box center [525, 480] width 296 height 34
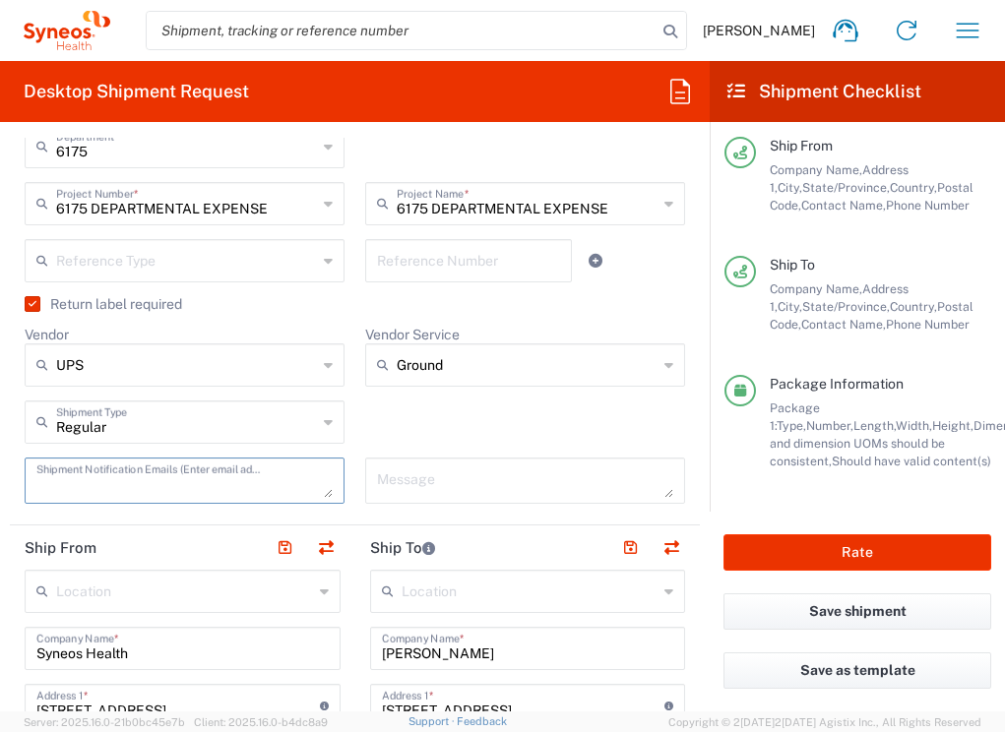
click at [257, 477] on textarea at bounding box center [184, 480] width 296 height 34
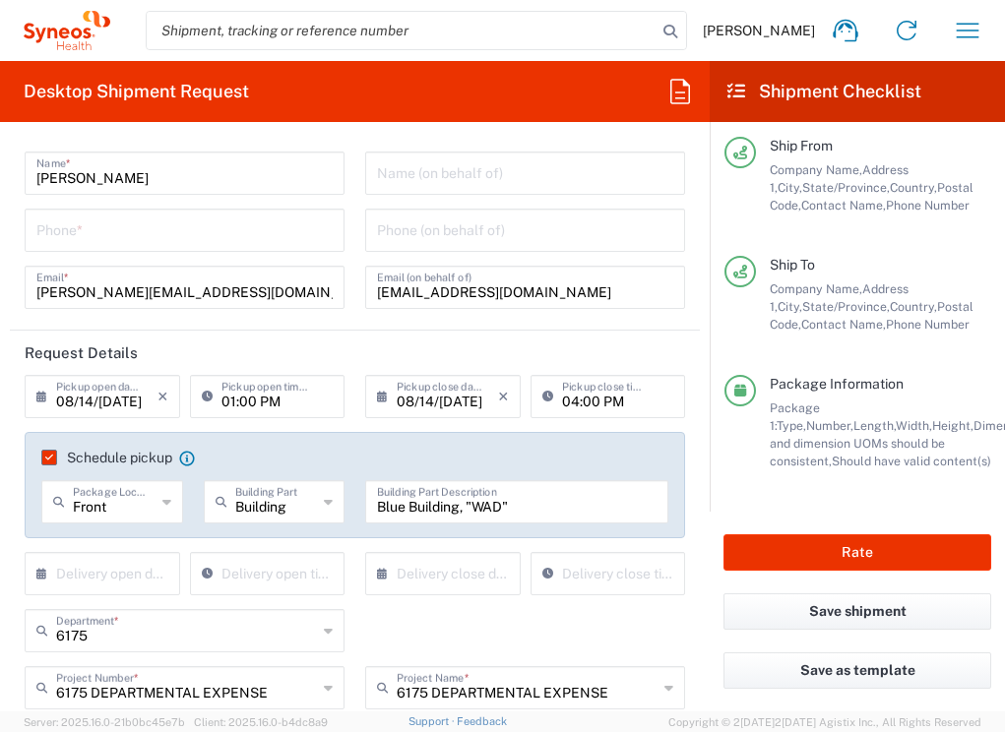
scroll to position [0, 0]
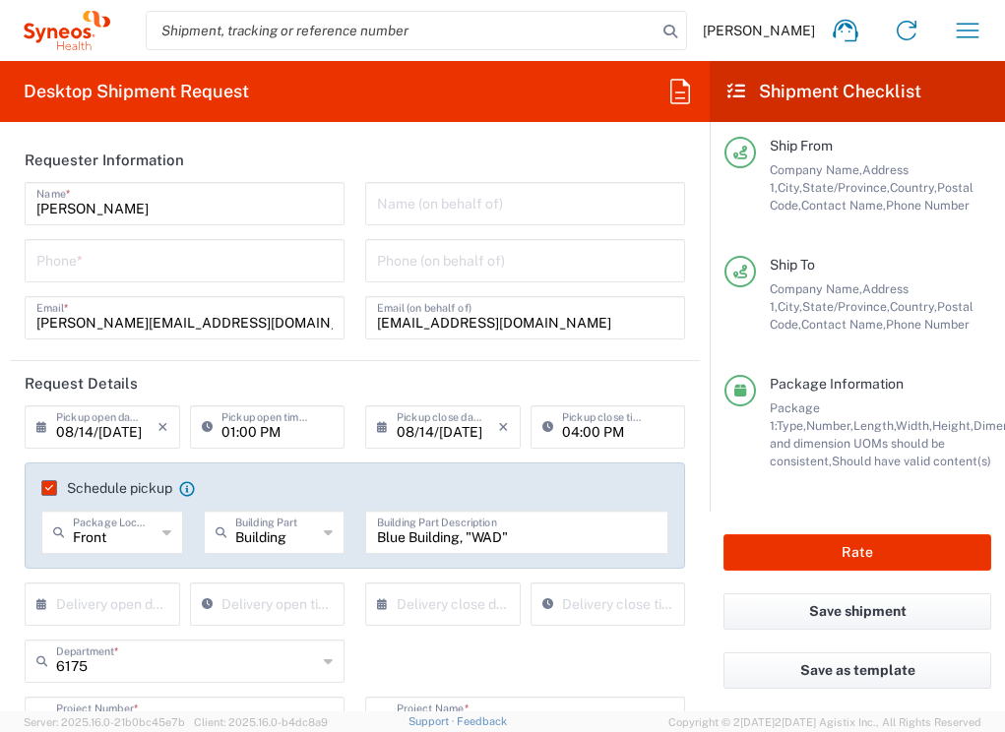
type textarea "[EMAIL_ADDRESS][DOMAIN_NAME]"
click at [288, 279] on div "Phone *" at bounding box center [185, 260] width 320 height 43
click at [268, 265] on input "tel" at bounding box center [184, 259] width 296 height 34
type input "7739499674"
click at [349, 384] on header "Request Details" at bounding box center [355, 383] width 690 height 44
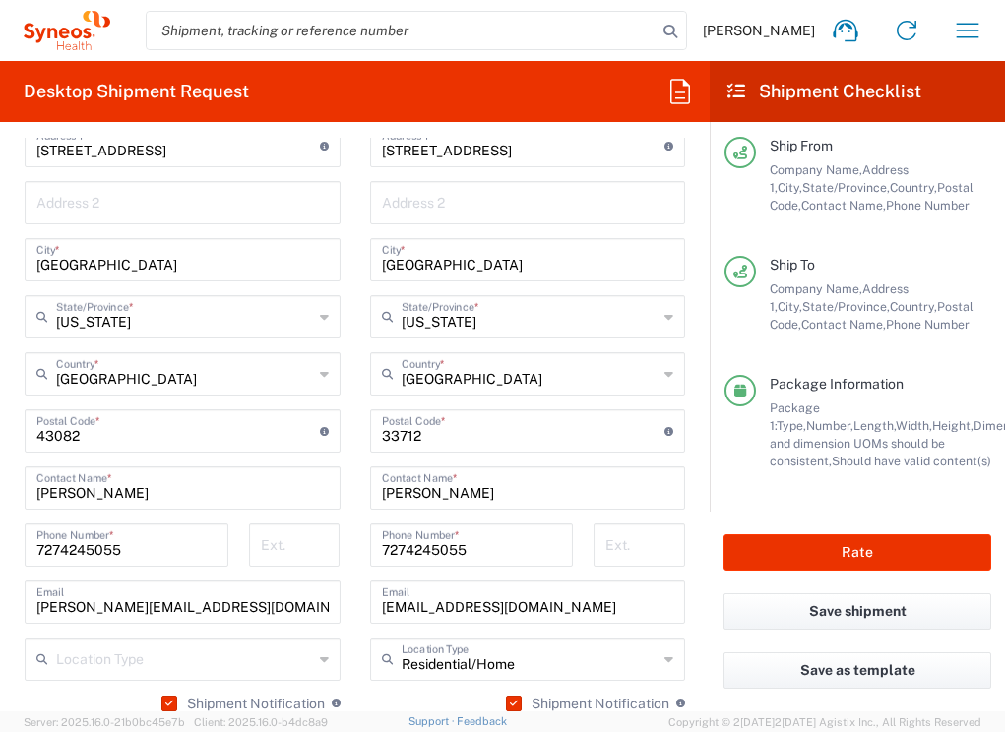
scroll to position [1089, 0]
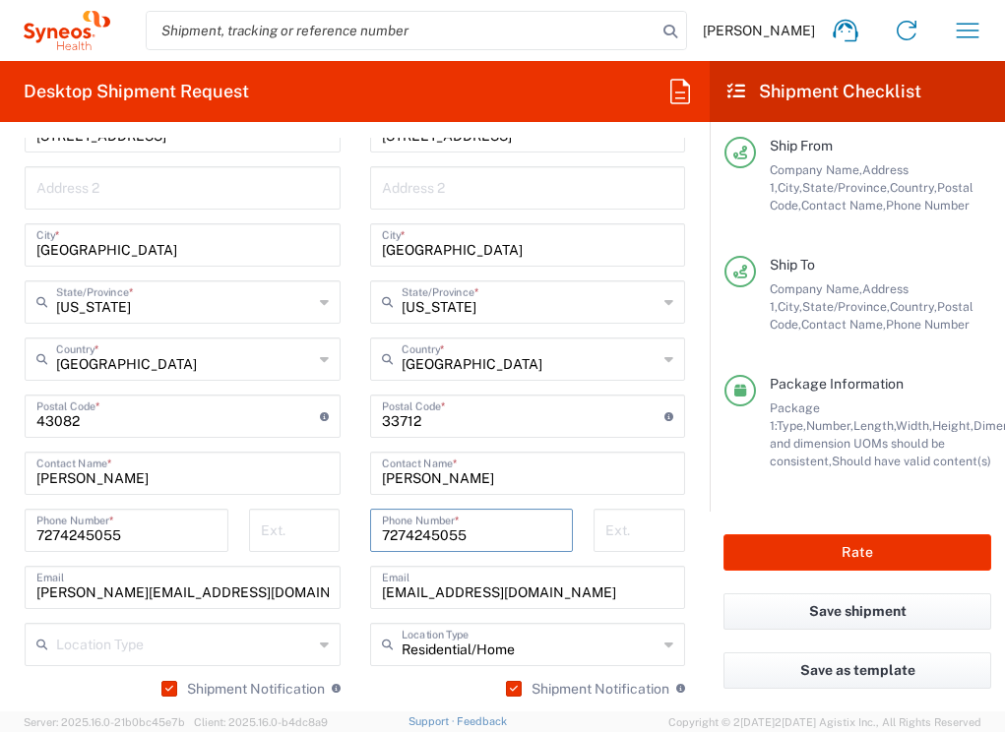
drag, startPoint x: 481, startPoint y: 532, endPoint x: 365, endPoint y: 531, distance: 116.1
click at [370, 531] on div "7274245055 Phone Number *" at bounding box center [472, 530] width 204 height 43
type input "7739499674"
click at [126, 527] on input "7274245055" at bounding box center [126, 529] width 180 height 34
click at [143, 538] on input "7274245055" at bounding box center [126, 529] width 180 height 34
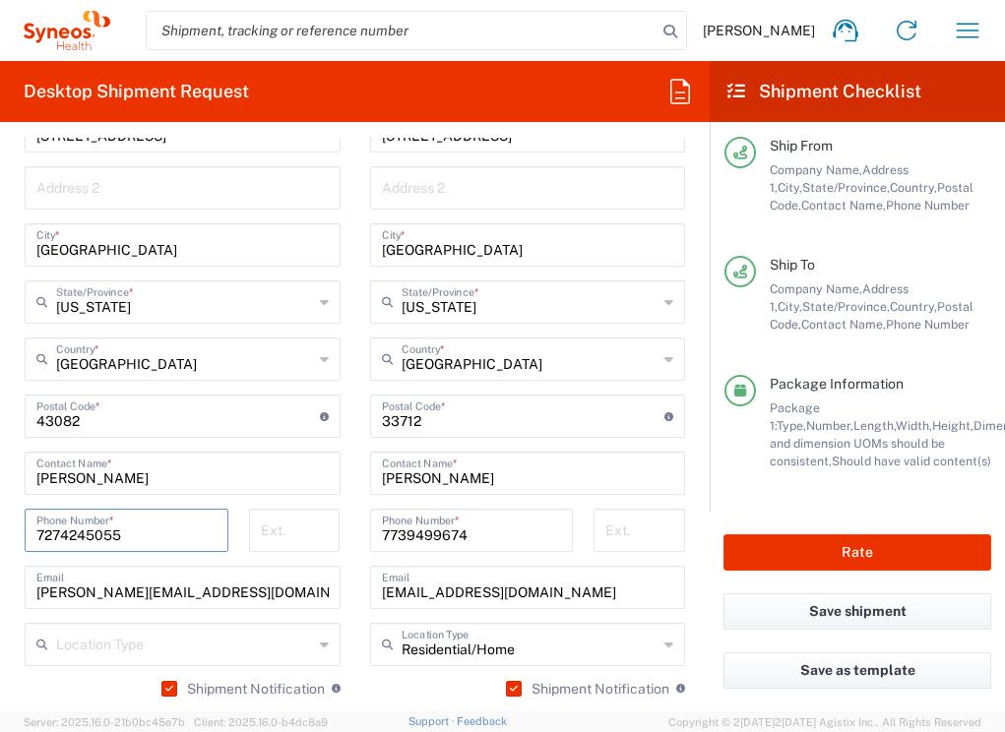
click at [143, 538] on input "7274245055" at bounding box center [126, 529] width 180 height 34
type input "7739499674"
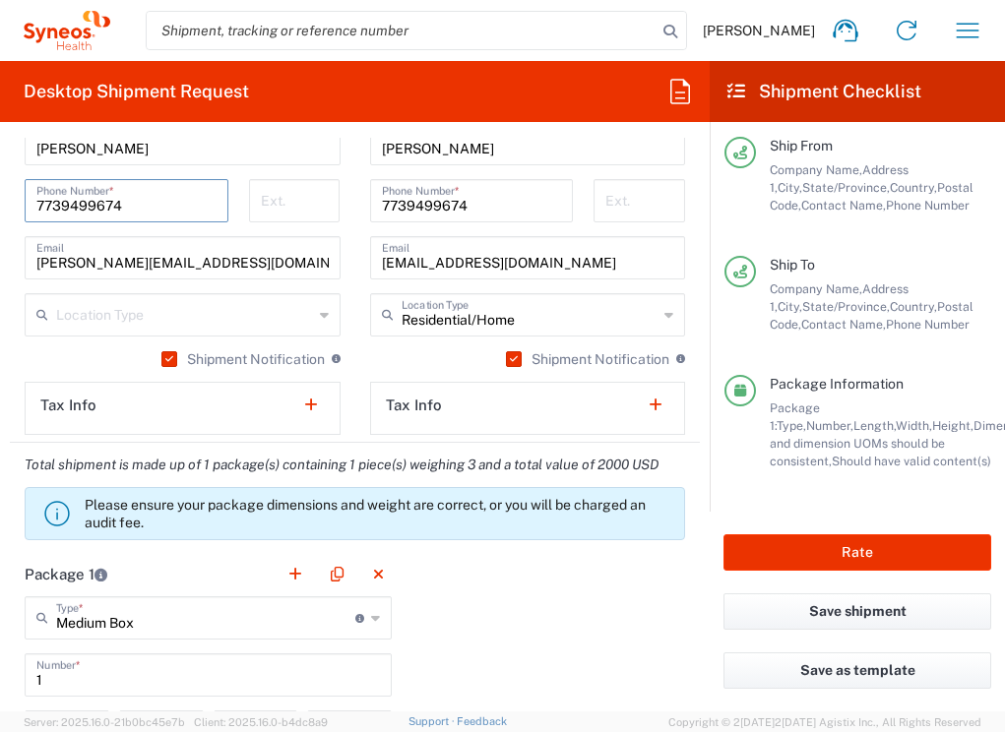
scroll to position [1421, 0]
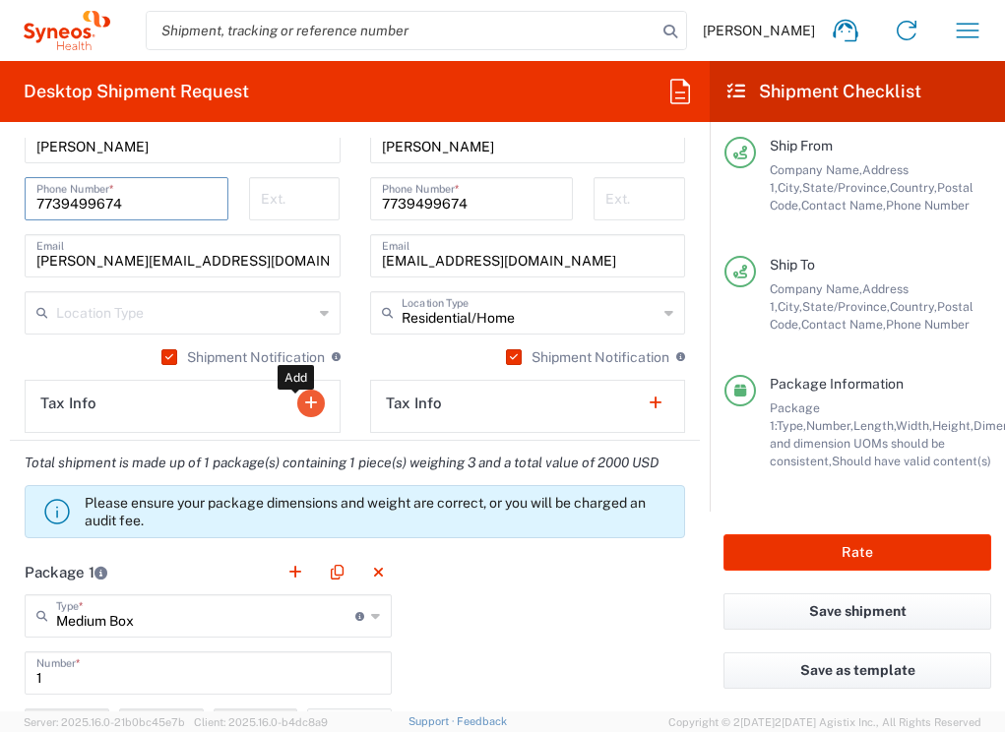
click at [297, 404] on button "button" at bounding box center [311, 404] width 28 height 28
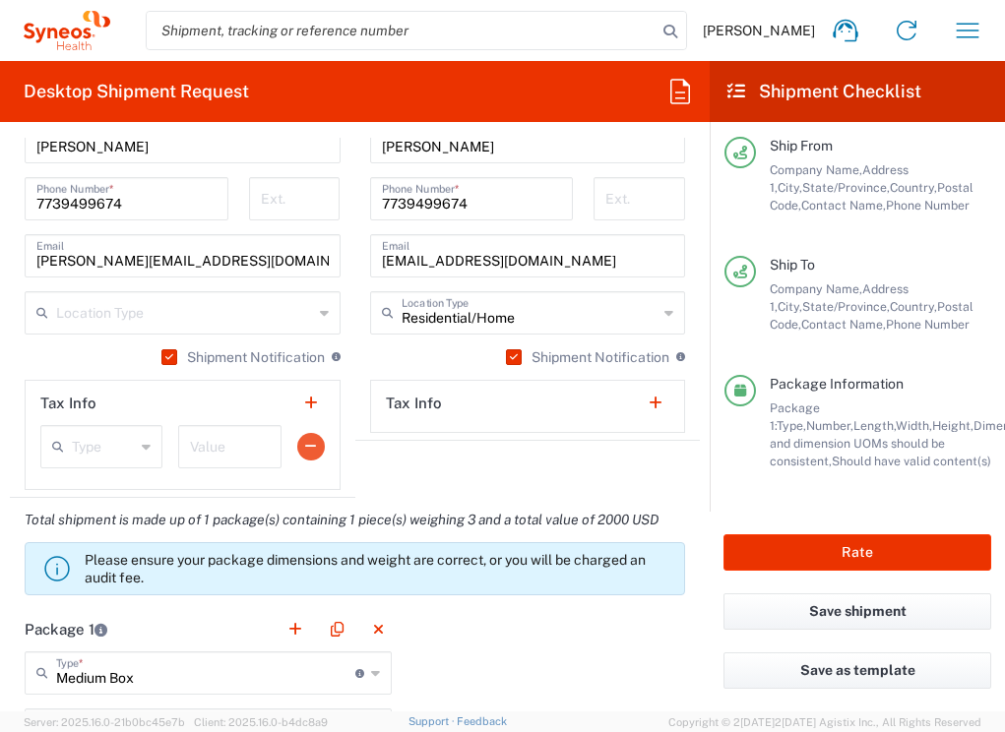
click at [305, 443] on button "button" at bounding box center [311, 447] width 28 height 28
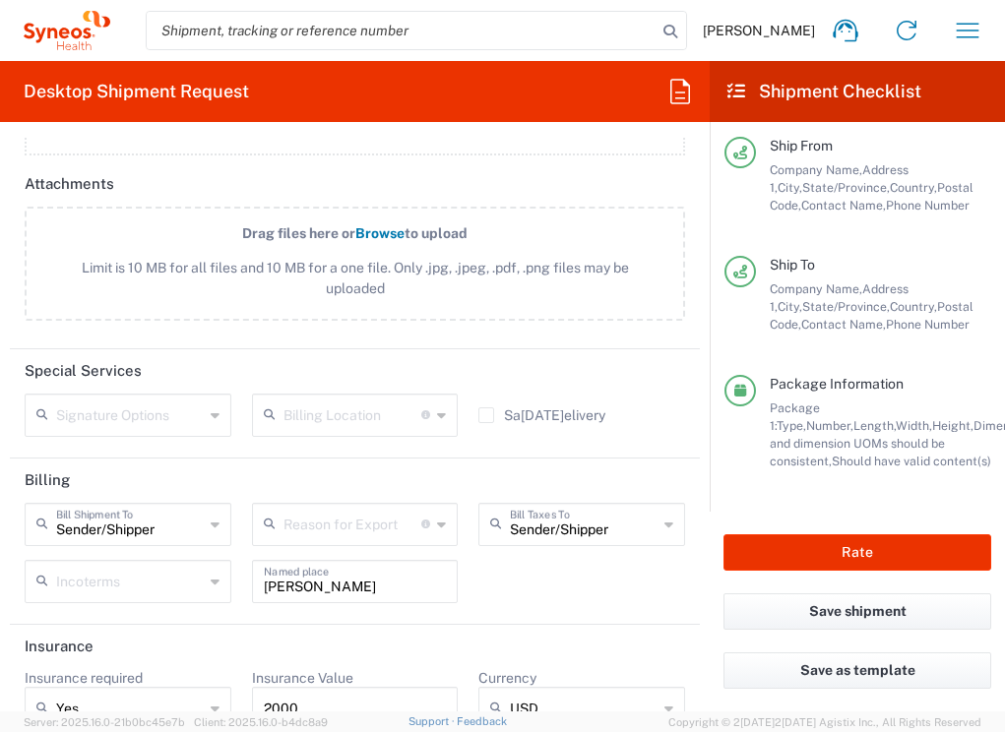
scroll to position [2466, 0]
click at [391, 585] on input "Anne M Baumann" at bounding box center [355, 579] width 183 height 34
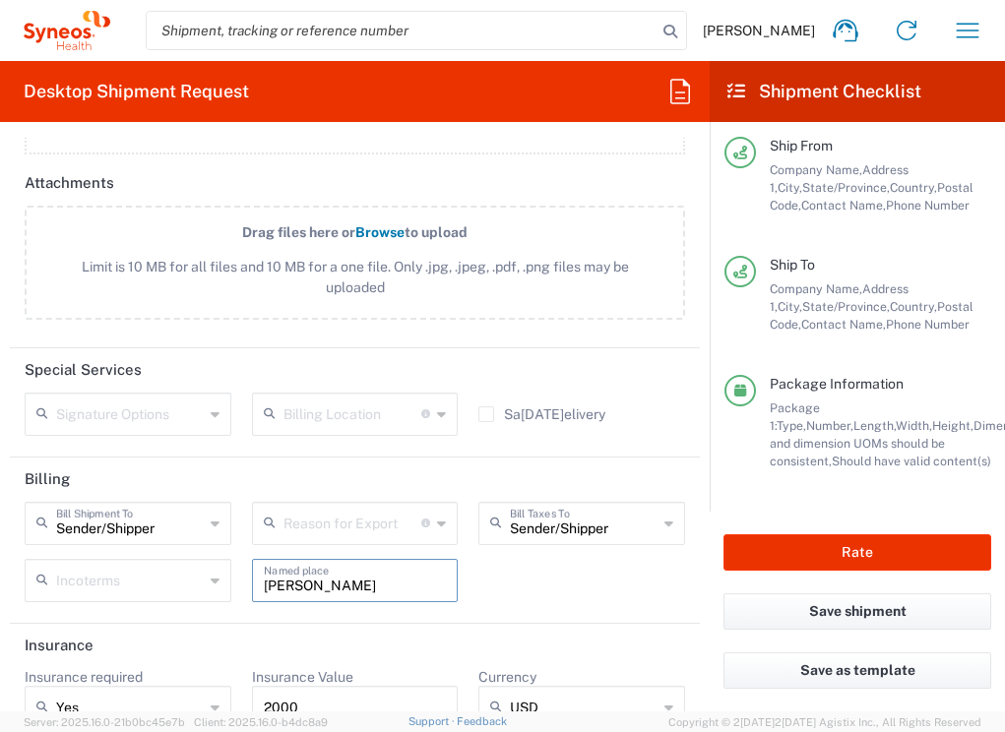
click at [391, 585] on input "Anne M Baumann" at bounding box center [355, 579] width 183 height 34
click at [344, 584] on input "Anne M Baumann" at bounding box center [355, 579] width 183 height 34
click at [550, 579] on div "Sender/Shipper Bill Shipment To Sender/Shipper Recipient Account Third Party Ac…" at bounding box center [355, 559] width 681 height 114
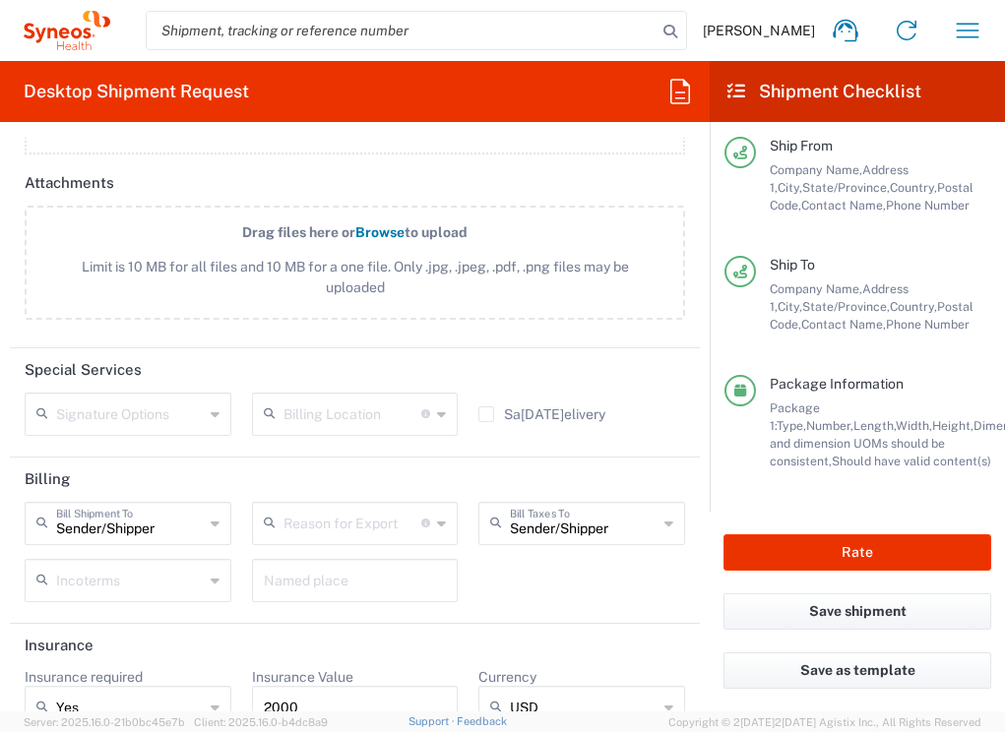
click at [211, 521] on icon at bounding box center [215, 523] width 9 height 31
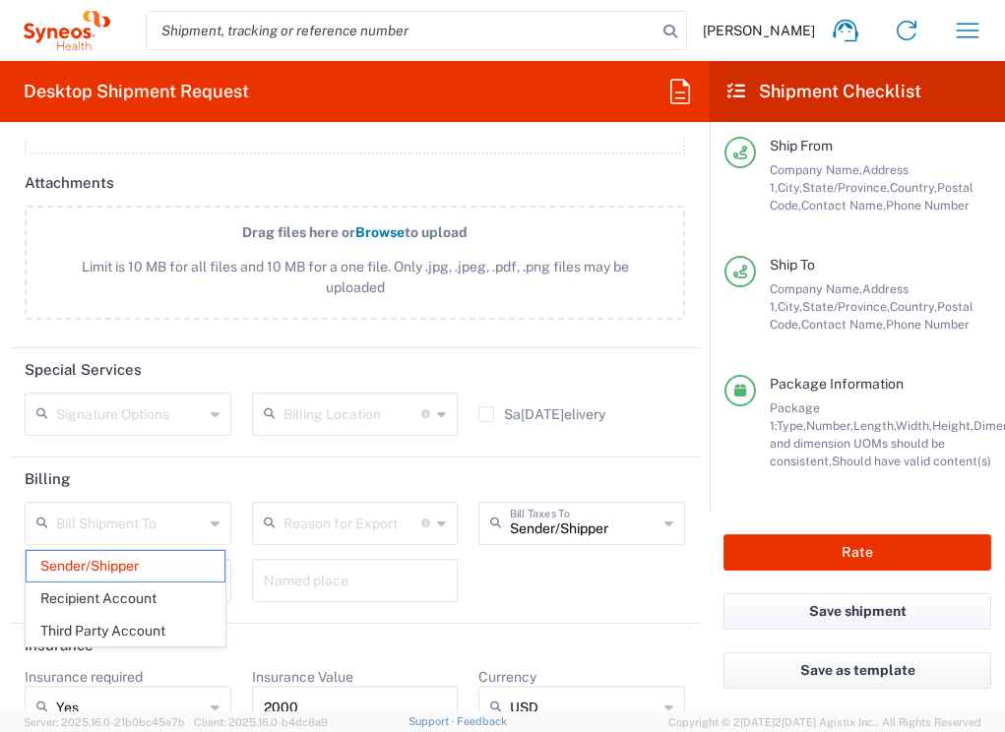
click at [244, 457] on header "Billing" at bounding box center [355, 479] width 690 height 44
type input "Sender/Shipper"
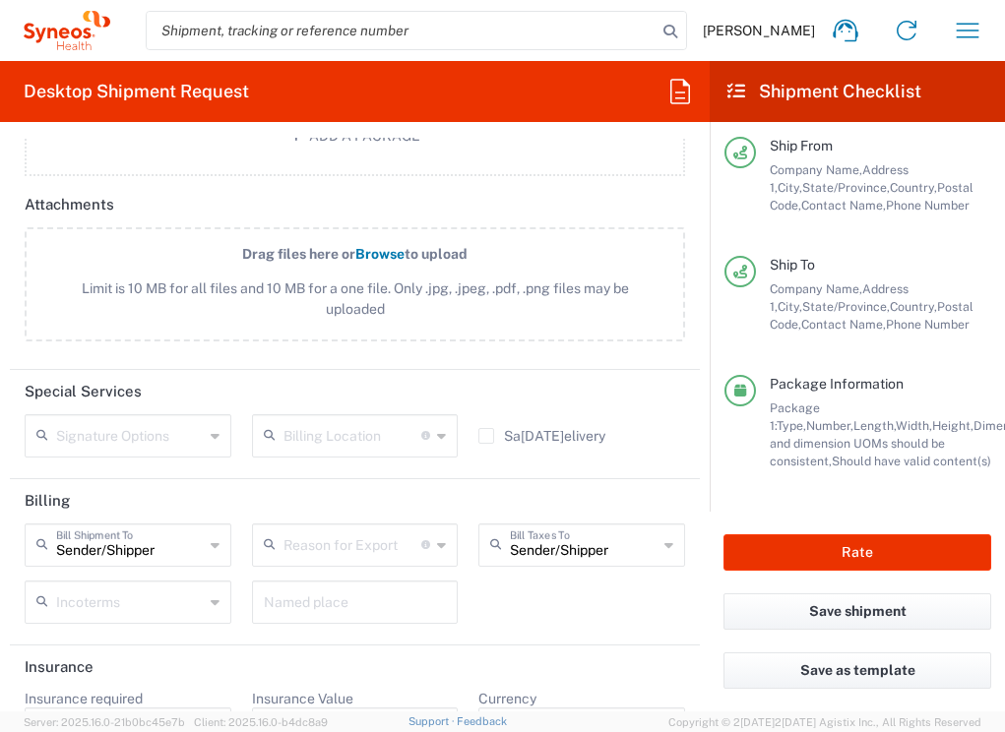
scroll to position [2505, 0]
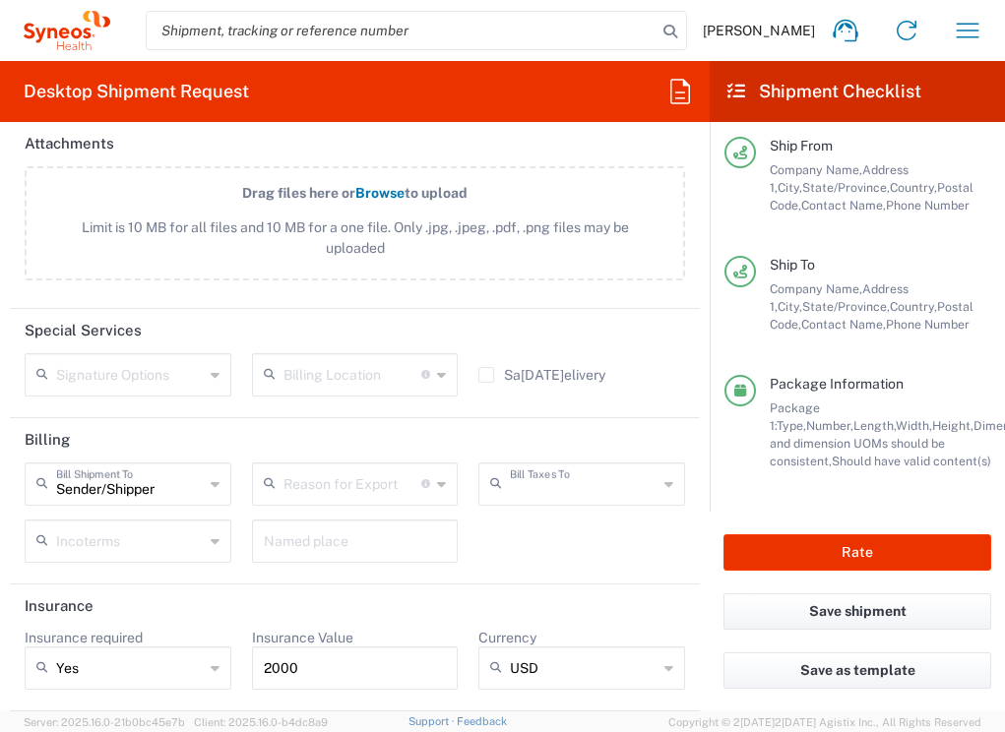
click at [533, 494] on input "text" at bounding box center [584, 482] width 148 height 34
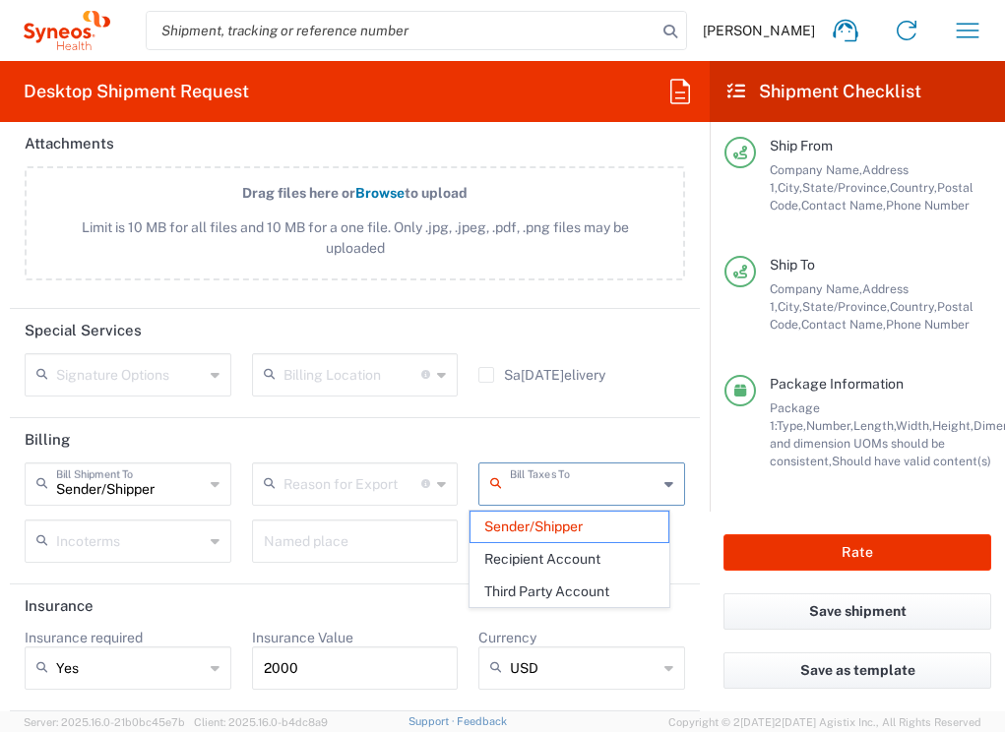
click at [519, 421] on header "Billing" at bounding box center [355, 440] width 690 height 44
type input "Sender/Shipper"
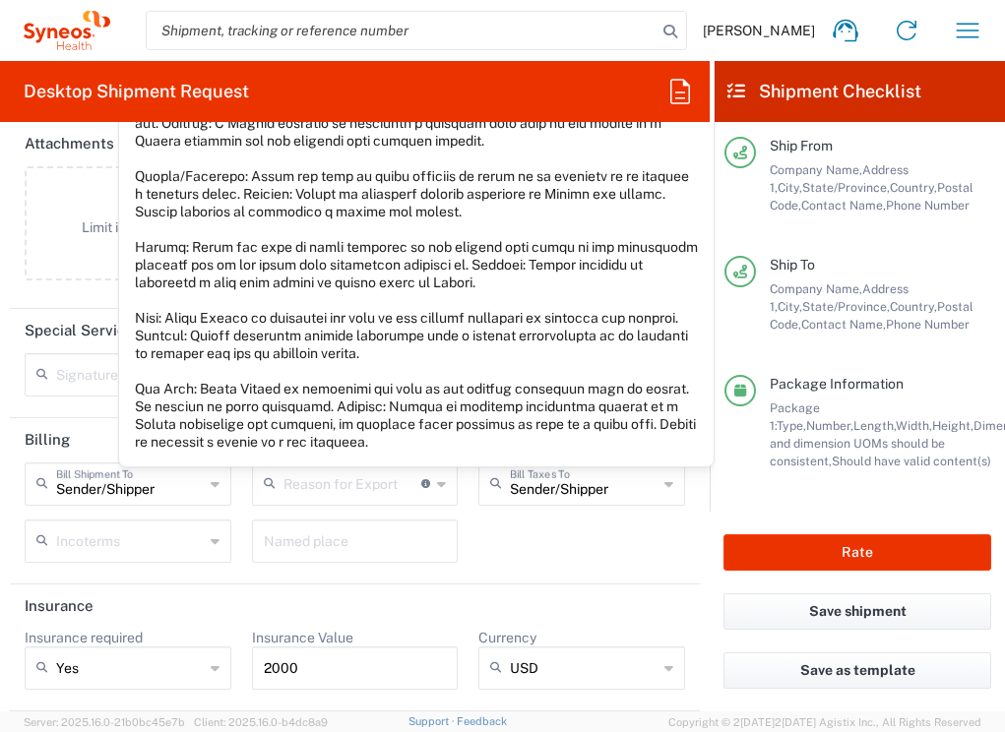
click at [421, 483] on icon at bounding box center [425, 483] width 9 height 9
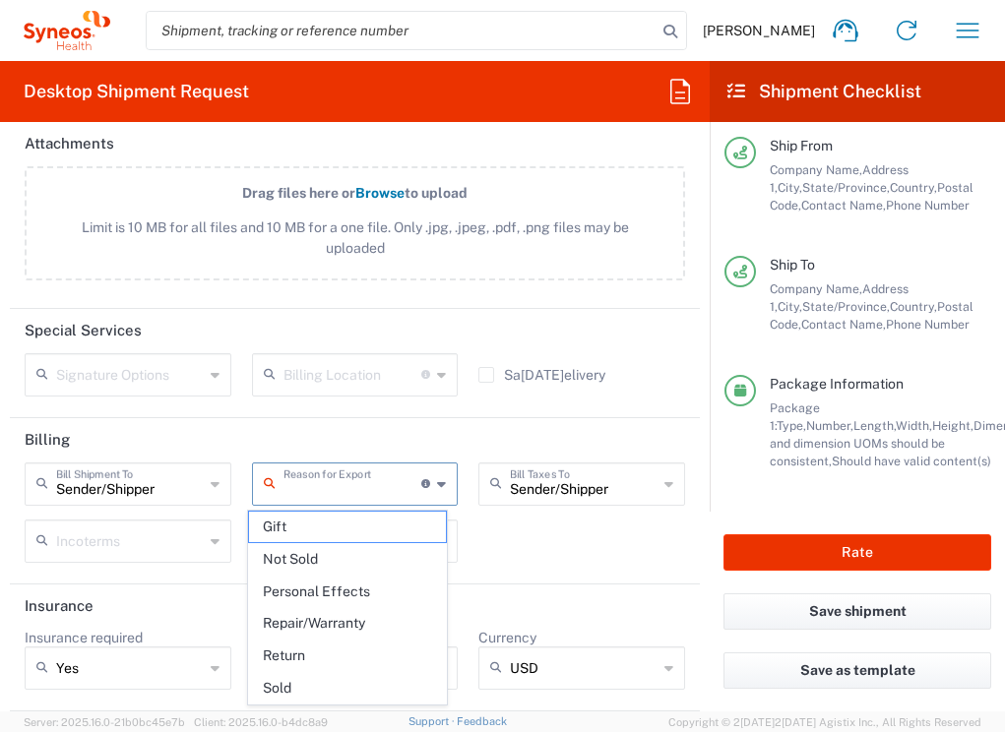
click at [561, 554] on div "Sender/Shipper Bill Shipment To Sender/Shipper Recipient Account Third Party Ac…" at bounding box center [355, 519] width 681 height 114
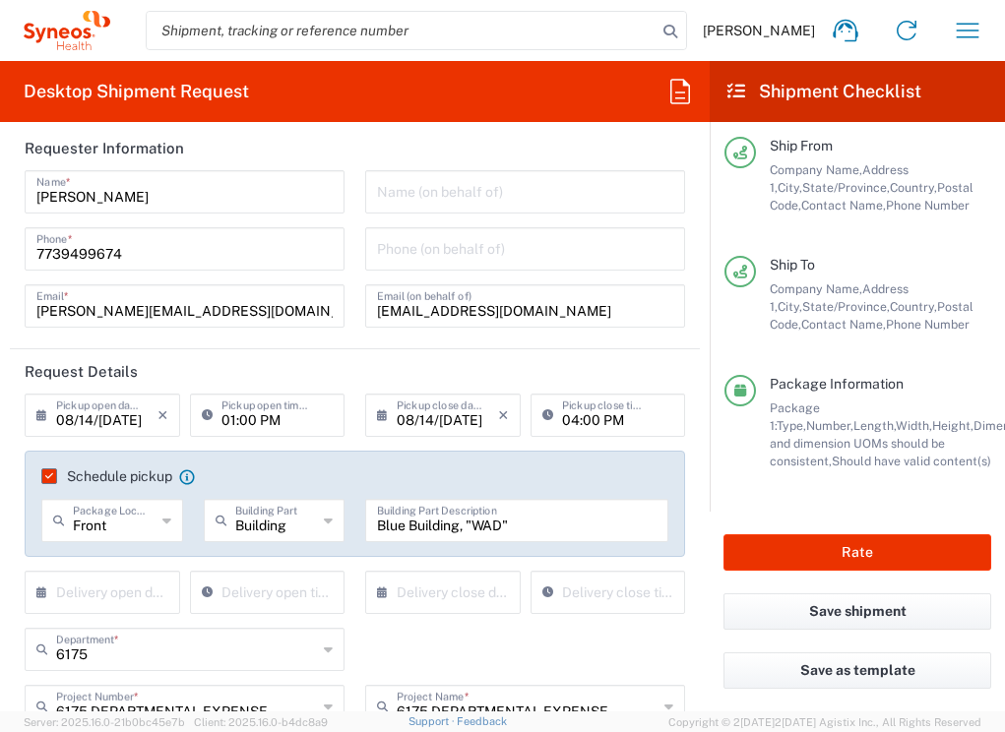
scroll to position [0, 0]
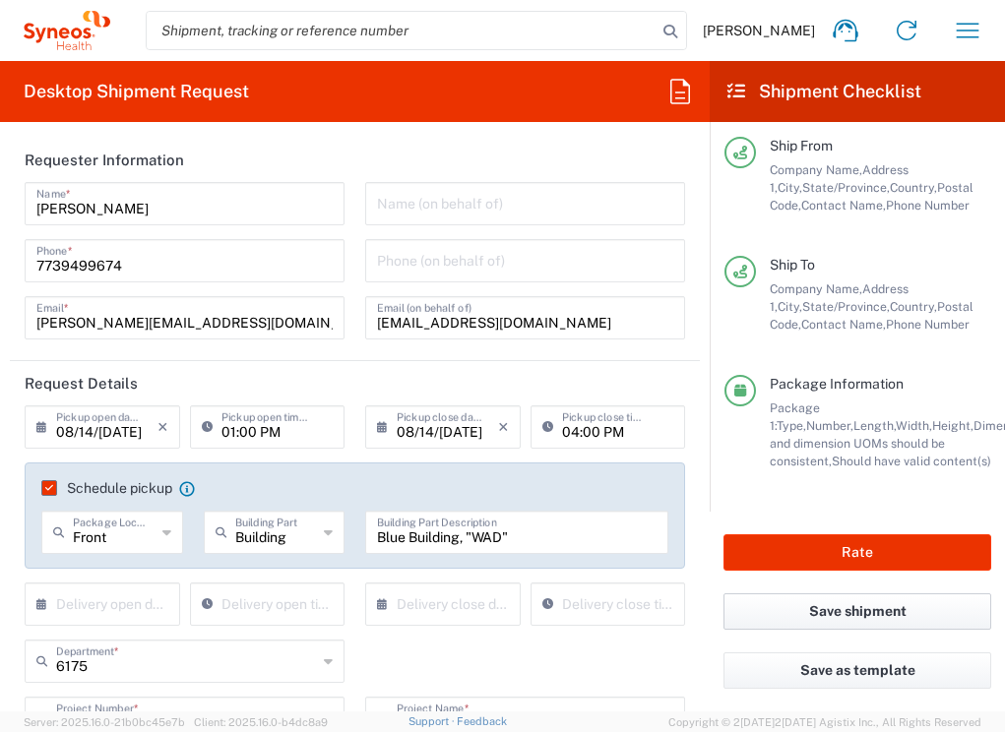
click at [827, 608] on button "Save shipment" at bounding box center [857, 611] width 268 height 36
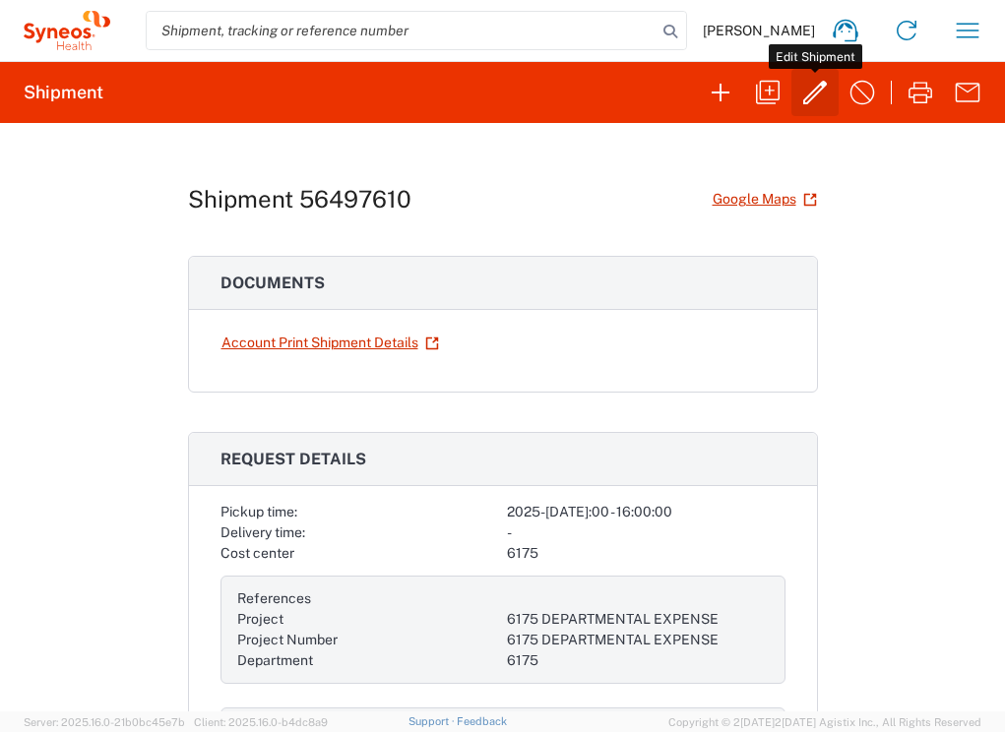
click at [811, 107] on icon "button" at bounding box center [814, 92] width 31 height 31
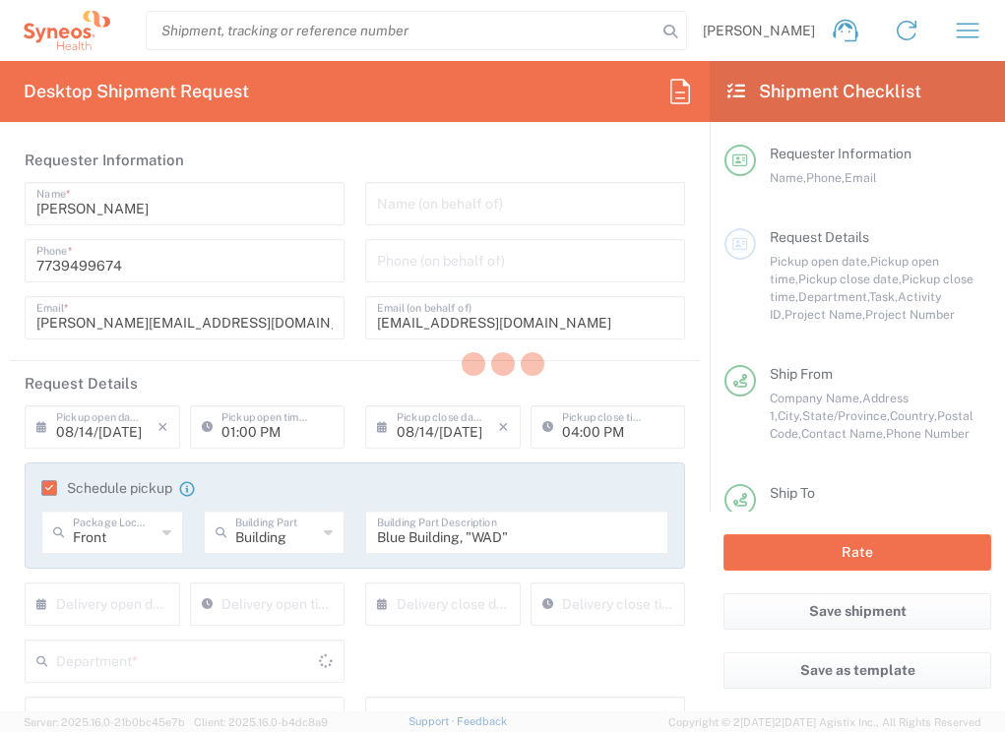
type input "6175"
type input "6175 DEPARTMENTAL EXPENSE"
type input "Ground"
type input "[US_STATE]"
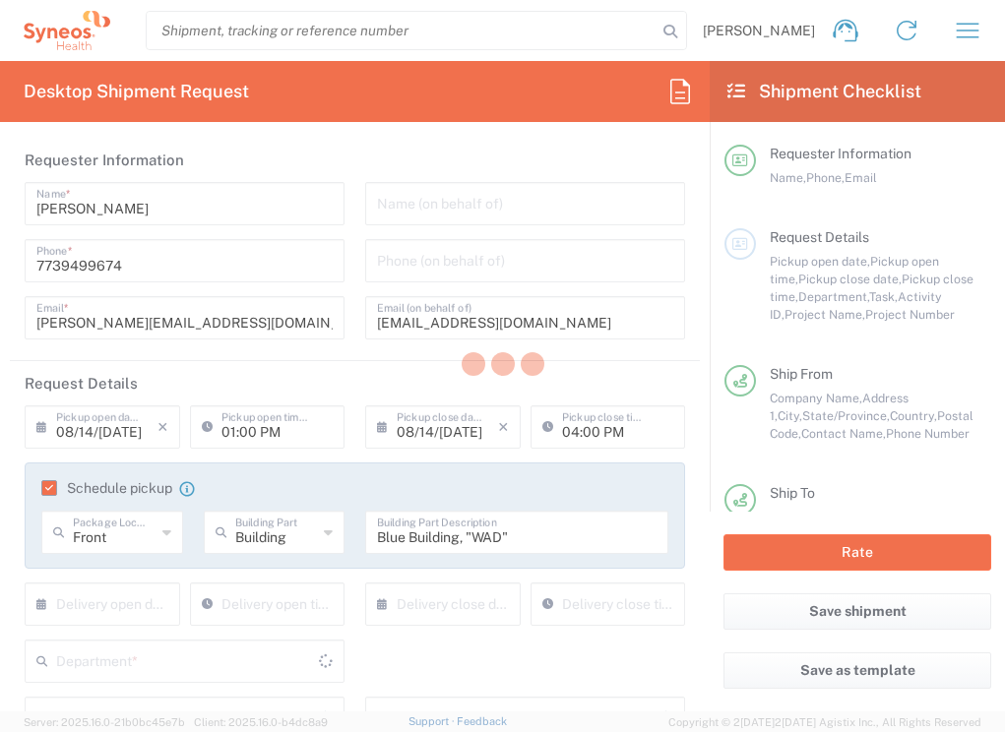
type input "[US_STATE]"
type input "Medium Box"
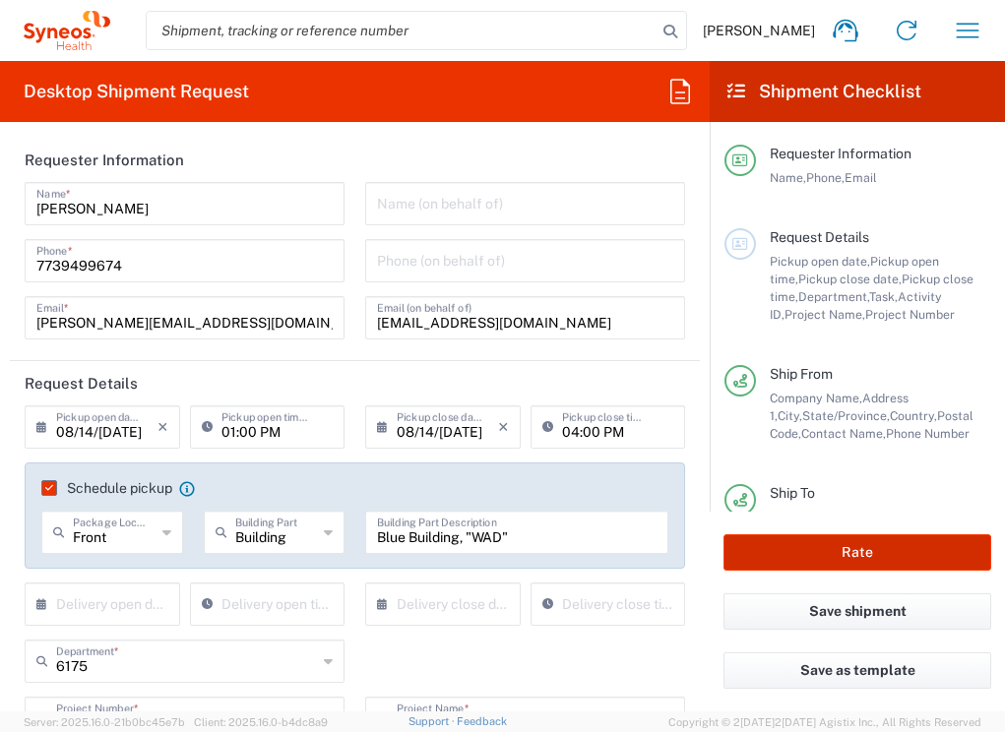
click at [782, 545] on button "Rate" at bounding box center [857, 552] width 268 height 36
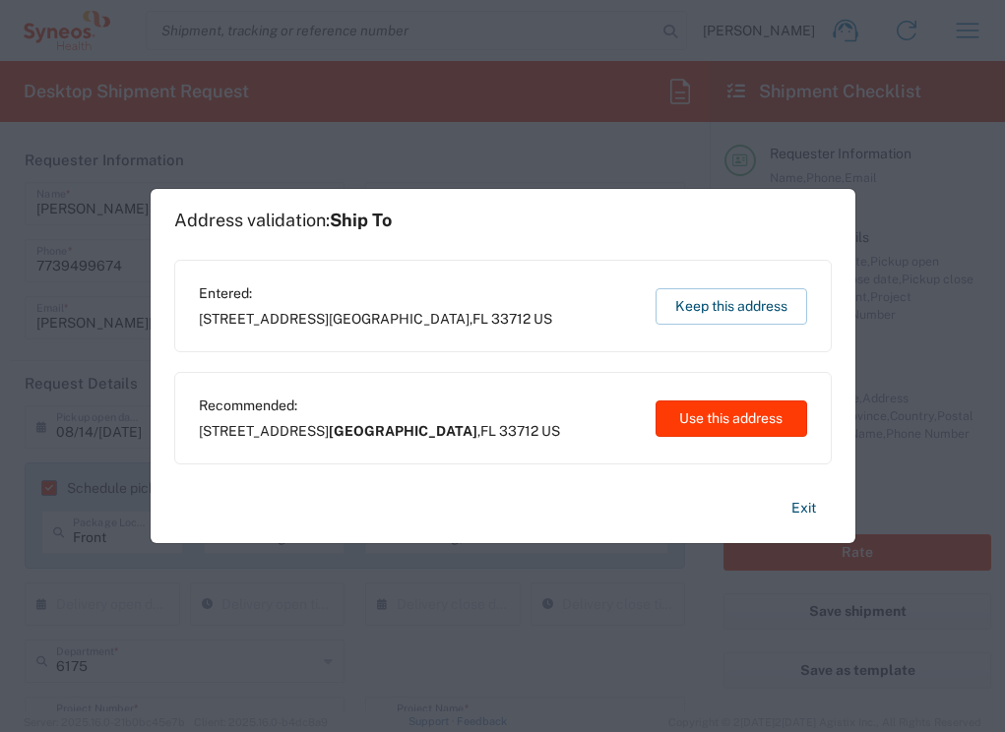
click at [721, 415] on button "Use this address" at bounding box center [731, 418] width 152 height 36
type input "St. Petersburg"
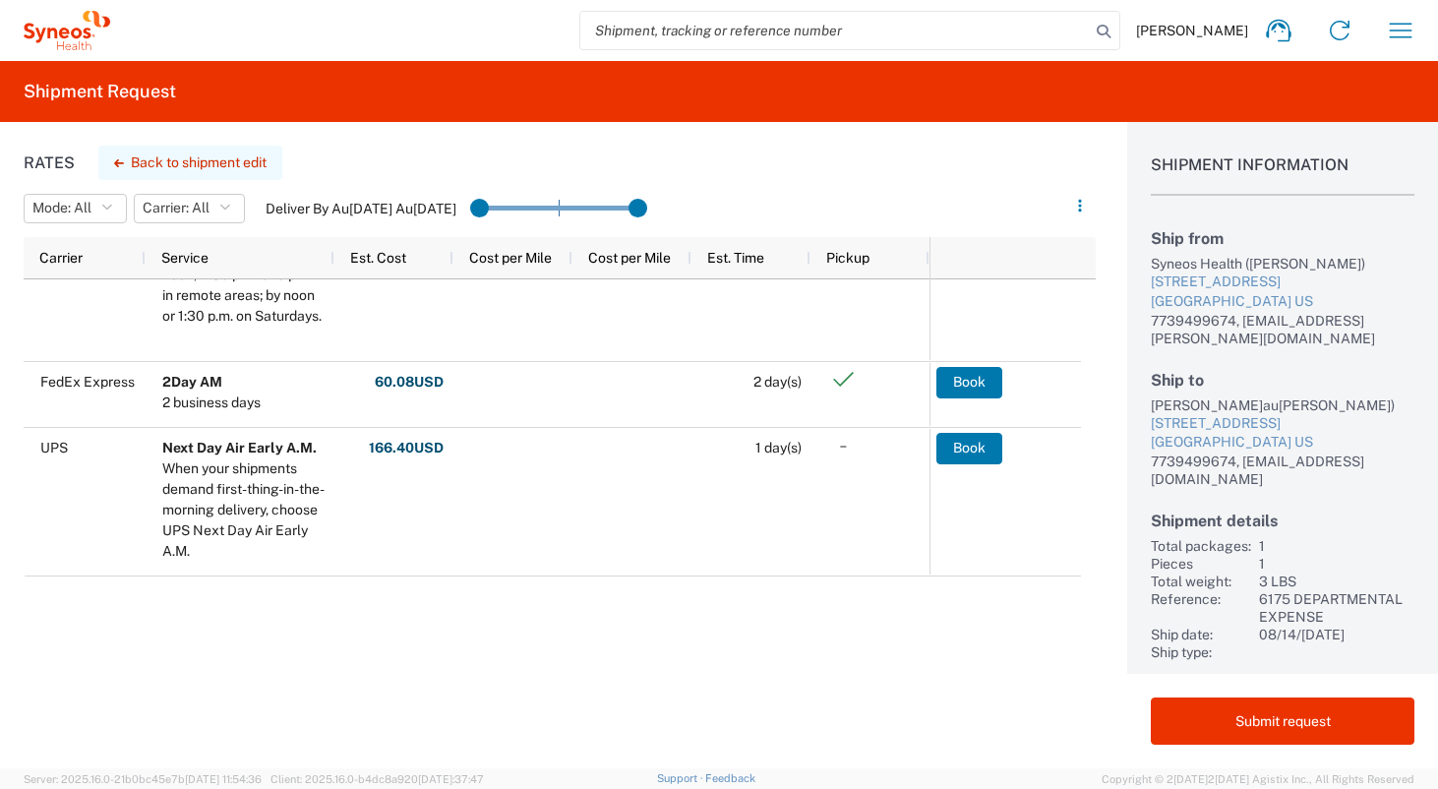
click at [223, 154] on button "Back to shipment edit" at bounding box center [190, 163] width 184 height 34
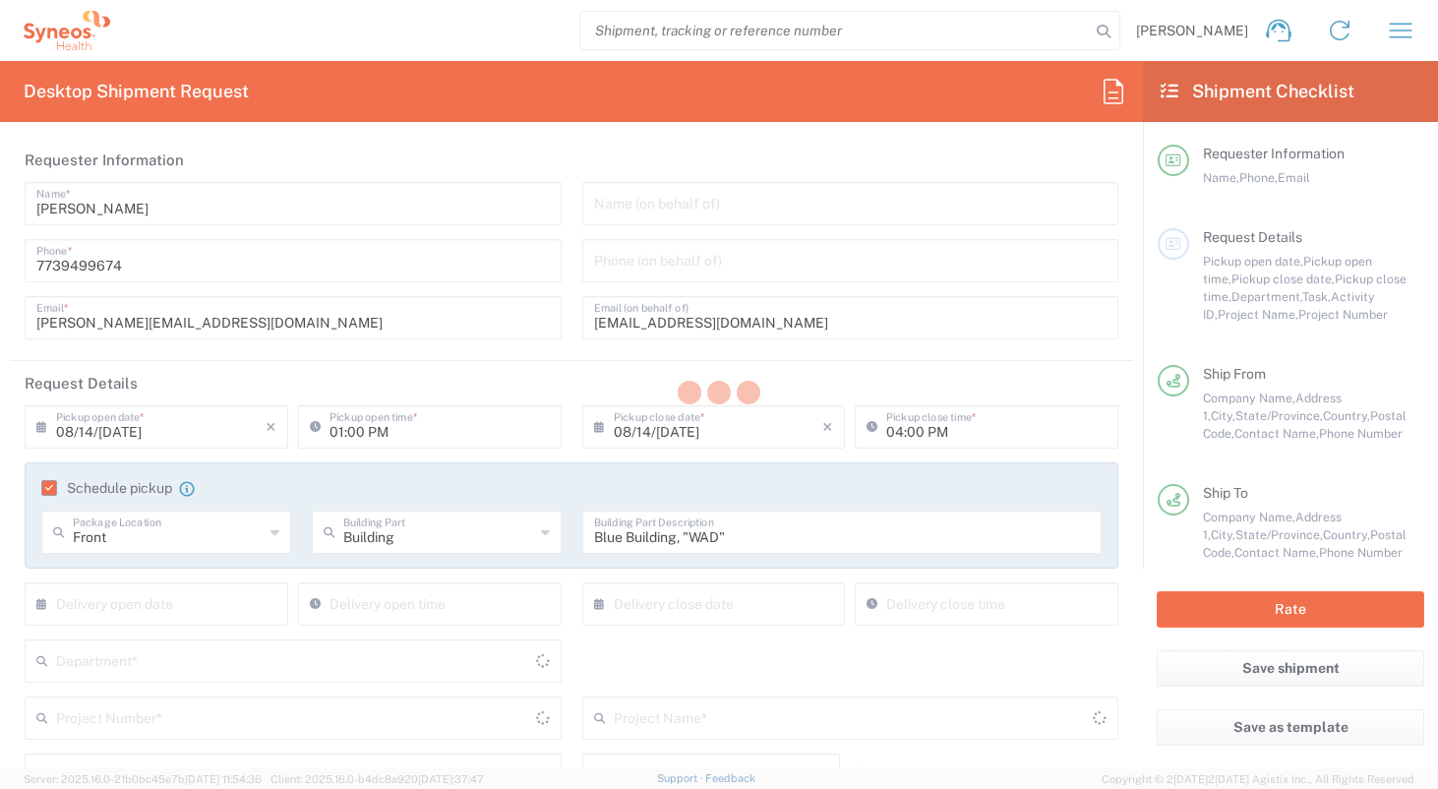
type input "6175"
type input "6175 DEPARTMENTAL EXPENSE"
type input "Ground"
type input "[US_STATE]"
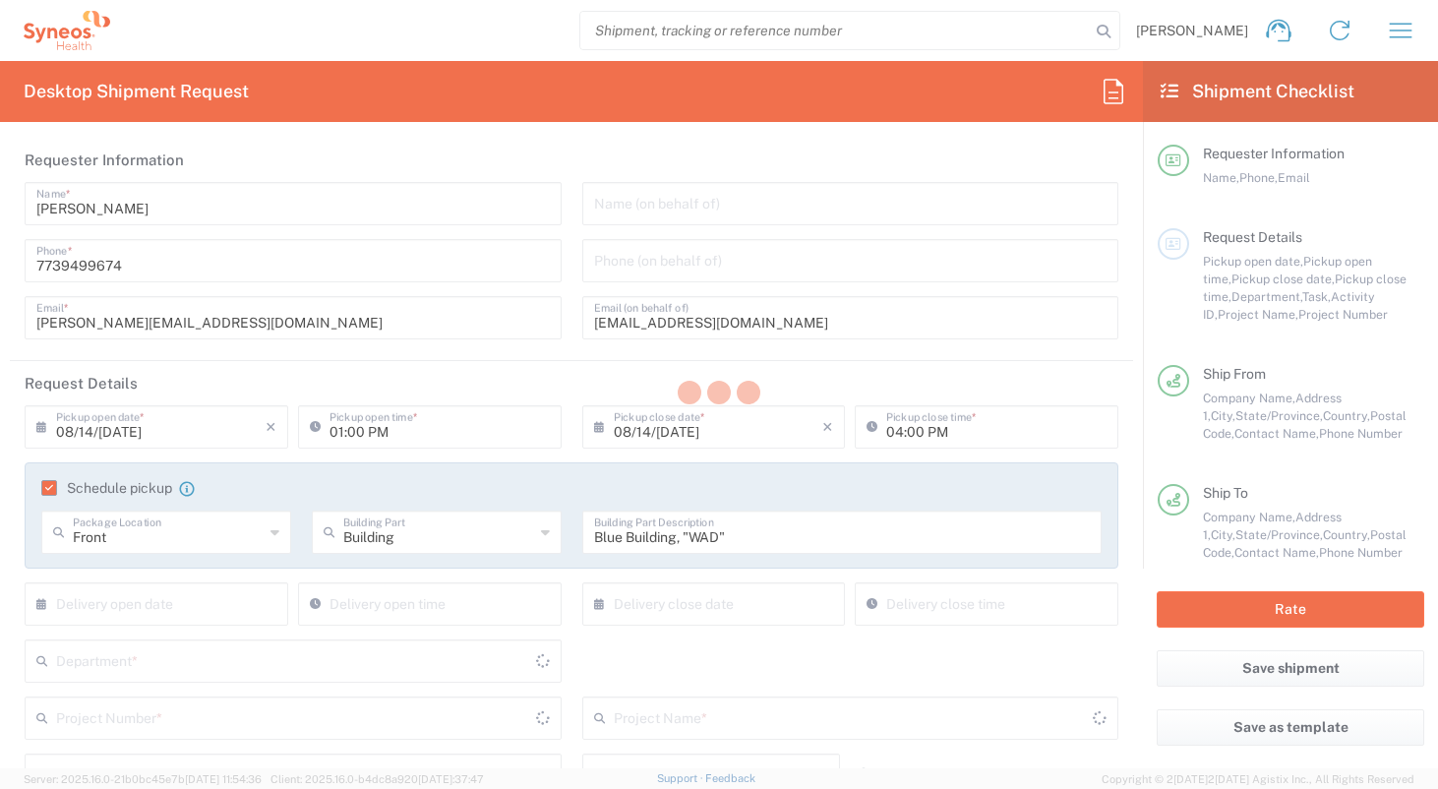
type input "[US_STATE]"
type input "Medium Box"
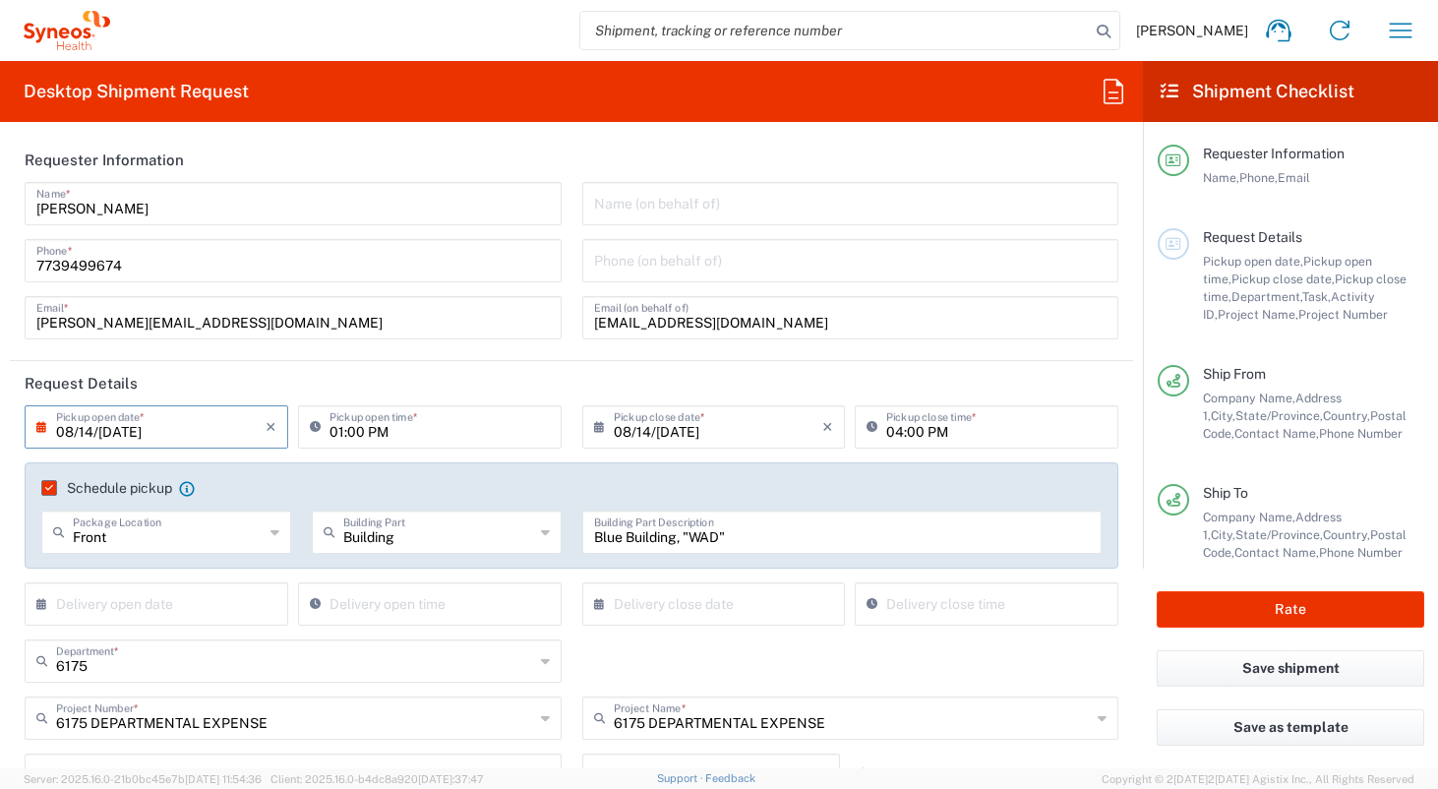
click at [146, 433] on input "[DATE]" at bounding box center [161, 425] width 210 height 34
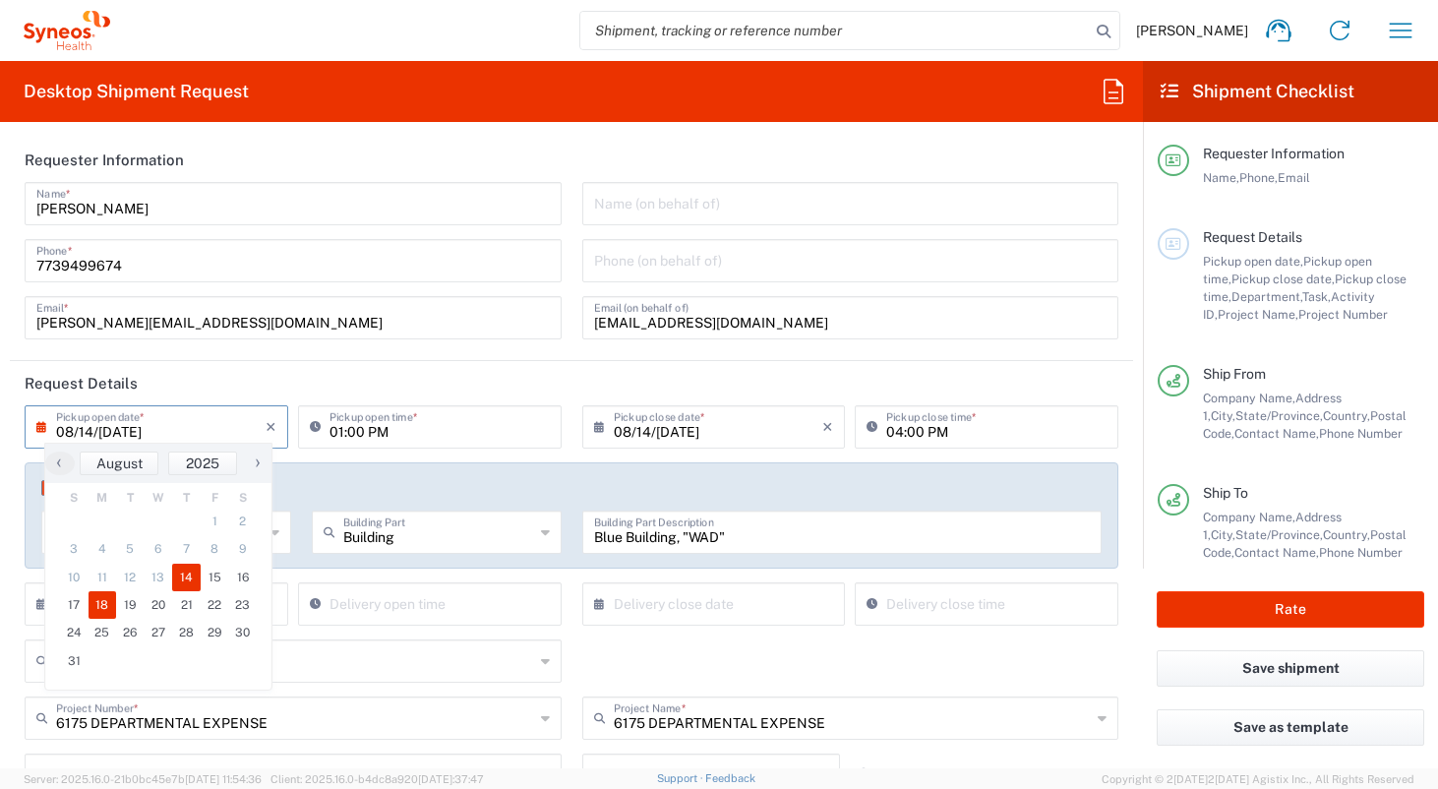
click at [106, 609] on span "18" at bounding box center [103, 605] width 29 height 28
type input "[DATE]"
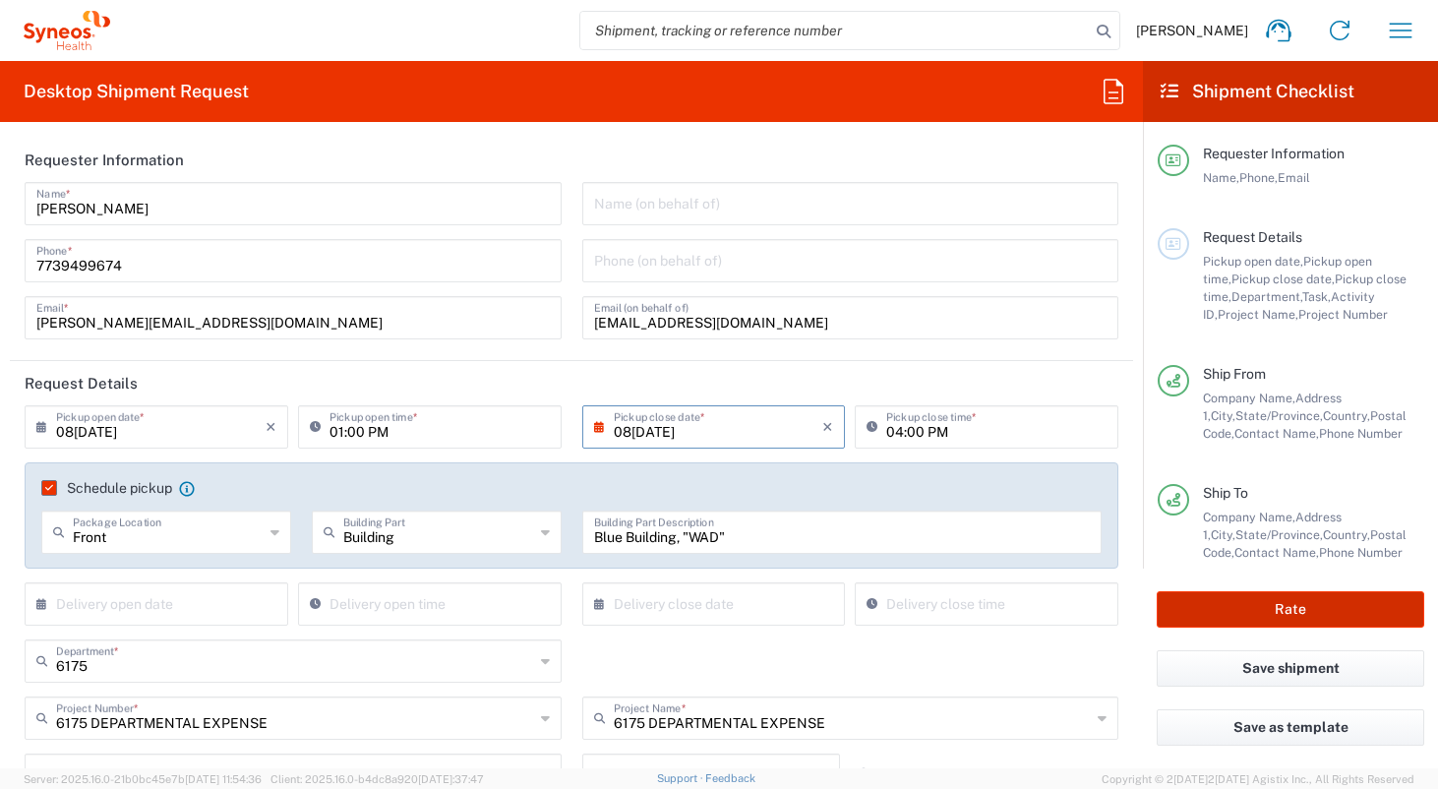
click at [1004, 604] on button "Rate" at bounding box center [1291, 609] width 268 height 36
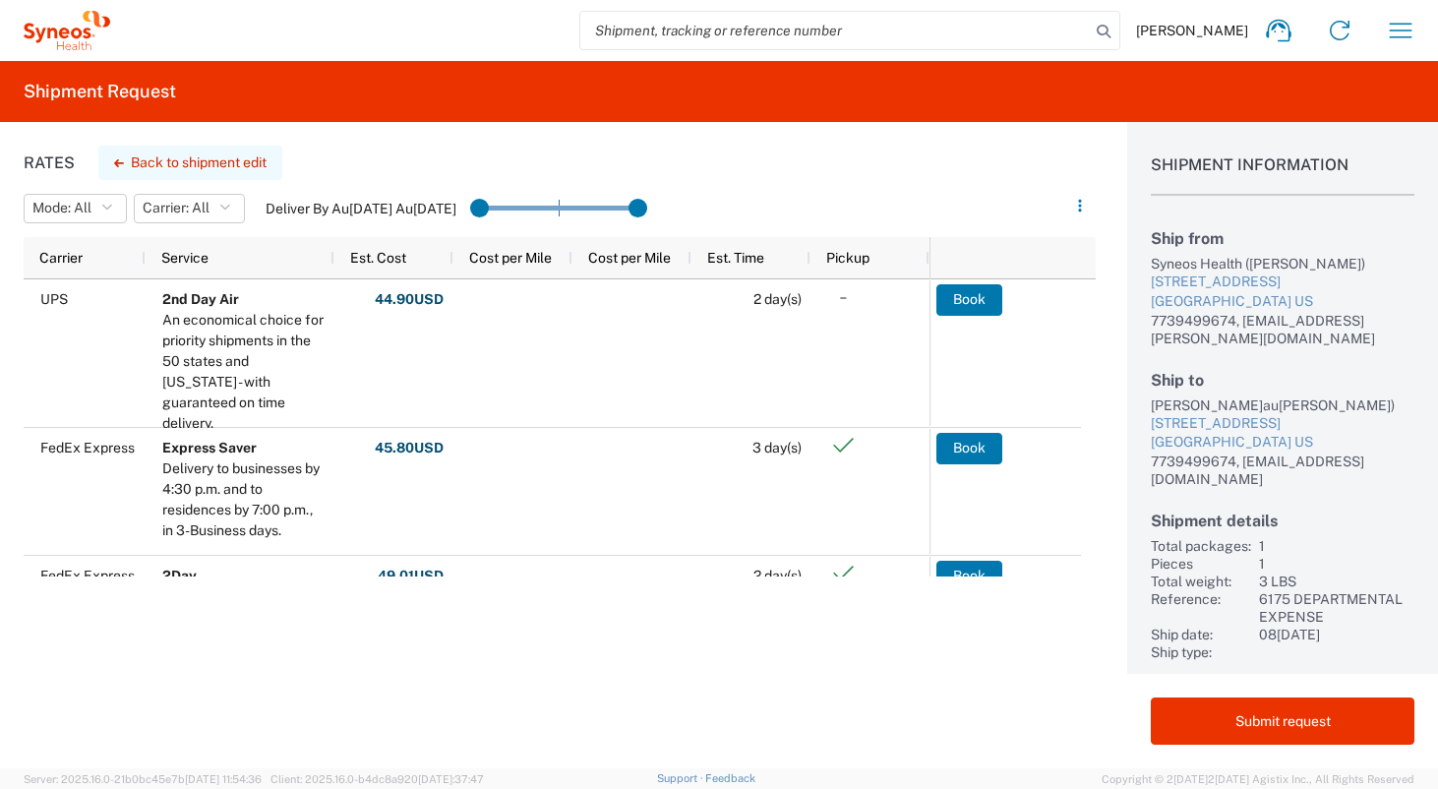
click at [243, 158] on button "Back to shipment edit" at bounding box center [190, 163] width 184 height 34
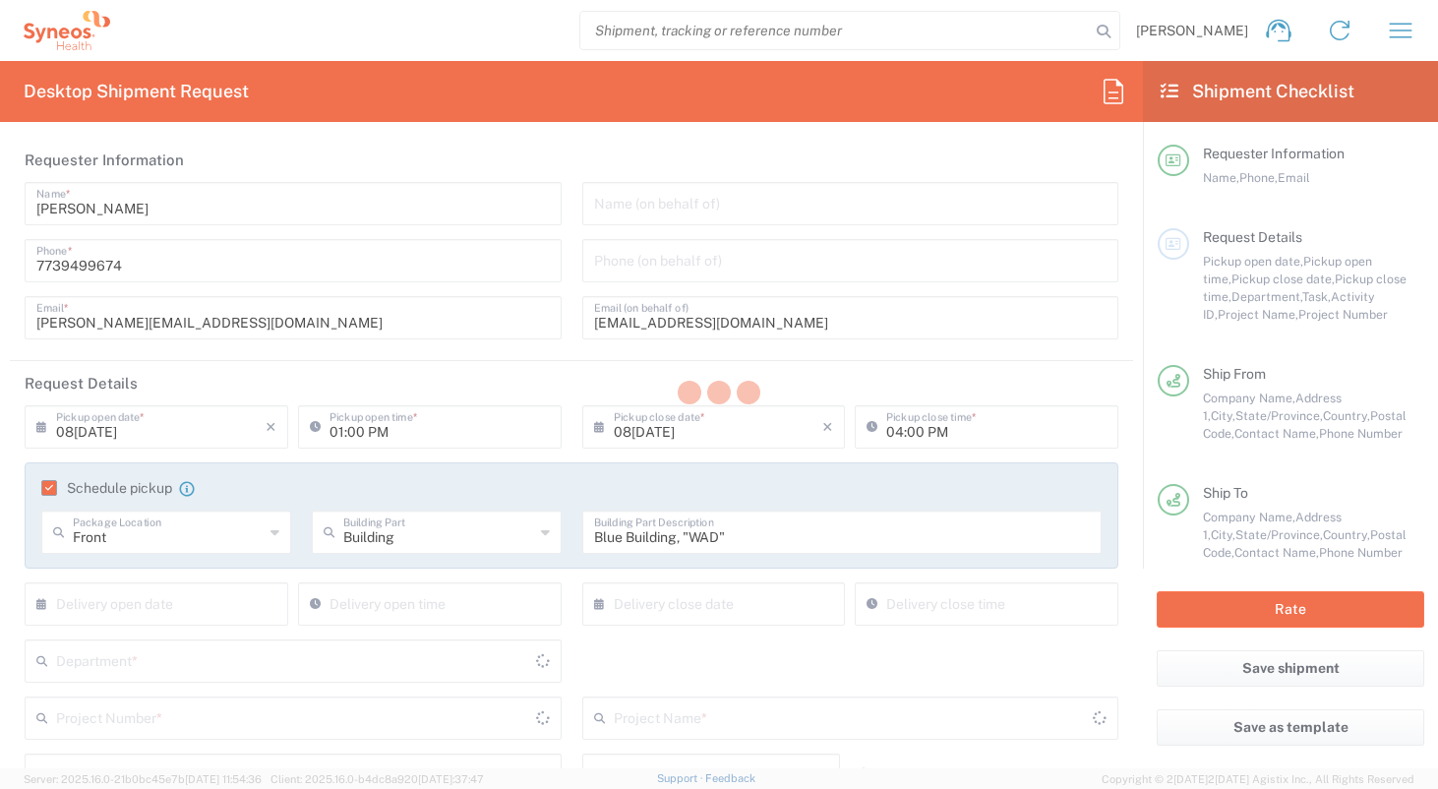
type input "6175"
type input "6175 DEPARTMENTAL EXPENSE"
type input "Ground"
type input "[US_STATE]"
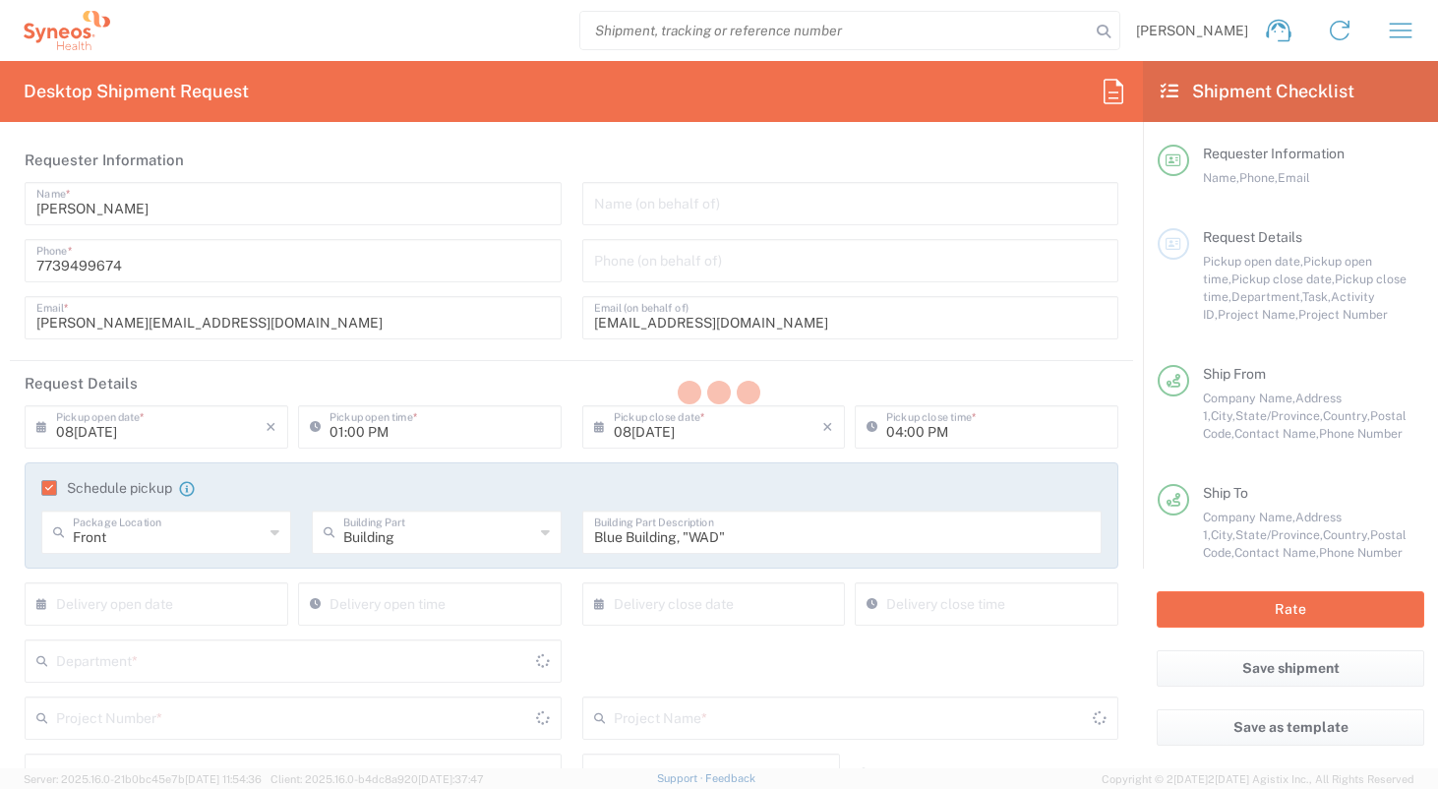
type input "[US_STATE]"
type input "Medium Box"
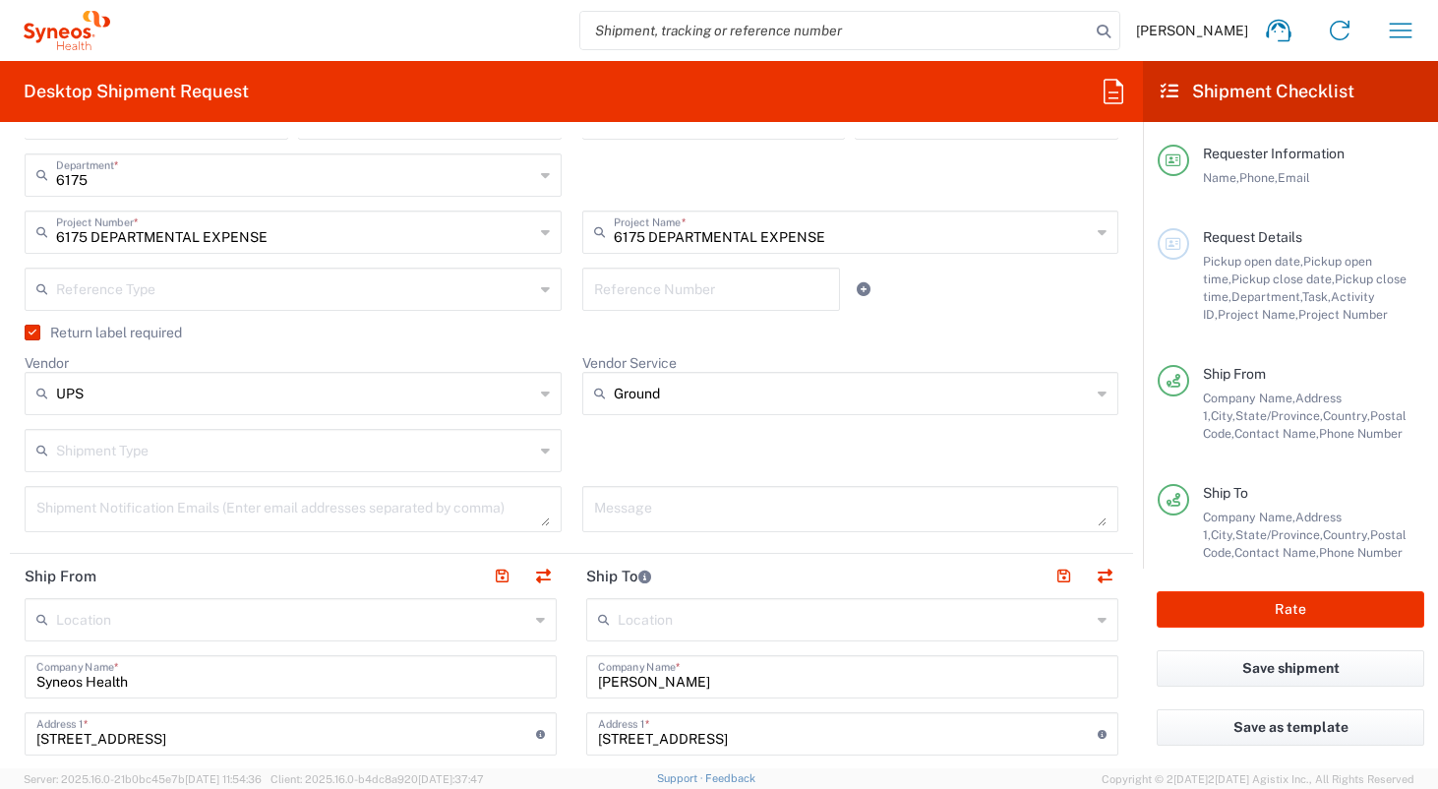
scroll to position [146, 0]
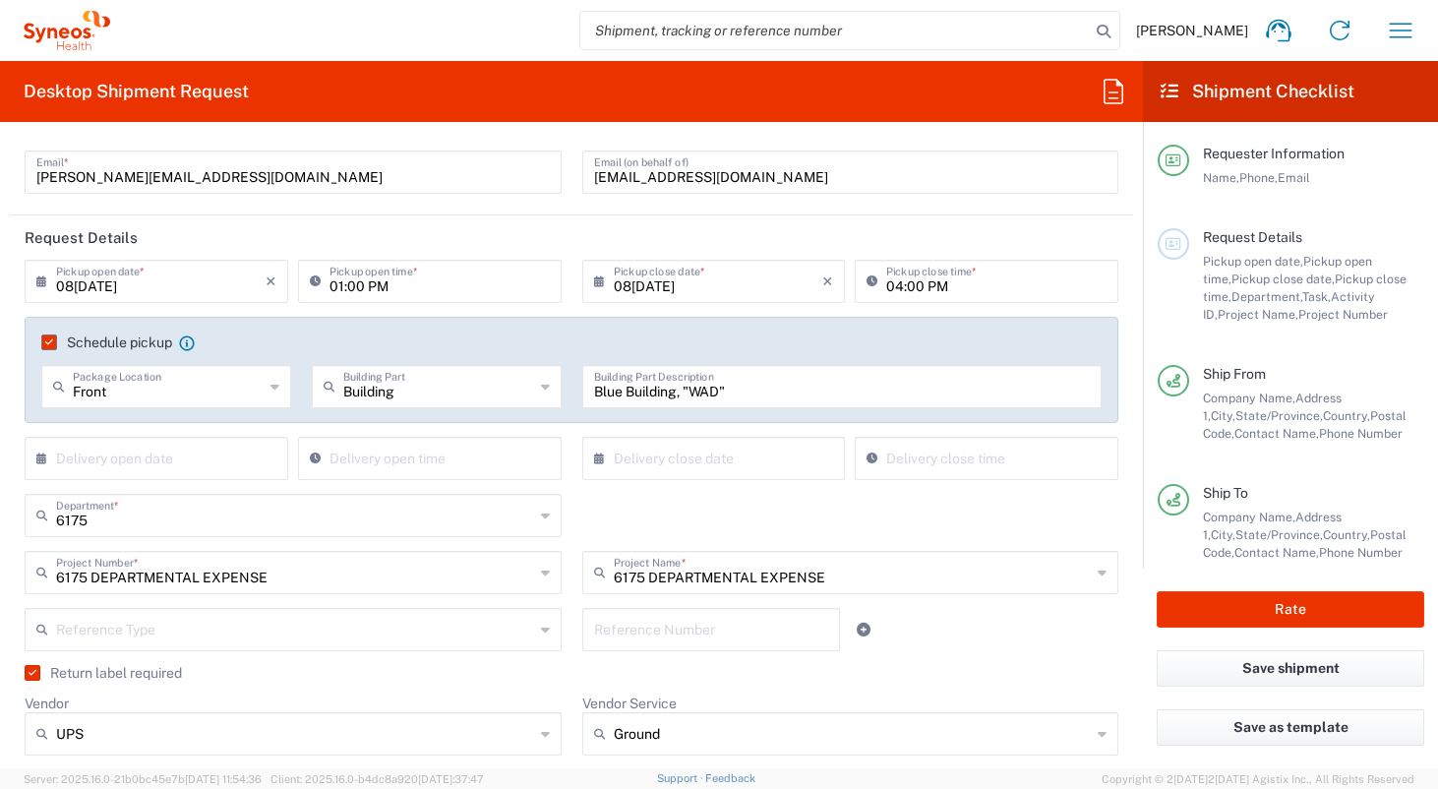
click at [219, 458] on input "text" at bounding box center [161, 457] width 210 height 34
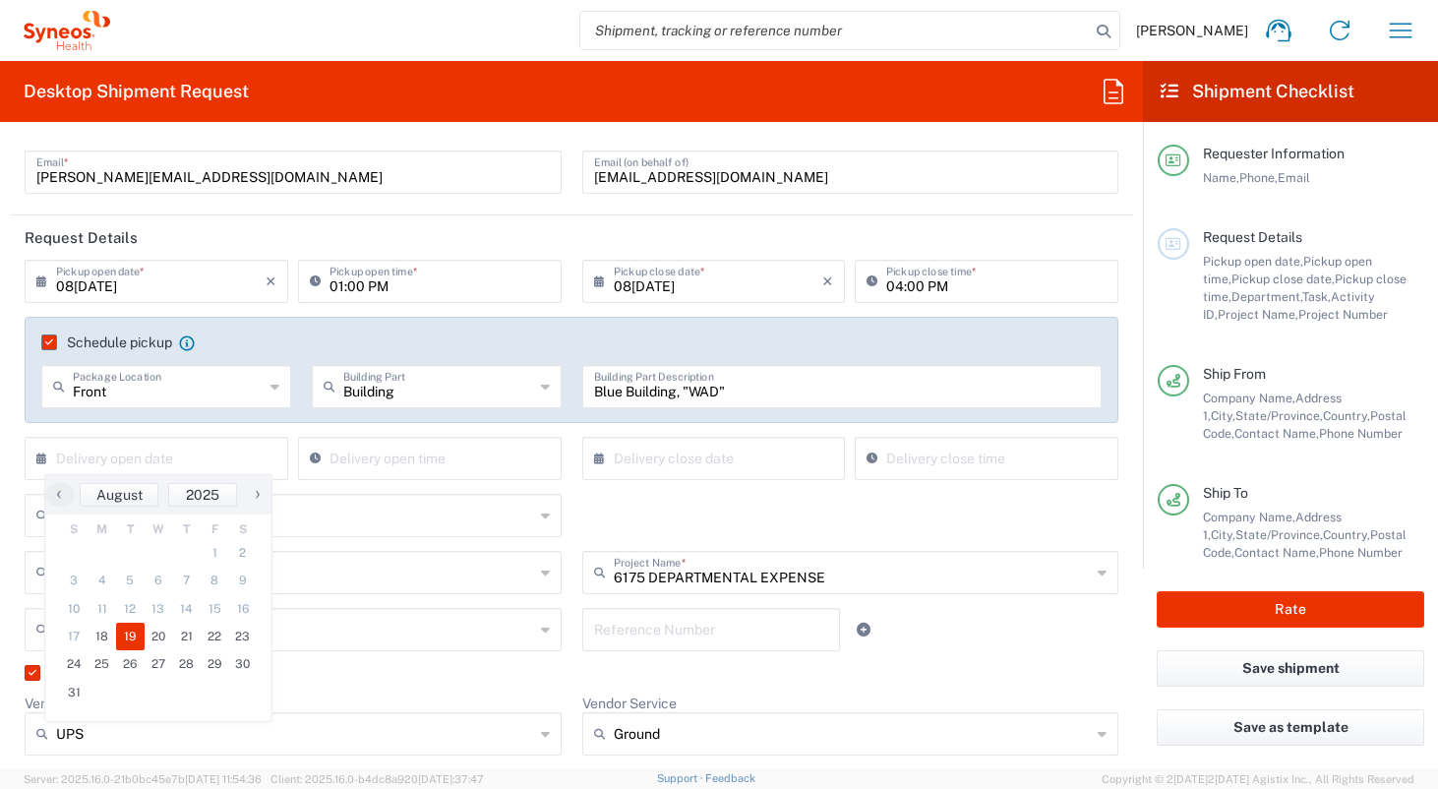
click at [142, 641] on span "19" at bounding box center [130, 637] width 29 height 28
type input "[DATE]"
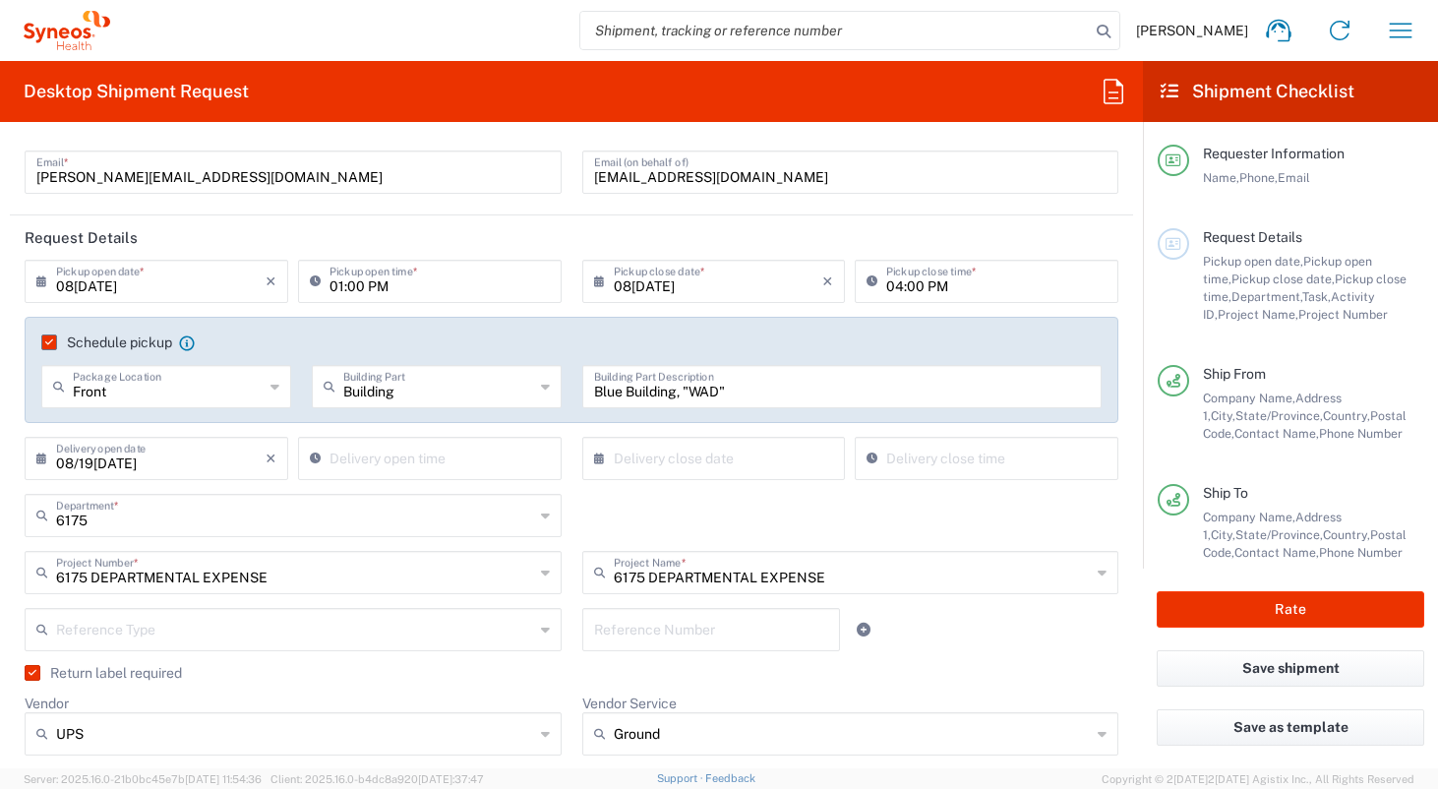
click at [709, 475] on div "× Delivery close date" at bounding box center [714, 458] width 264 height 43
click at [708, 460] on input "text" at bounding box center [719, 457] width 210 height 34
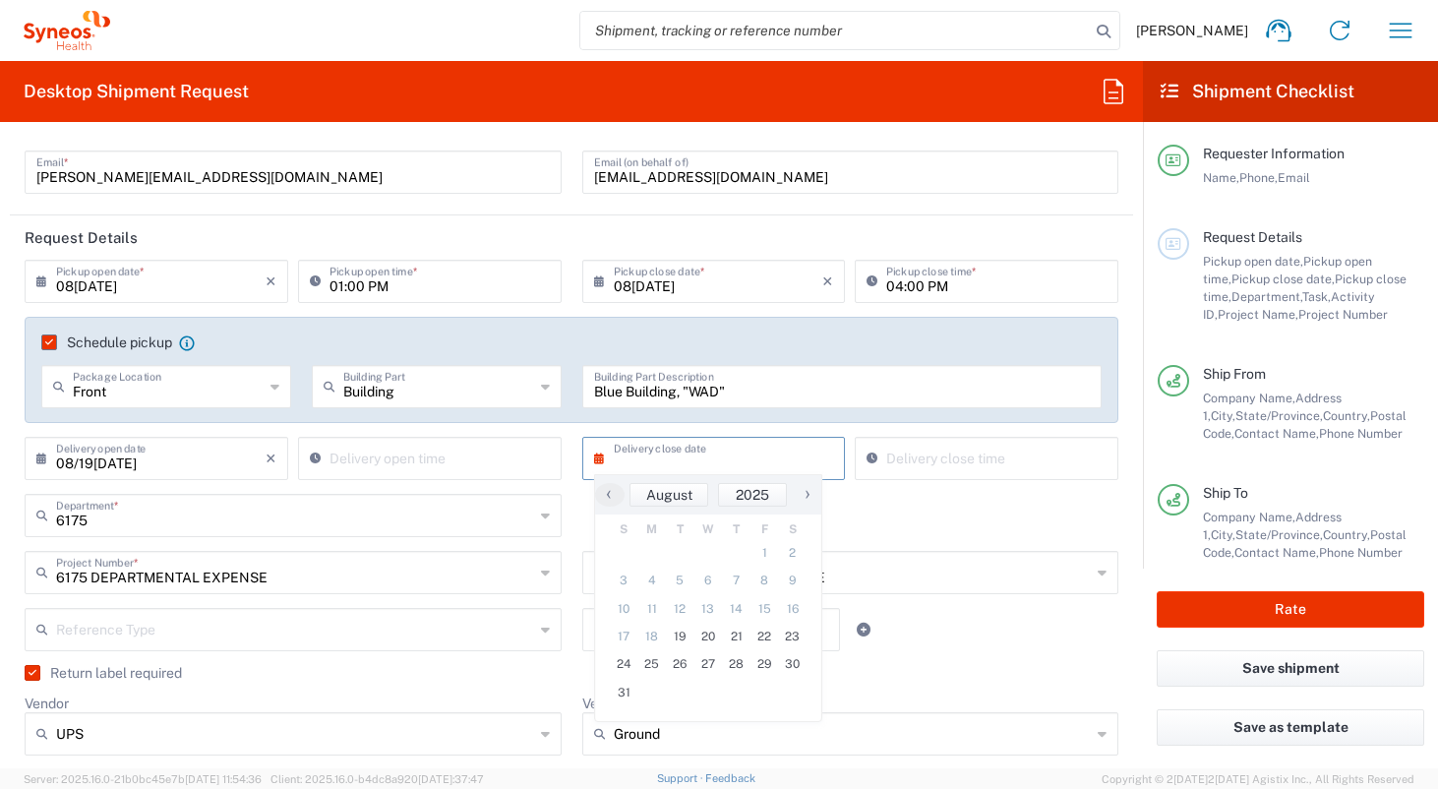
click at [812, 499] on span "›" at bounding box center [808, 494] width 30 height 24
click at [770, 557] on span "5" at bounding box center [768, 553] width 28 height 28
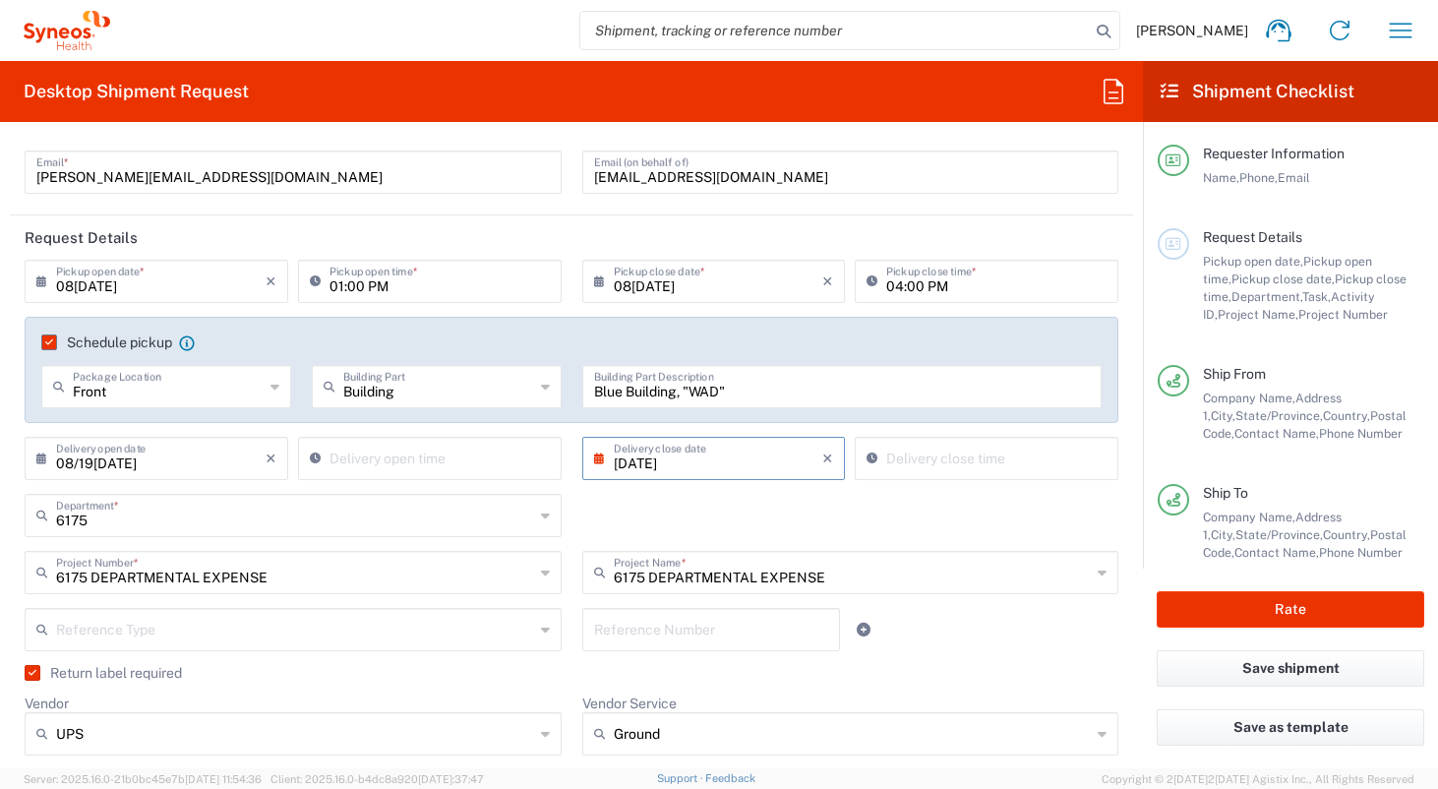
click at [794, 472] on input "[DATE]" at bounding box center [719, 457] width 210 height 34
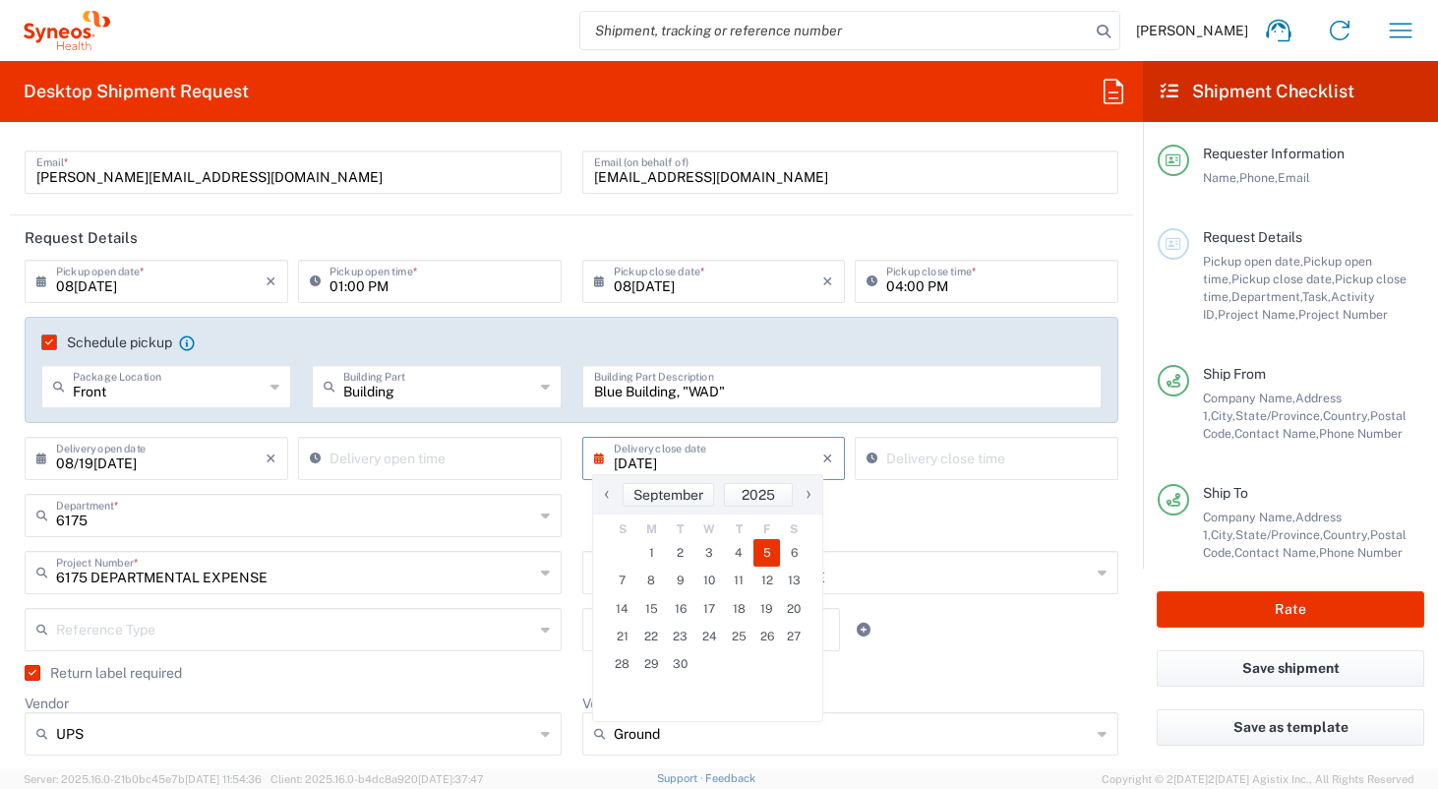
click at [605, 493] on span "‹" at bounding box center [607, 494] width 30 height 24
click at [693, 665] on span "26" at bounding box center [680, 664] width 29 height 28
type input "08/26/2025"
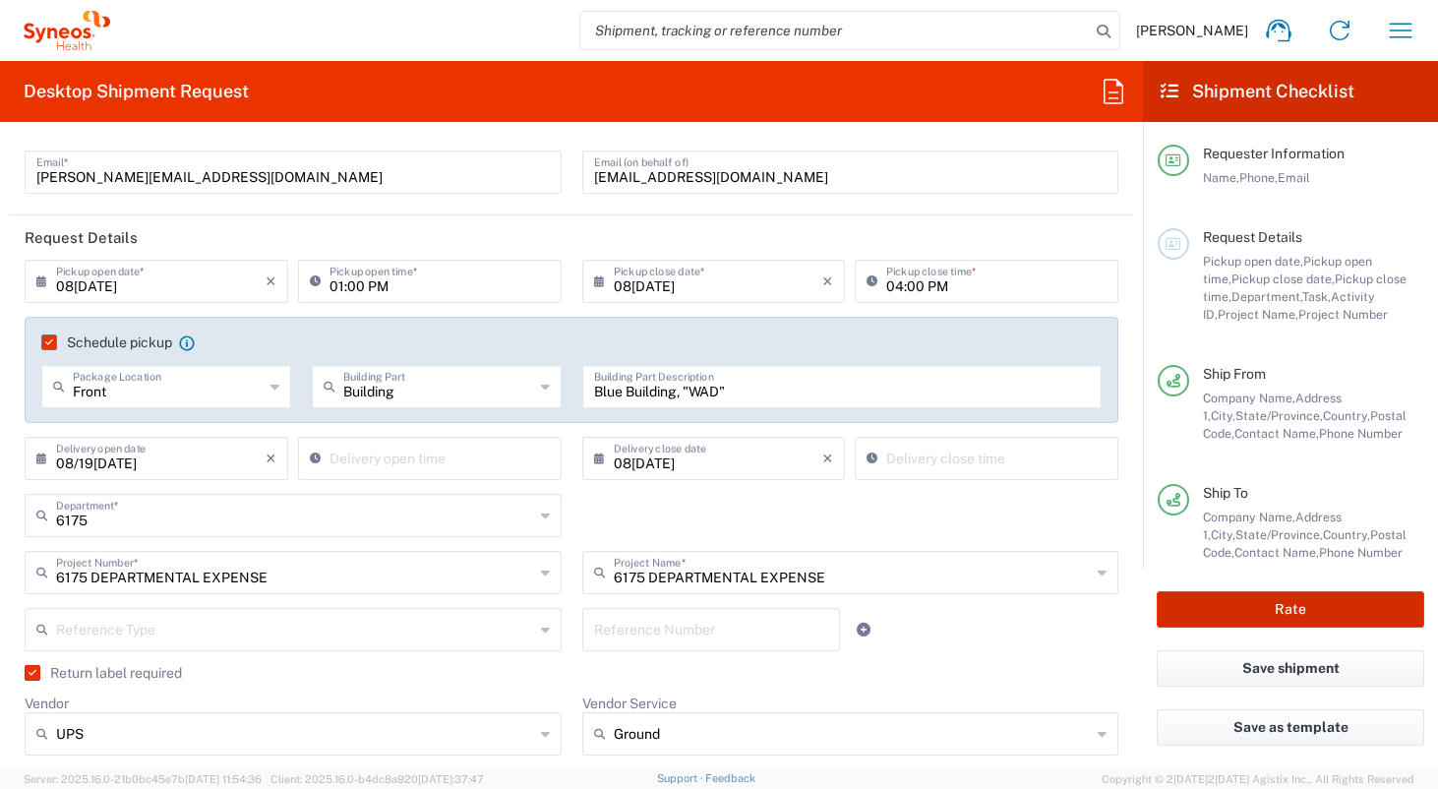
click at [1004, 615] on button "Rate" at bounding box center [1291, 609] width 268 height 36
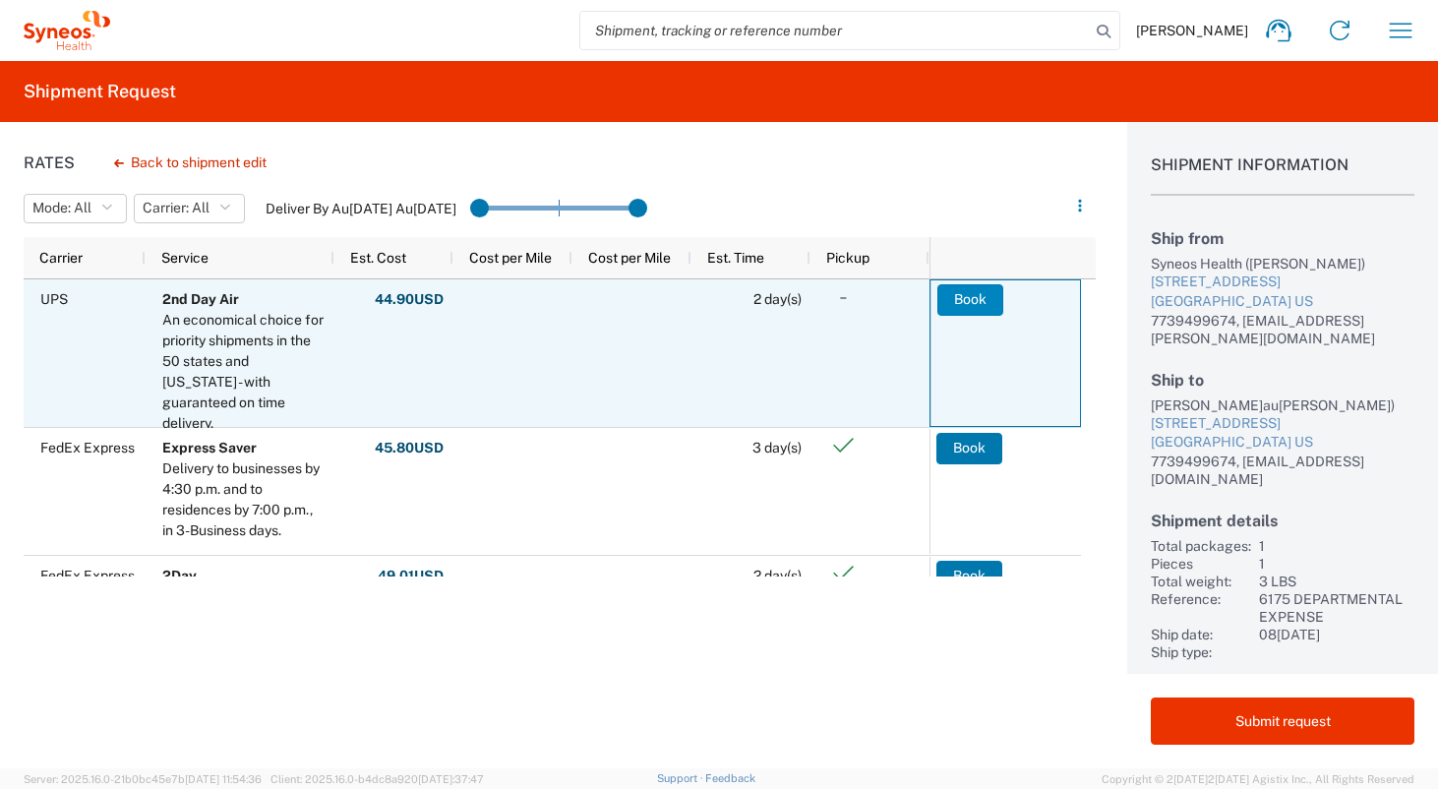
click at [990, 297] on button "Book" at bounding box center [971, 299] width 66 height 31
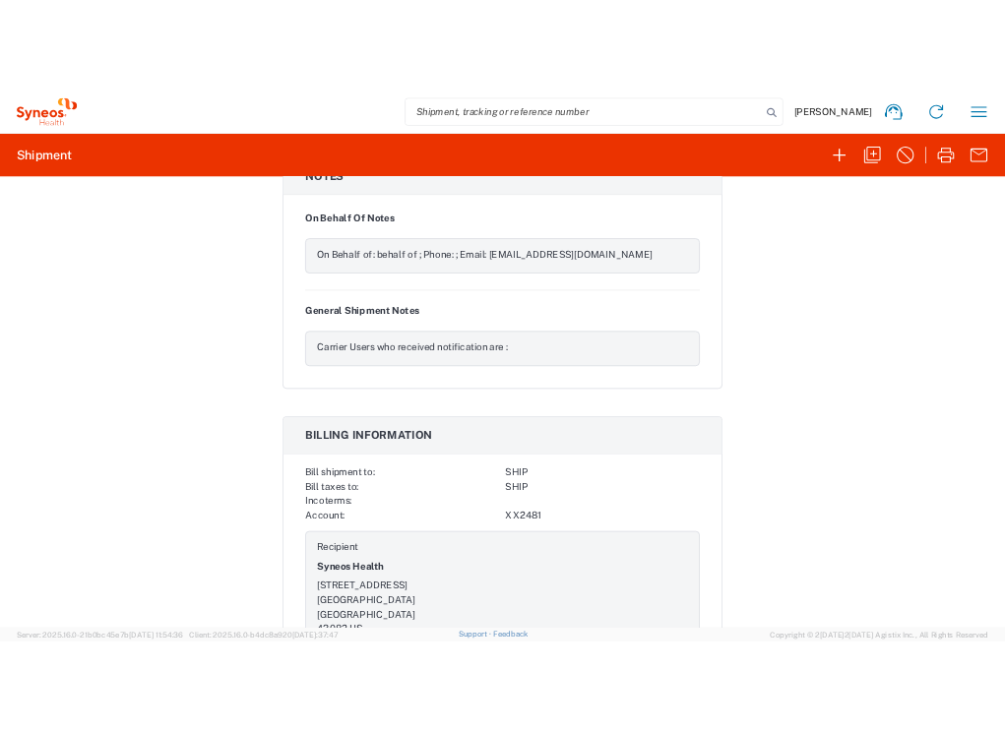
scroll to position [2712, 0]
